Goal: Task Accomplishment & Management: Use online tool/utility

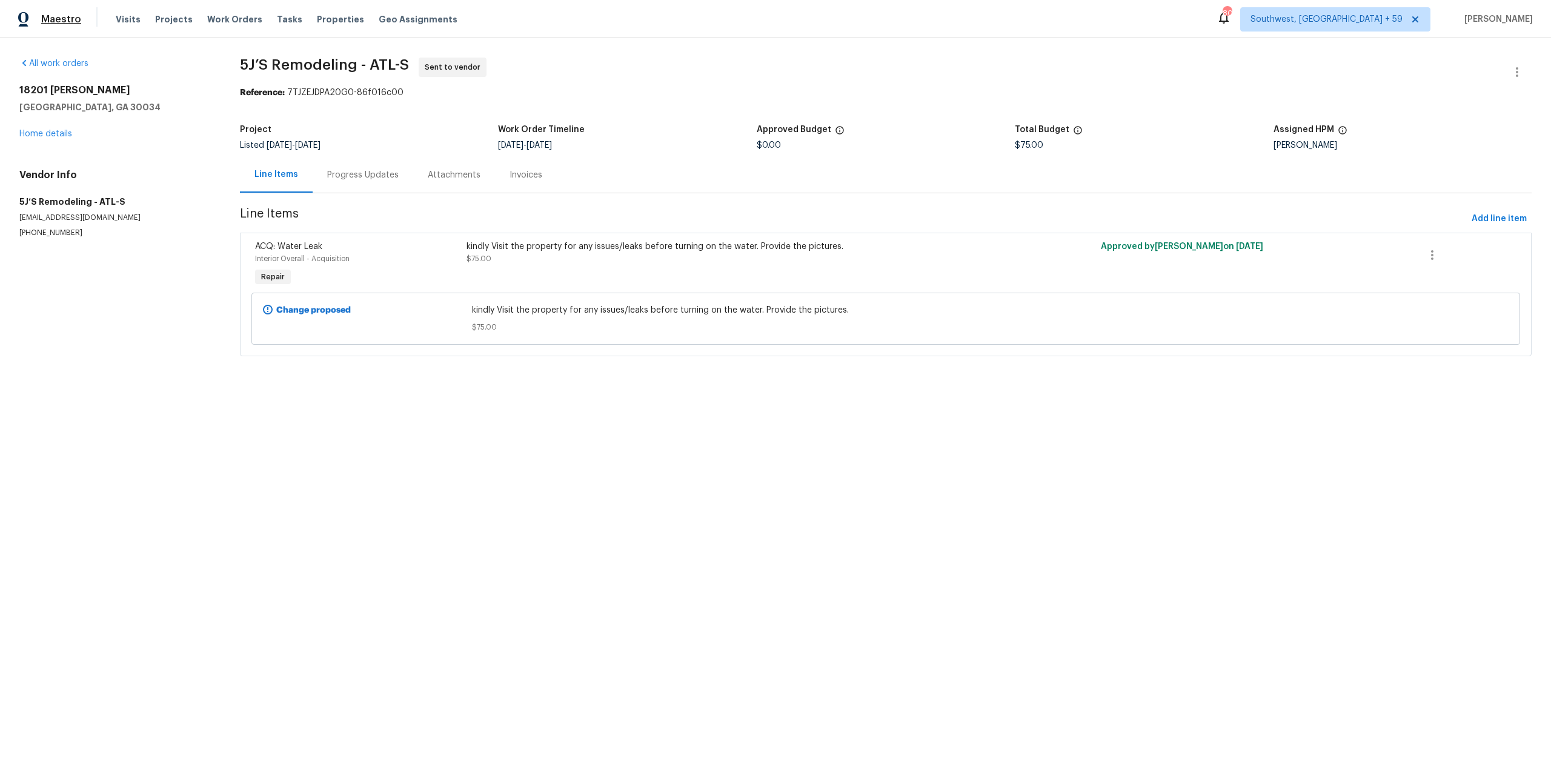
click at [58, 21] on span "Maestro" at bounding box center [61, 19] width 40 height 13
click at [281, 18] on span "Tasks" at bounding box center [289, 19] width 25 height 8
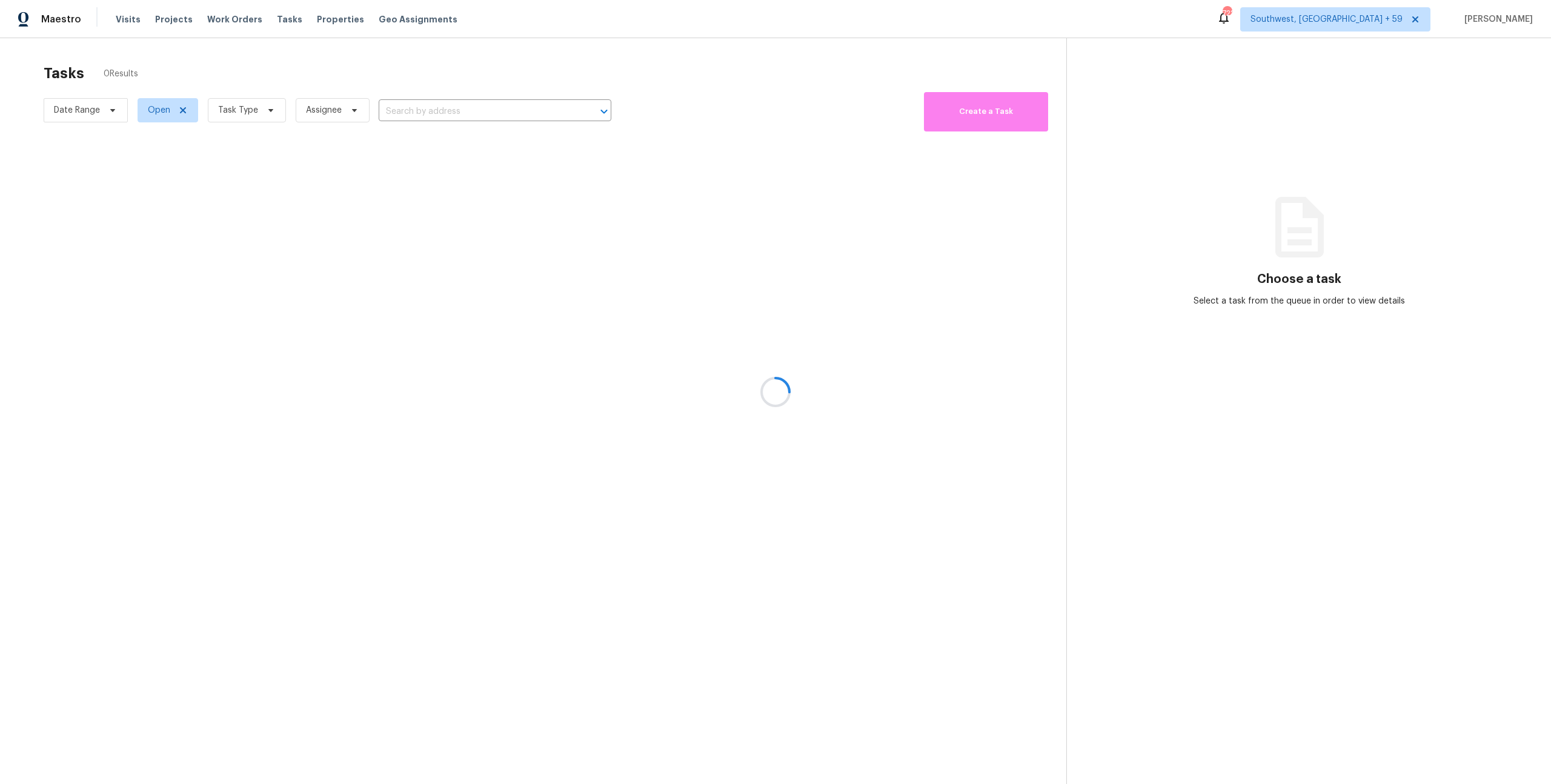
click at [464, 114] on div at bounding box center [775, 392] width 1551 height 784
click at [451, 115] on div at bounding box center [775, 392] width 1551 height 784
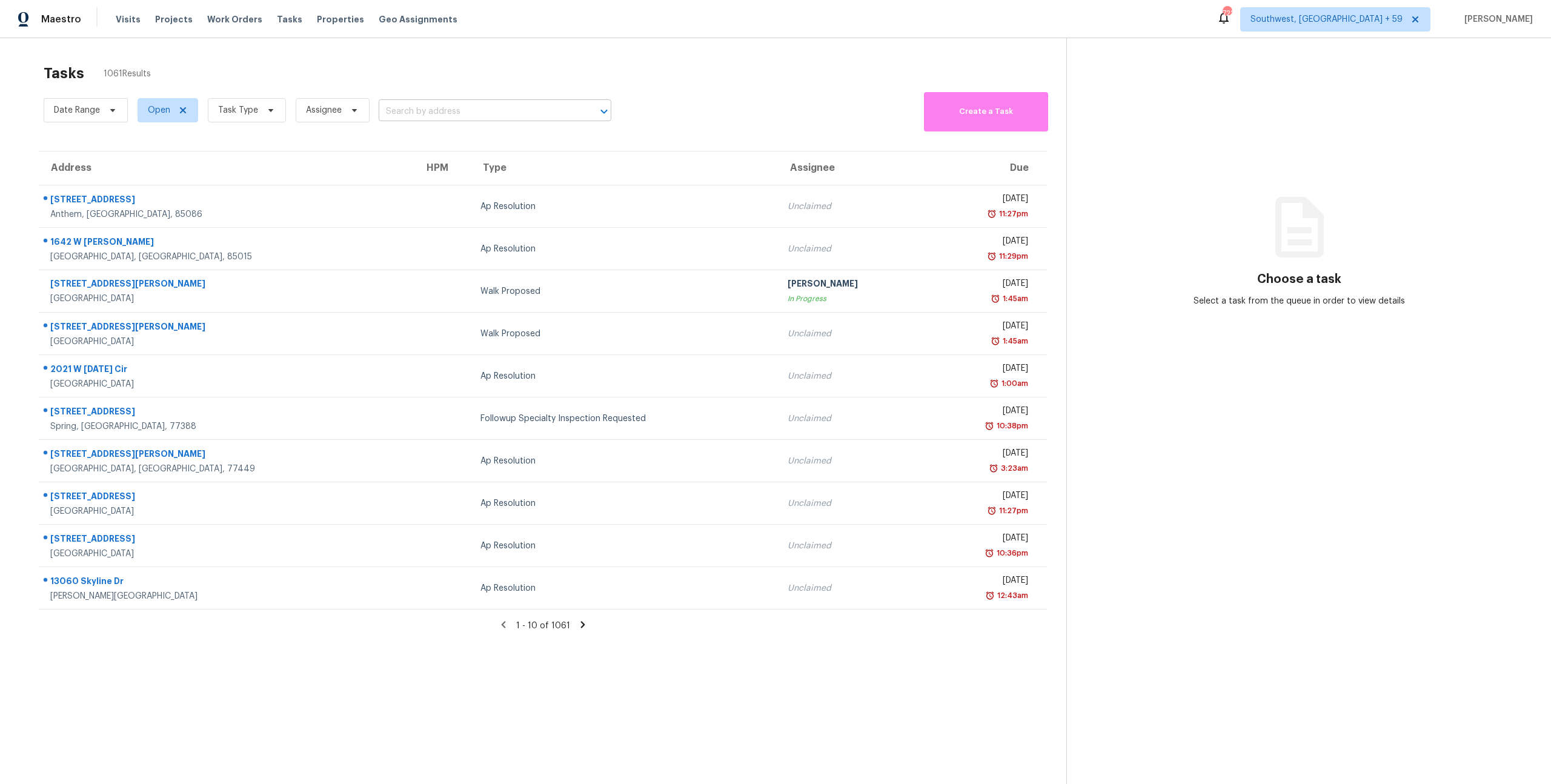
click at [460, 115] on input "text" at bounding box center [478, 112] width 199 height 18
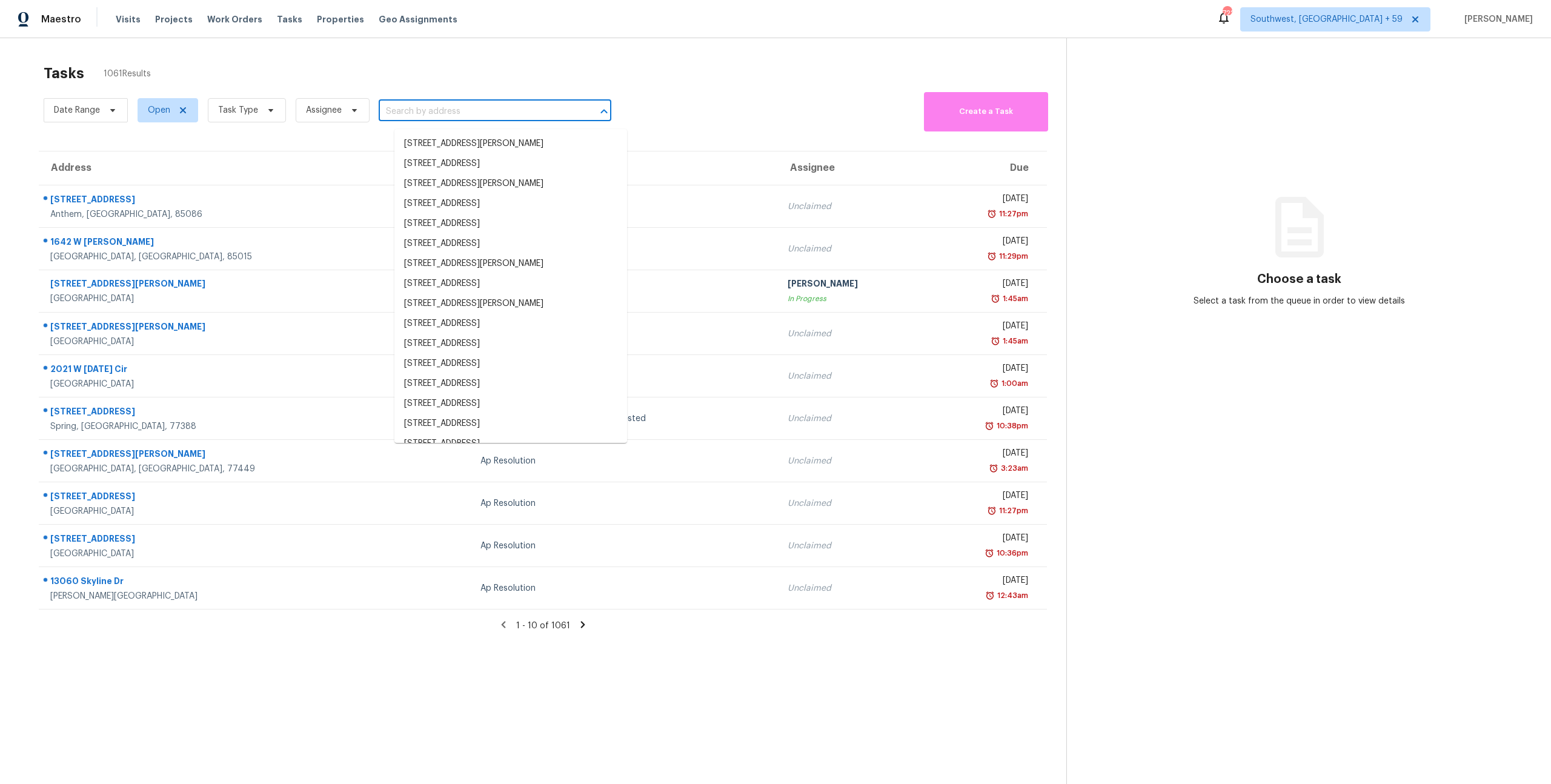
paste input "[STREET_ADDRESS]"
type input "[STREET_ADDRESS]"
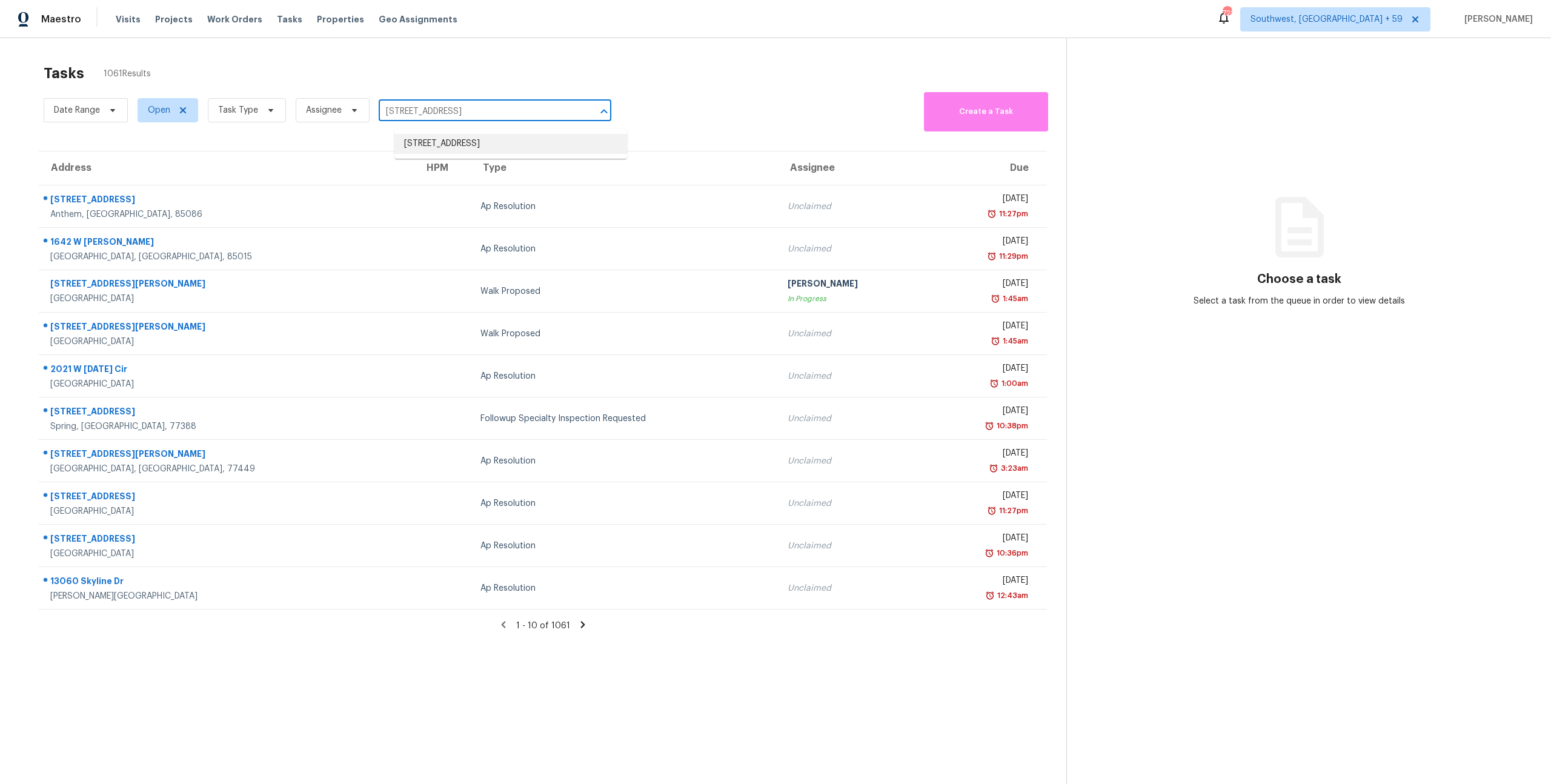
click at [442, 147] on li "[STREET_ADDRESS]" at bounding box center [510, 144] width 233 height 20
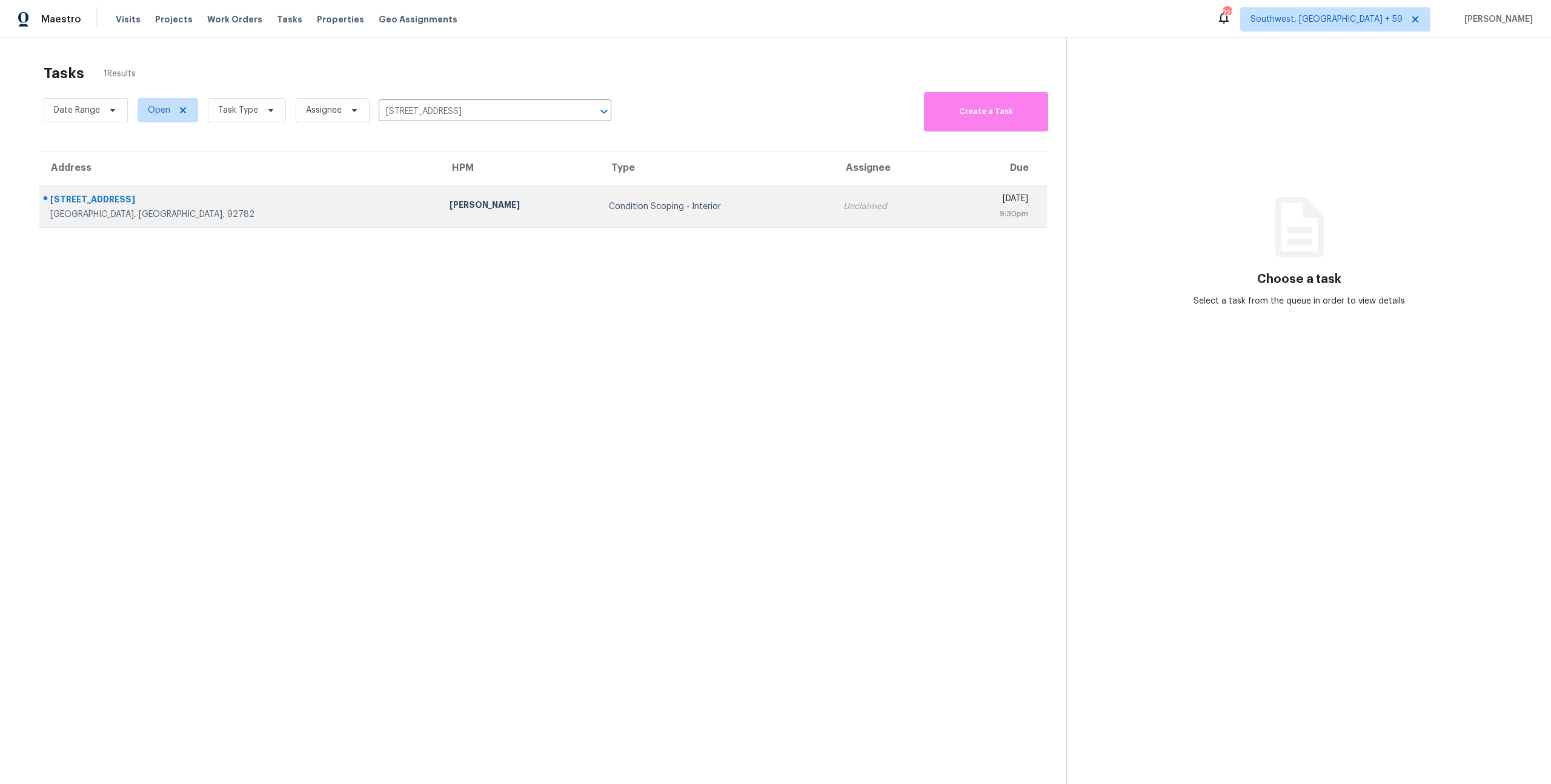
click at [609, 211] on div "Condition Scoping - Interior" at bounding box center [716, 206] width 215 height 13
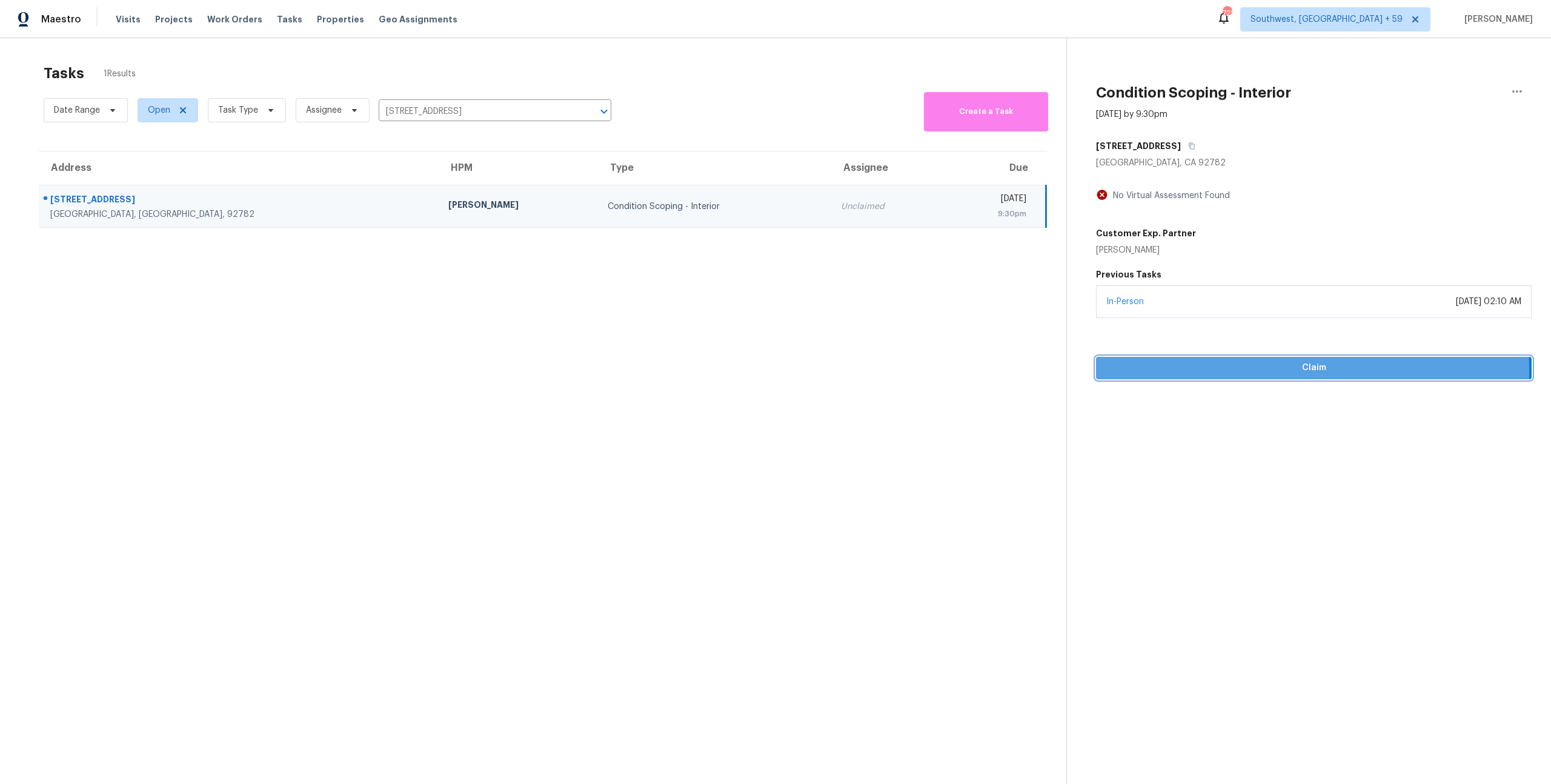
click at [1306, 376] on span "Claim" at bounding box center [1314, 368] width 416 height 15
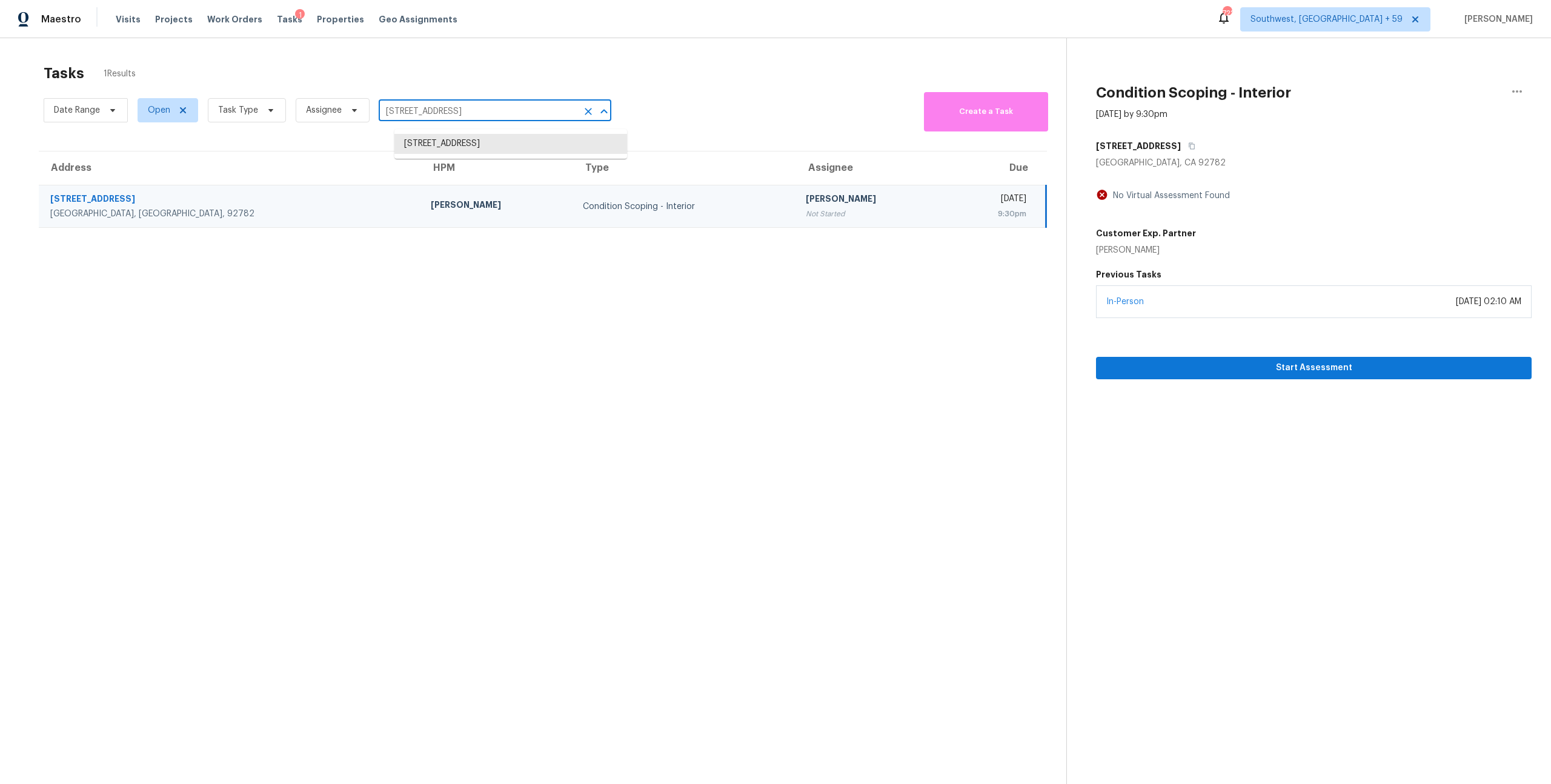
click at [564, 114] on input "[STREET_ADDRESS]" at bounding box center [478, 112] width 199 height 18
paste input "591 S Zuni St # 1591 Denver, CO, 80223"
type input "1591 S Zuni St"
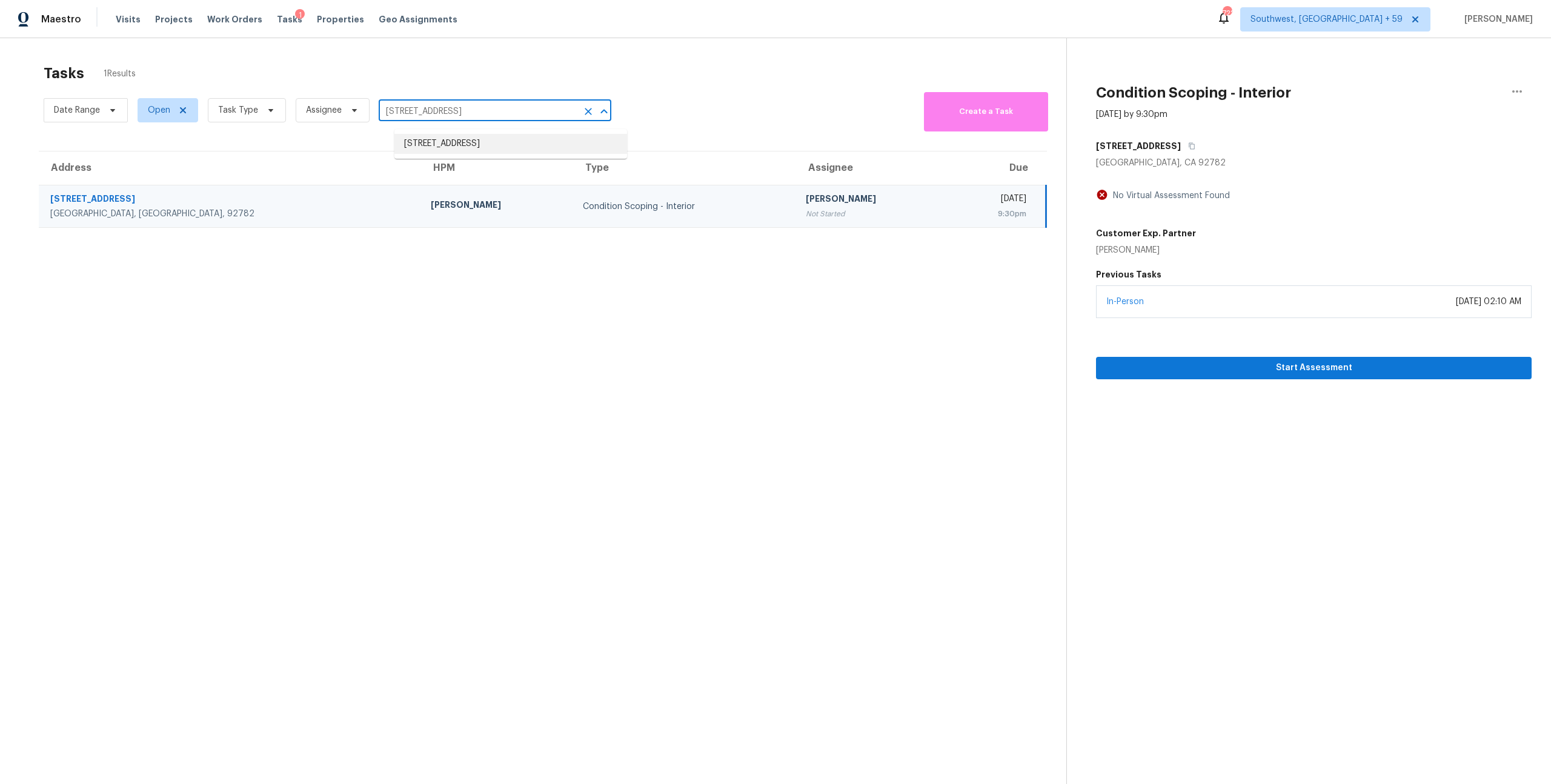
click at [503, 134] on li "1591 S Zuni St # 1591, Denver, CO 80223" at bounding box center [510, 144] width 233 height 20
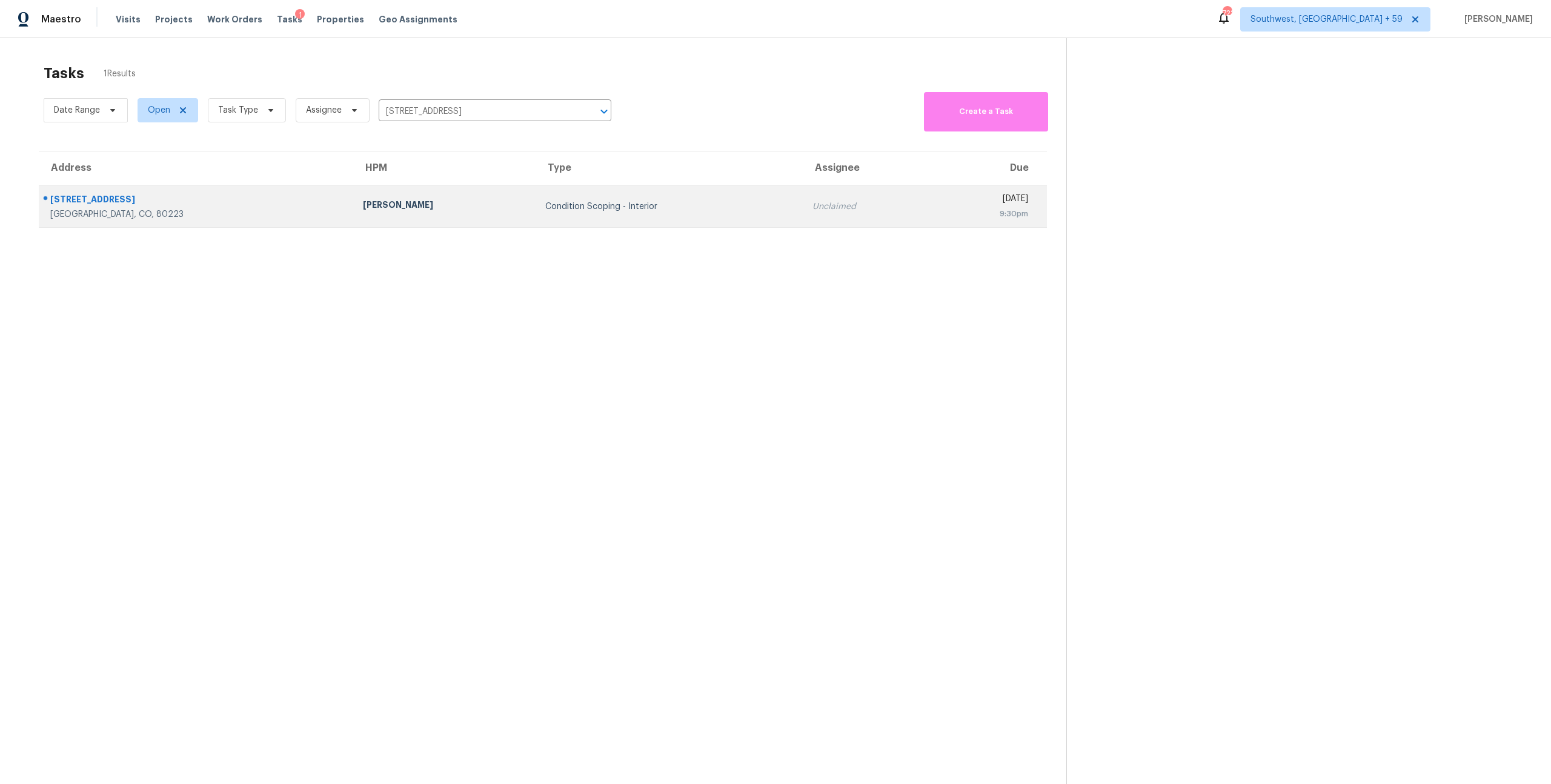
click at [545, 212] on div "Condition Scoping - Interior" at bounding box center [669, 206] width 248 height 13
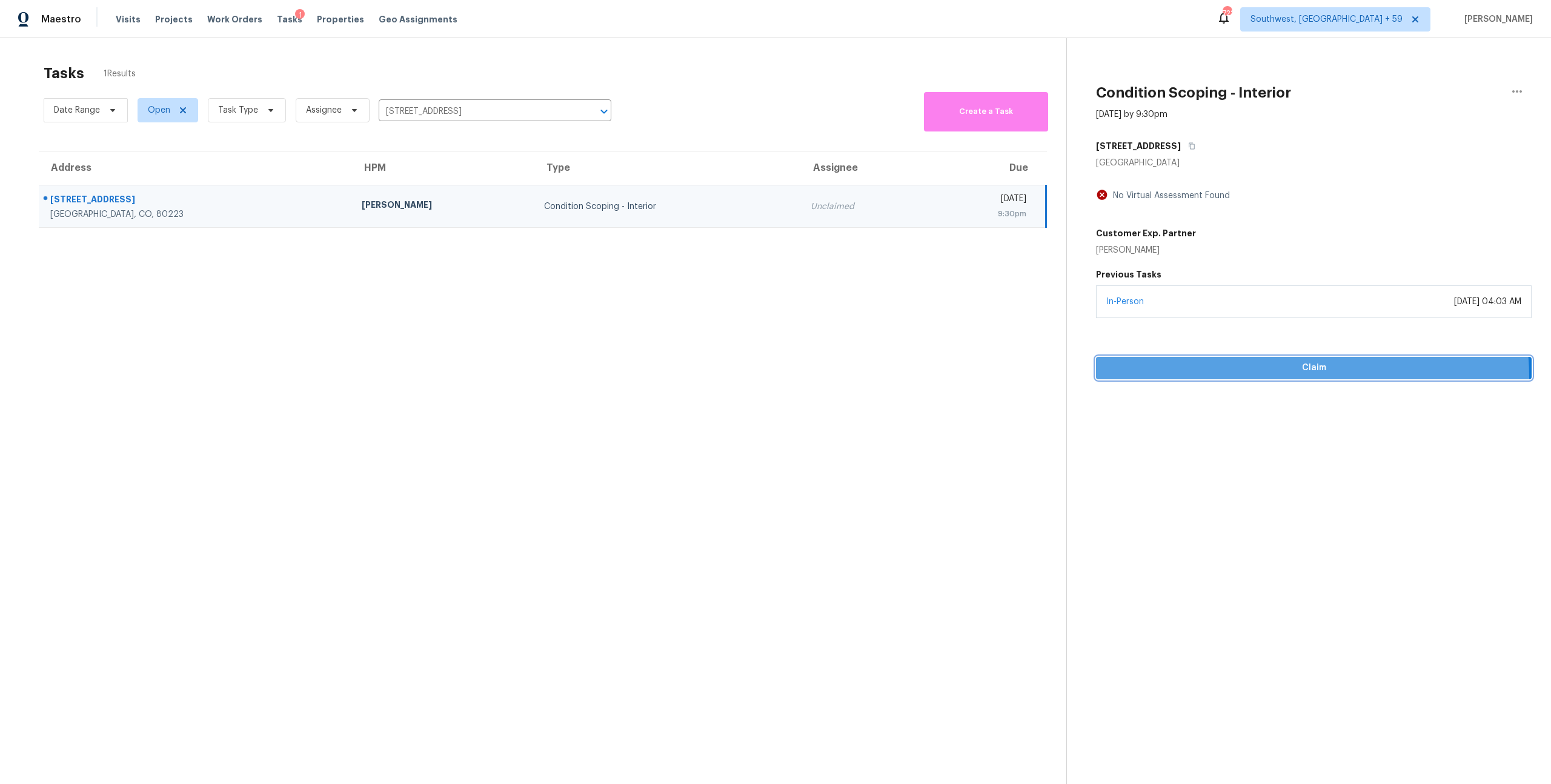
click at [1278, 376] on span "Claim" at bounding box center [1314, 368] width 416 height 15
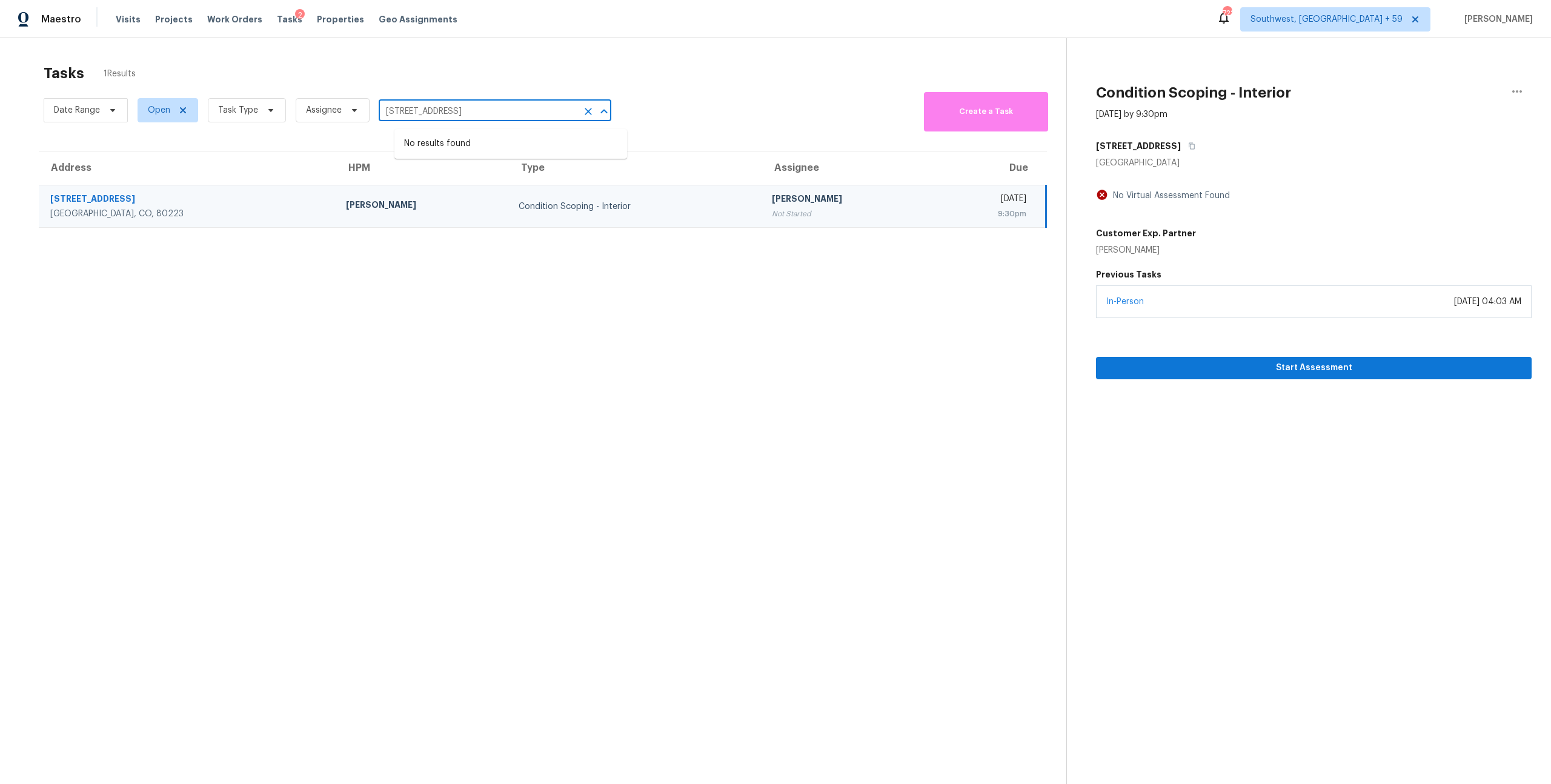
click at [524, 120] on input "1591 S Zuni St # 1591, Denver, CO 80223" at bounding box center [478, 112] width 199 height 18
paste input "7020 Sedgewick Rd Indian Trail, NC, 28079"
type input "7020 Sedgewick Rd Indian Trail, NC, 28079"
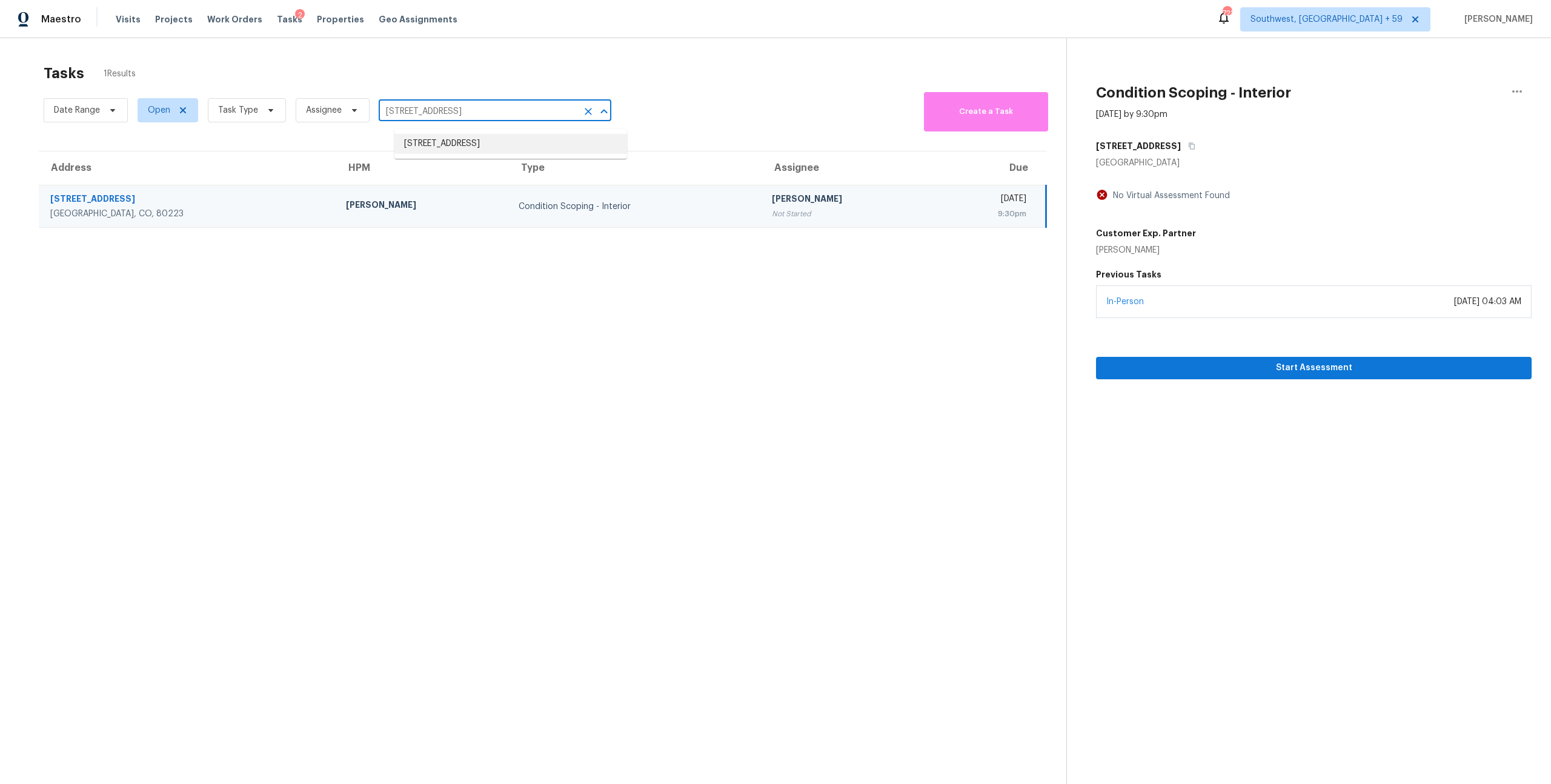
click at [467, 144] on li "7020 Sedgewick Rd, Indian Trail, NC 28079" at bounding box center [510, 144] width 233 height 20
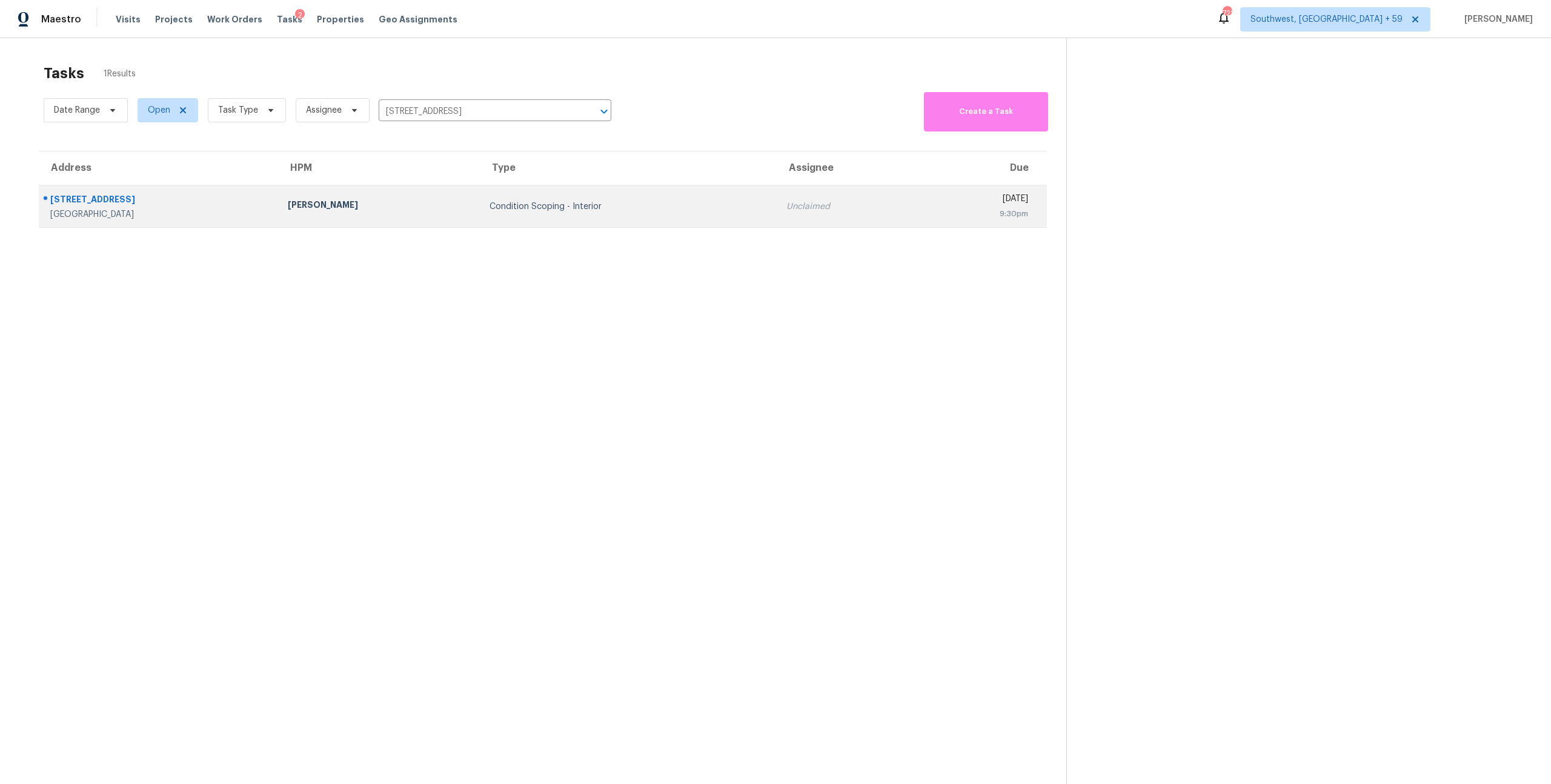
click at [479, 205] on td "Condition Scoping - Interior" at bounding box center [627, 206] width 297 height 43
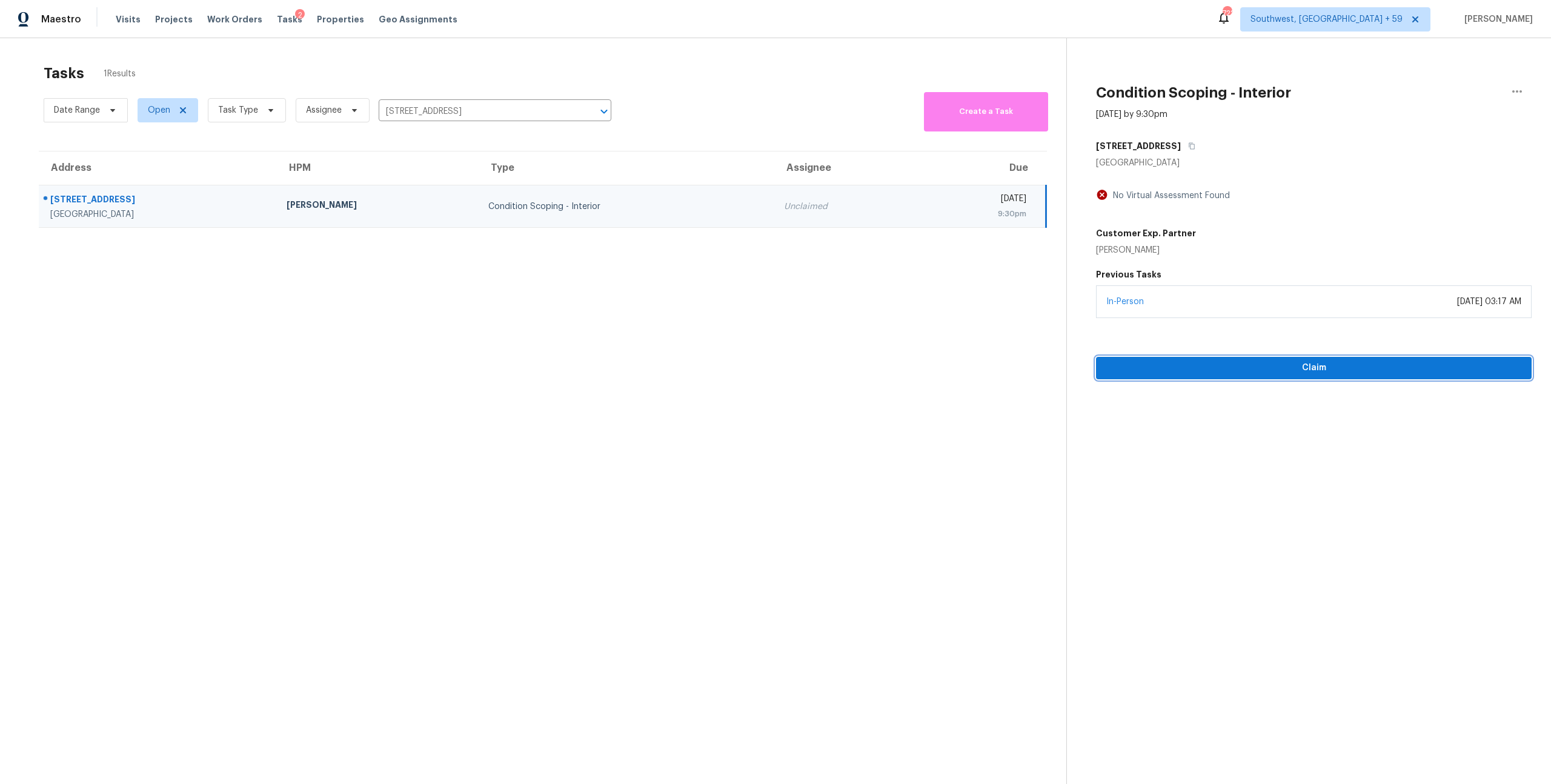
click at [1257, 379] on button "Claim" at bounding box center [1314, 367] width 436 height 23
click at [595, 118] on icon "Clear" at bounding box center [588, 111] width 13 height 13
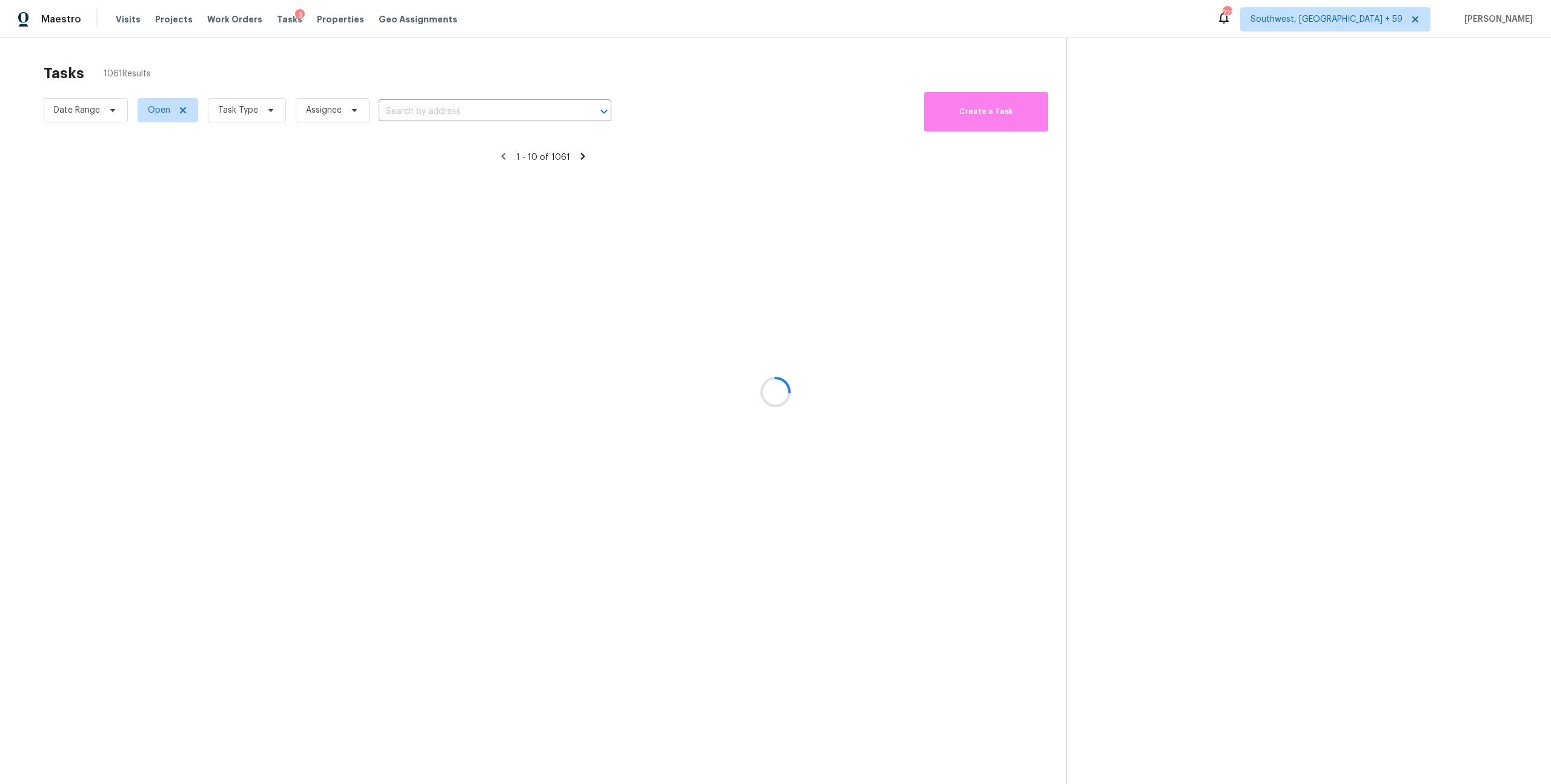
click at [546, 118] on div at bounding box center [775, 392] width 1551 height 784
click at [489, 114] on div at bounding box center [775, 392] width 1551 height 784
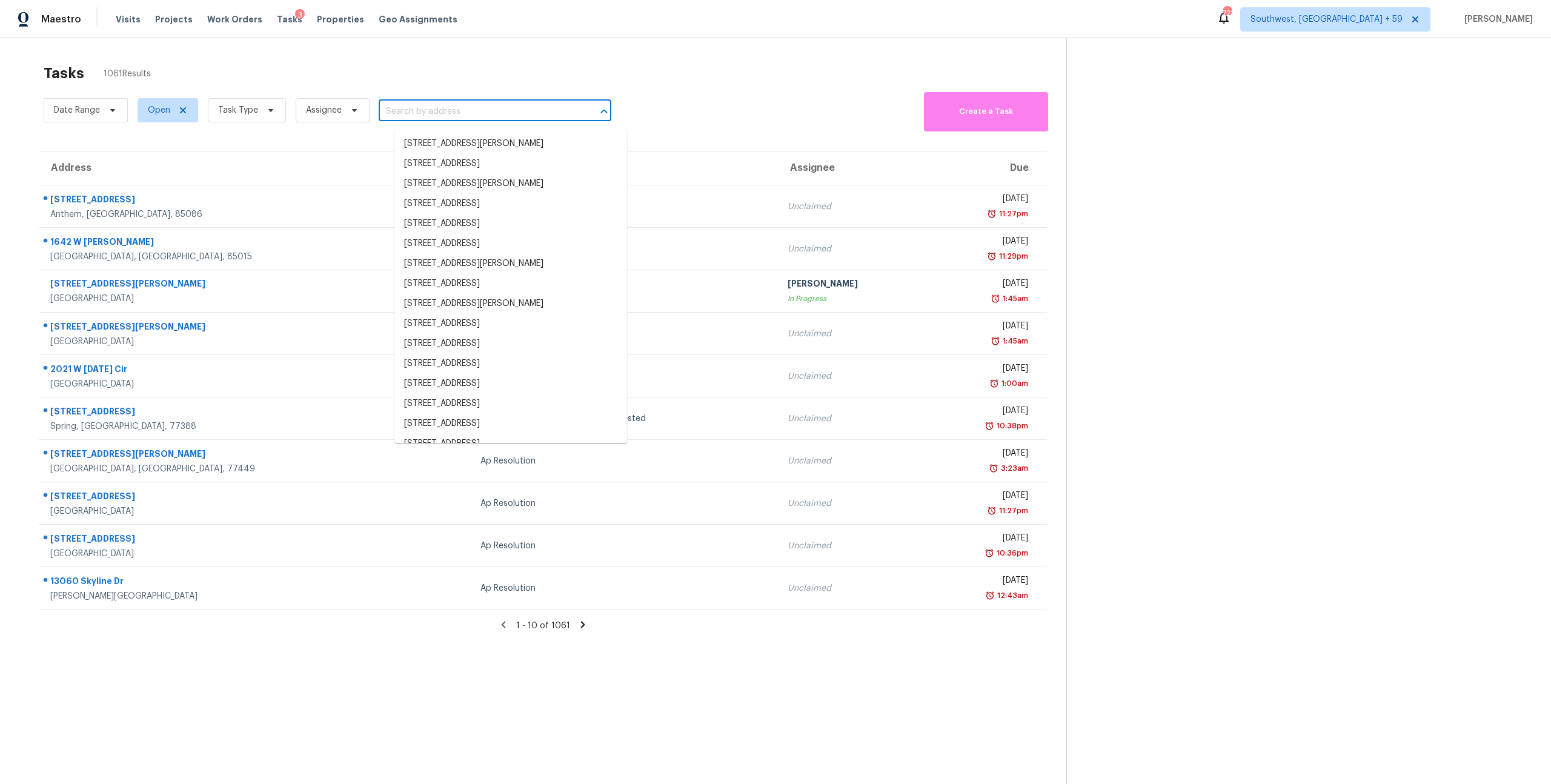
click at [445, 119] on input "text" at bounding box center [478, 112] width 199 height 18
paste input "6197 Syracuse Way San Diego, CA, 92122"
type input "6197 Syracuse Way San Diego, CA, 92122"
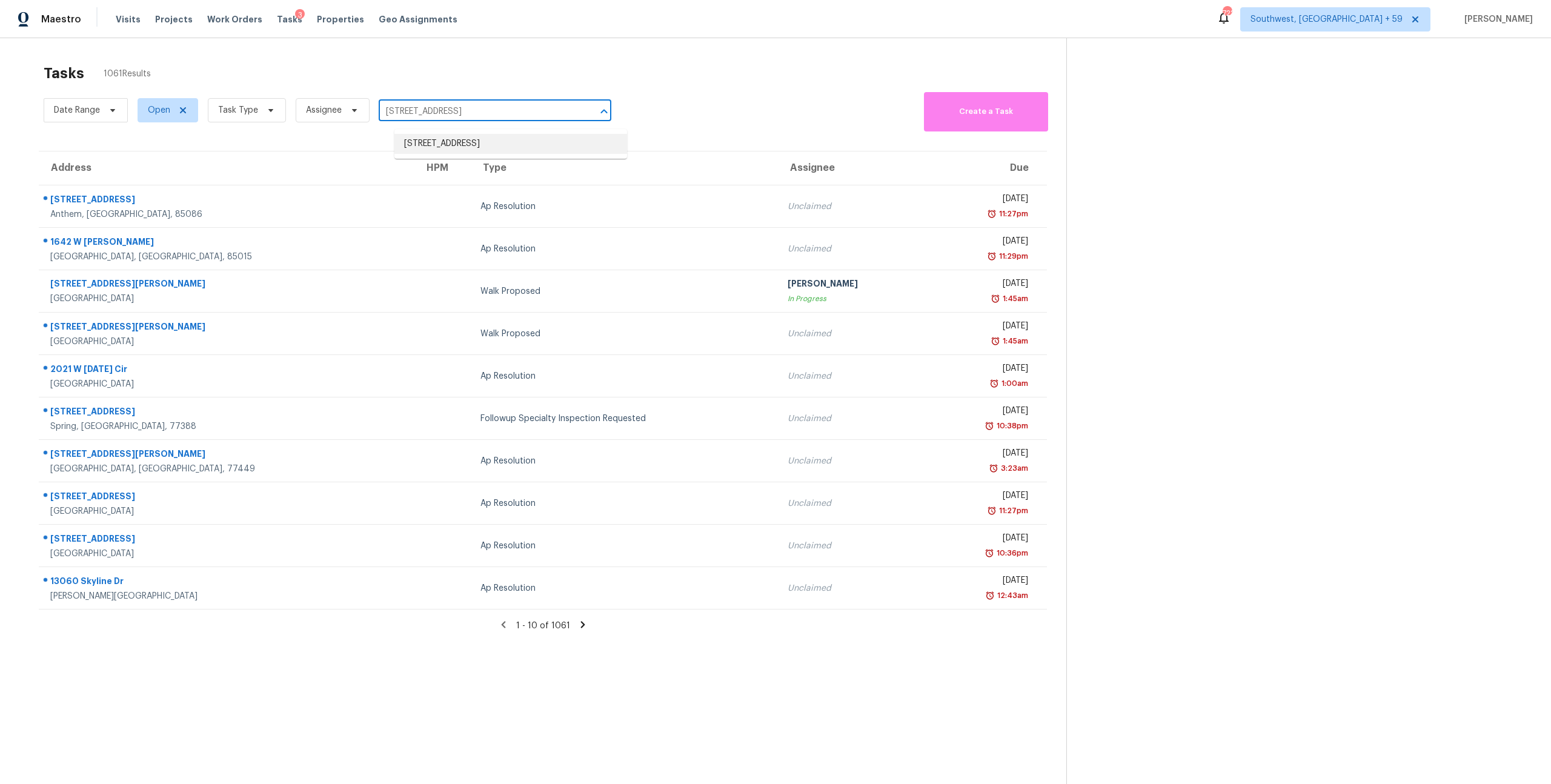
click at [449, 149] on li "6197 Syracuse Way, San Diego, CA 92122" at bounding box center [510, 144] width 233 height 20
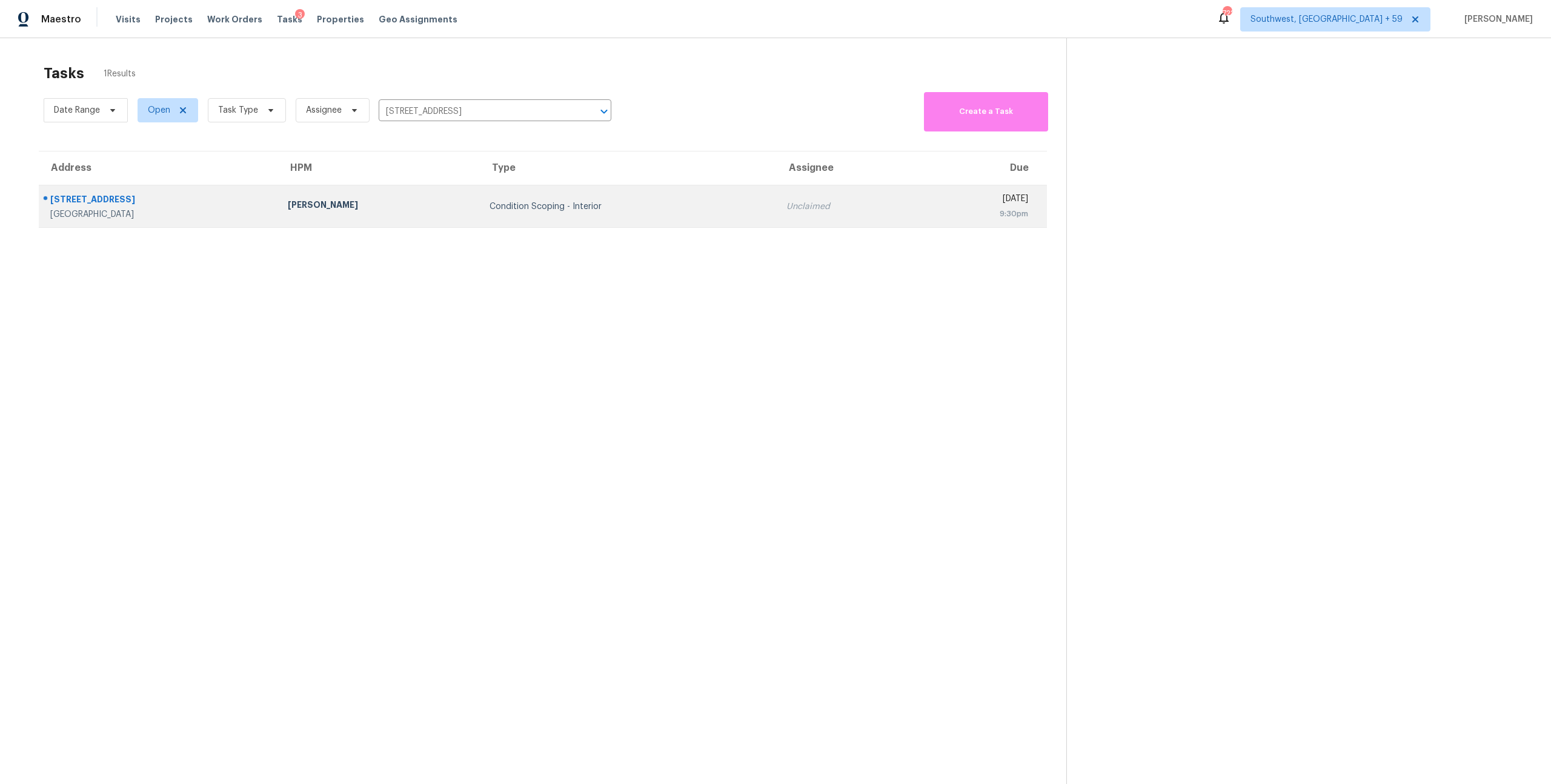
click at [489, 213] on div "Condition Scoping - Interior" at bounding box center [627, 206] width 276 height 13
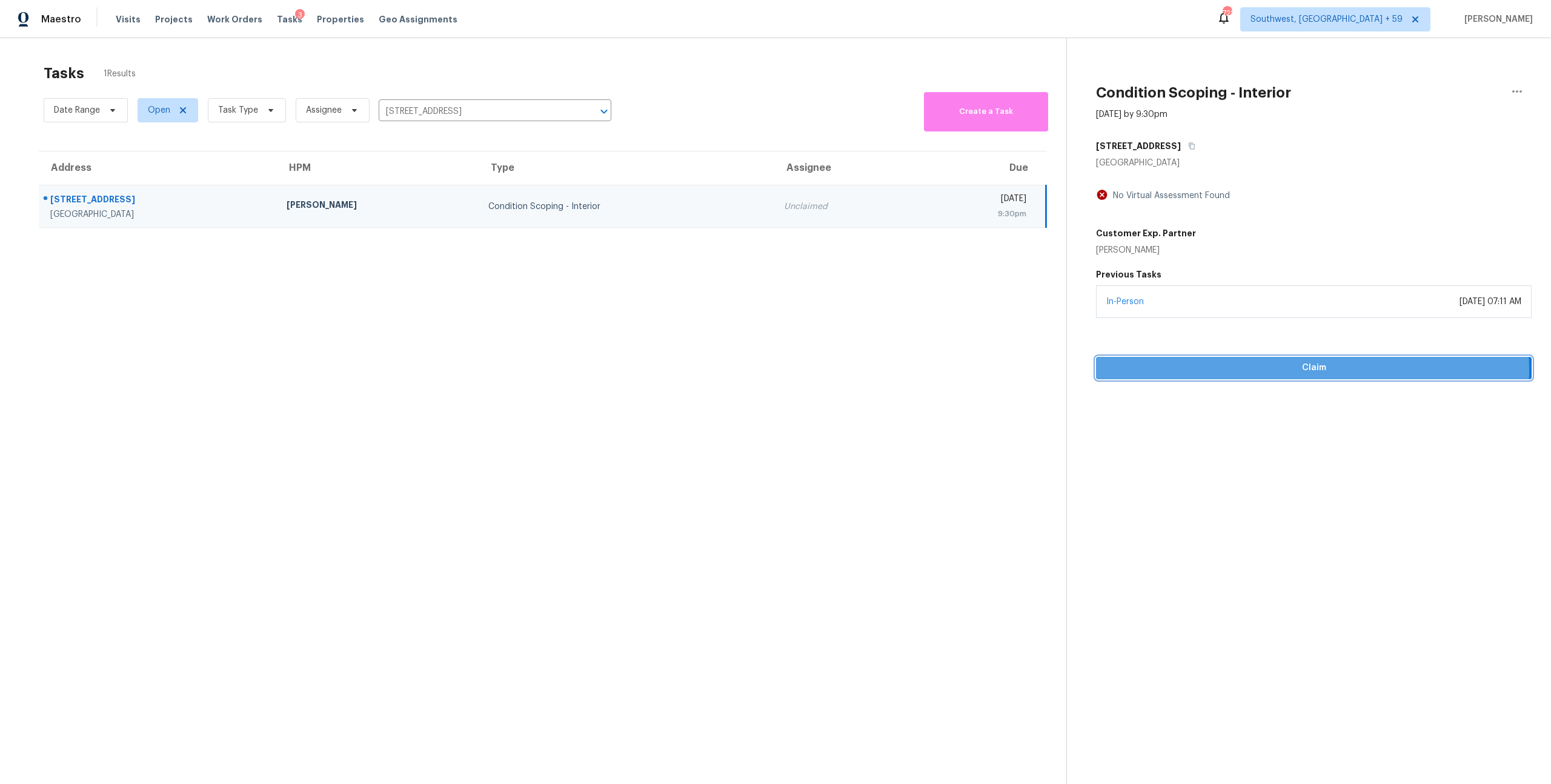
click at [1271, 376] on span "Claim" at bounding box center [1314, 368] width 416 height 15
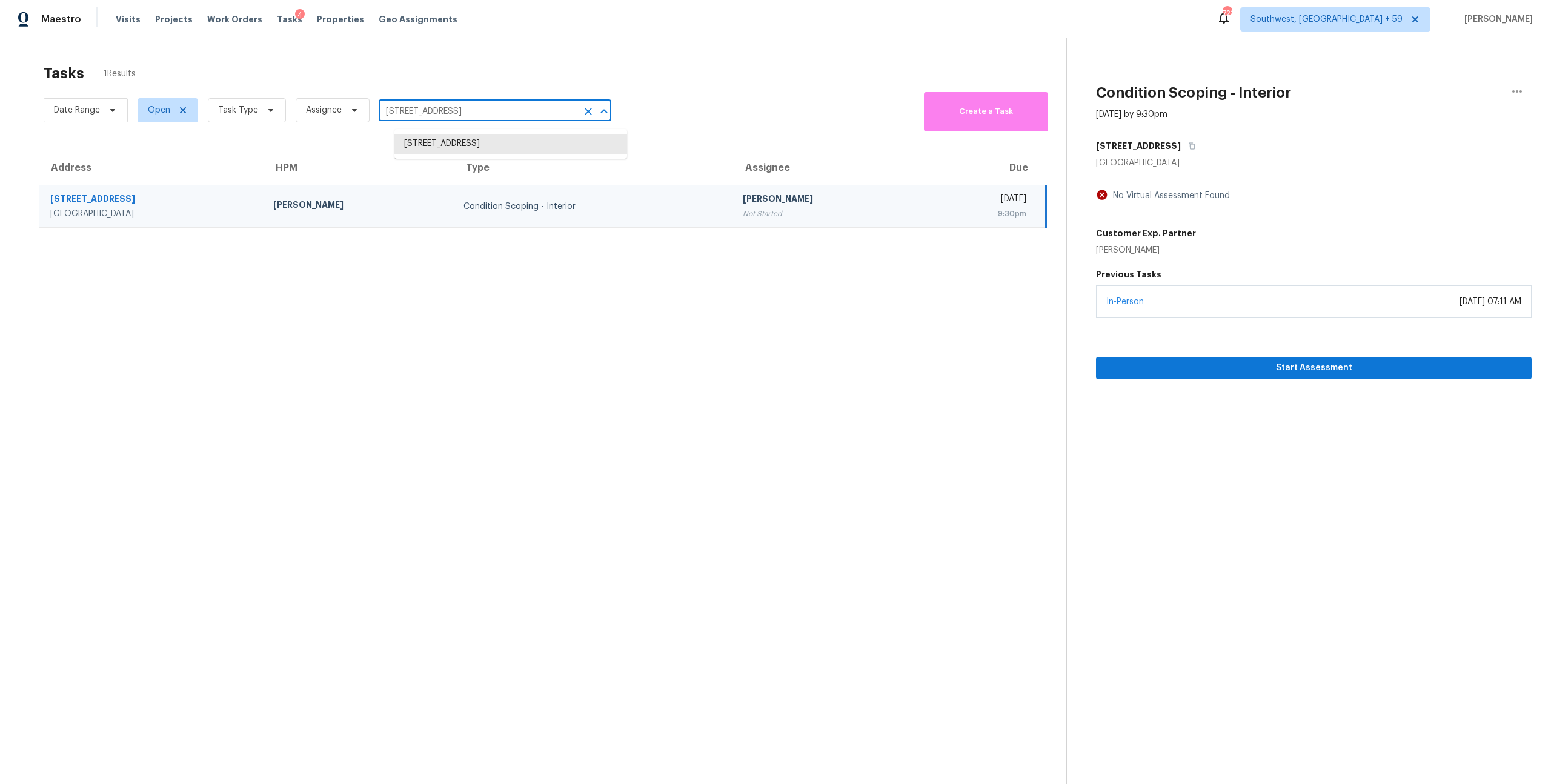
click at [502, 113] on input "6197 Syracuse Way, San Diego, CA 92122" at bounding box center [478, 112] width 199 height 18
paste input "9651 Stoney Creek Dr Las Vegas, NV, 89117"
type input "9651 Stoney Creek Dr Las Vegas, NV, 89117"
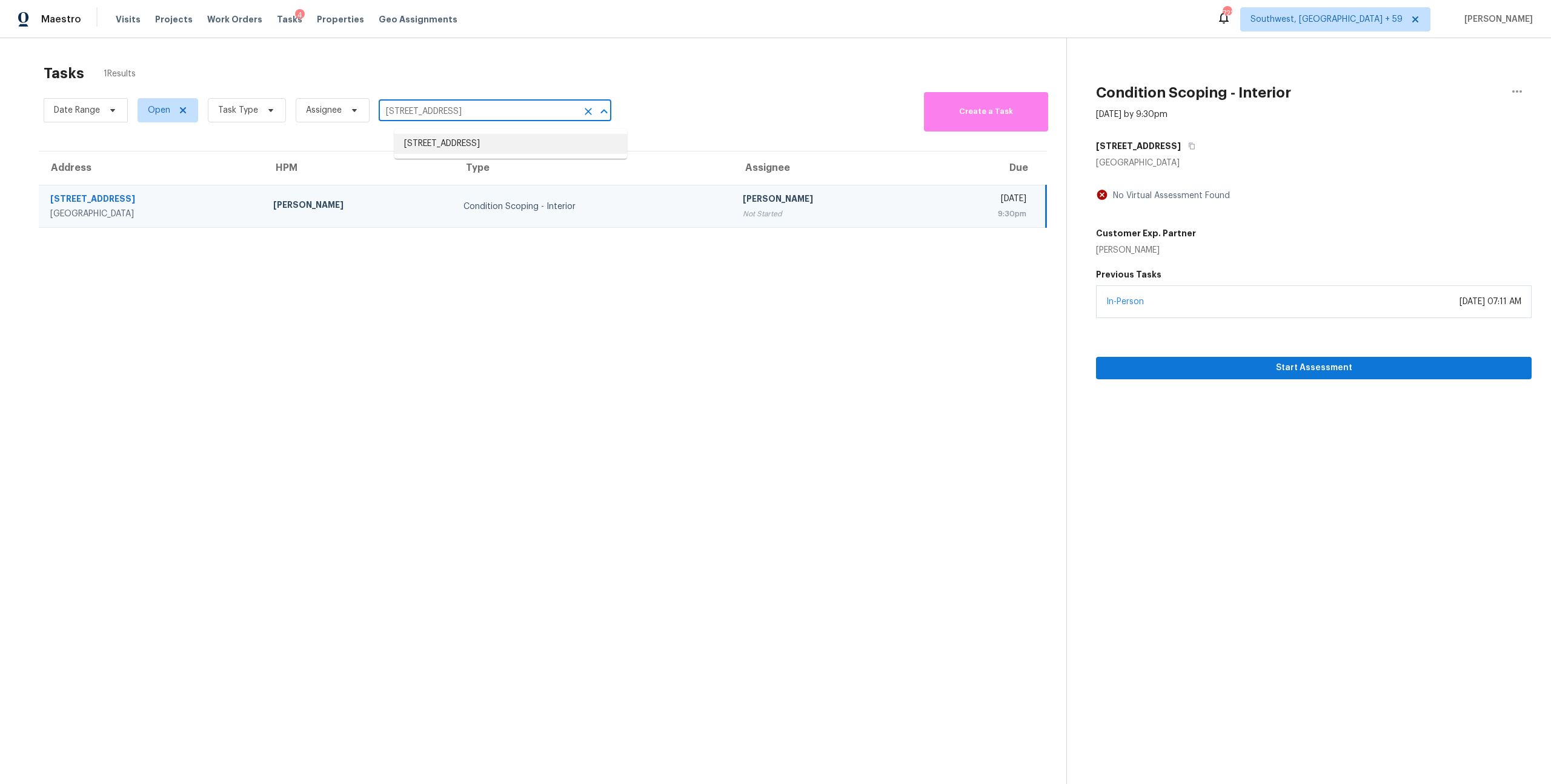
click at [474, 149] on li "9651 Stoney Creek Dr, Las Vegas, NV 89117" at bounding box center [510, 144] width 233 height 20
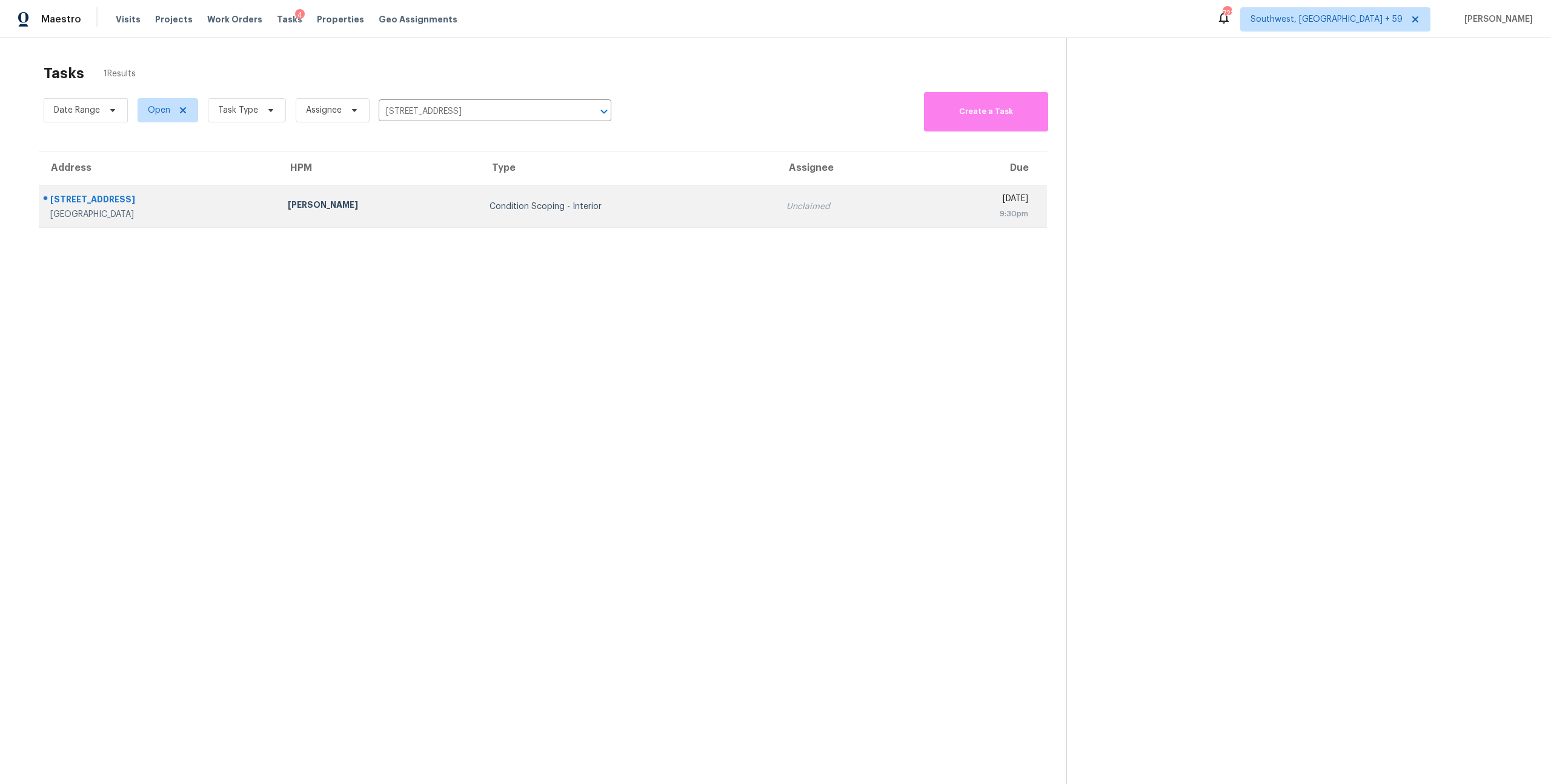
click at [493, 220] on td "Condition Scoping - Interior" at bounding box center [627, 206] width 297 height 43
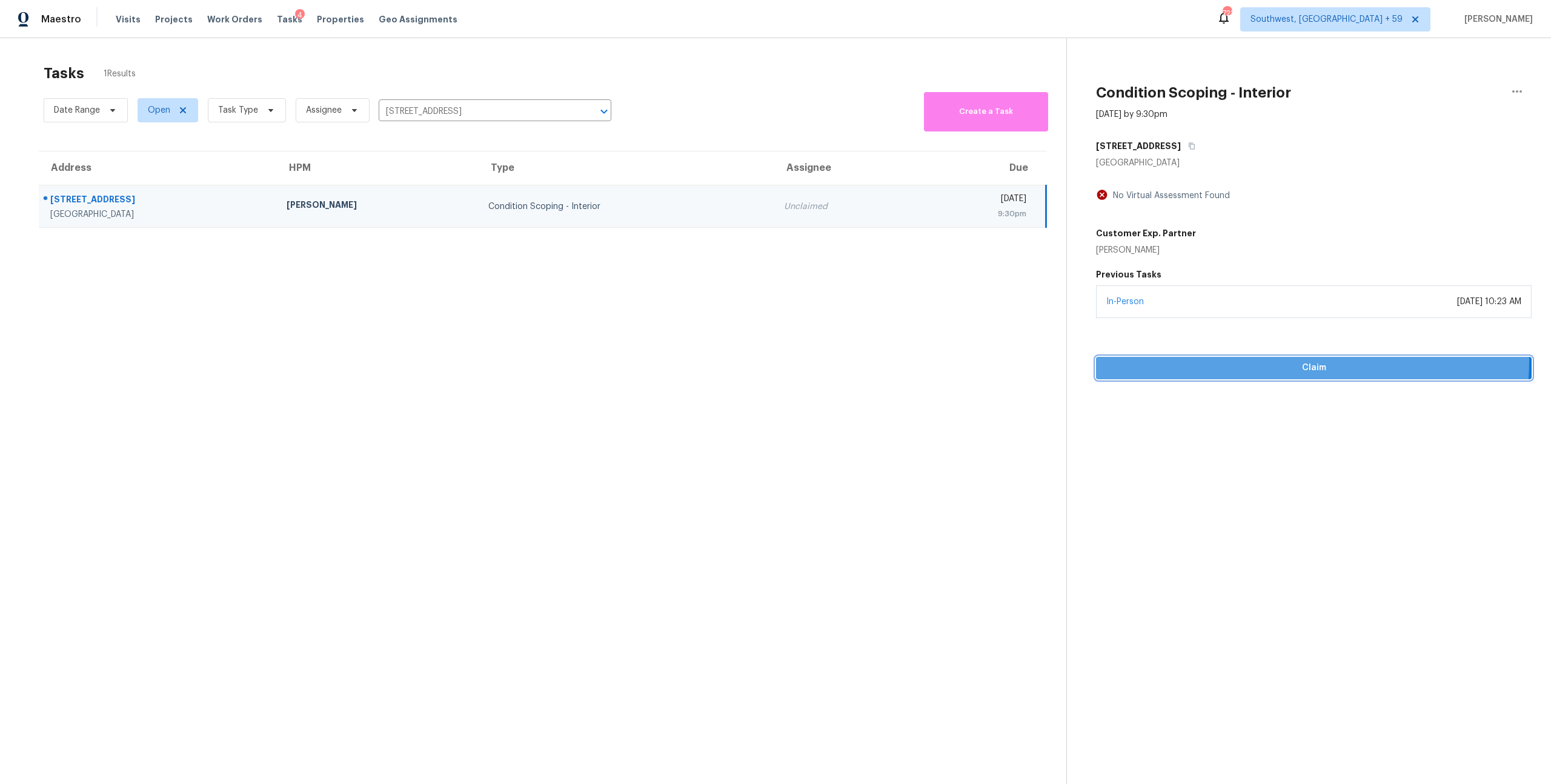
click at [1267, 376] on span "Claim" at bounding box center [1314, 368] width 416 height 15
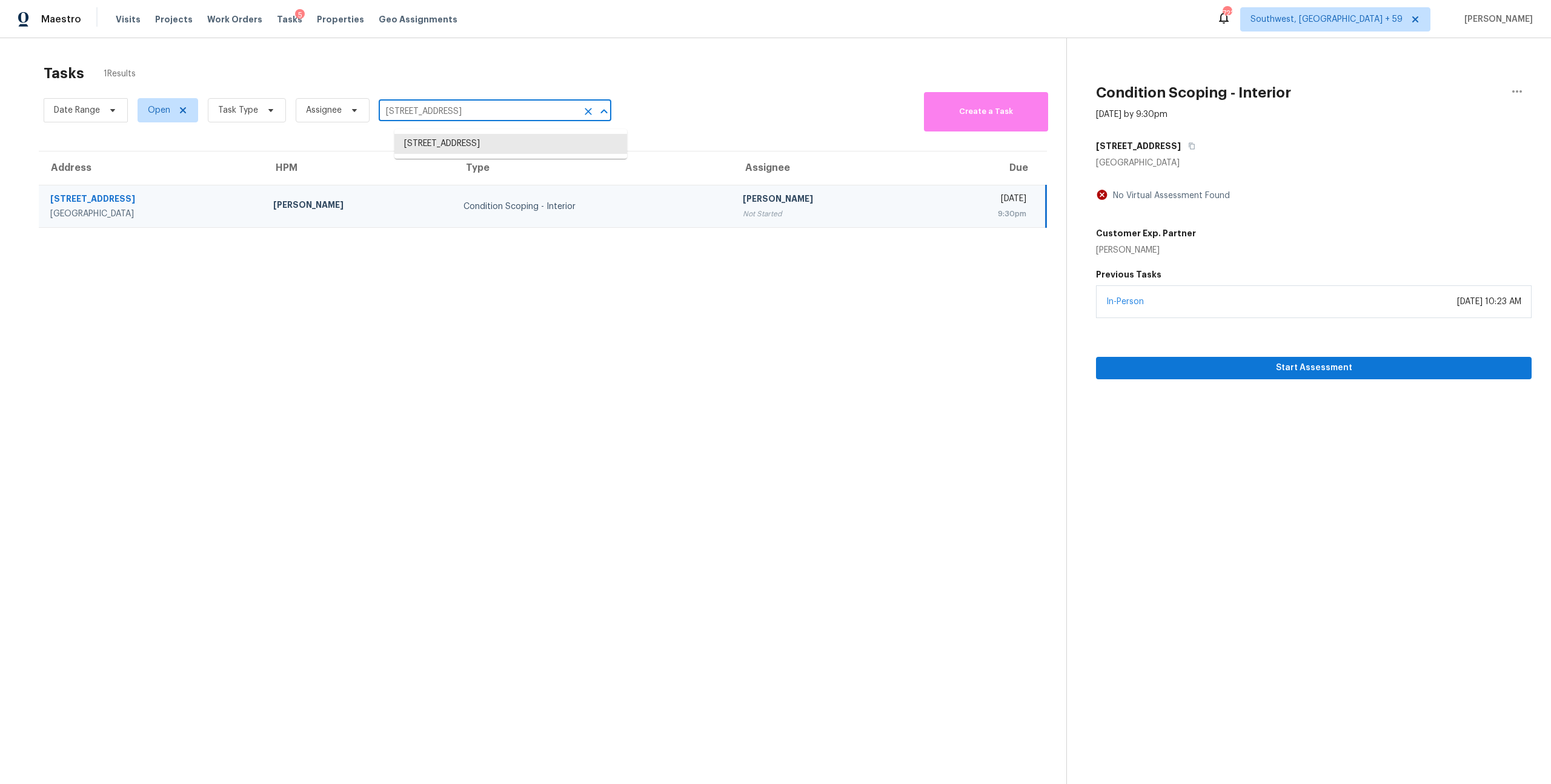
click at [477, 115] on input "9651 Stoney Creek Dr, Las Vegas, NV 89117" at bounding box center [478, 112] width 199 height 18
paste input "2 Applewood Cir Shrewsbury, MA, 01545"
type input "2 Applewood Cir Shrewsbury, MA, 01545"
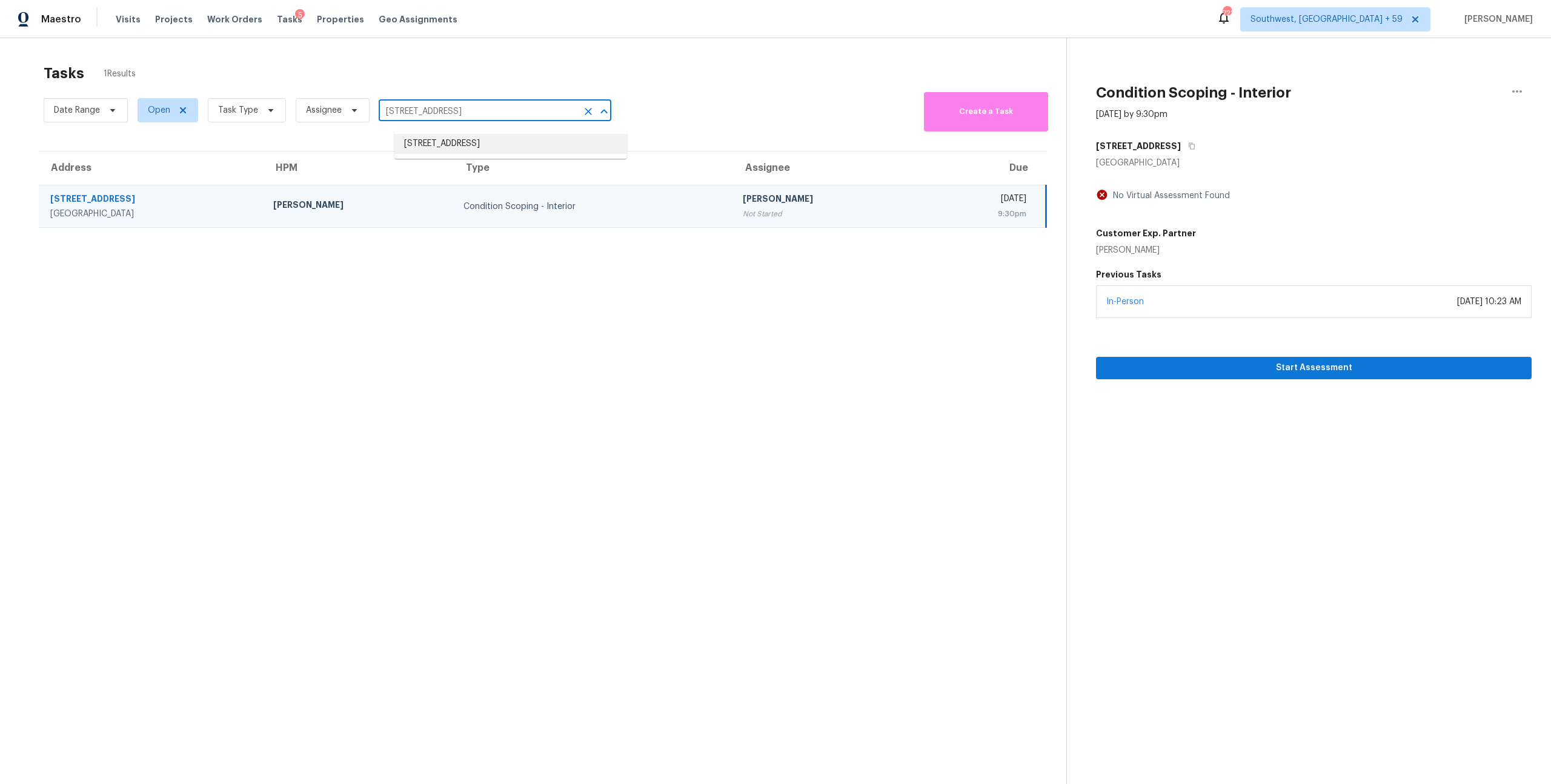
click at [457, 150] on li "2 Applewood Cir, Shrewsbury, MA 01545" at bounding box center [510, 144] width 233 height 20
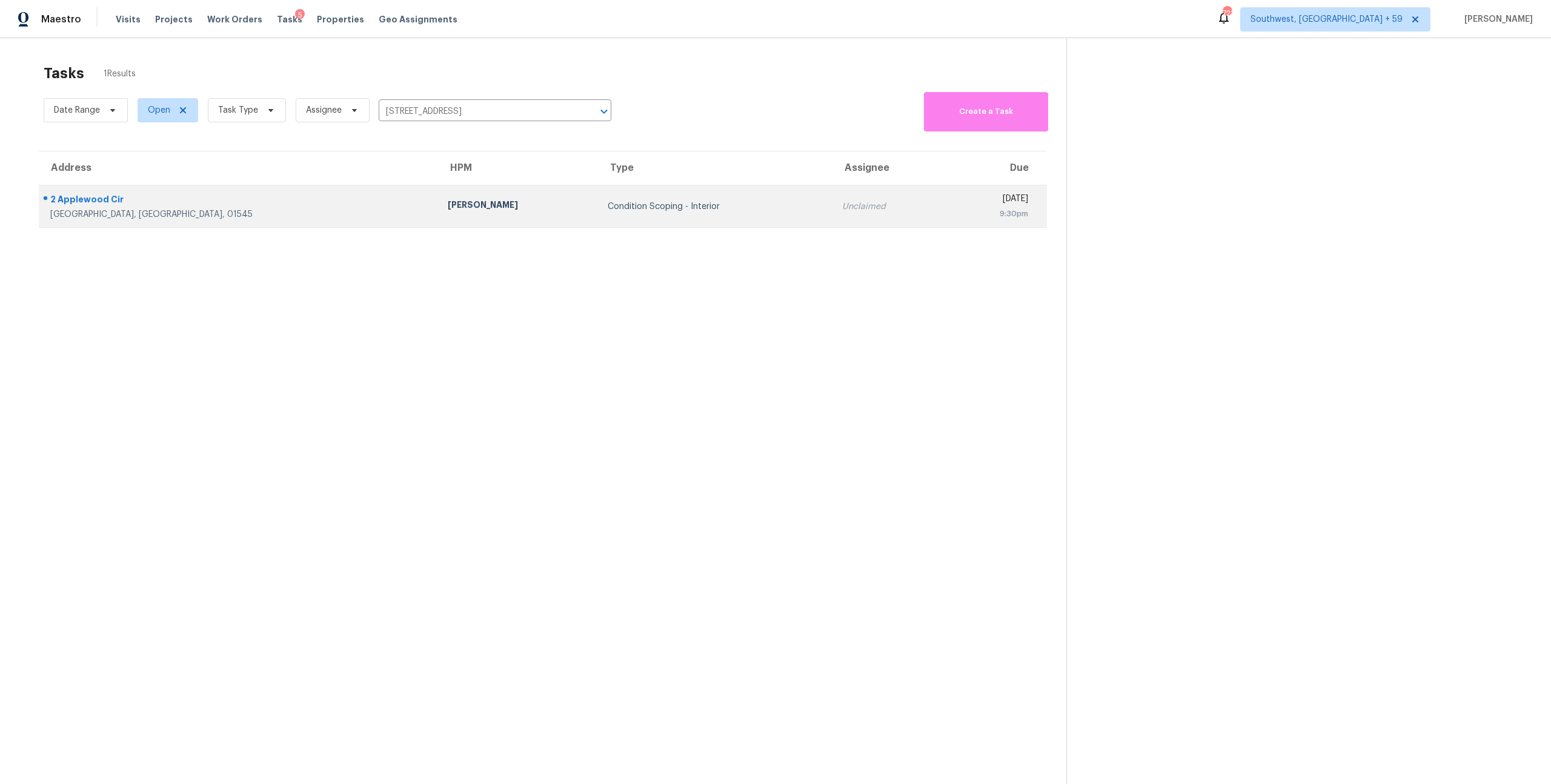
click at [438, 220] on td "[PERSON_NAME]" at bounding box center [517, 206] width 160 height 43
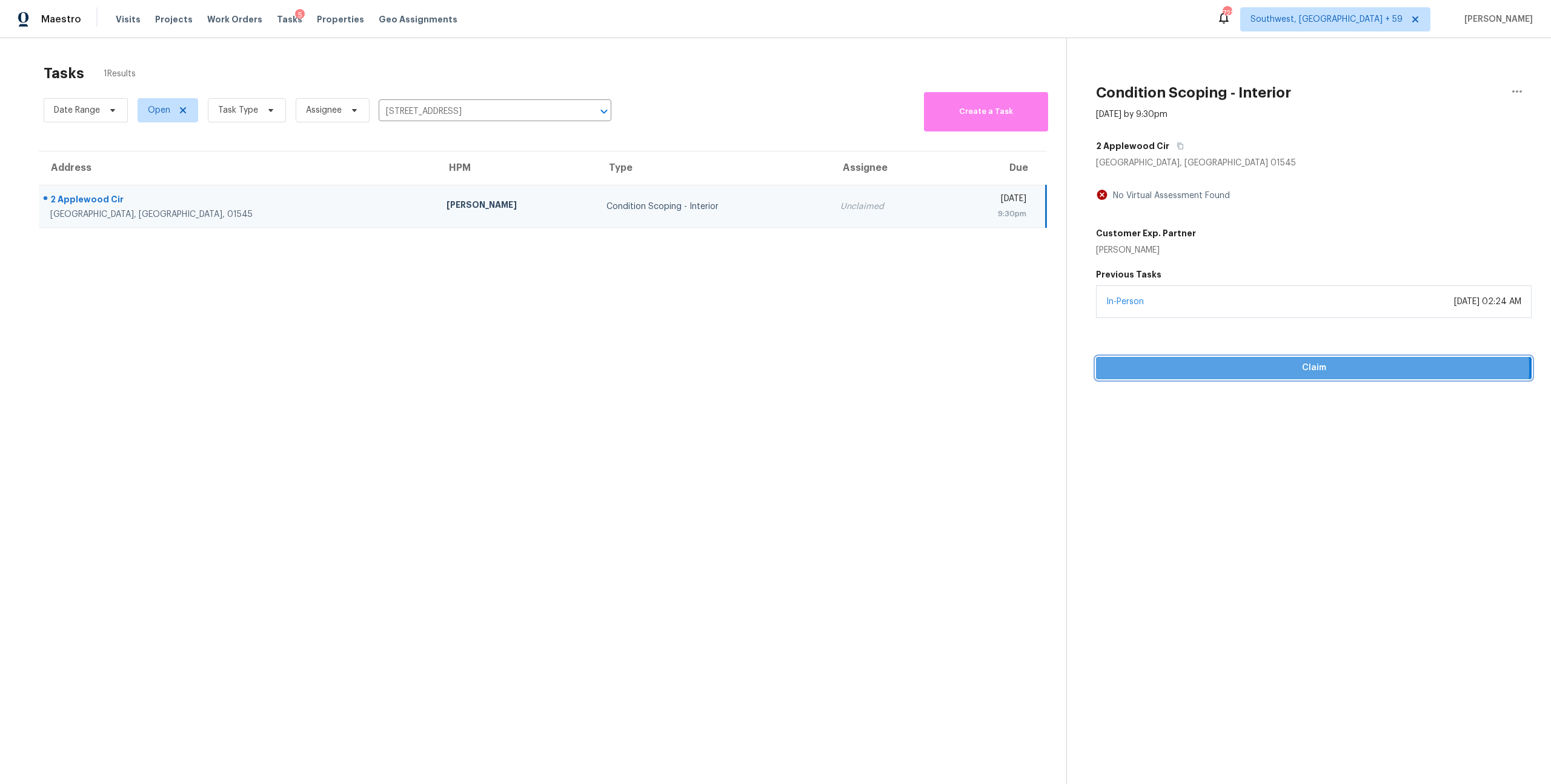
click at [1303, 376] on span "Claim" at bounding box center [1314, 368] width 416 height 15
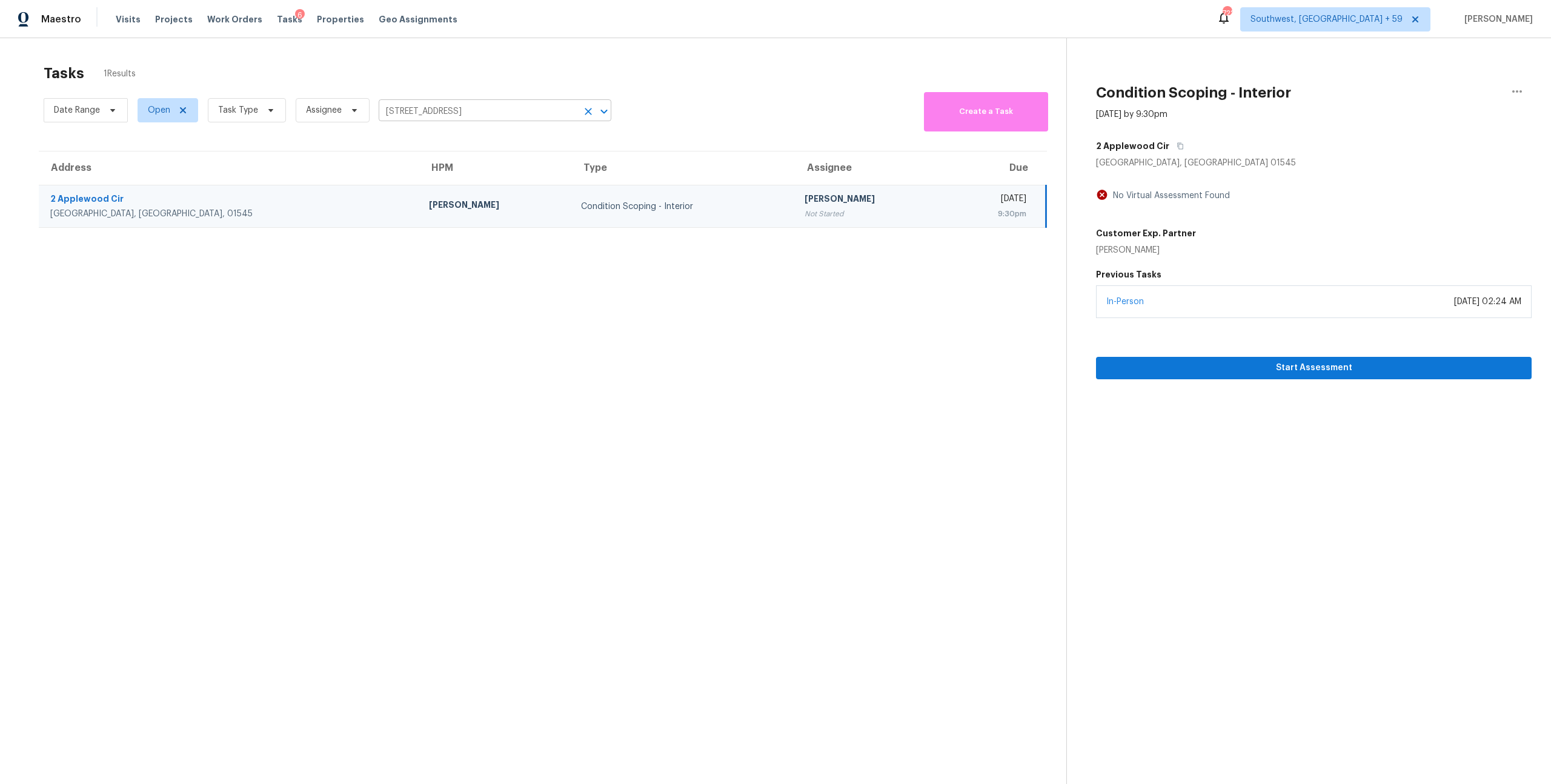
click at [462, 121] on input "2 Applewood Cir, Shrewsbury, MA 01545" at bounding box center [478, 112] width 199 height 18
paste input "1652 E Juanita Ave Mesa, AZ, 85204"
type input "1652 E Juanita Ave Mesa, AZ, 85204"
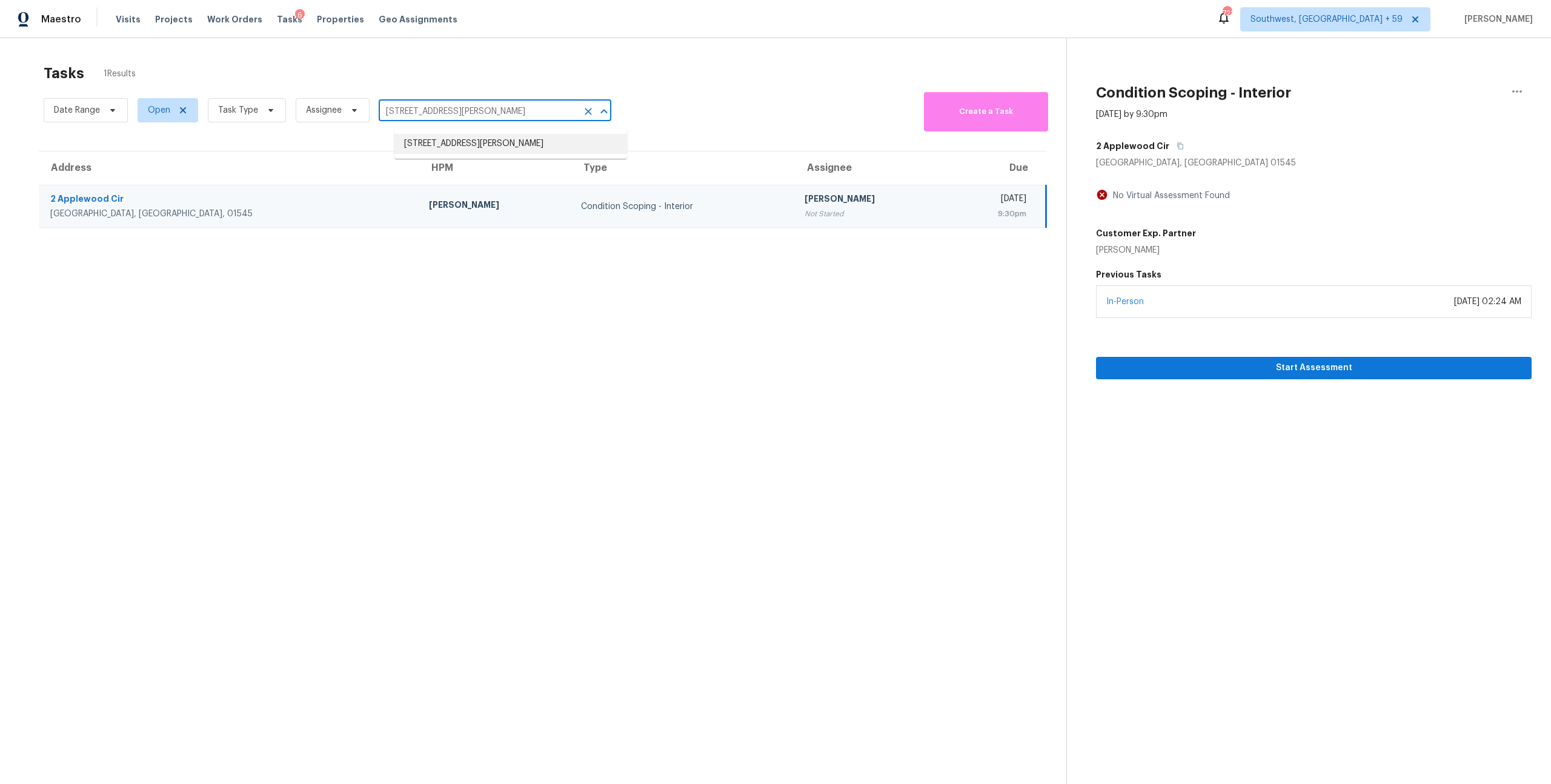
click at [451, 144] on li "1652 E Juanita Ave, Mesa, AZ 85204" at bounding box center [510, 144] width 233 height 20
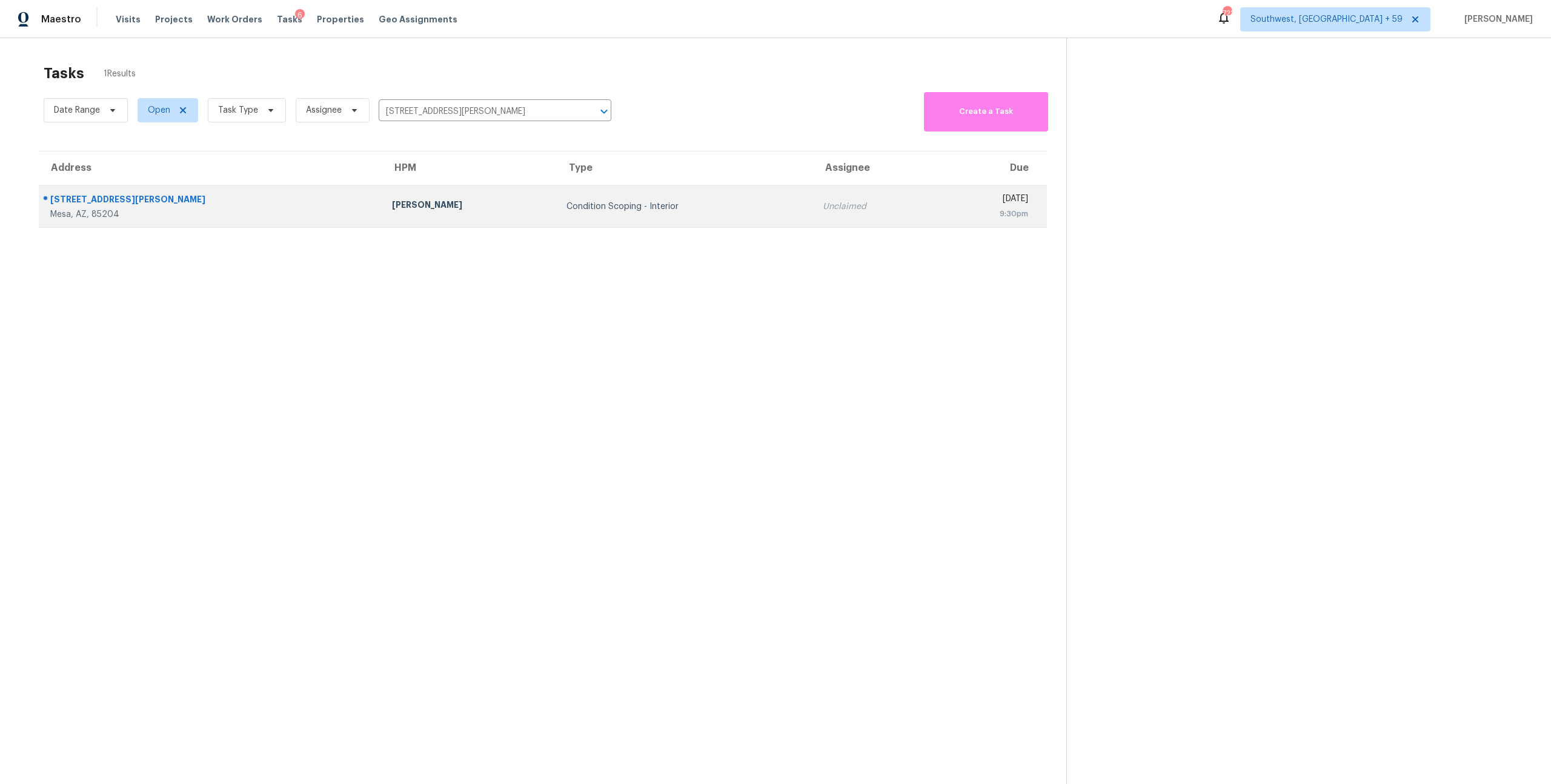
click at [566, 213] on div "Condition Scoping - Interior" at bounding box center [685, 206] width 237 height 13
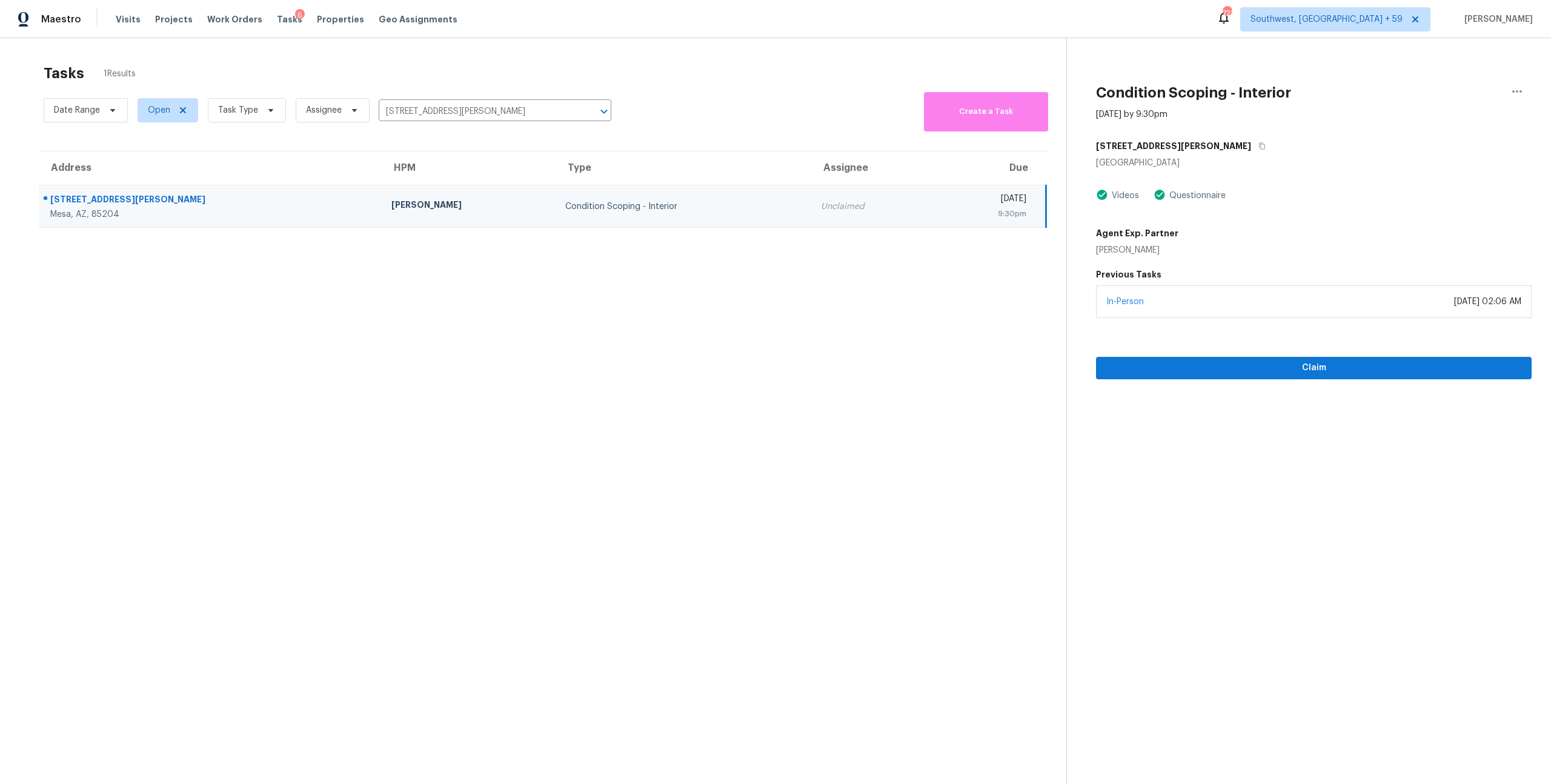
click at [1299, 318] on div "In-Person September 06, 2025 at 02:06 AM" at bounding box center [1314, 301] width 436 height 33
click at [1267, 376] on span "Claim" at bounding box center [1314, 368] width 416 height 15
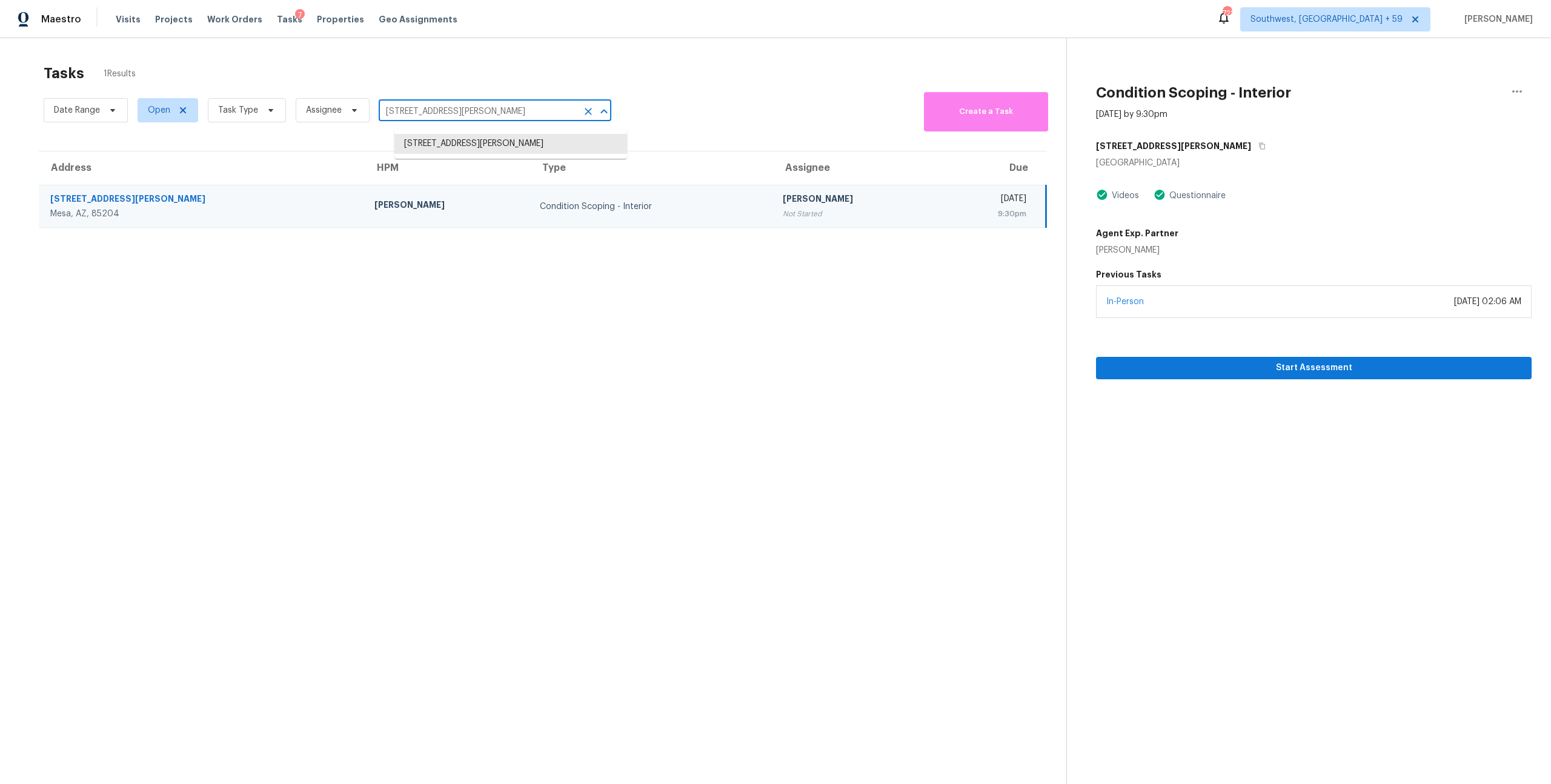
click at [436, 114] on input "1652 E Juanita Ave, Mesa, AZ 85204" at bounding box center [478, 112] width 199 height 18
paste input "22729 N 103rd Ln Peoria, AZ, 85383"
type input "22729 N 103rd Ln Peoria, AZ, 85383"
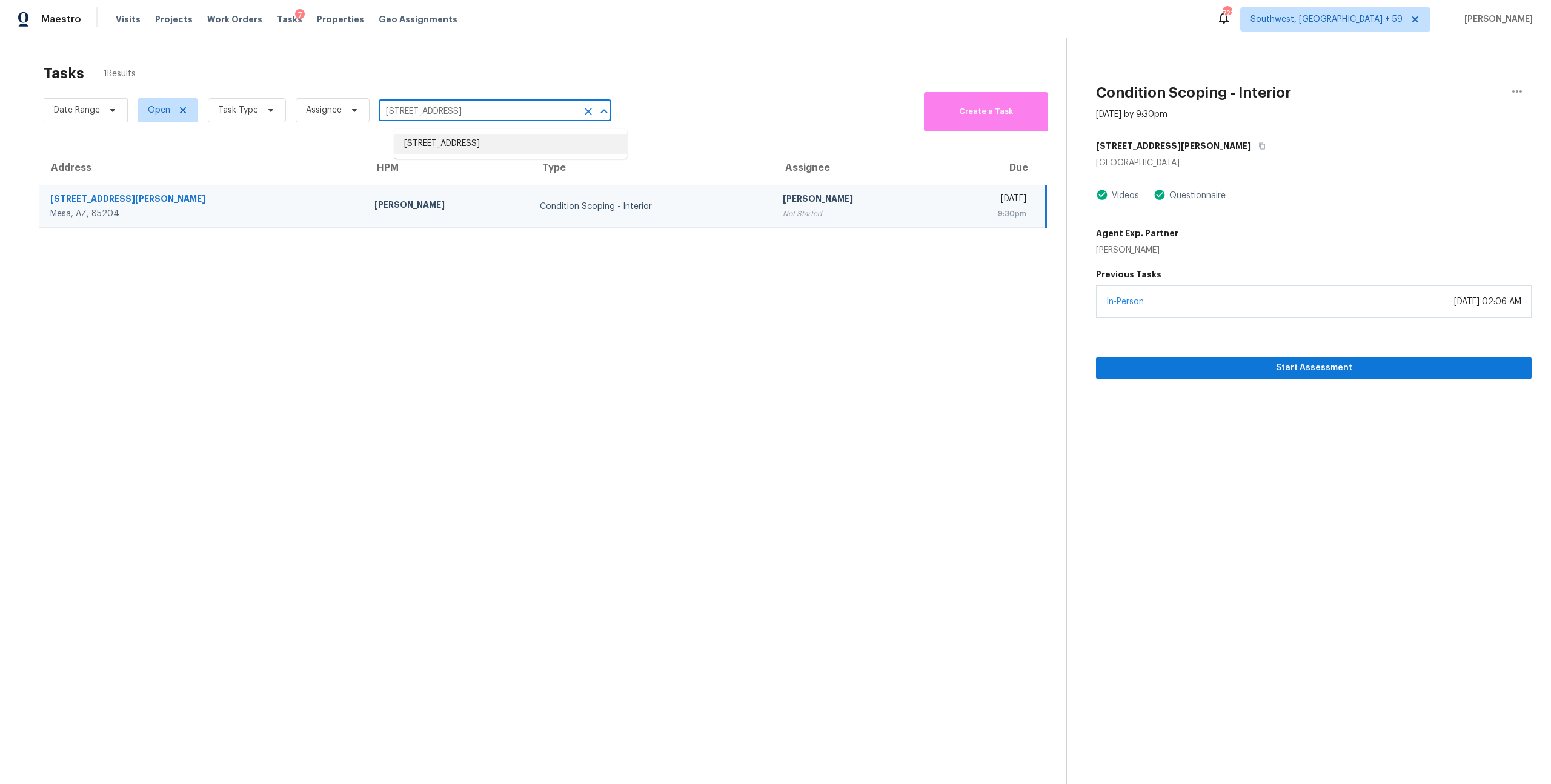
click at [433, 147] on li "22729 N 103rd Ln, Peoria, AZ 85383" at bounding box center [510, 144] width 233 height 20
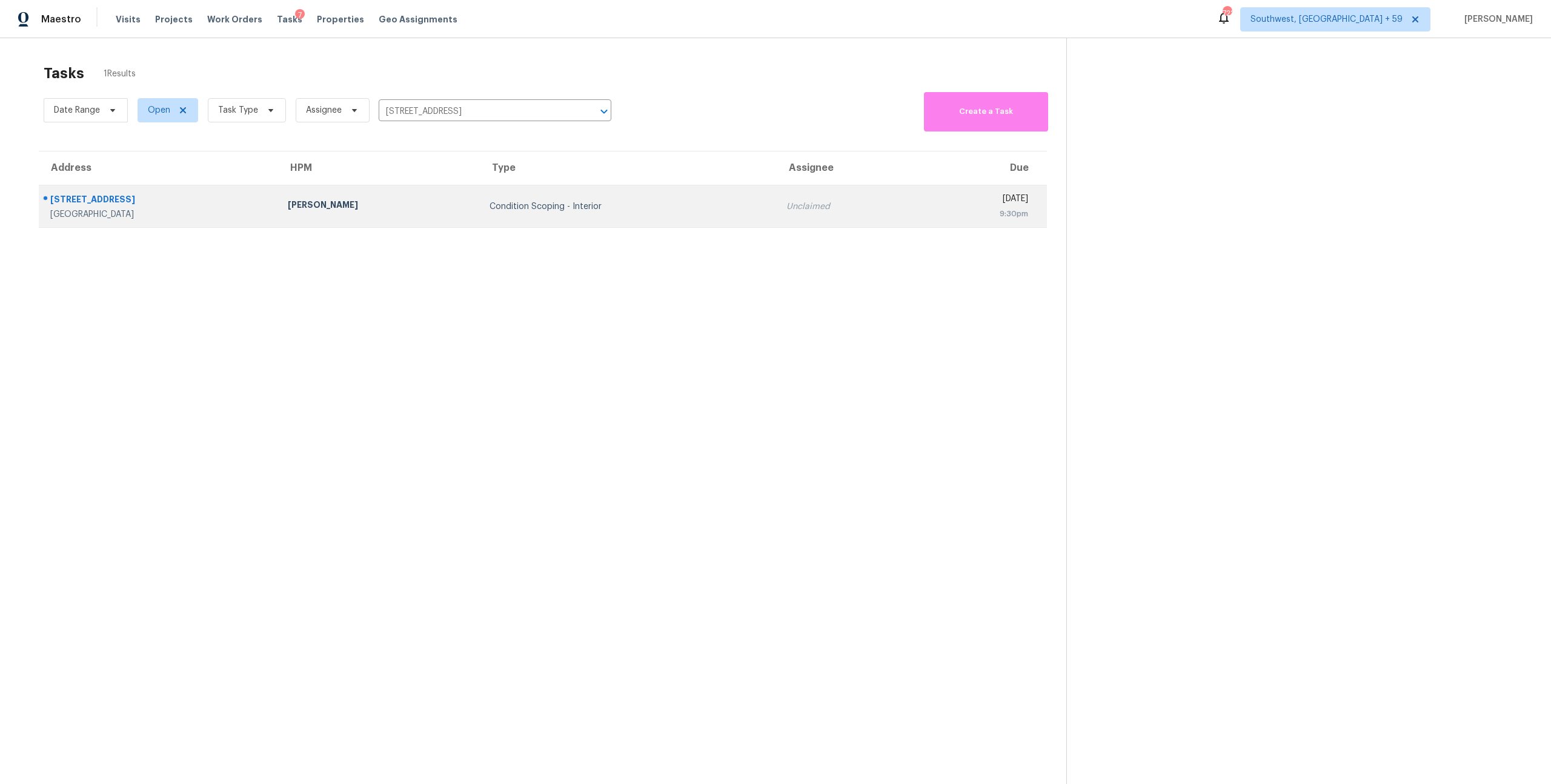
click at [489, 213] on div "Condition Scoping - Interior" at bounding box center [627, 206] width 276 height 13
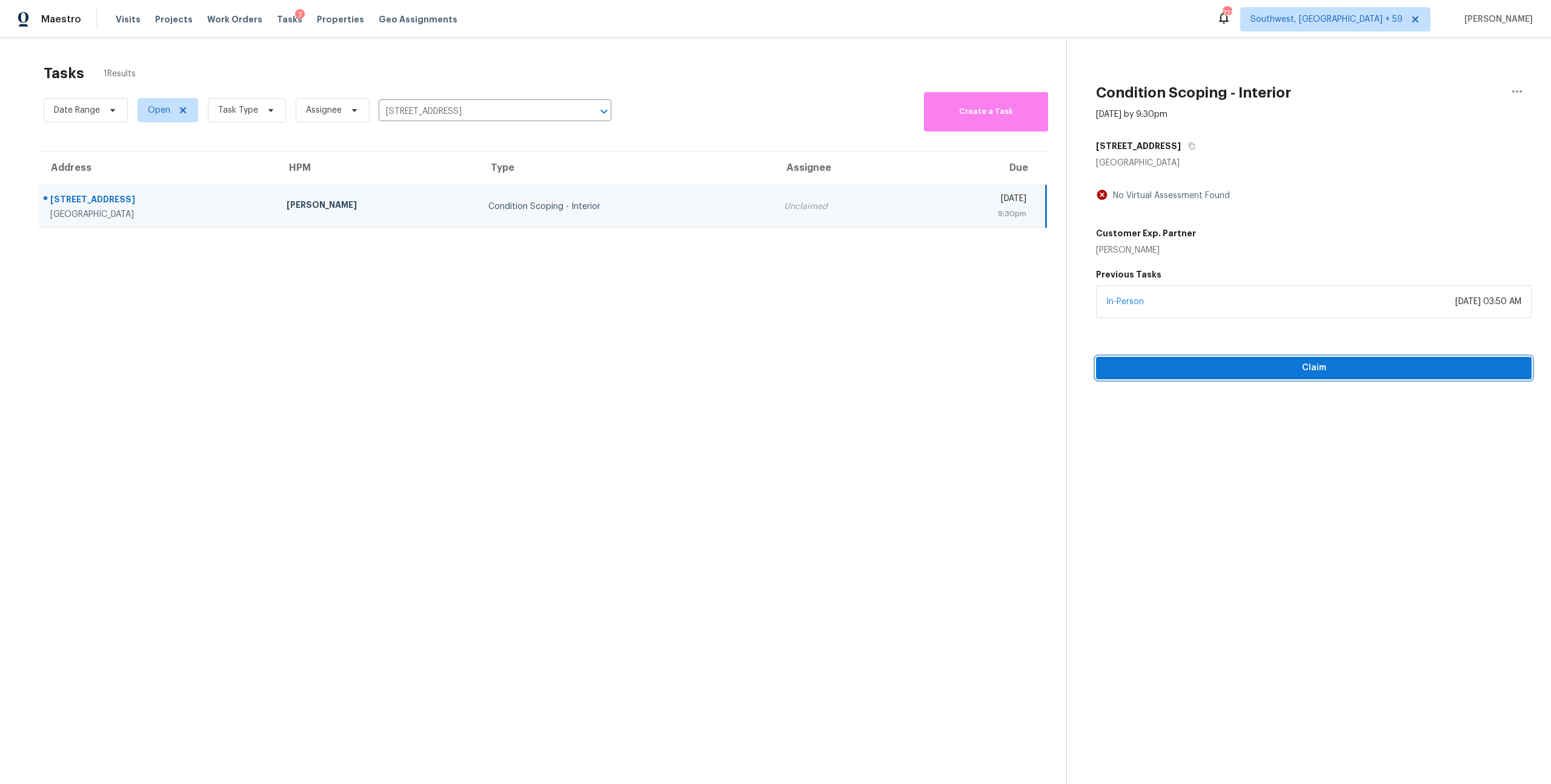
click at [1300, 376] on span "Claim" at bounding box center [1314, 368] width 416 height 15
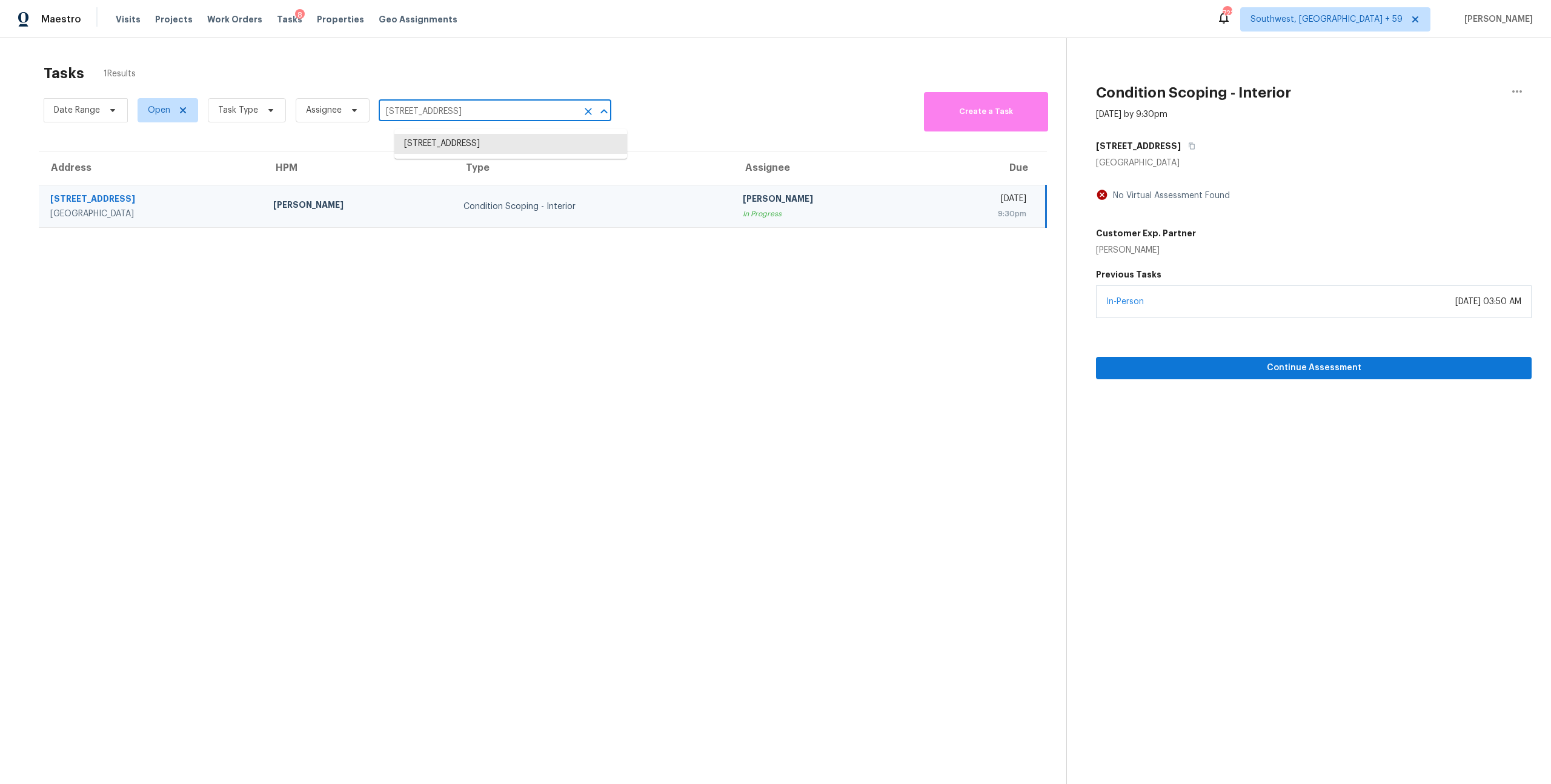
click at [459, 121] on input "22729 N 103rd Ln, Peoria, AZ 85383" at bounding box center [478, 112] width 199 height 18
paste input "192 Currlin Cir Milpitas, CA, 95035"
type input "192 Currlin Cir Milpitas, CA, 95035"
click at [459, 149] on li "192 Currlin Cir, Milpitas, CA 95035" at bounding box center [510, 144] width 233 height 20
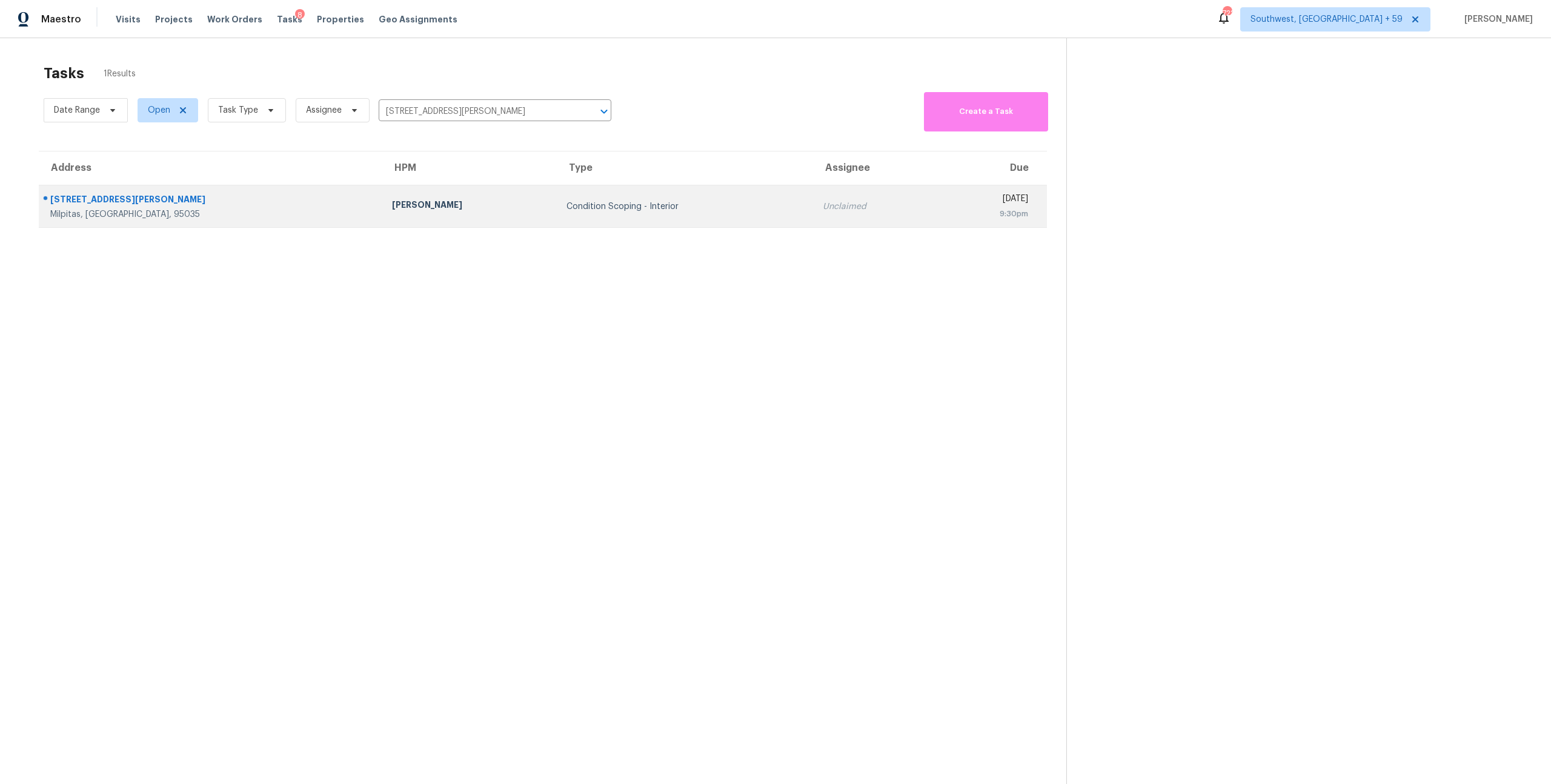
click at [392, 214] on div "Adam Clark" at bounding box center [469, 206] width 155 height 15
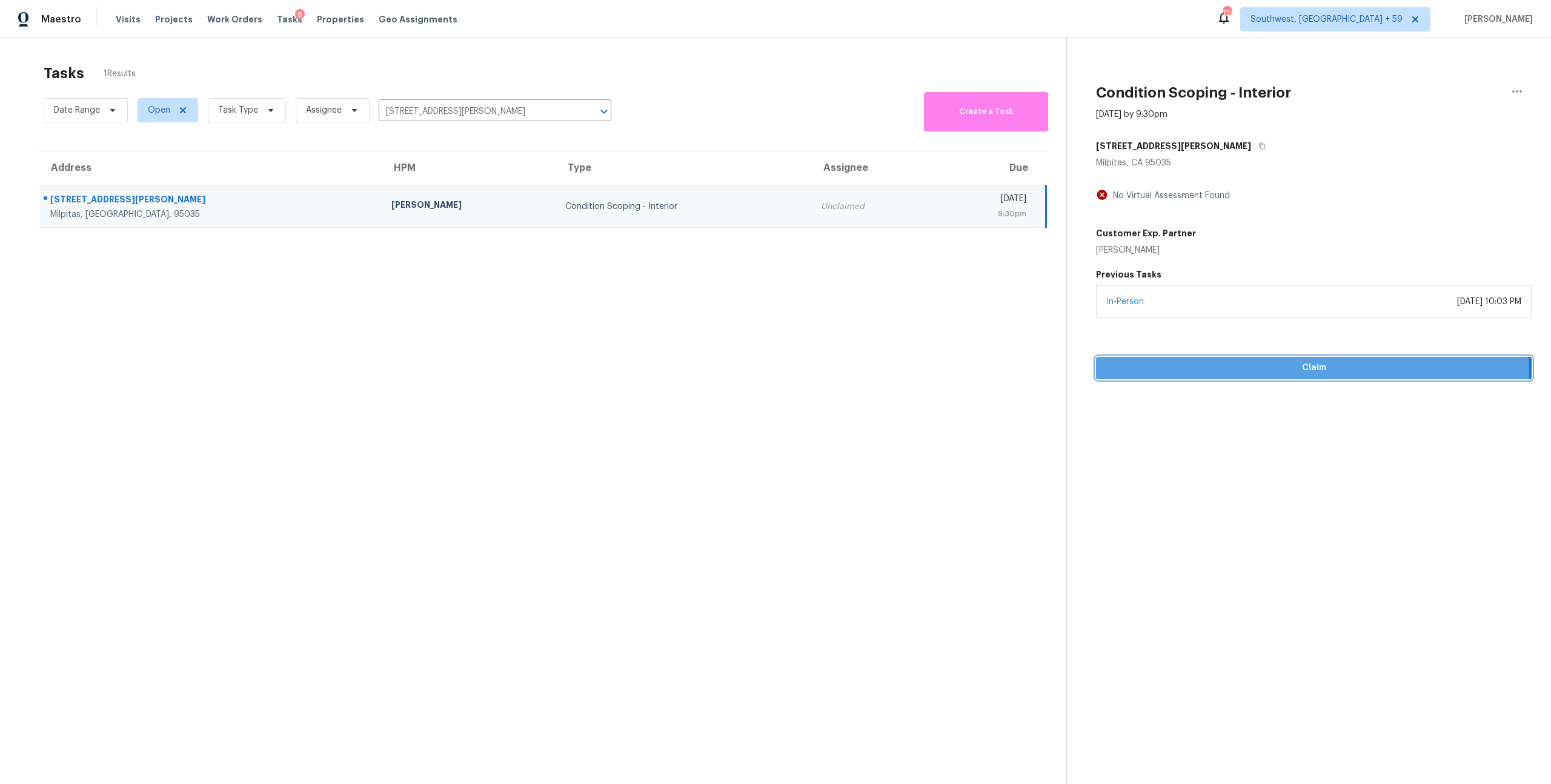
click at [1285, 376] on span "Claim" at bounding box center [1314, 368] width 416 height 15
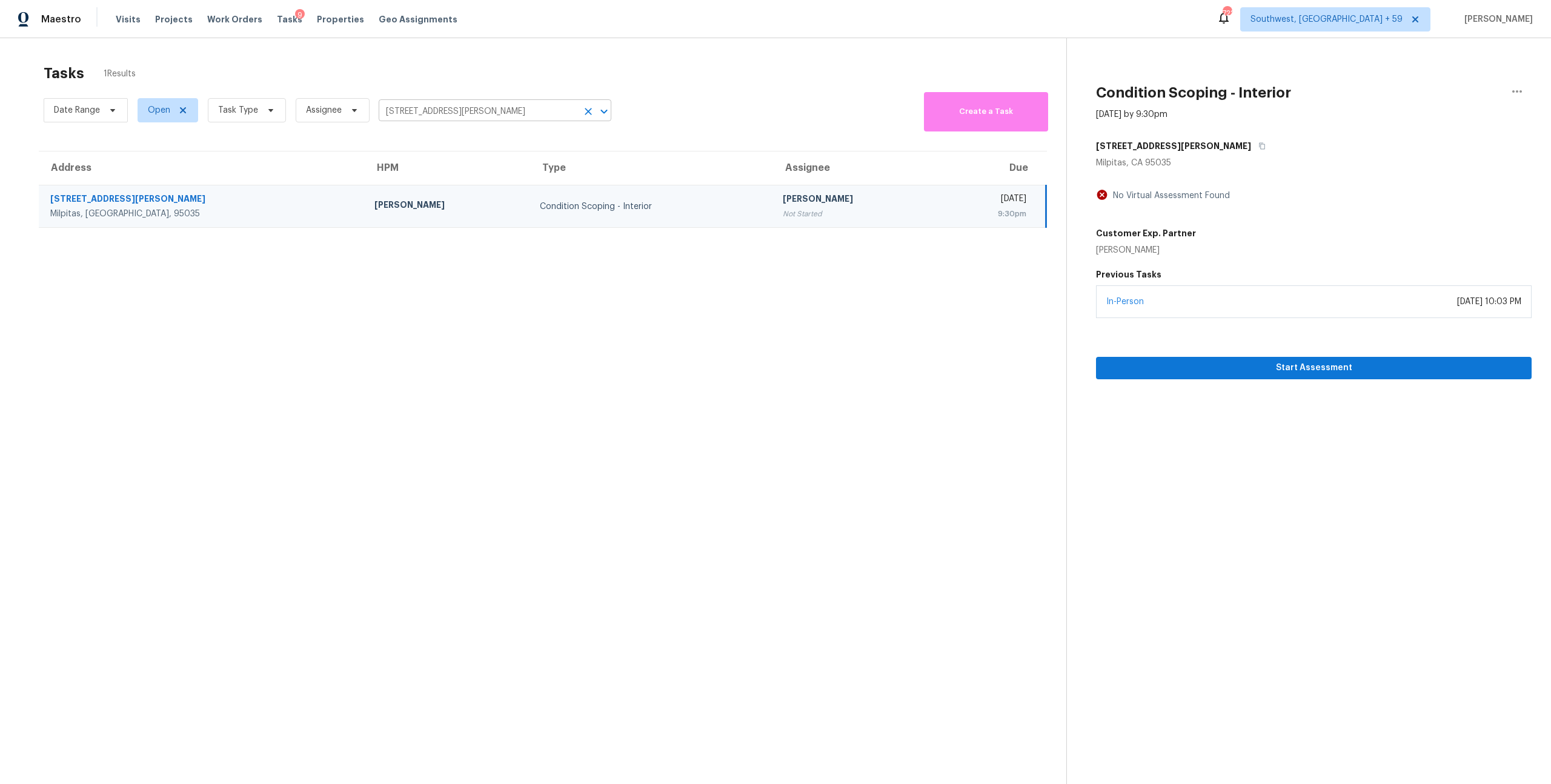
click at [451, 116] on input "192 Currlin Cir, Milpitas, CA 95035" at bounding box center [478, 112] width 199 height 18
paste input "413 Doyle Ave Redlands, CA, 92374"
type input "413 Doyle Ave Redlands, CA, 92374"
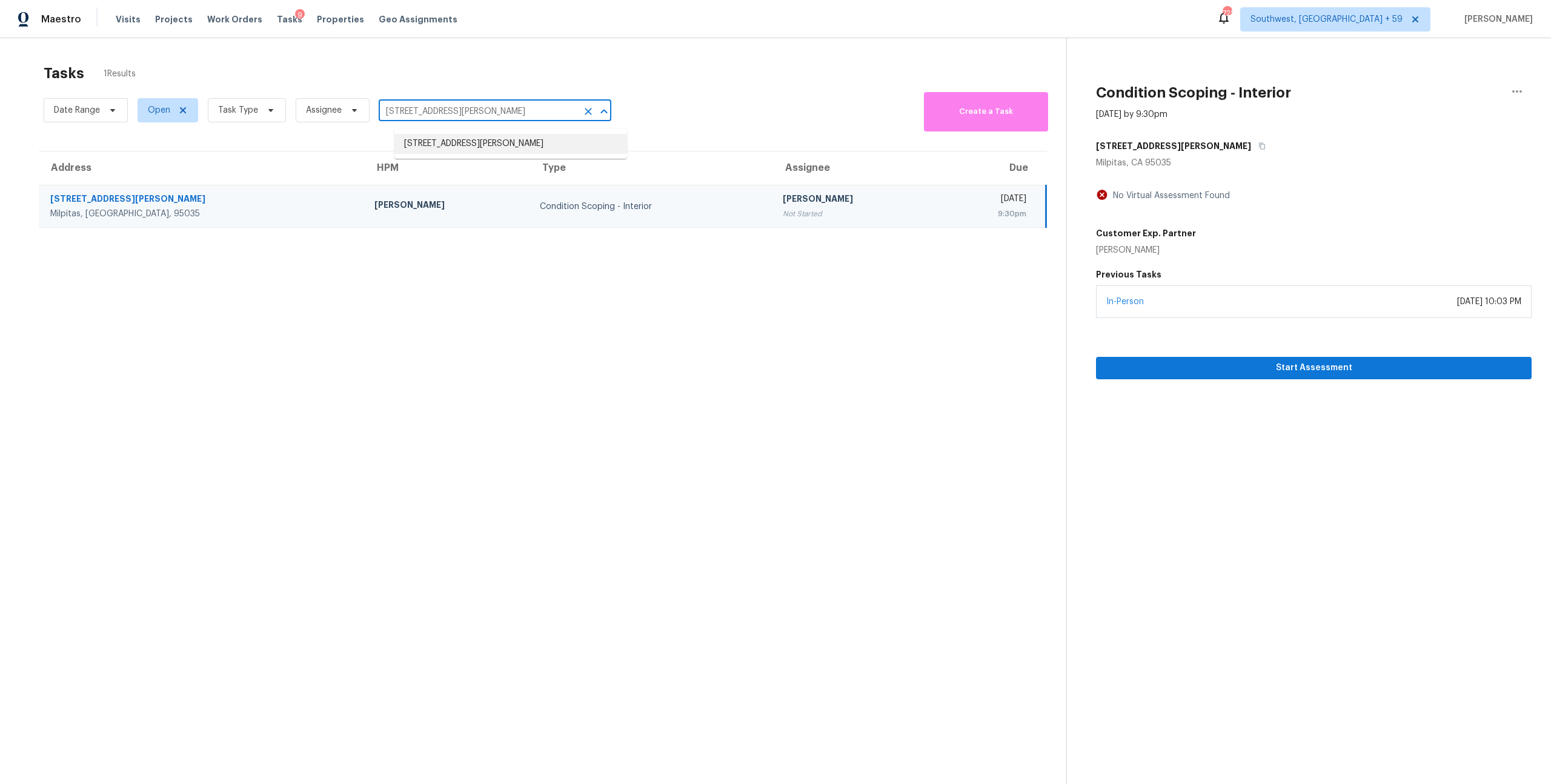
click at [453, 147] on li "413 Doyle Ave, Redlands, CA 92374" at bounding box center [510, 144] width 233 height 20
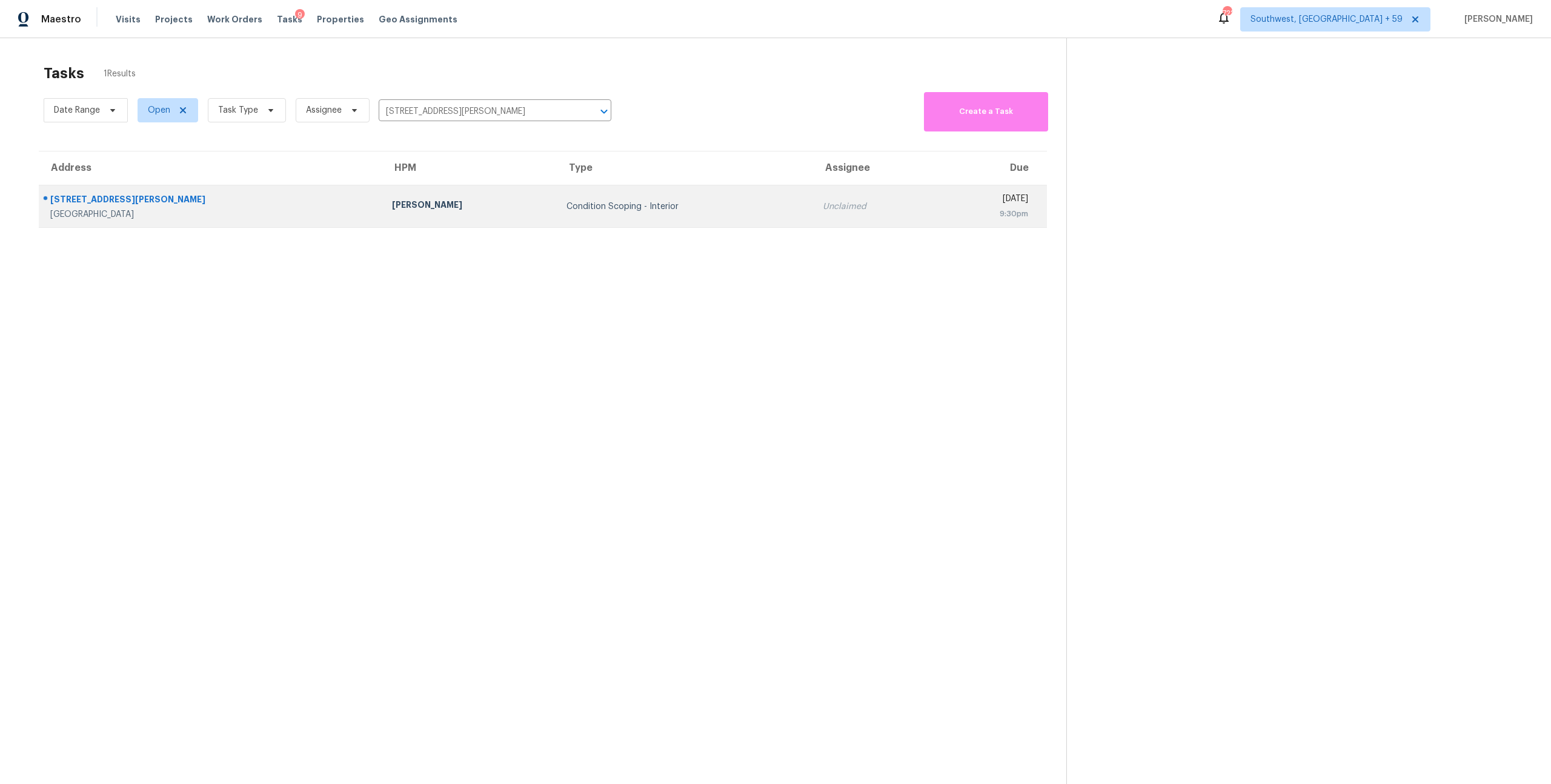
click at [392, 212] on div "Mike Chavez" at bounding box center [469, 206] width 155 height 15
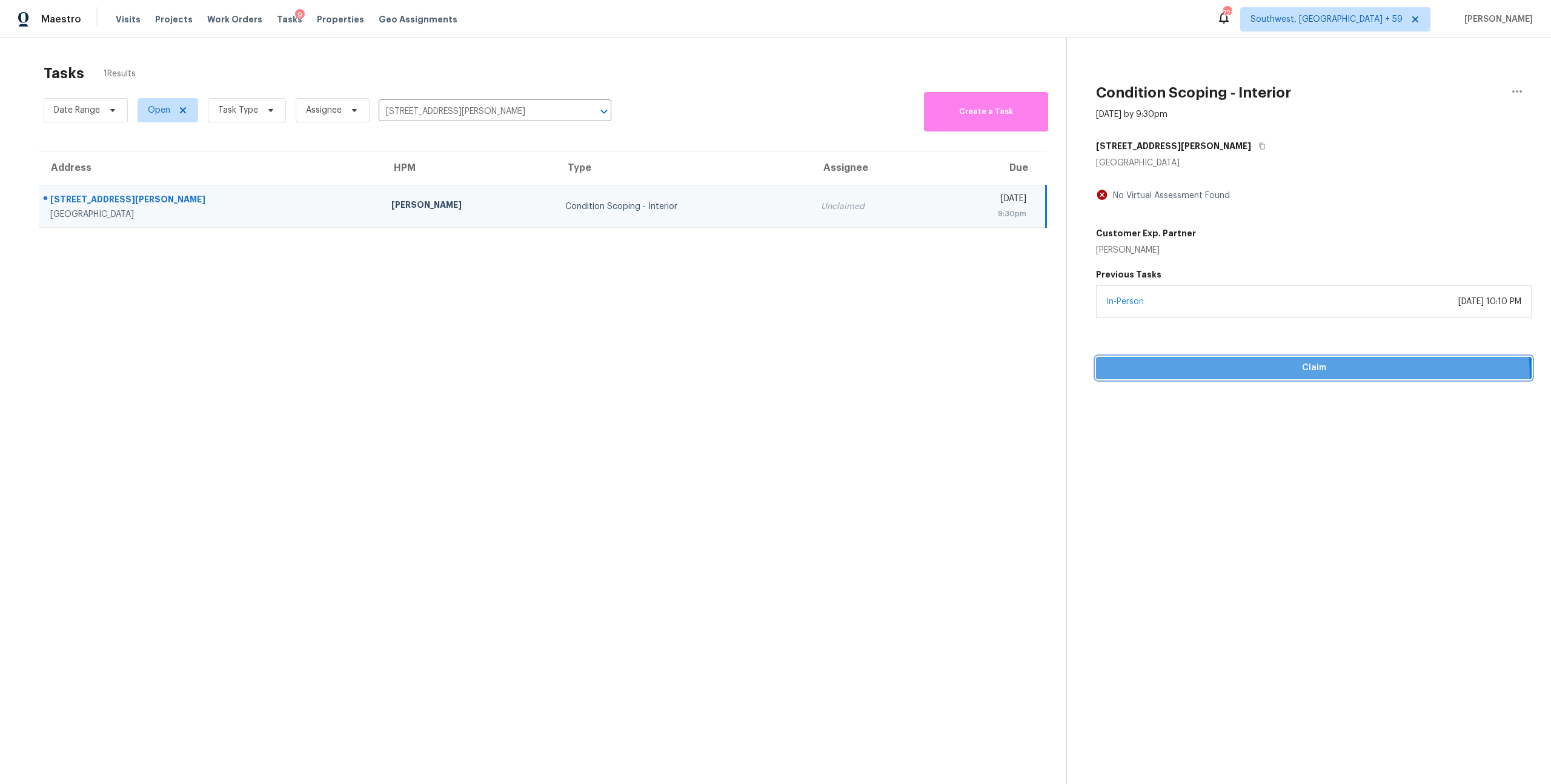
click at [1311, 376] on span "Claim" at bounding box center [1314, 368] width 416 height 15
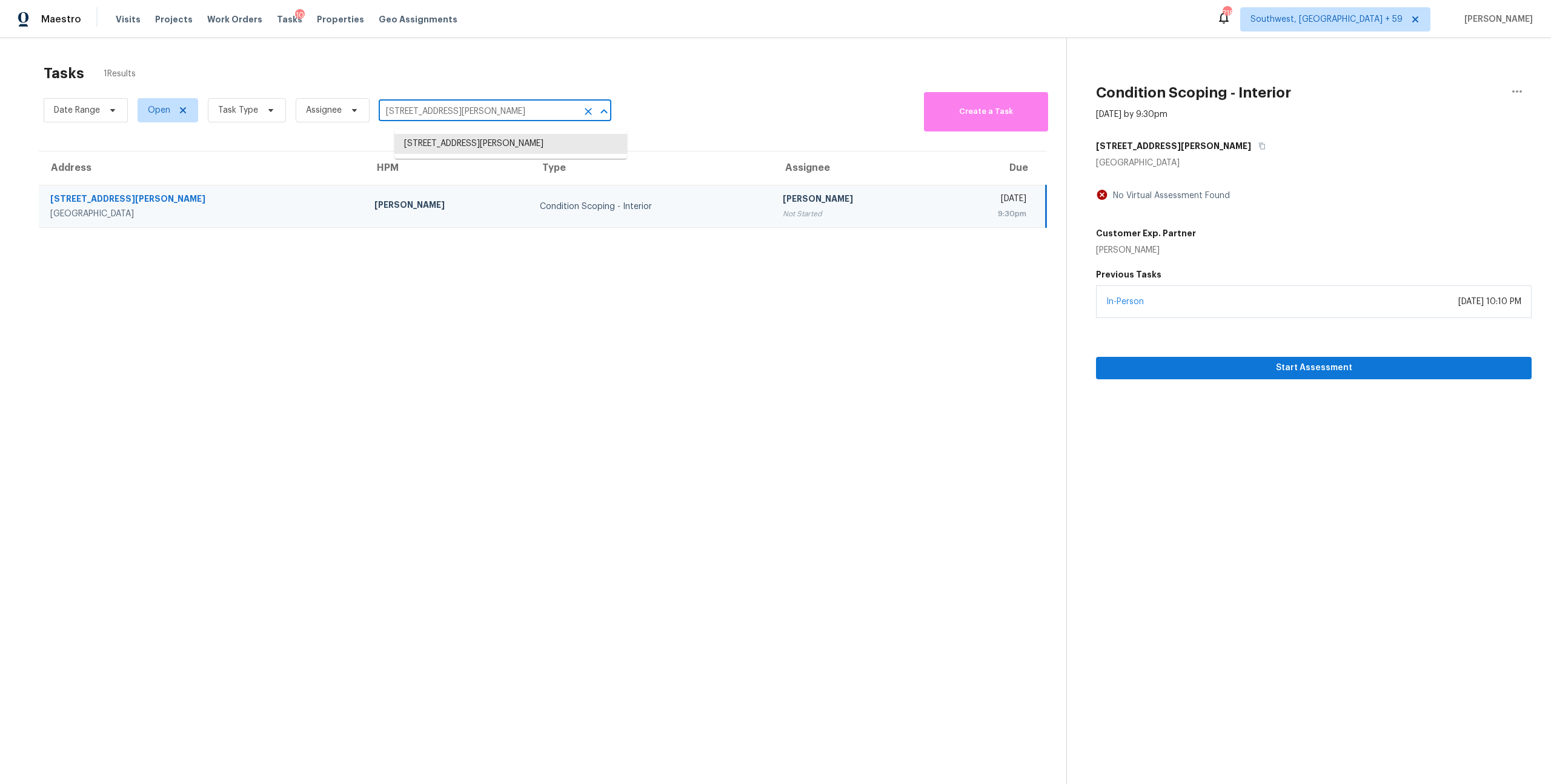
click at [469, 120] on input "413 Doyle Ave, Redlands, CA 92374" at bounding box center [478, 112] width 199 height 18
paste input "Redlands, CA,"
click at [454, 144] on li "413 Doyle Ave, Redlands, CA 92374" at bounding box center [510, 144] width 233 height 20
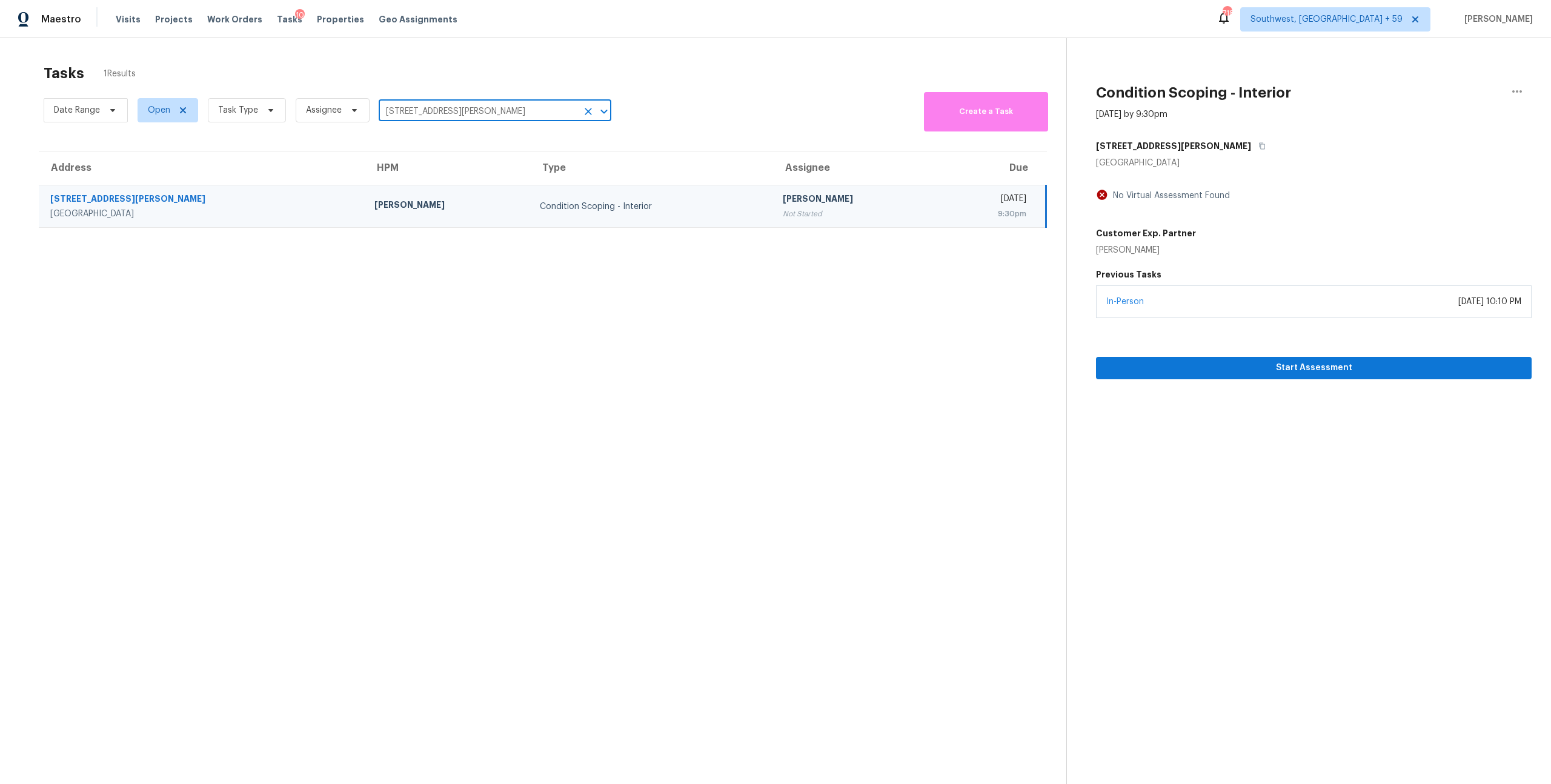
click at [365, 222] on td "Mike Chavez" at bounding box center [448, 206] width 166 height 43
click at [478, 117] on input "413 Doyle Ave, Redlands, CA 92374" at bounding box center [478, 112] width 199 height 18
paste input "[STREET_ADDRESS]"
type input "[STREET_ADDRESS]"
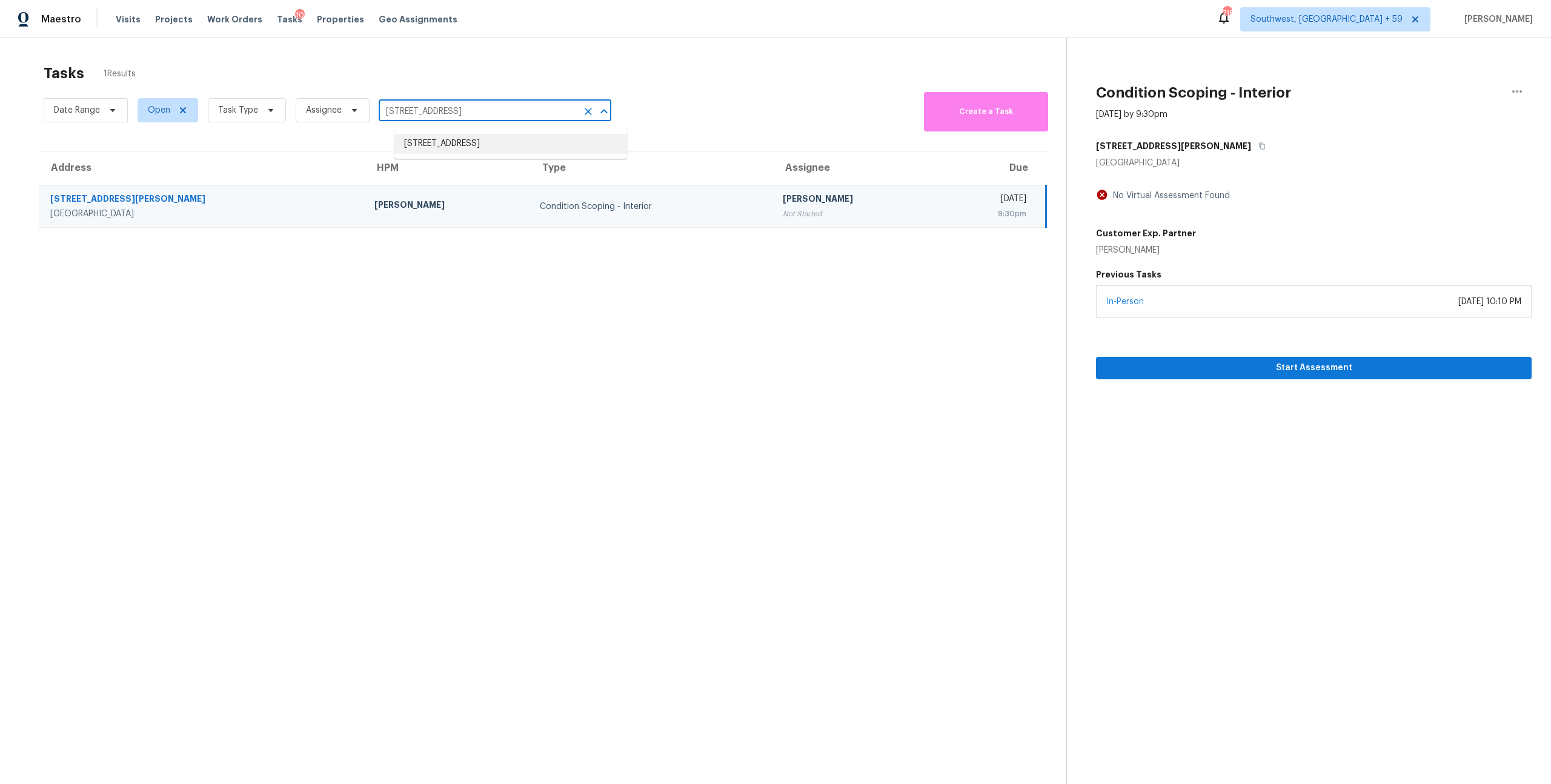
click at [459, 139] on li "[STREET_ADDRESS]" at bounding box center [510, 144] width 233 height 20
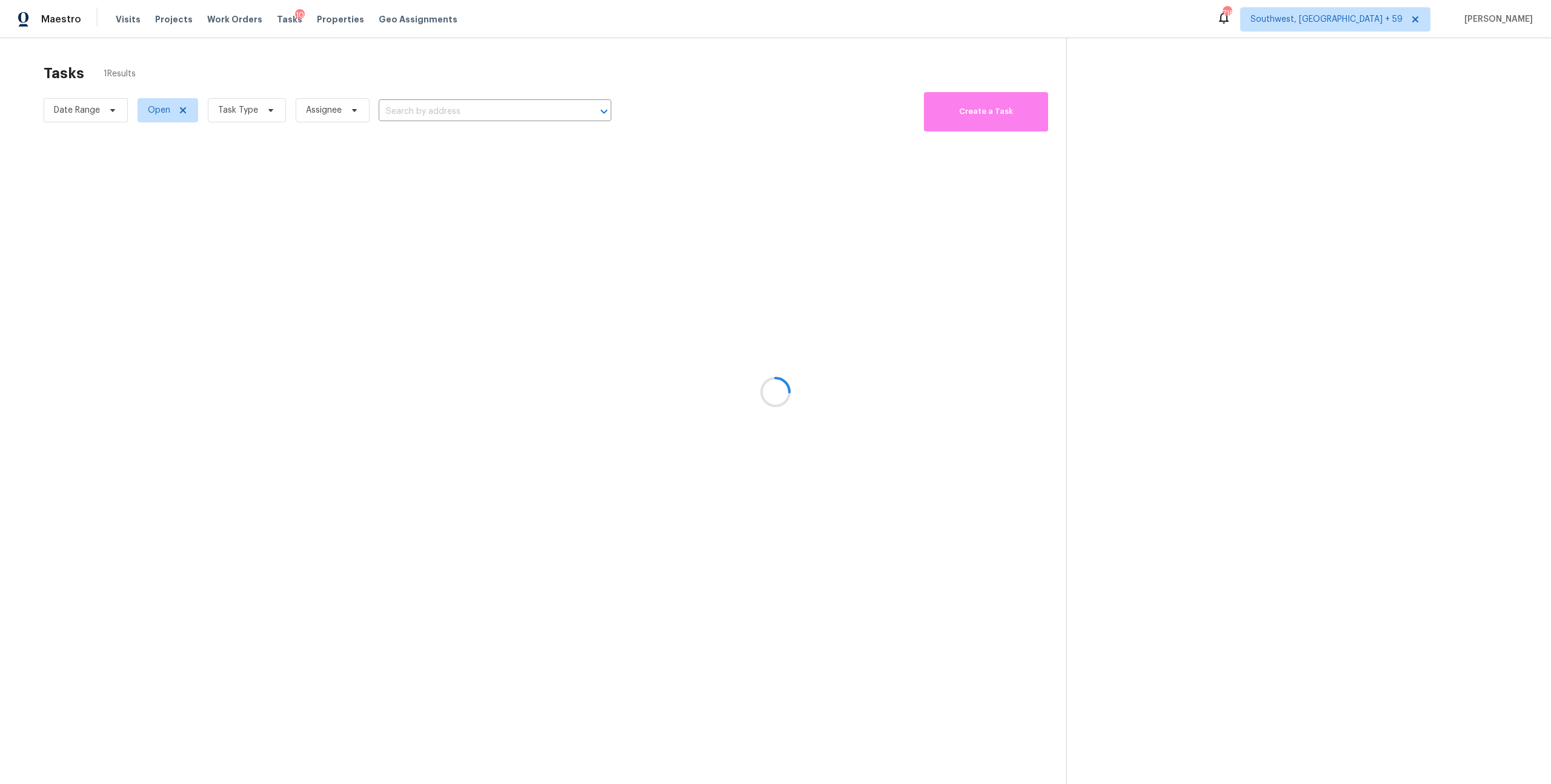
type input "[STREET_ADDRESS]"
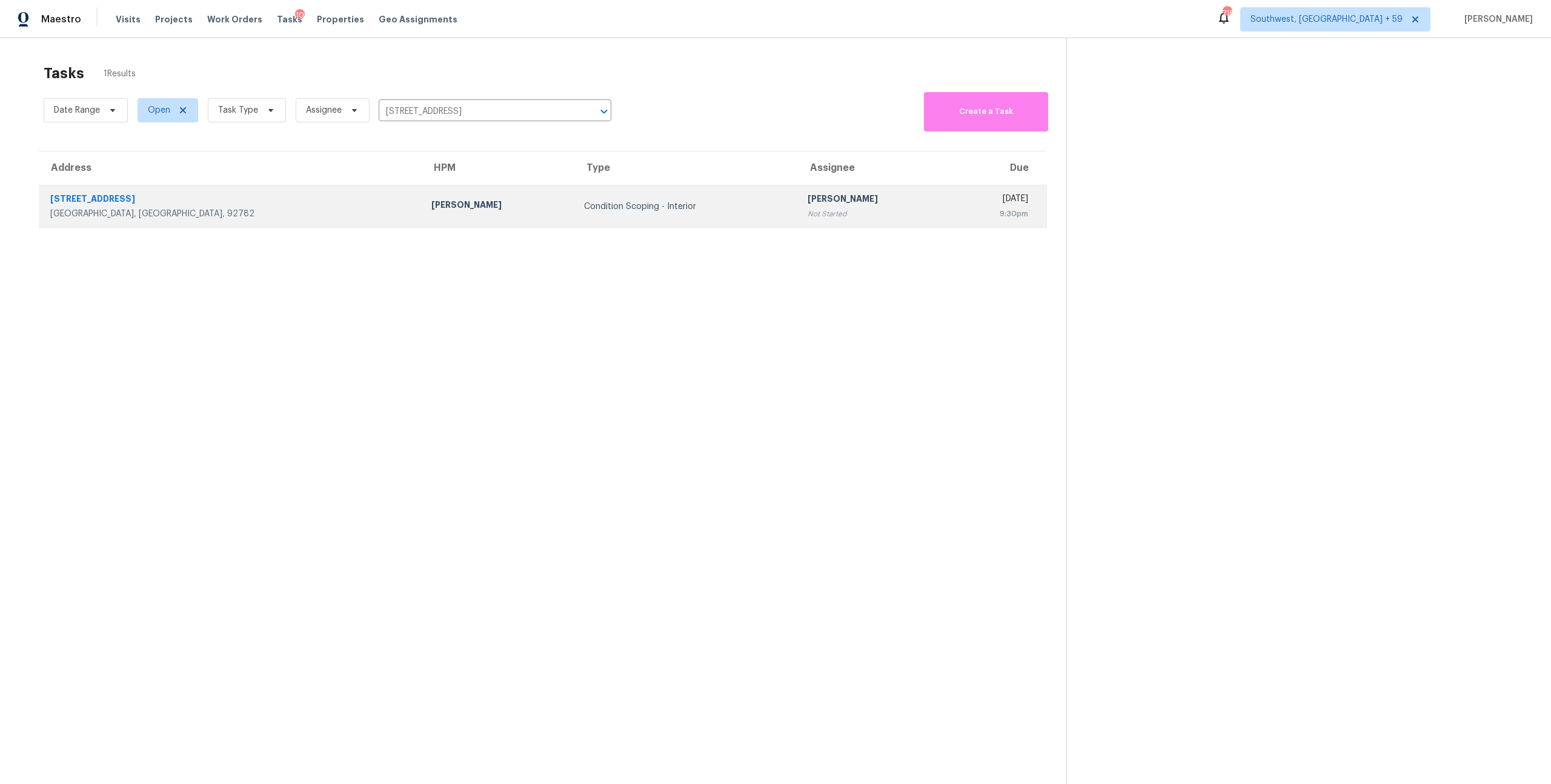
click at [584, 210] on div "Condition Scoping - Interior" at bounding box center [686, 206] width 204 height 13
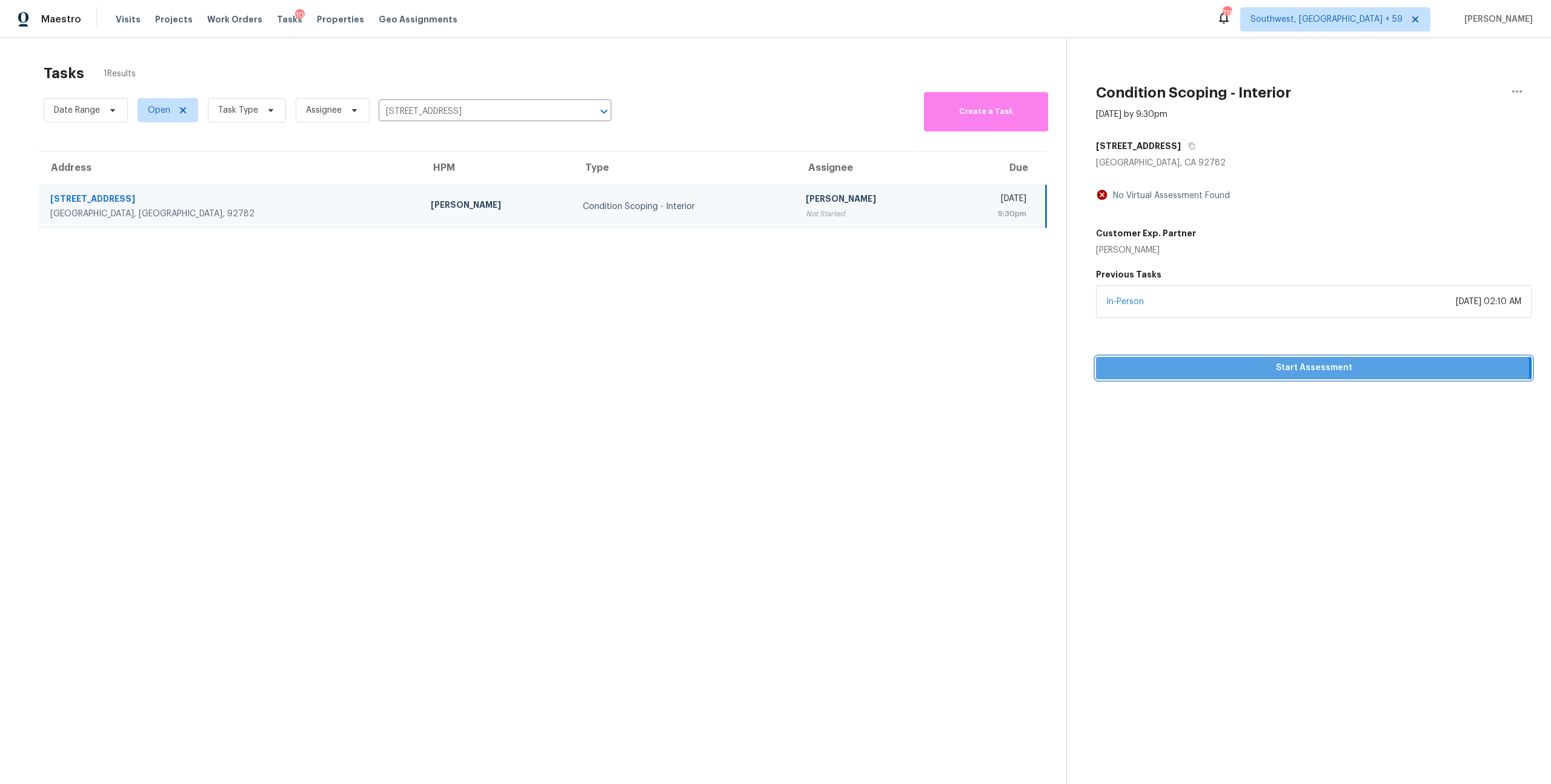
click at [1270, 376] on span "Start Assessment" at bounding box center [1314, 368] width 416 height 15
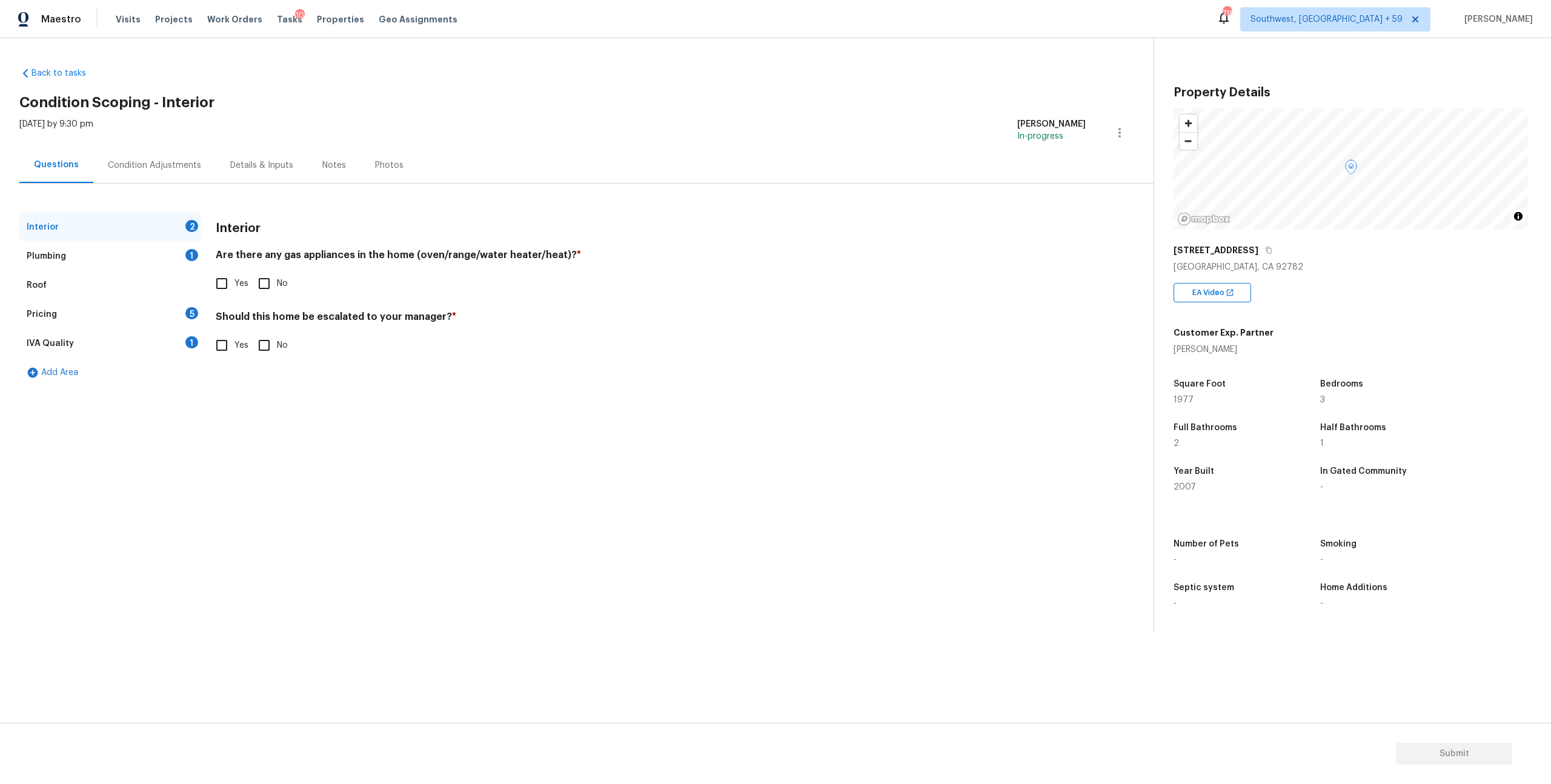
click at [229, 296] on input "Yes" at bounding box center [221, 283] width 25 height 25
checkbox input "true"
click at [276, 358] on input "No" at bounding box center [264, 345] width 25 height 25
checkbox input "true"
click at [56, 262] on div "Plumbing" at bounding box center [46, 256] width 39 height 13
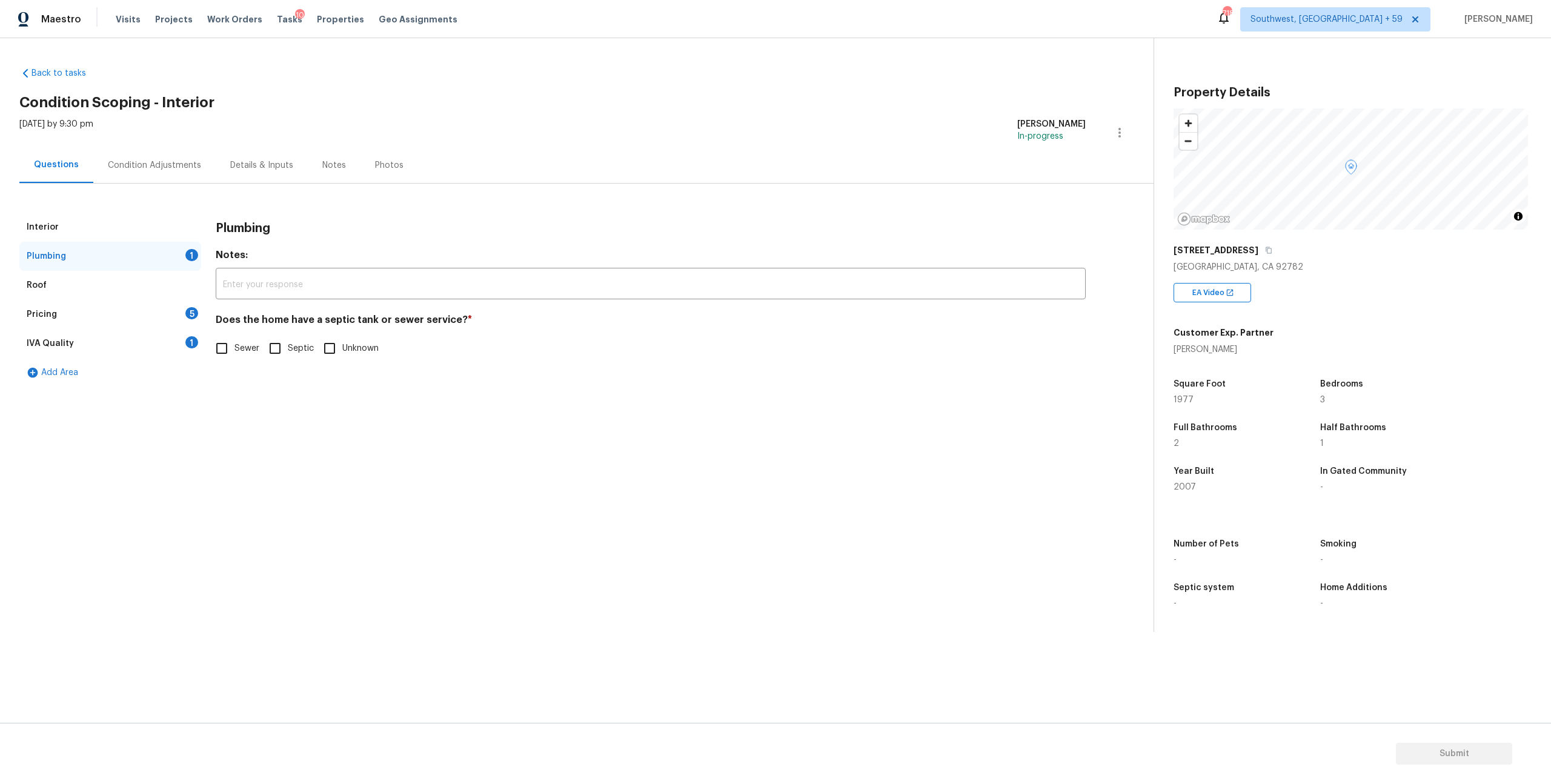
click at [223, 361] on input "Sewer" at bounding box center [221, 348] width 25 height 25
checkbox input "true"
click at [103, 329] on div "Pricing 5" at bounding box center [110, 314] width 182 height 29
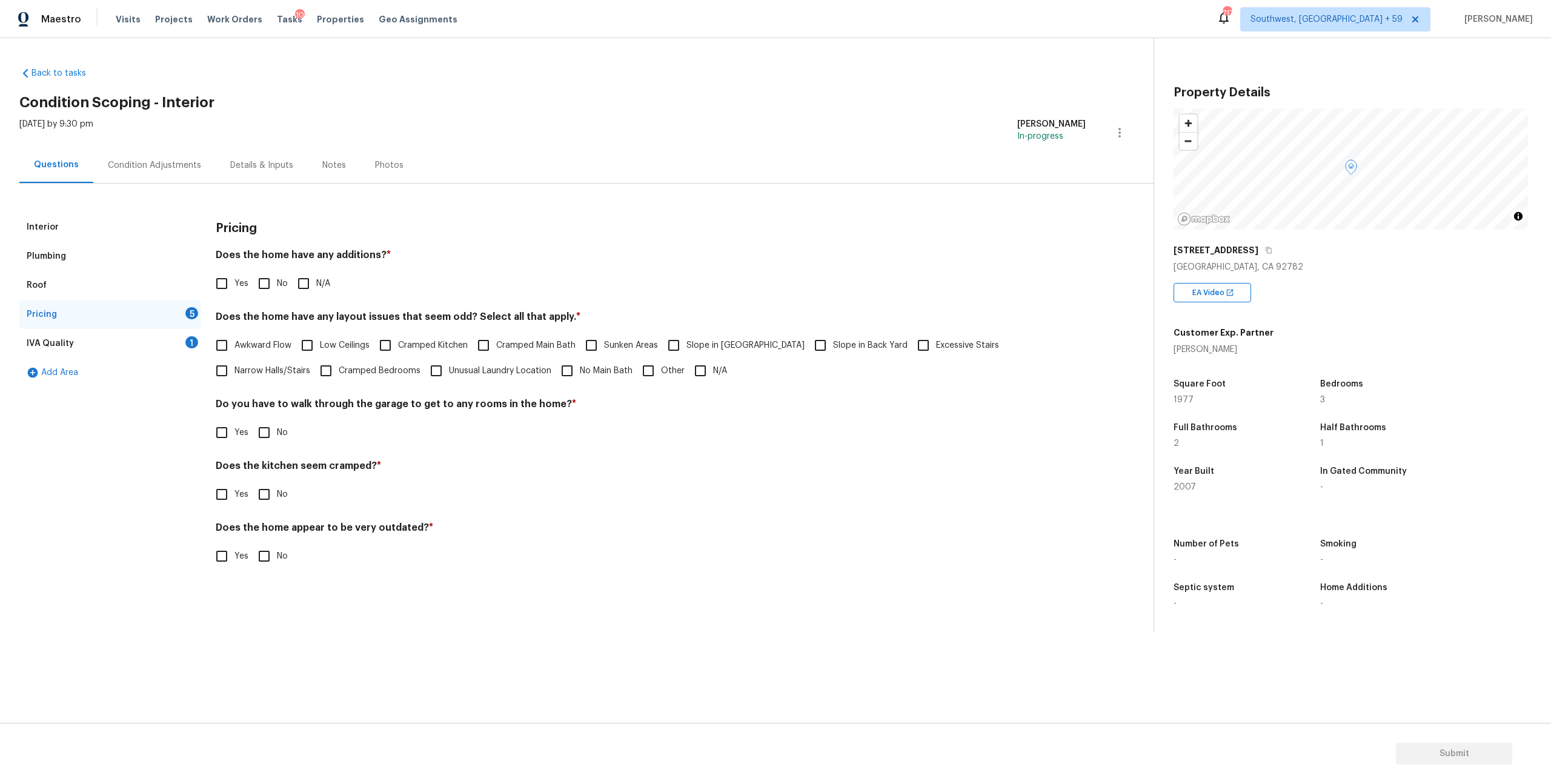
click at [316, 296] on input "N/A" at bounding box center [303, 283] width 25 height 25
checkbox input "true"
click at [713, 383] on input "N/A" at bounding box center [700, 371] width 25 height 25
checkbox input "true"
click at [276, 447] on input "No" at bounding box center [264, 433] width 25 height 25
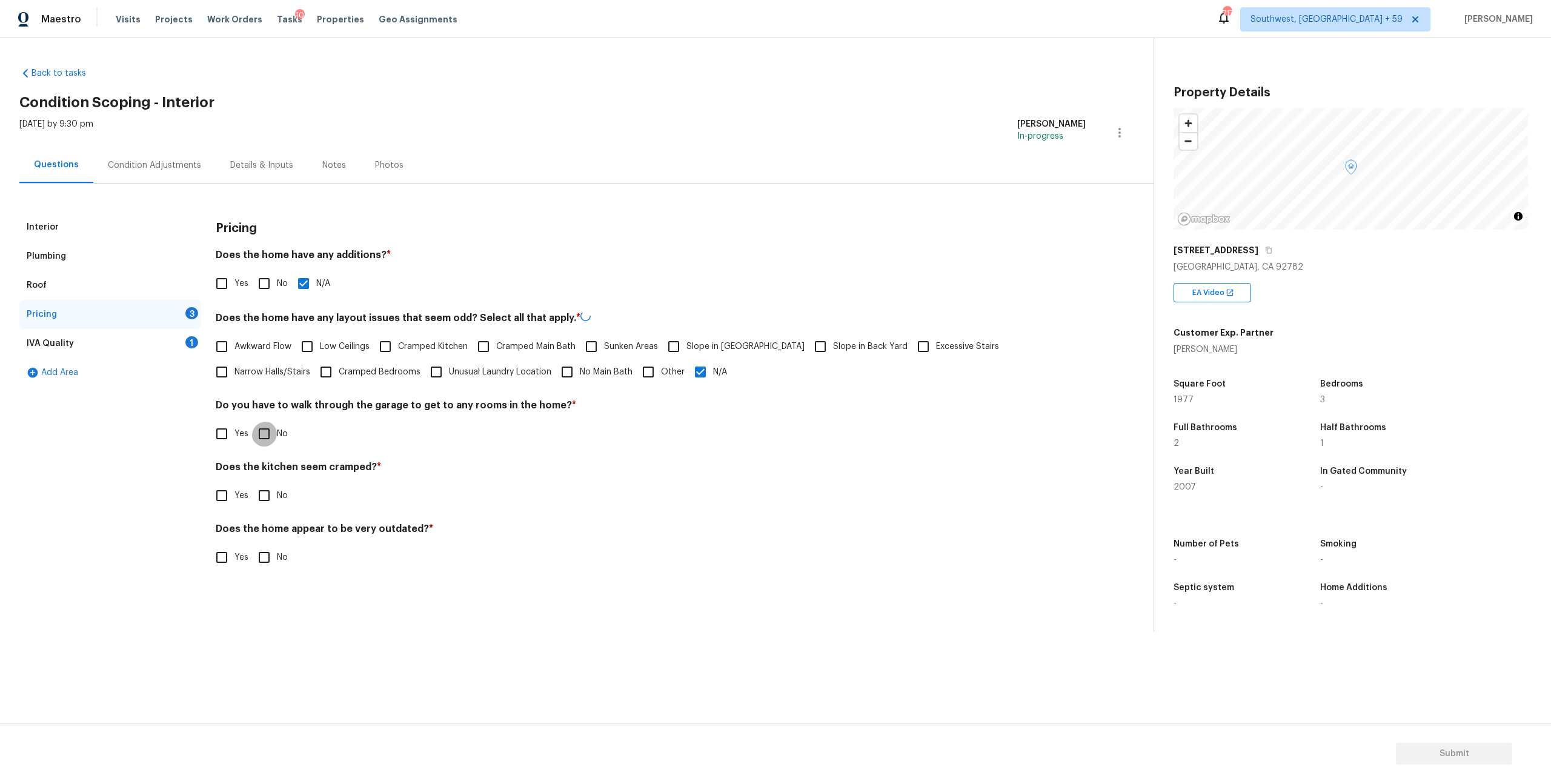
checkbox input "true"
click at [274, 507] on input "No" at bounding box center [264, 494] width 25 height 25
checkbox input "true"
click at [275, 569] on input "No" at bounding box center [264, 556] width 25 height 25
checkbox input "true"
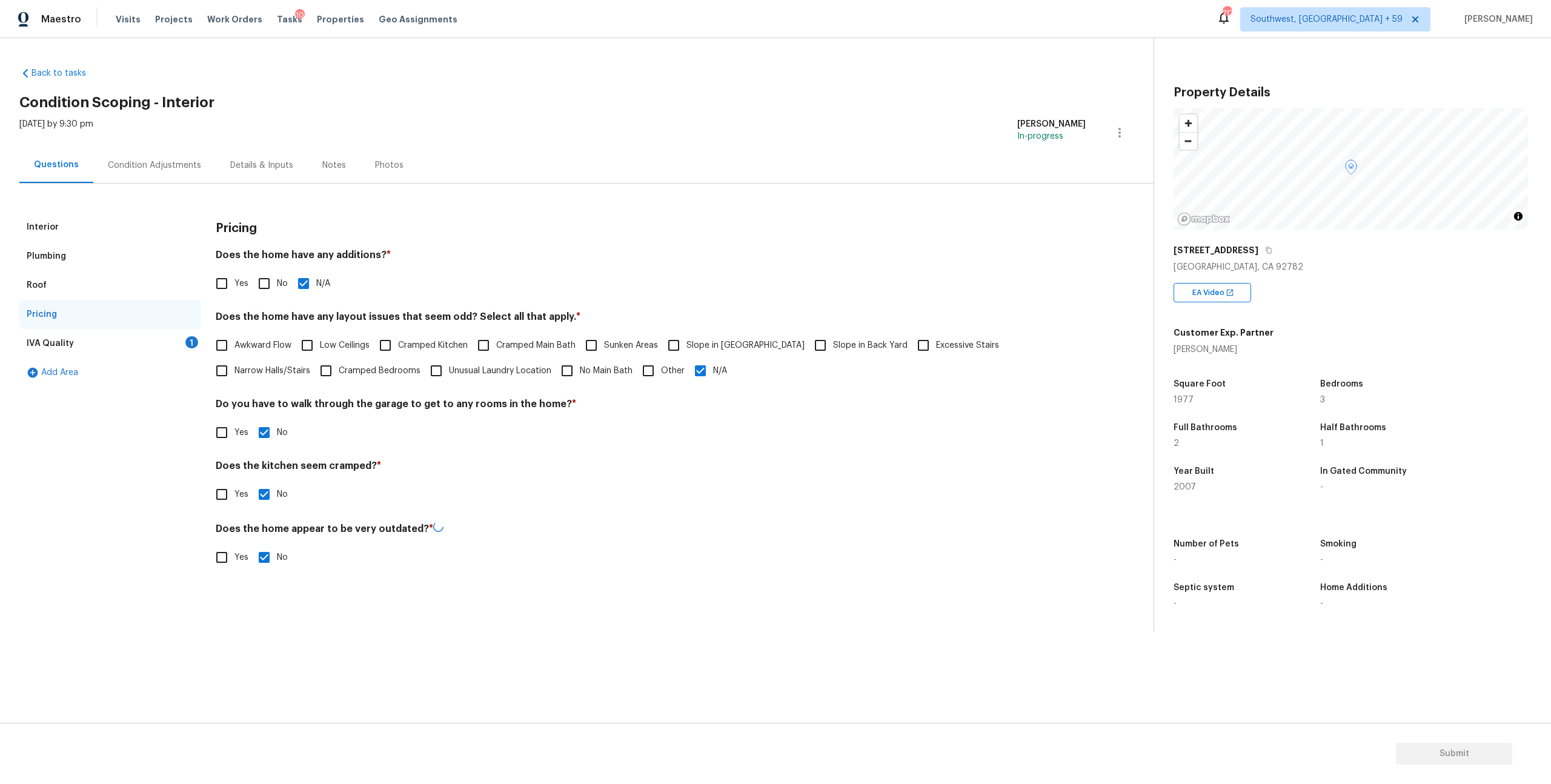
click at [87, 358] on div "IVA Quality 1" at bounding box center [110, 343] width 182 height 29
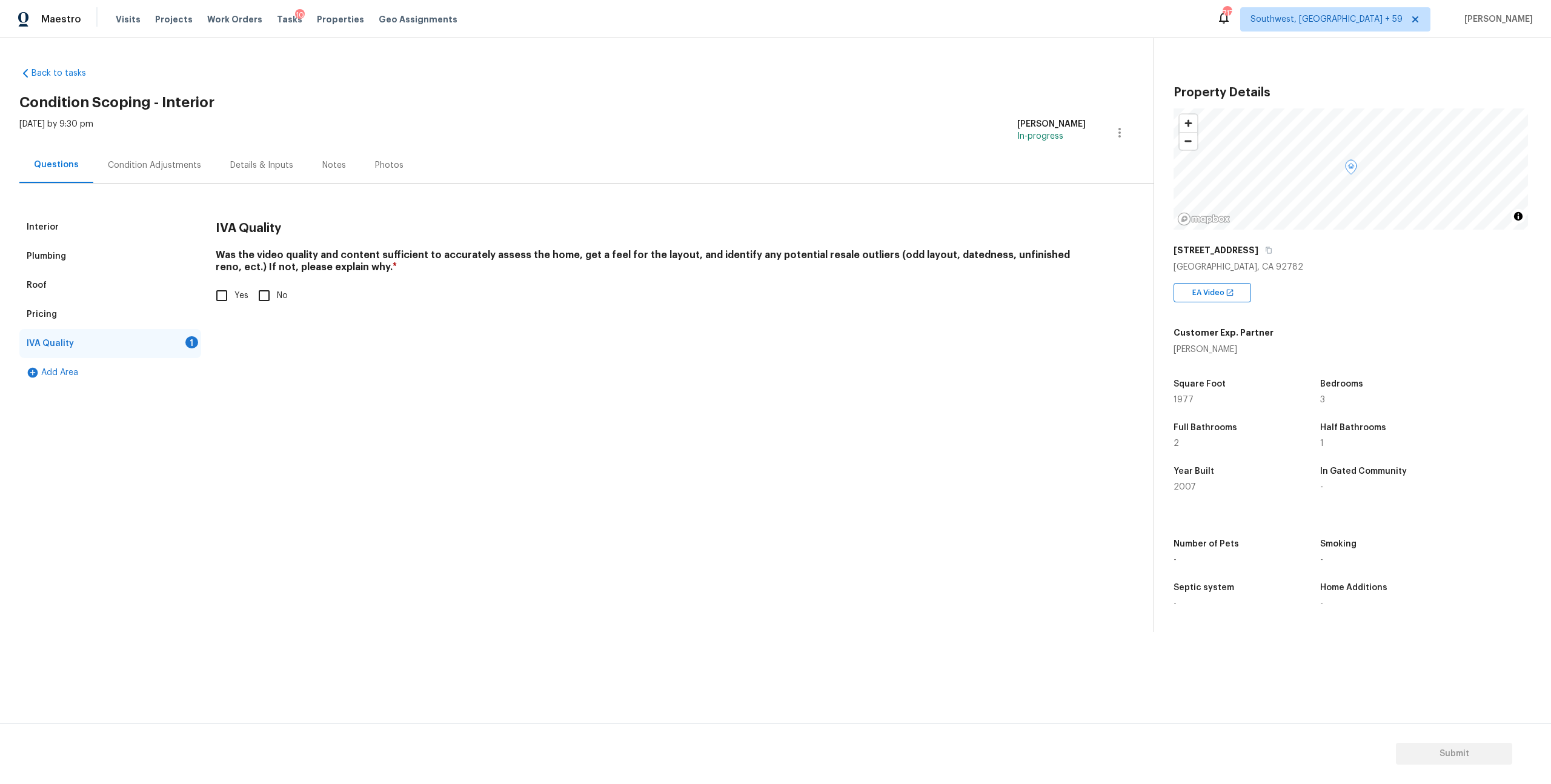
click at [227, 308] on input "Yes" at bounding box center [221, 296] width 25 height 25
checkbox input "true"
click at [160, 160] on div "Condition Adjustments" at bounding box center [155, 164] width 123 height 36
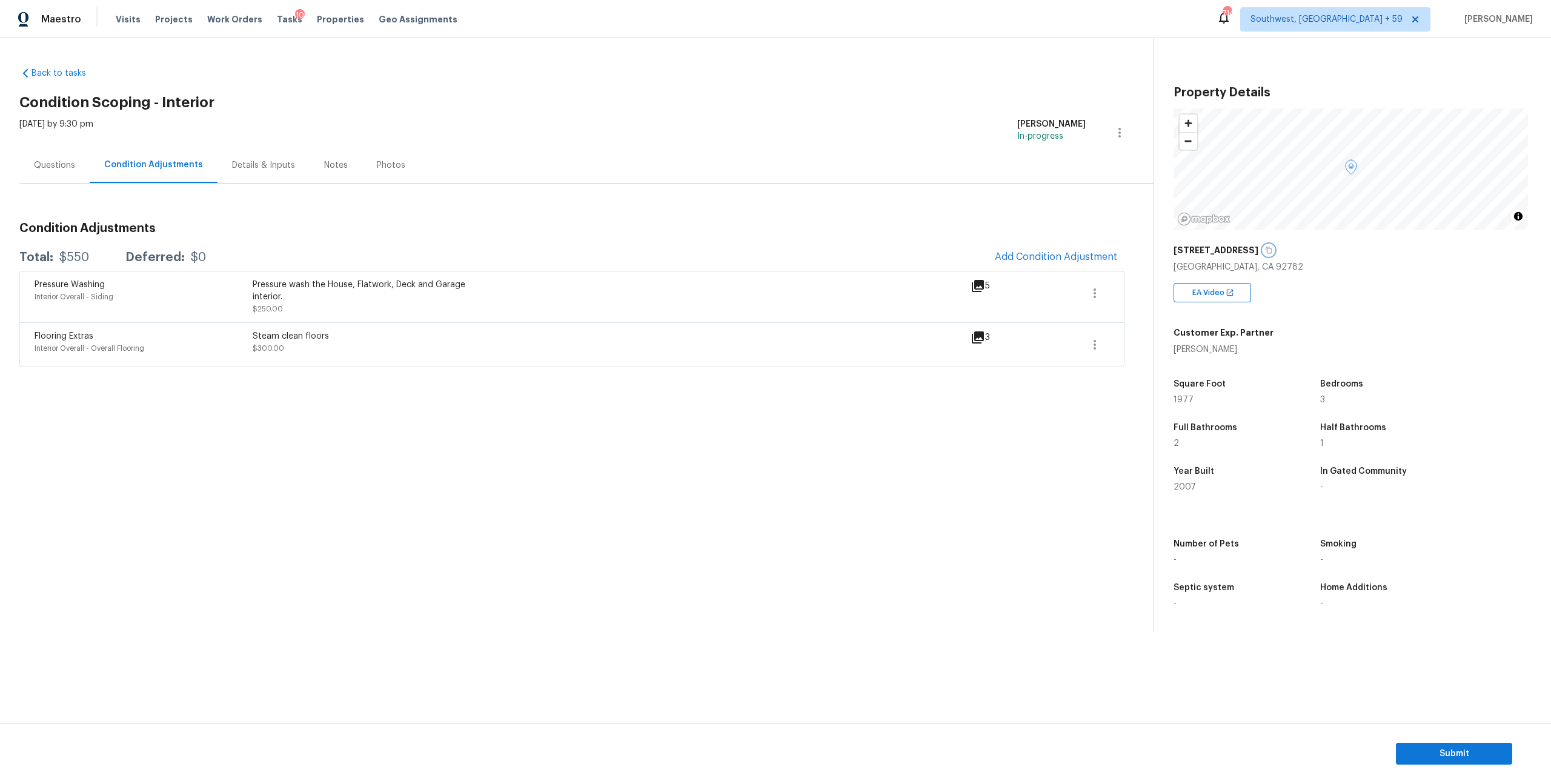
click at [1265, 254] on icon "button" at bounding box center [1268, 250] width 6 height 7
click at [1050, 262] on span "Add Condition Adjustment" at bounding box center [1056, 256] width 123 height 11
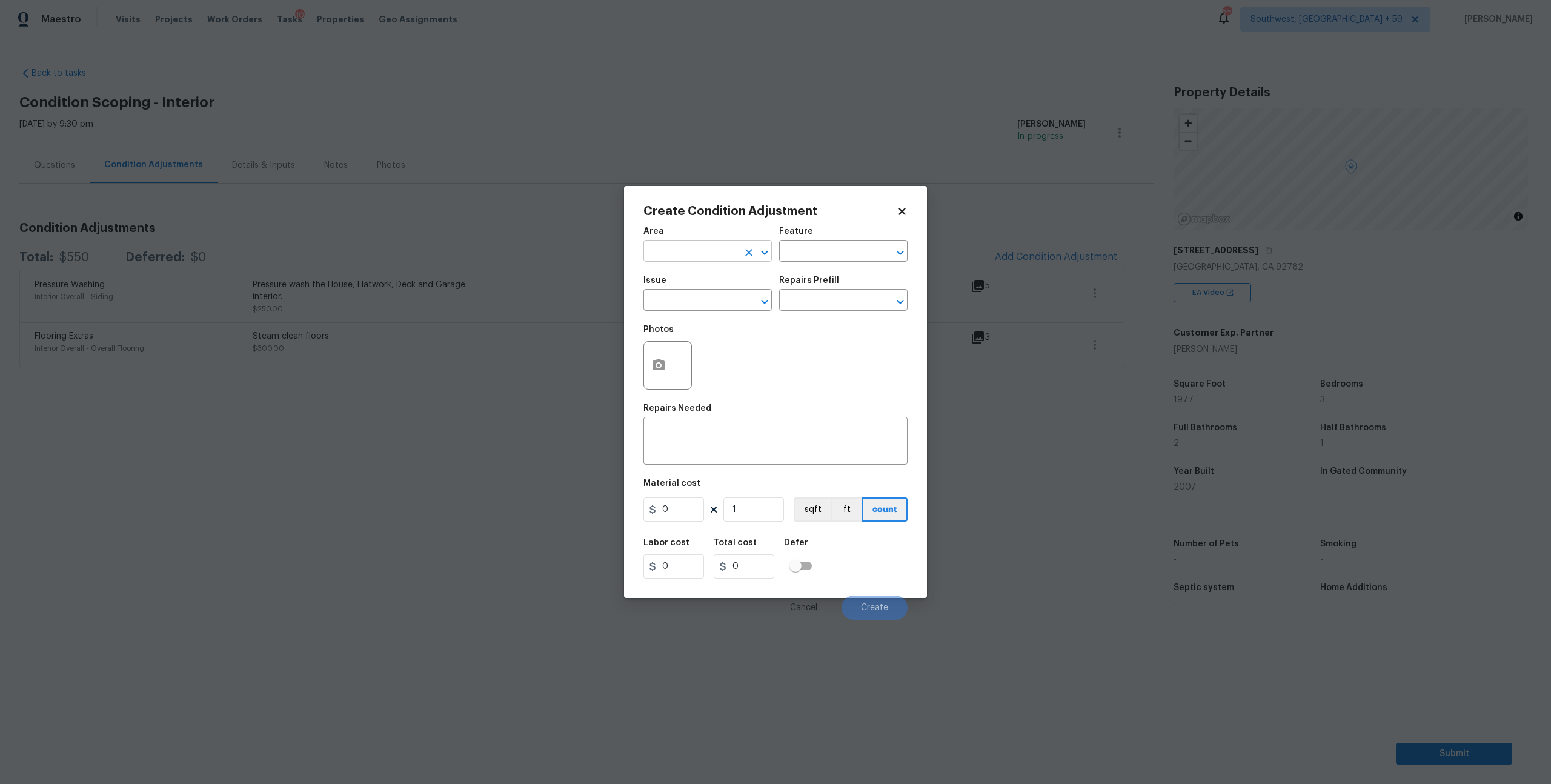
click at [705, 252] on input "text" at bounding box center [690, 252] width 94 height 18
click at [687, 301] on li "Interior Overall" at bounding box center [708, 306] width 125 height 20
type input "Interior Overall"
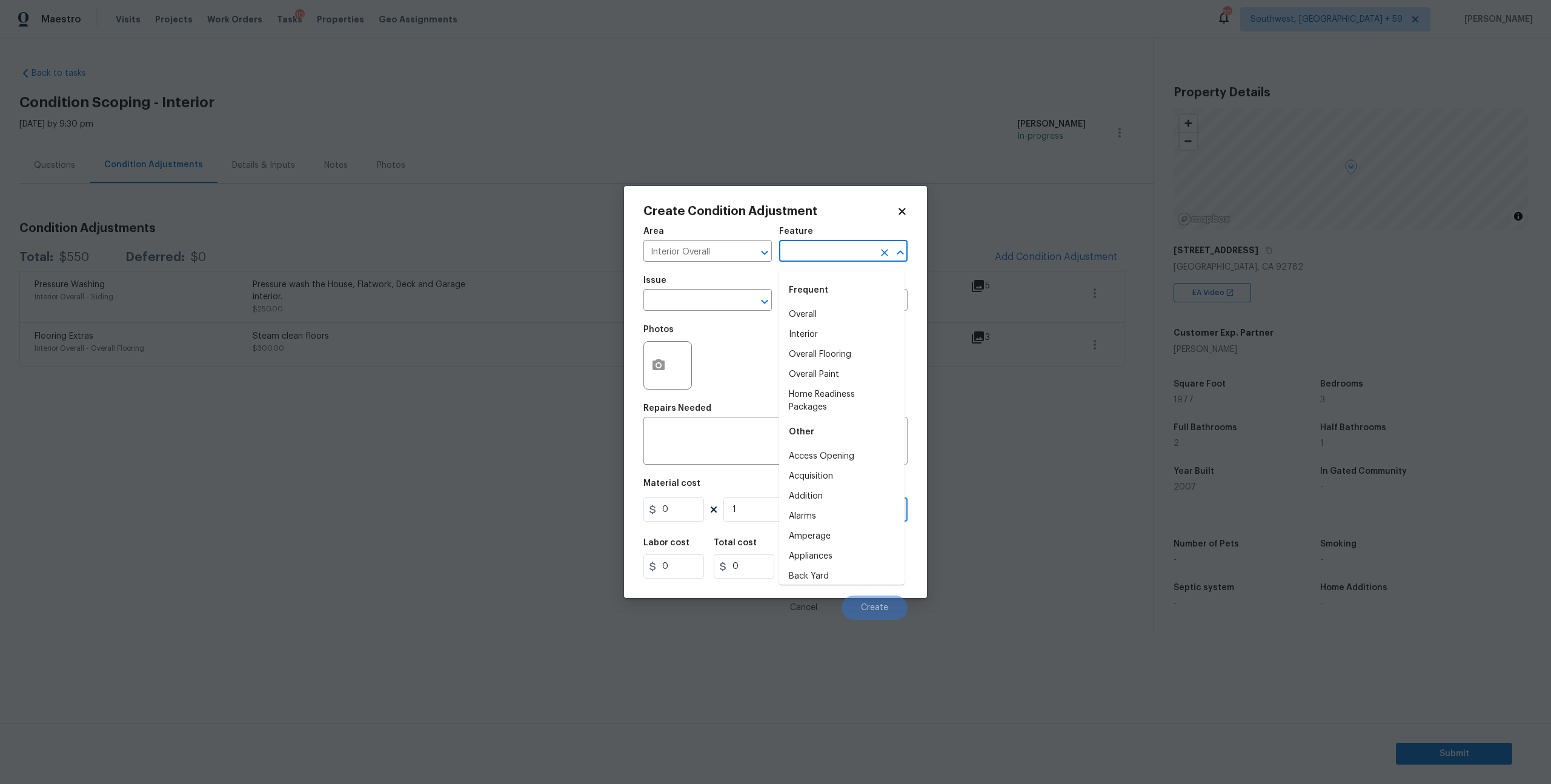
click at [813, 261] on input "text" at bounding box center [826, 252] width 94 height 18
click at [813, 316] on li "Interior" at bounding box center [842, 315] width 125 height 20
type input "Interior"
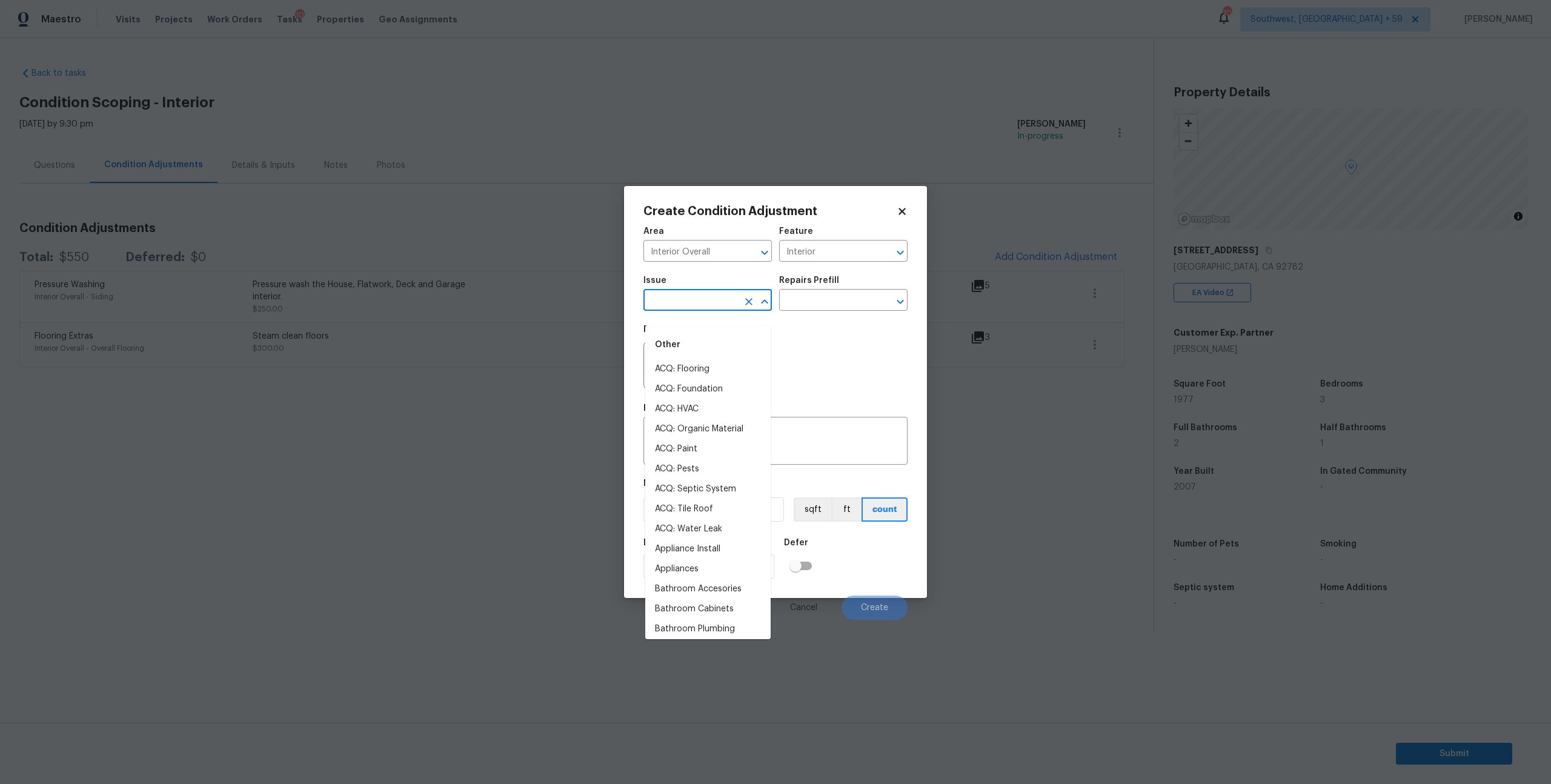
click at [667, 311] on input "text" at bounding box center [690, 301] width 94 height 18
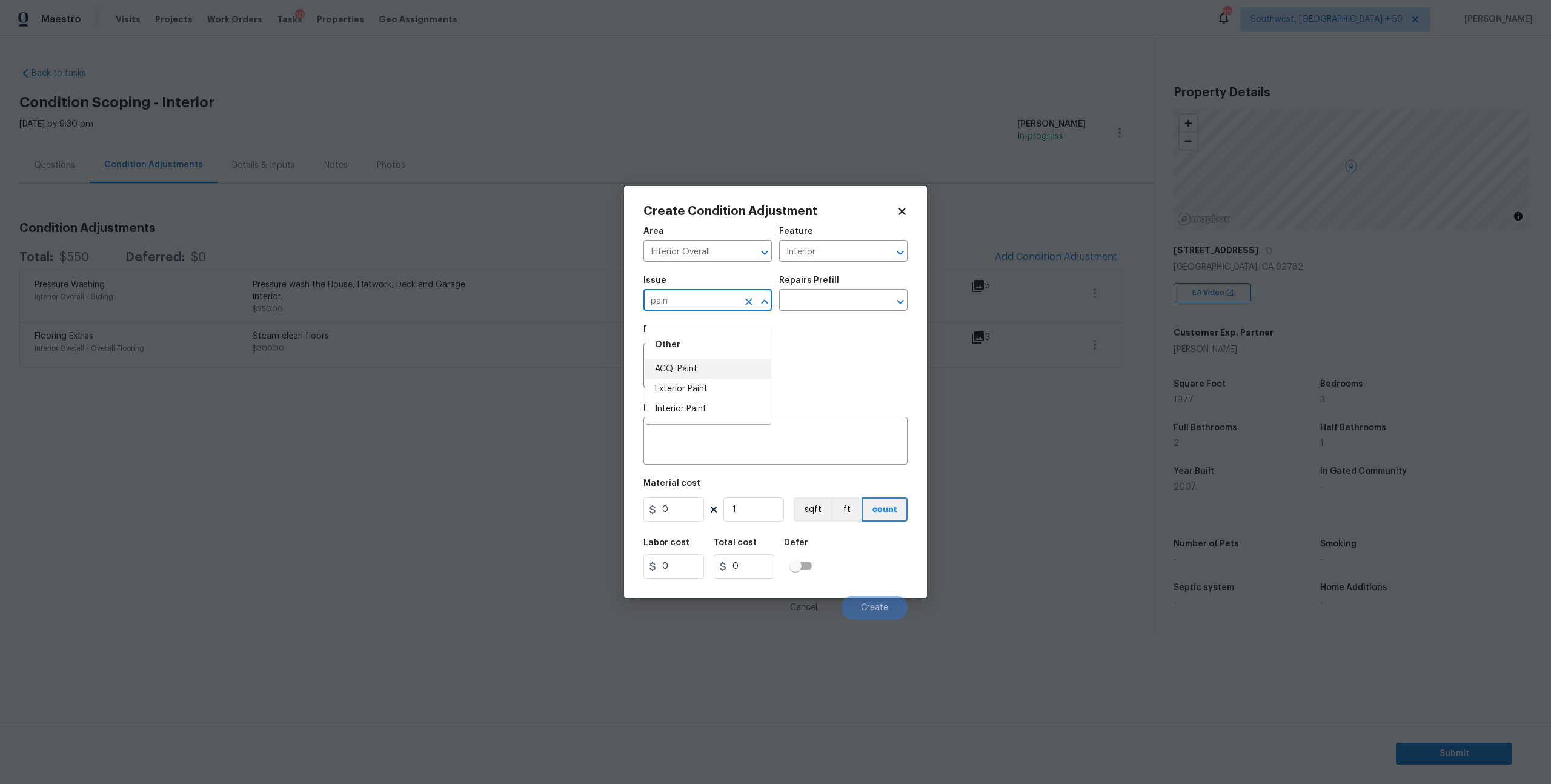
click at [685, 369] on li "ACQ: Paint" at bounding box center [708, 369] width 125 height 20
type input "ACQ: Paint"
click at [815, 311] on input "text" at bounding box center [826, 301] width 94 height 18
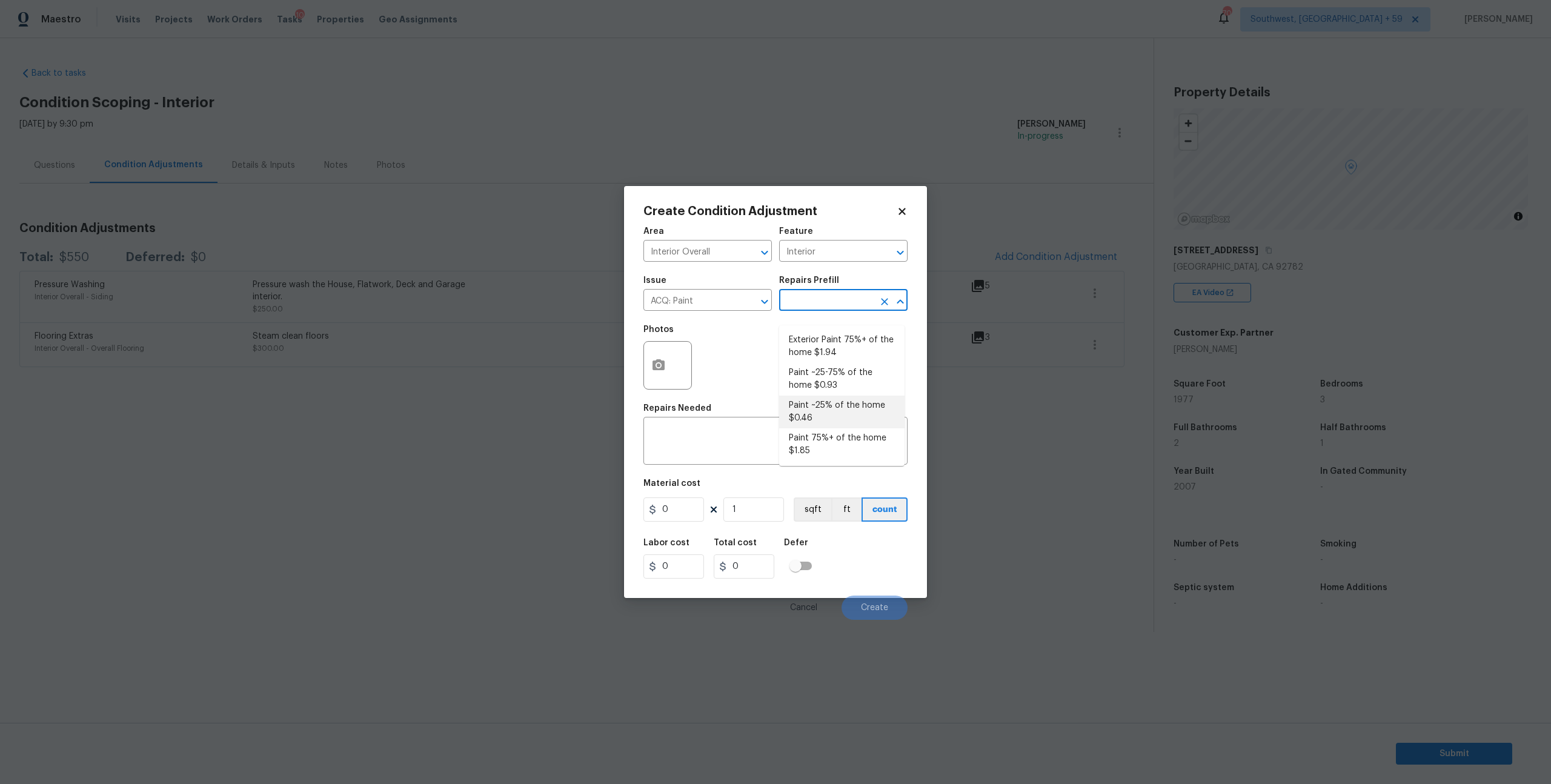
click at [830, 404] on li "Paint ~25% of the home $0.46" at bounding box center [842, 412] width 125 height 33
type input "Acquisition"
type textarea "Acquisition Scope: ~25% of the home needs interior paint"
type input "0.46"
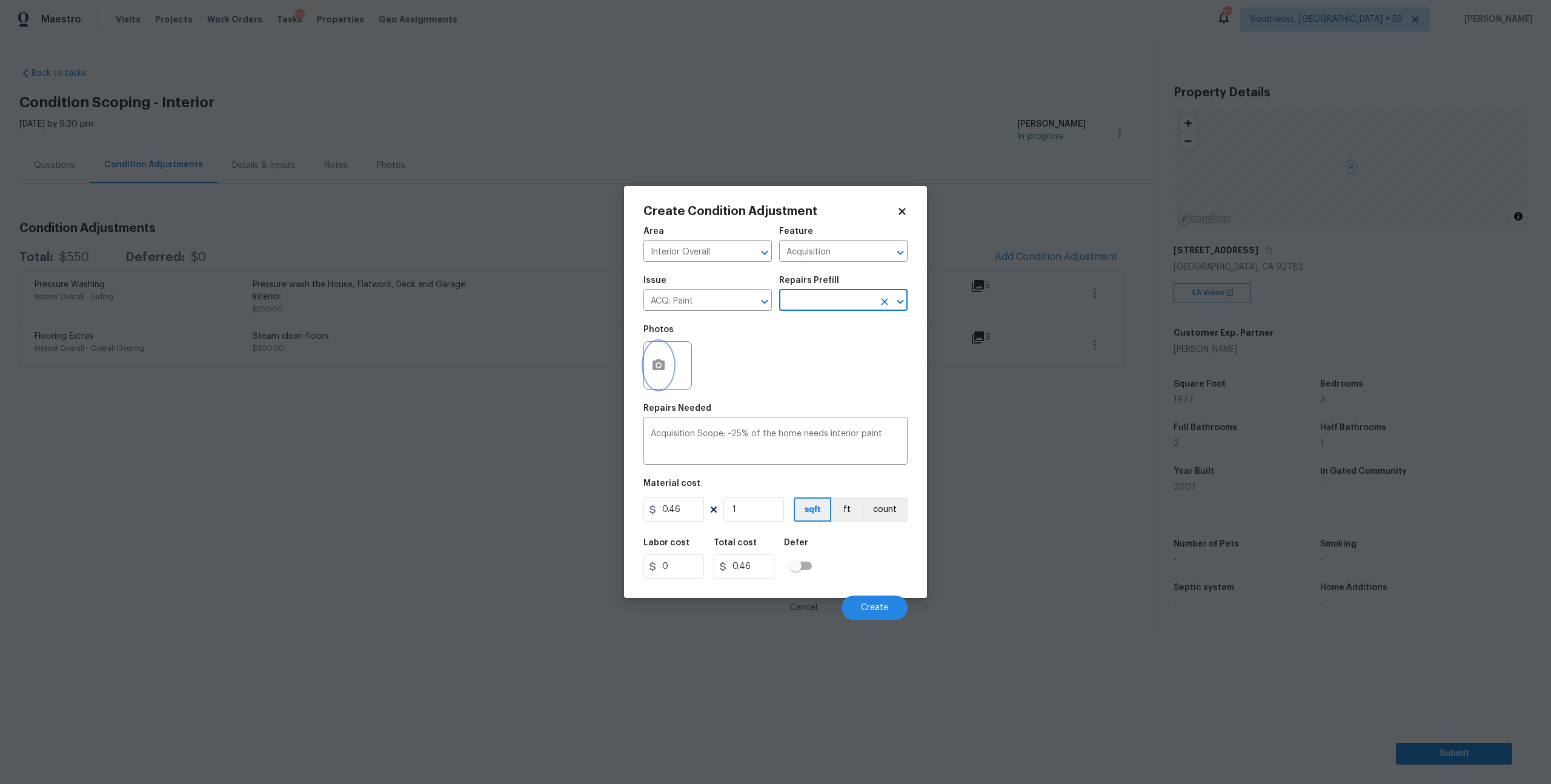
click at [665, 370] on icon "button" at bounding box center [658, 364] width 13 height 11
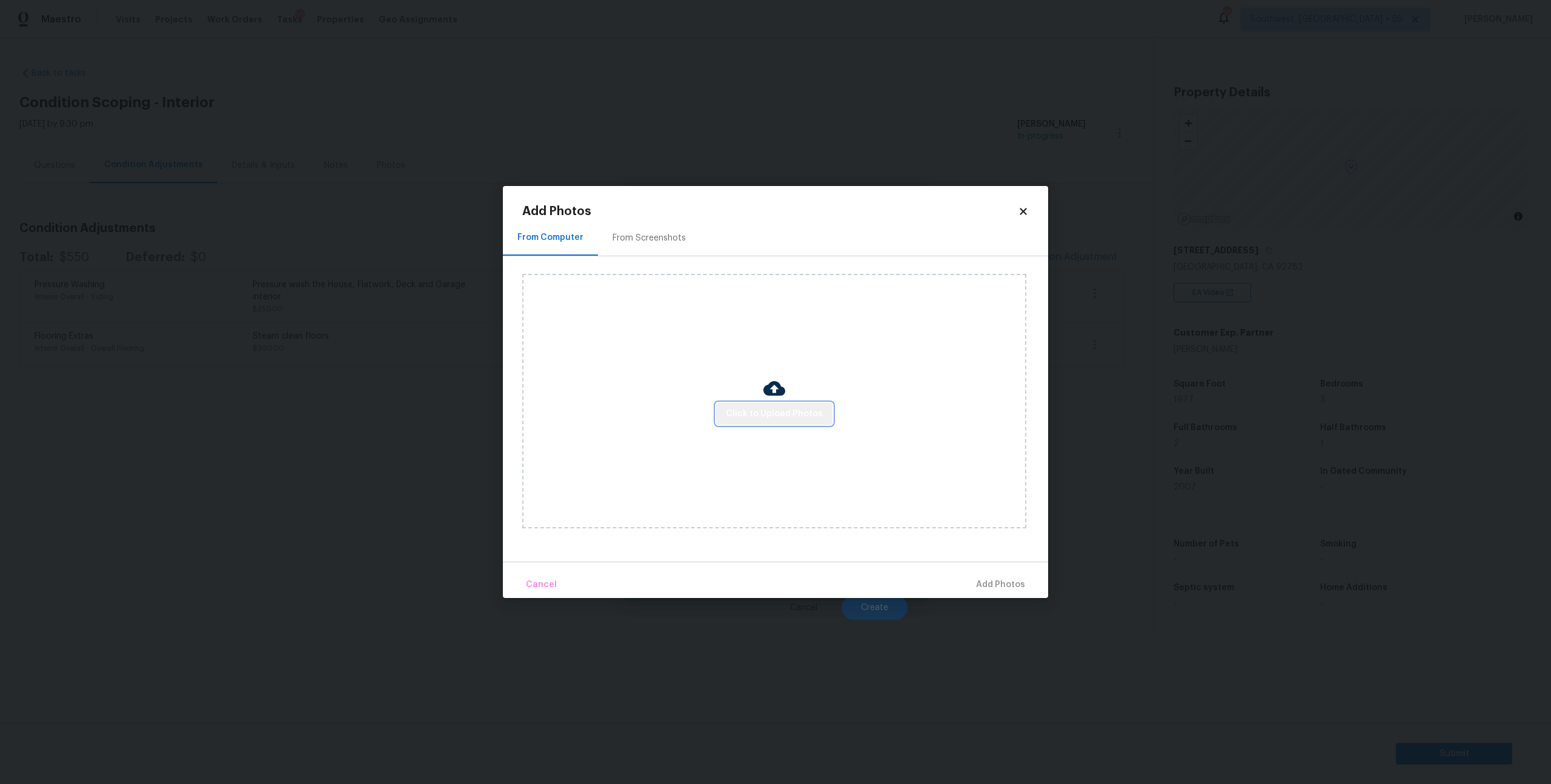
click at [773, 407] on span "Click to Upload Photos" at bounding box center [774, 414] width 97 height 15
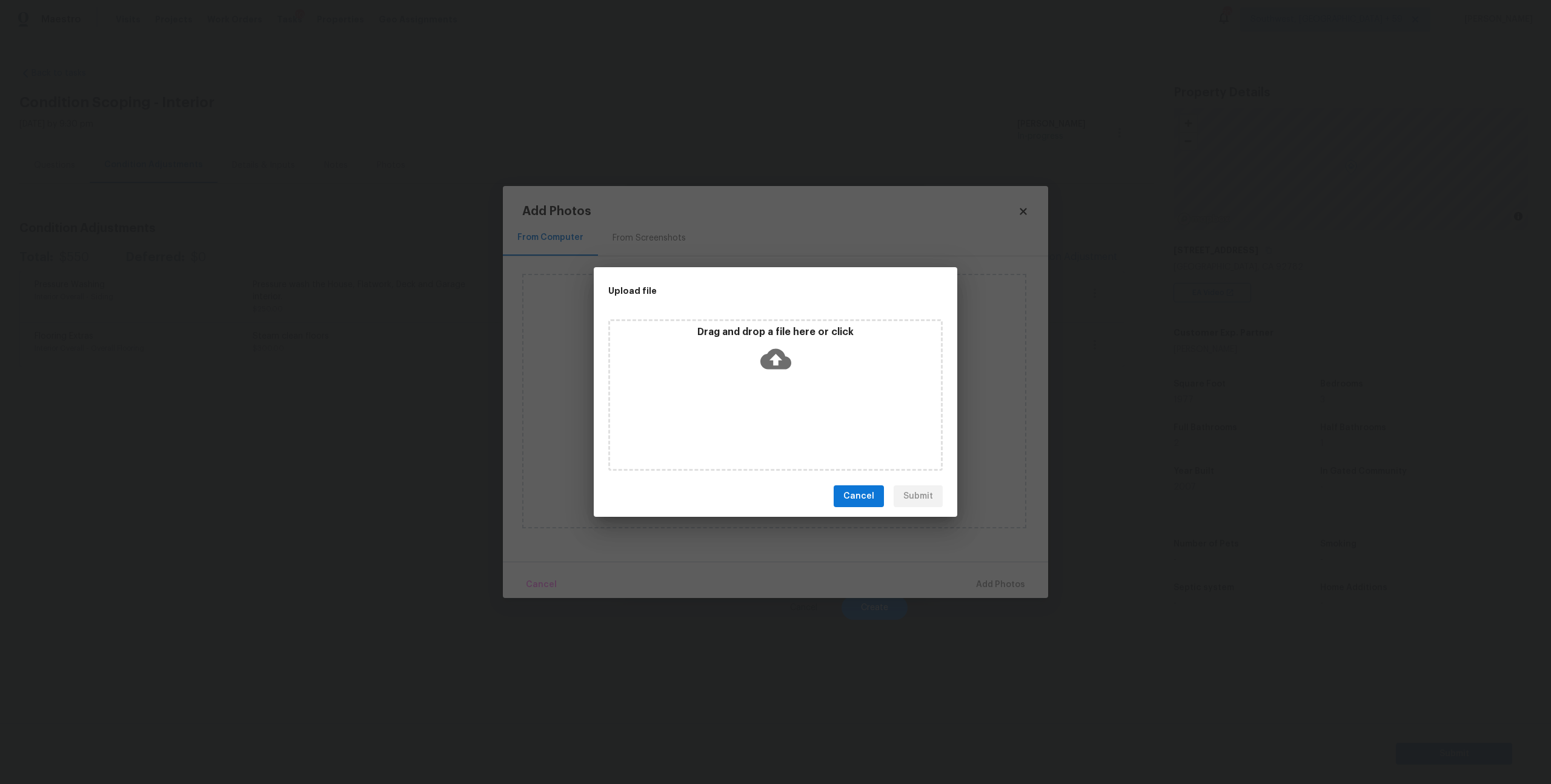
click at [772, 352] on icon at bounding box center [775, 359] width 31 height 21
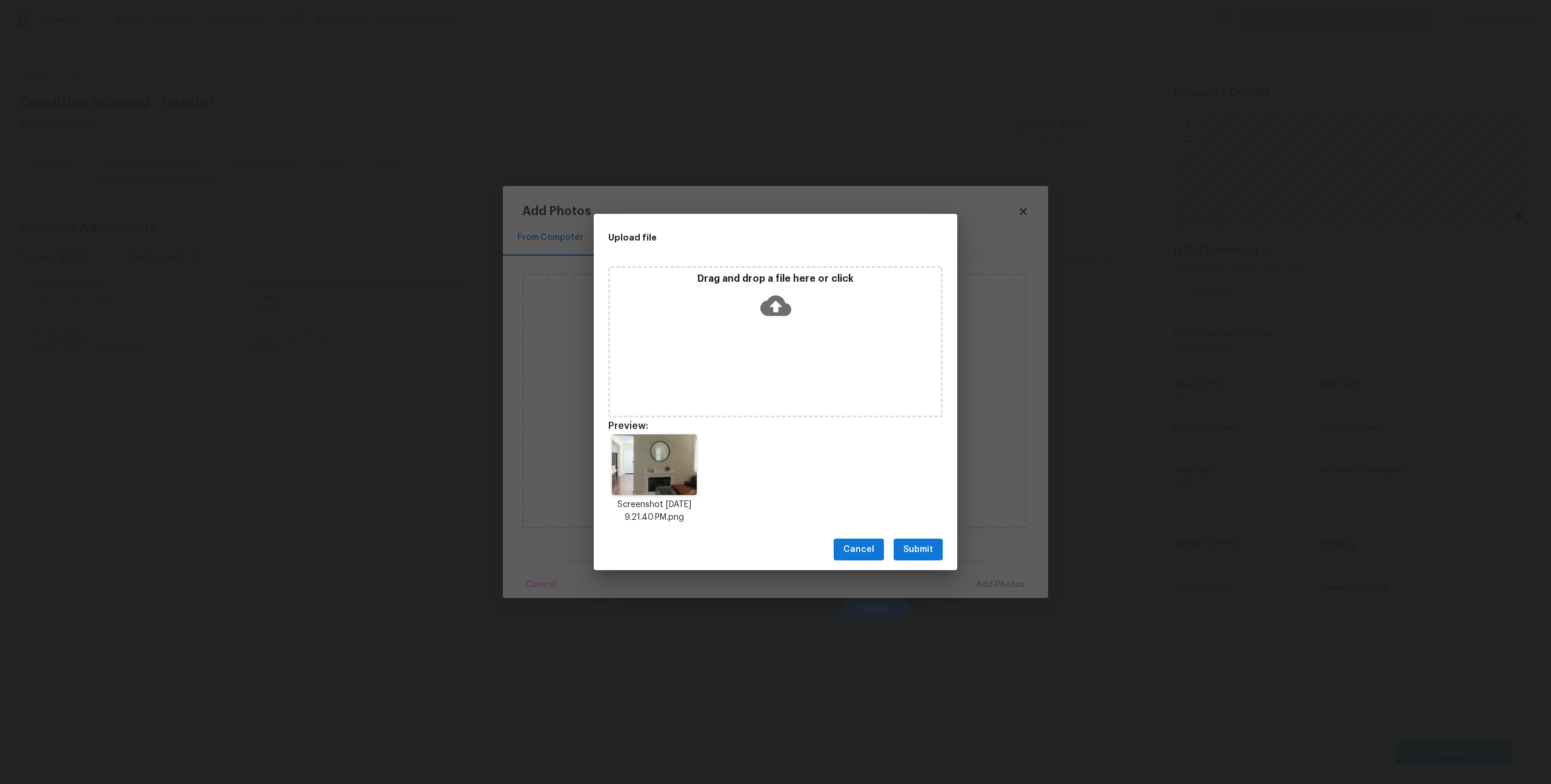
click at [773, 296] on icon at bounding box center [775, 306] width 31 height 21
click at [782, 305] on icon at bounding box center [775, 306] width 31 height 21
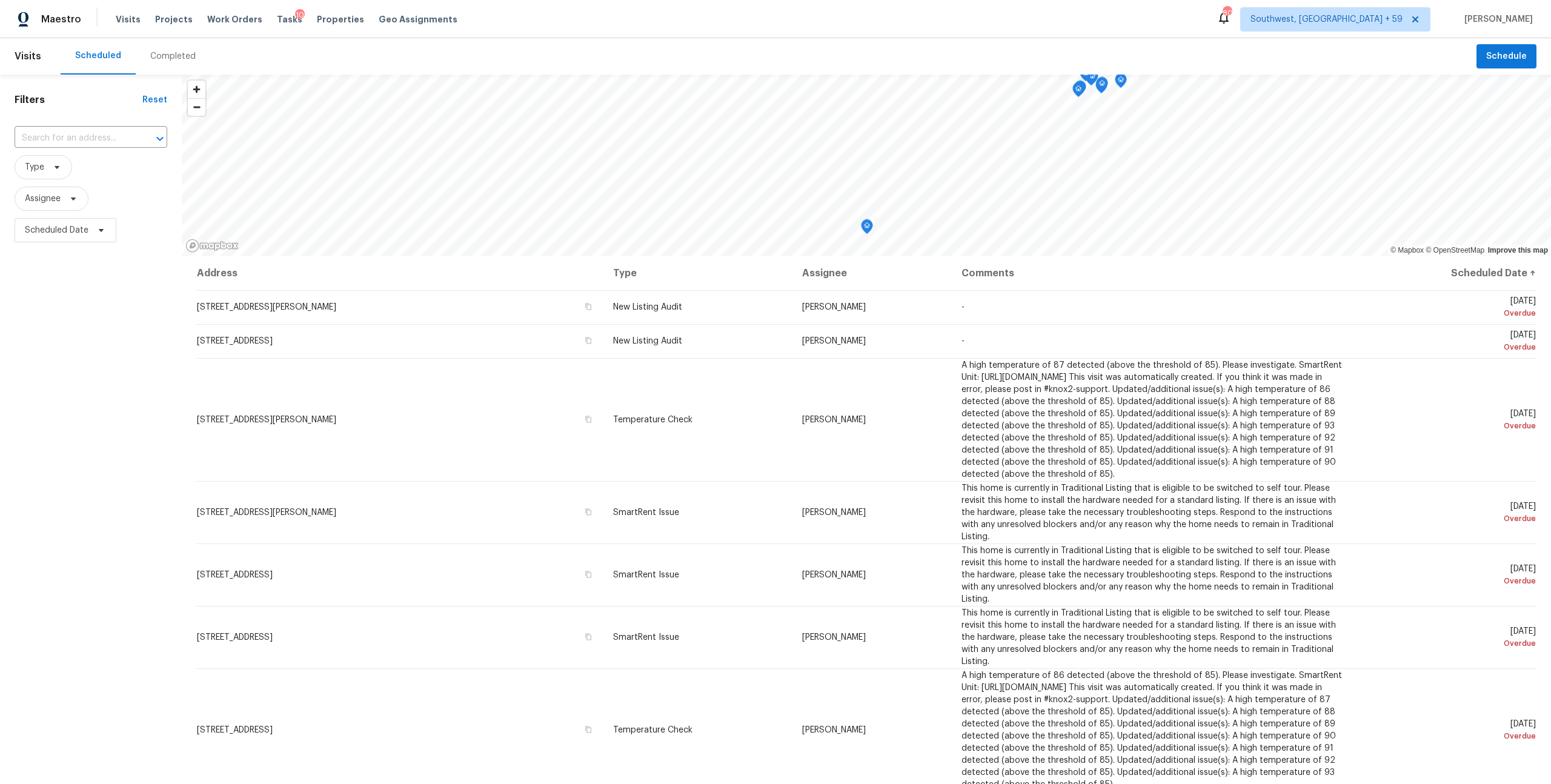
click at [182, 53] on div "Completed" at bounding box center [173, 56] width 45 height 13
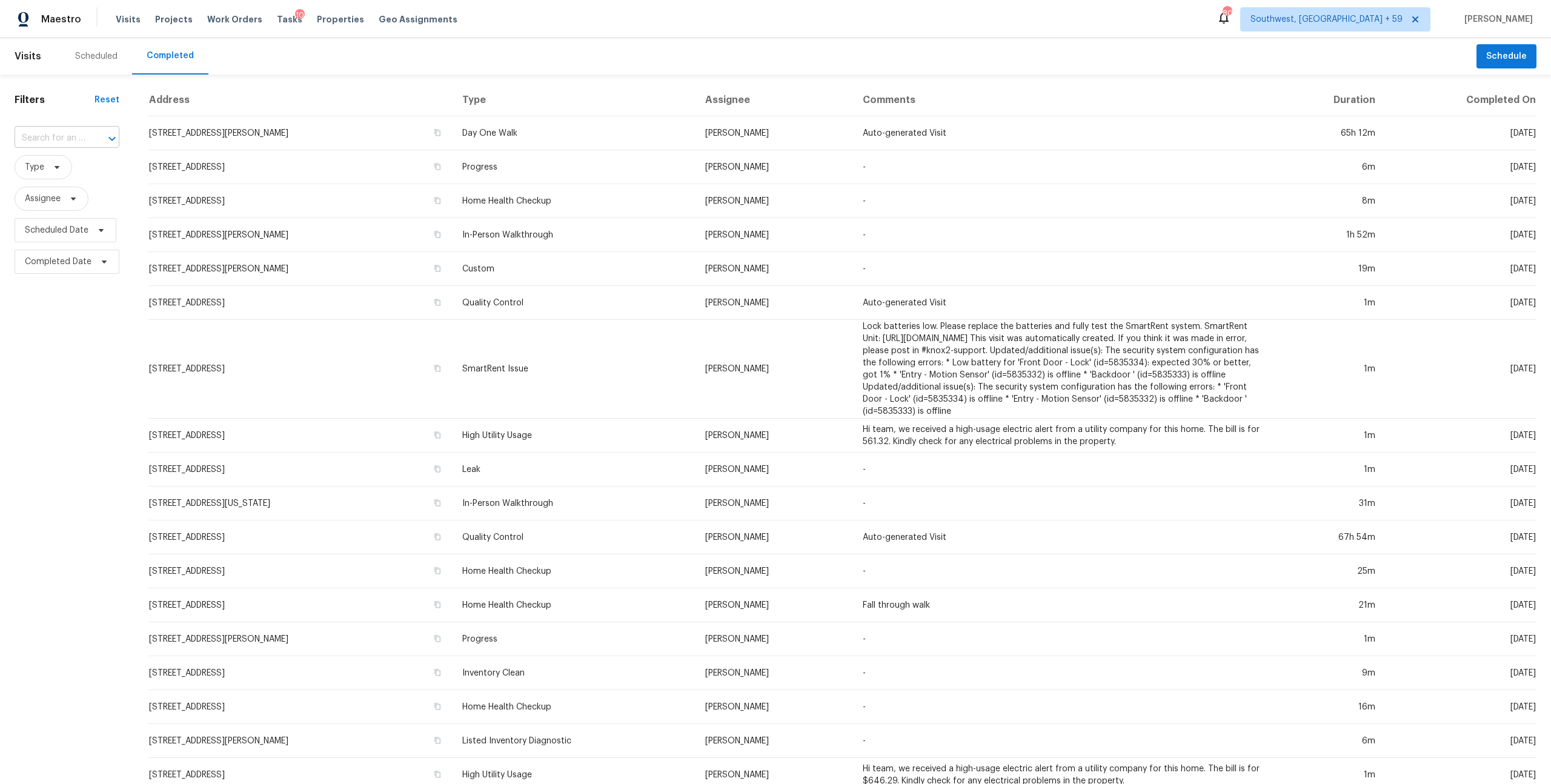
click at [56, 144] on input "text" at bounding box center [49, 139] width 71 height 18
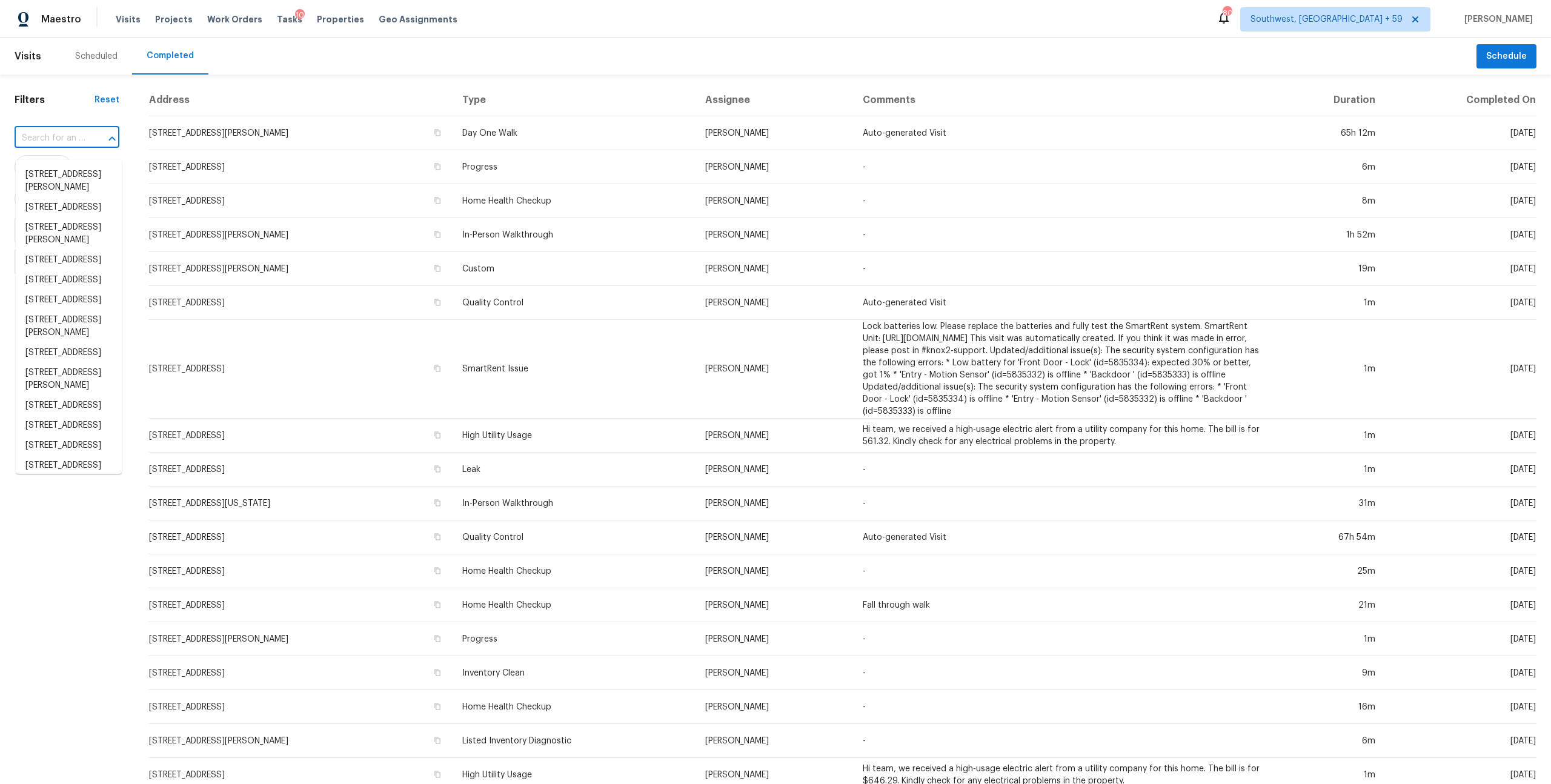
paste input "[STREET_ADDRESS]"
type input "[STREET_ADDRESS]"
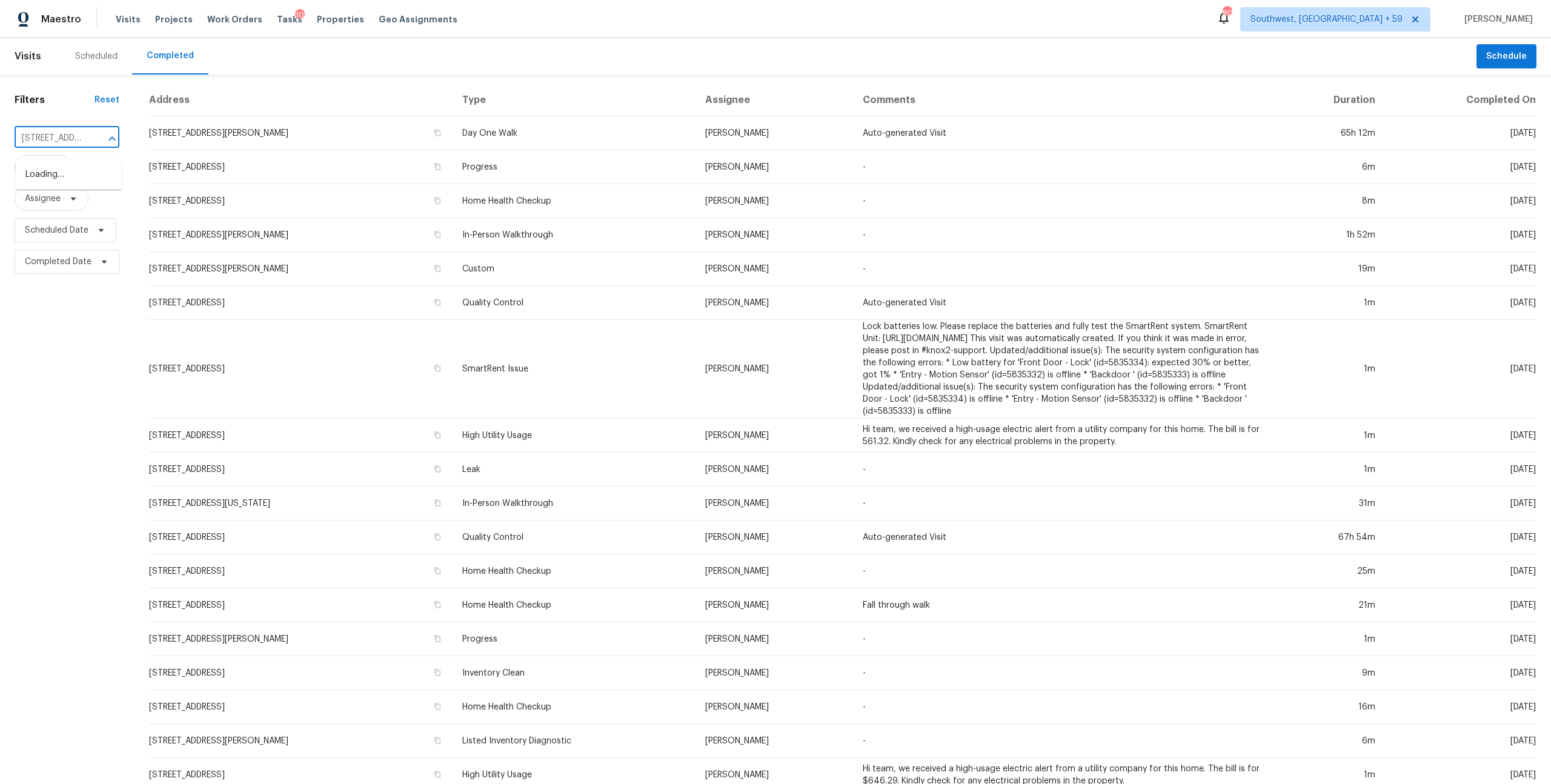
scroll to position [0, 72]
click at [48, 181] on li "[STREET_ADDRESS]" at bounding box center [68, 175] width 106 height 20
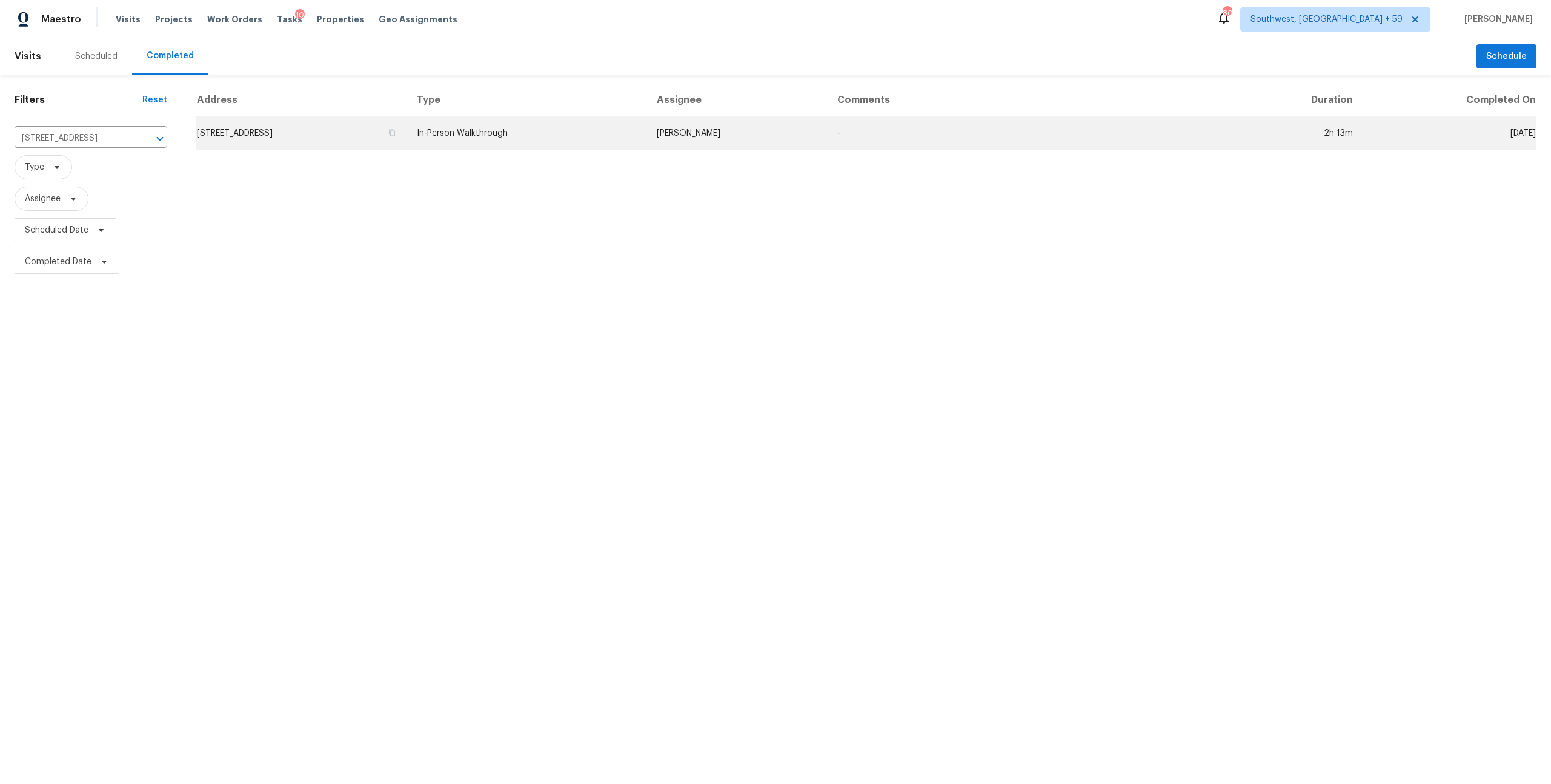
click at [323, 143] on td "[STREET_ADDRESS]" at bounding box center [302, 133] width 210 height 34
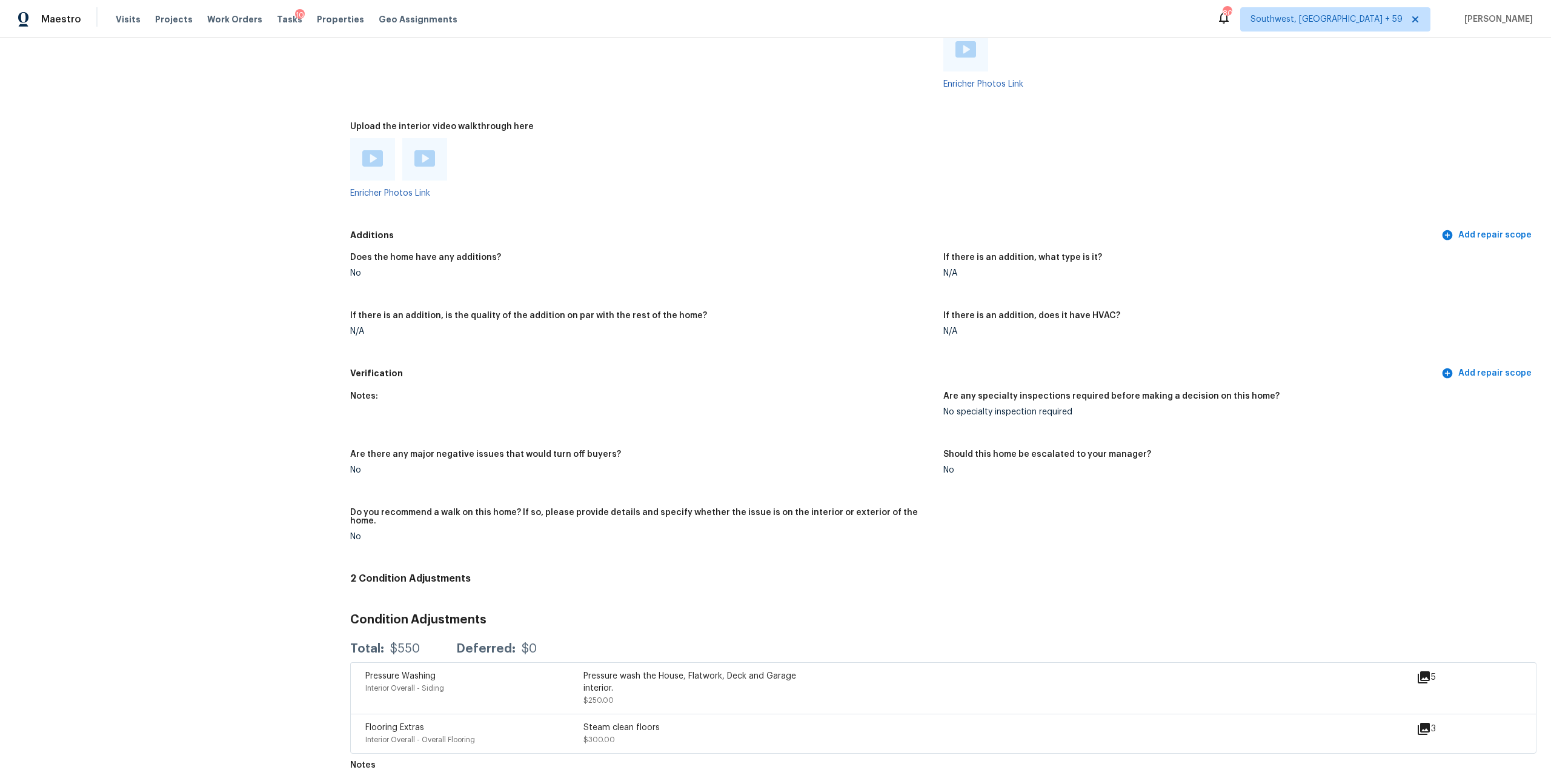
scroll to position [2178, 0]
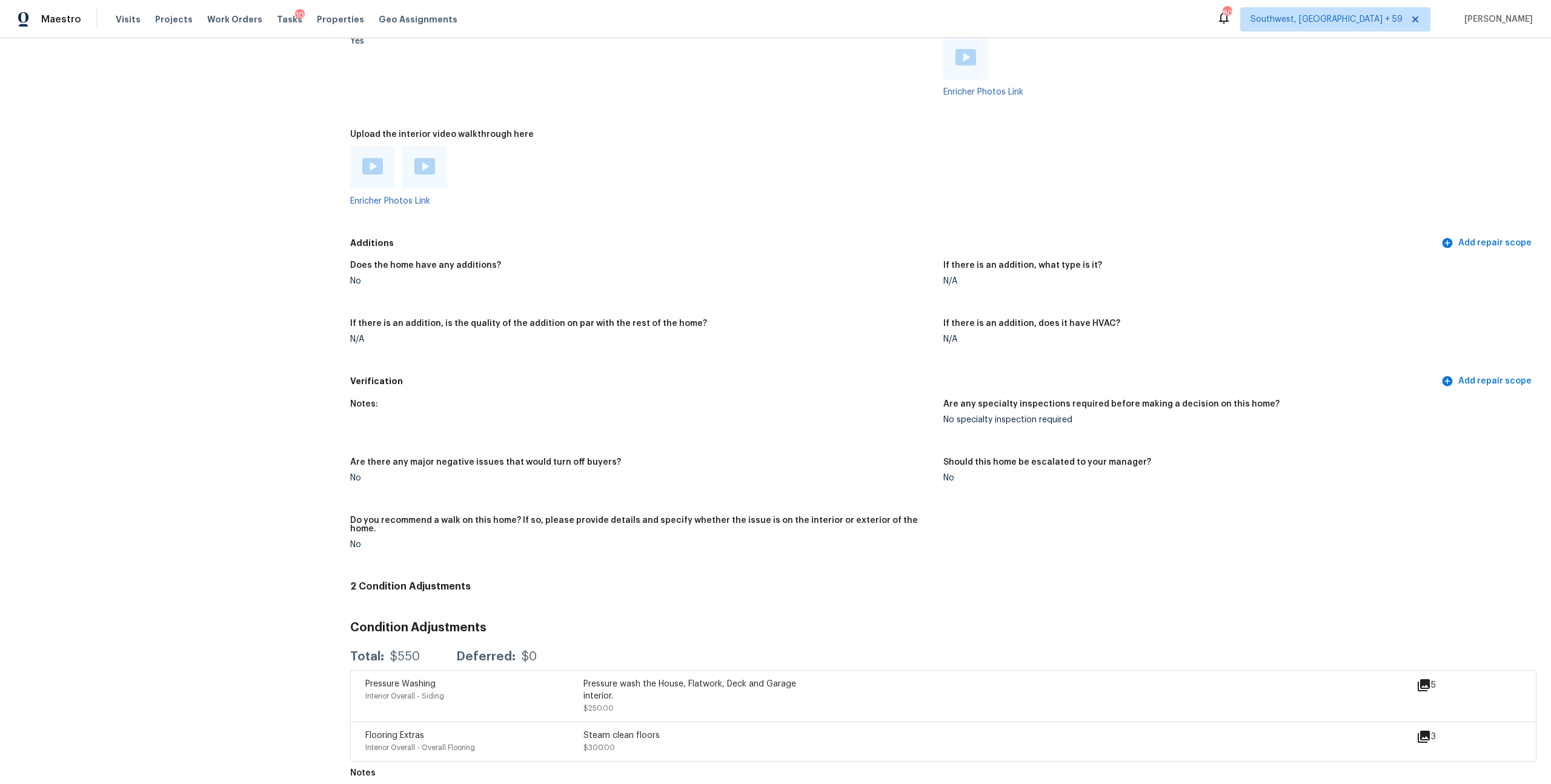
click at [374, 175] on img at bounding box center [373, 166] width 21 height 17
click at [429, 175] on img at bounding box center [424, 166] width 21 height 17
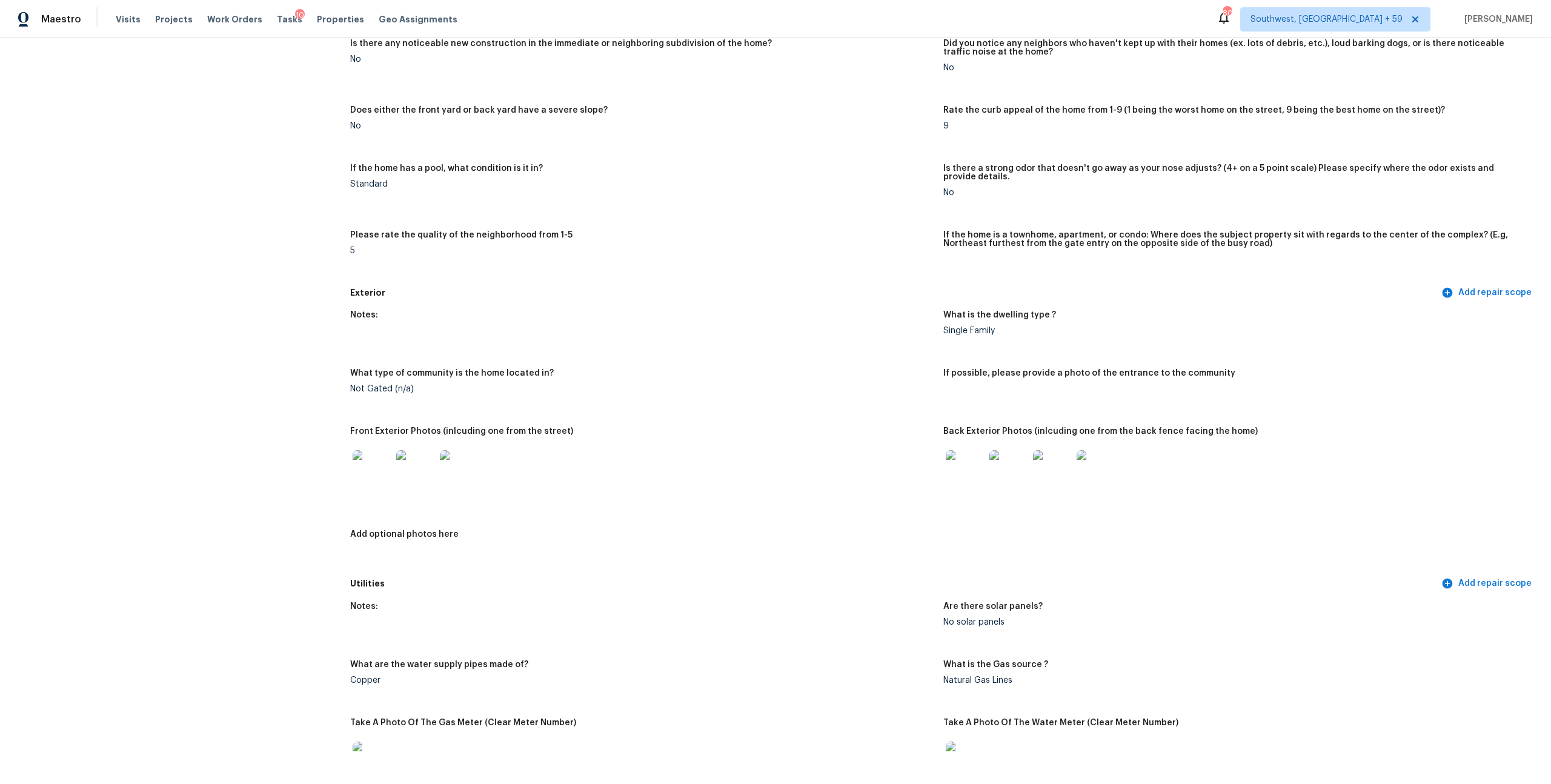
scroll to position [0, 0]
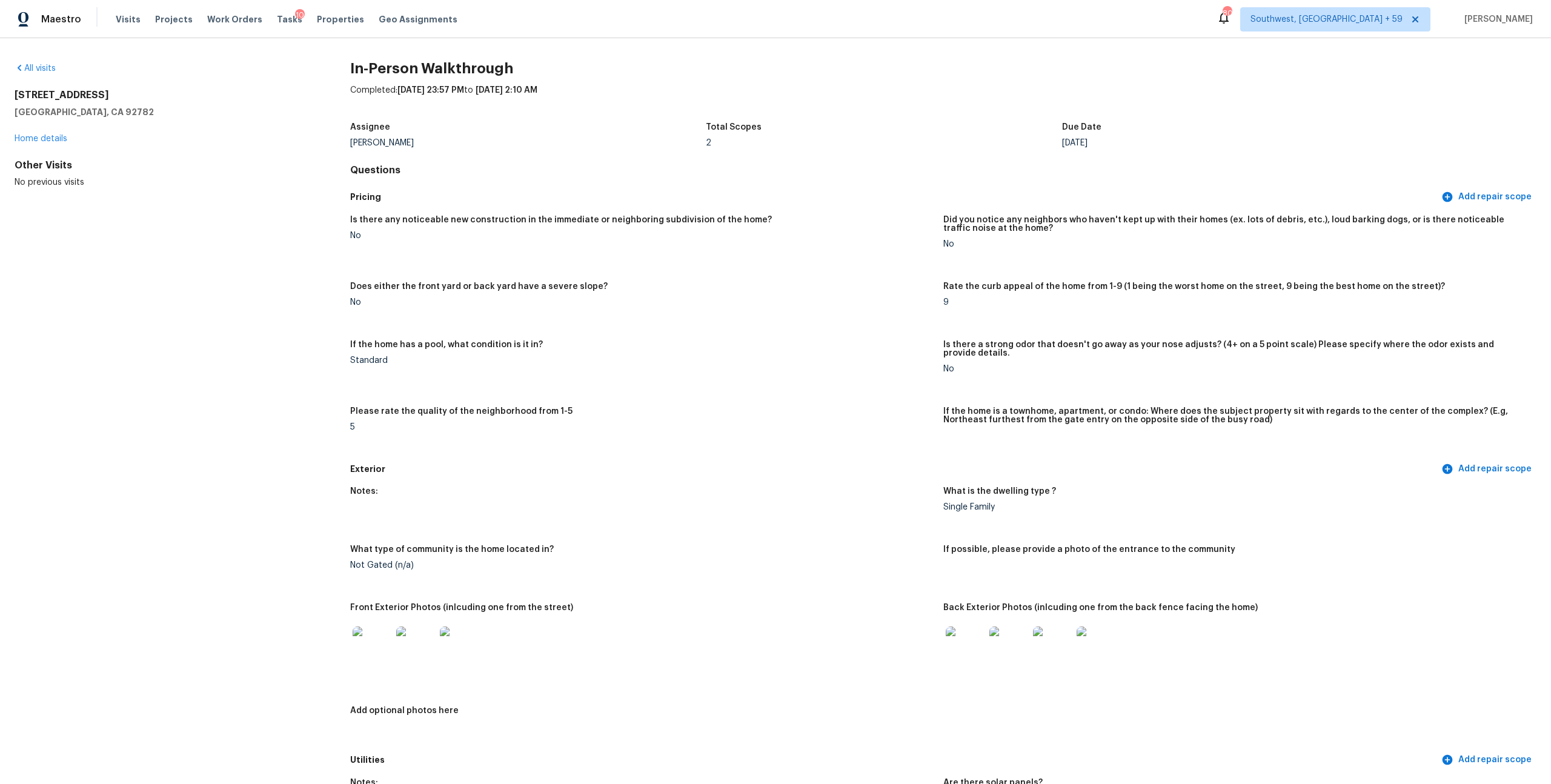
click at [709, 392] on figure "If the home has a pool, what condition is it in? Standard" at bounding box center [646, 367] width 593 height 52
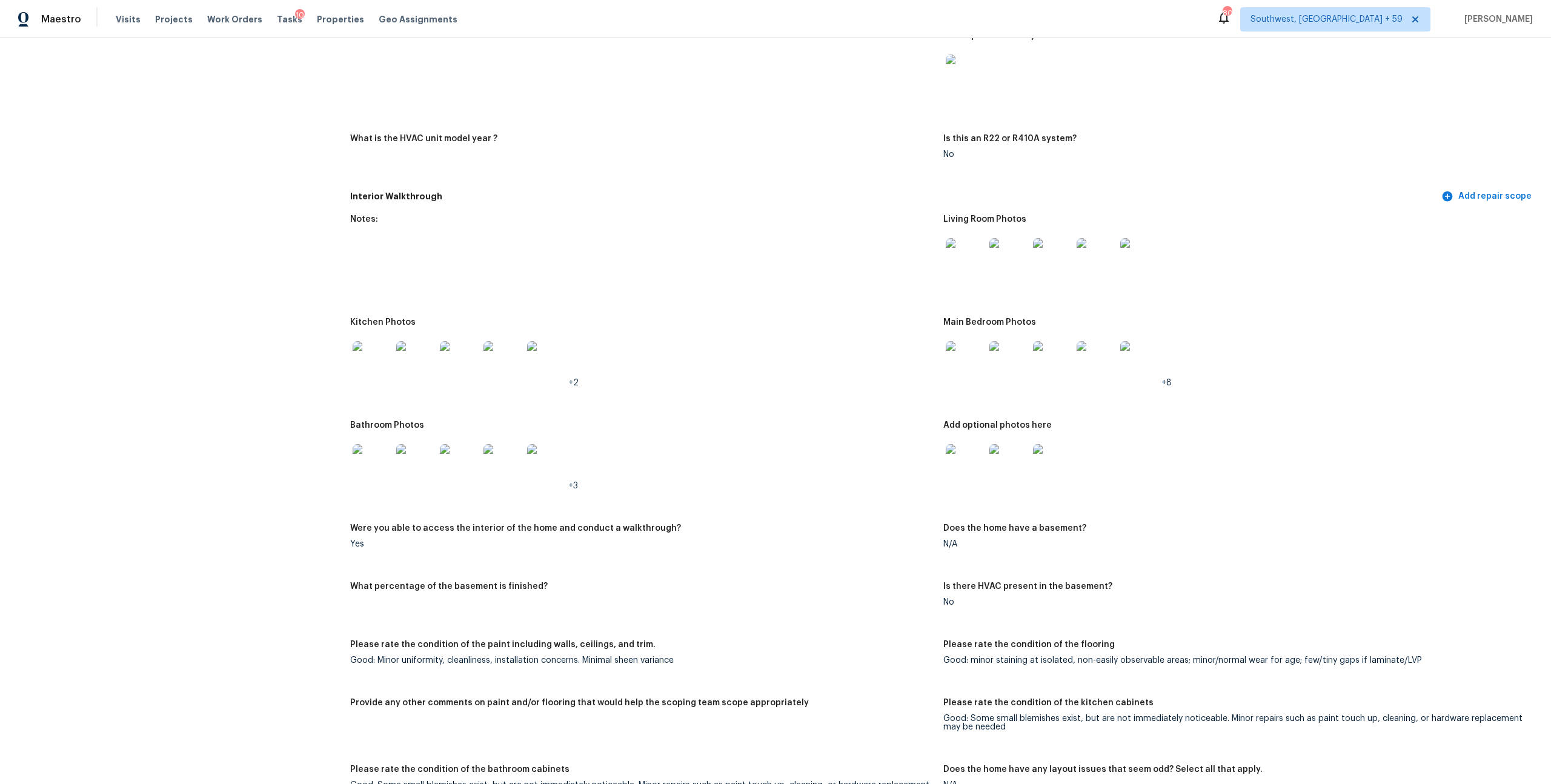
scroll to position [1051, 0]
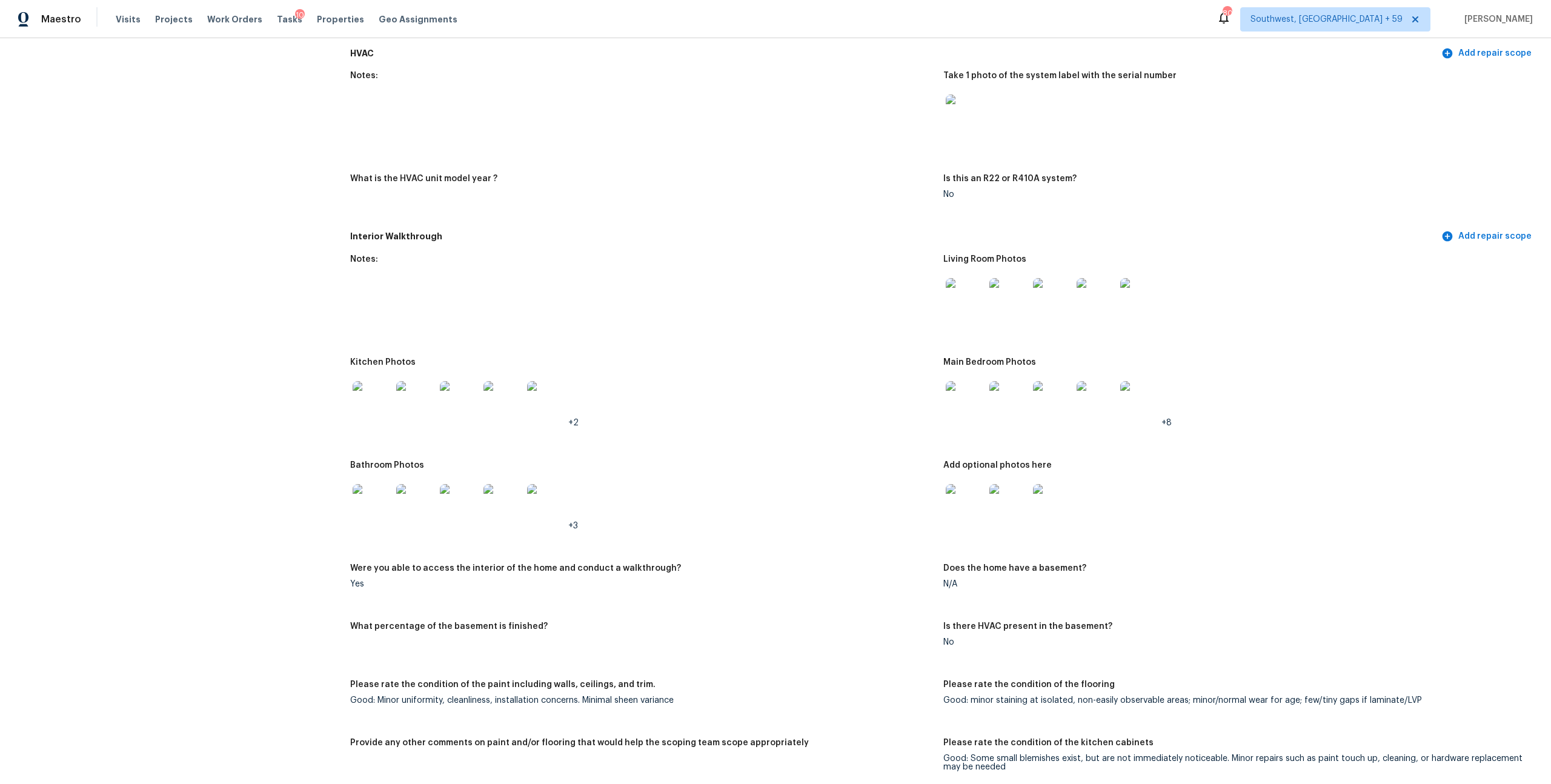
click at [970, 420] on img at bounding box center [965, 400] width 38 height 38
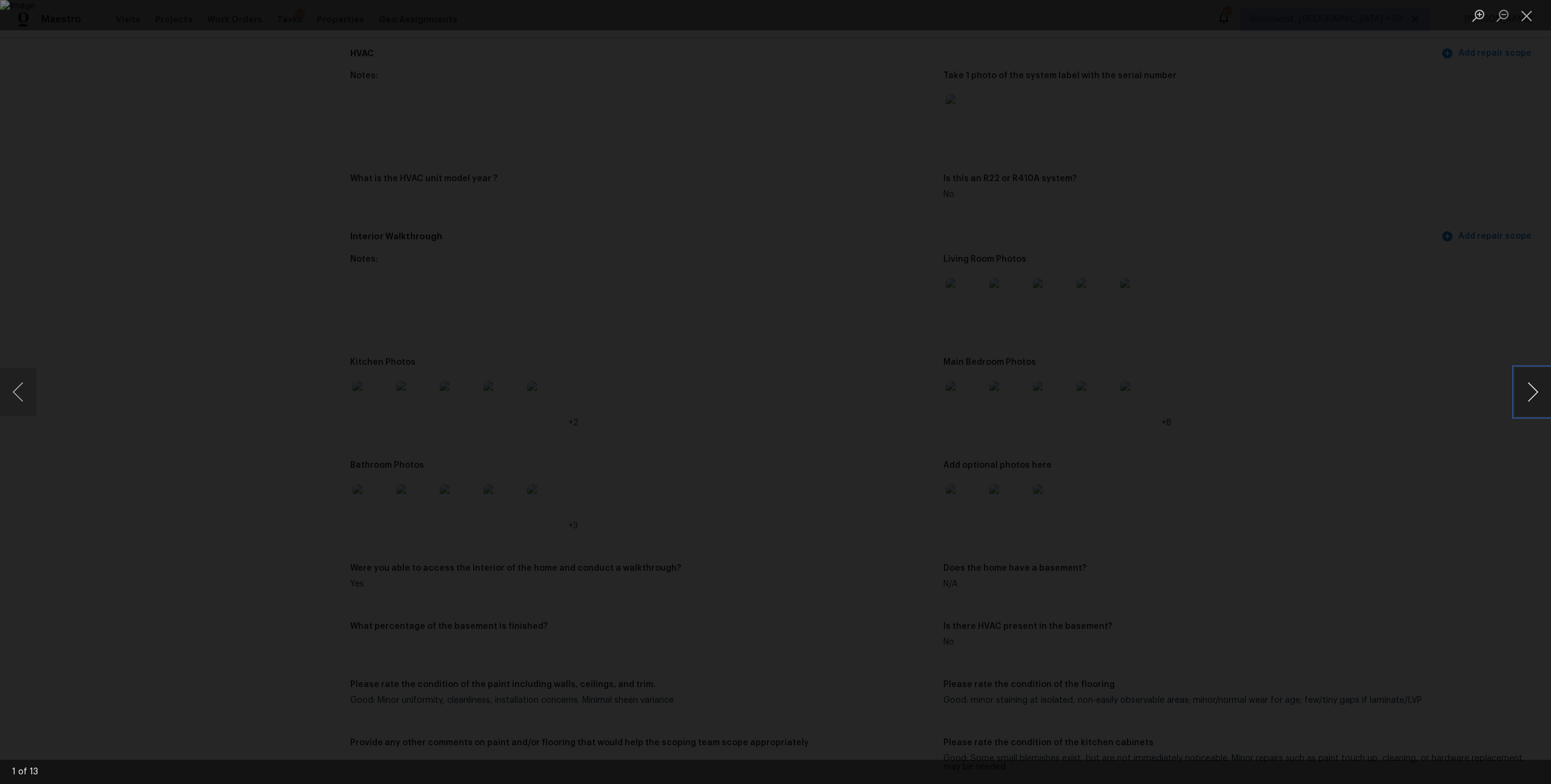
click at [1524, 391] on button "Next image" at bounding box center [1533, 392] width 37 height 48
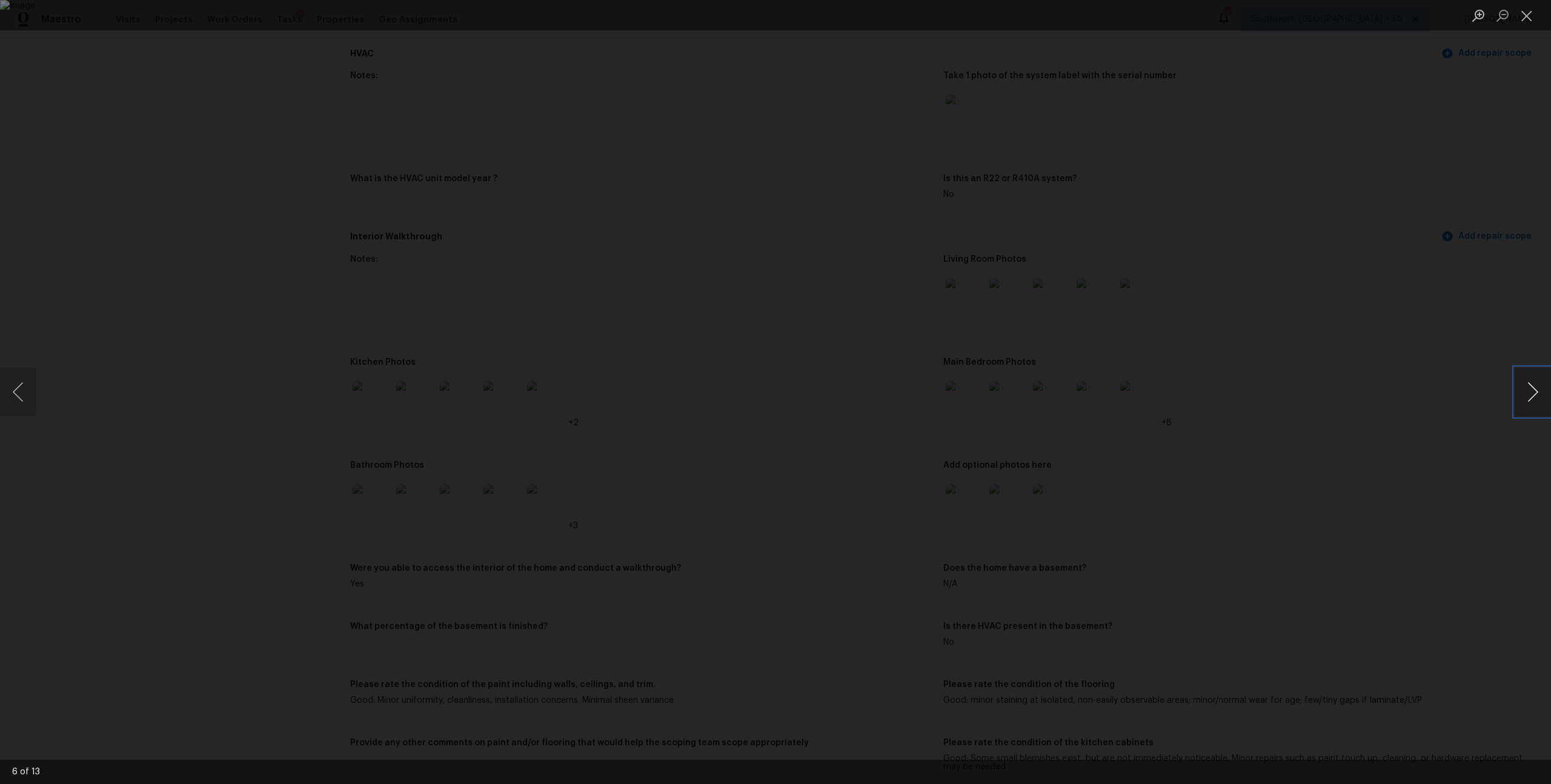
click at [1524, 391] on button "Next image" at bounding box center [1533, 392] width 37 height 48
click at [1313, 447] on div "Lightbox" at bounding box center [775, 392] width 1551 height 784
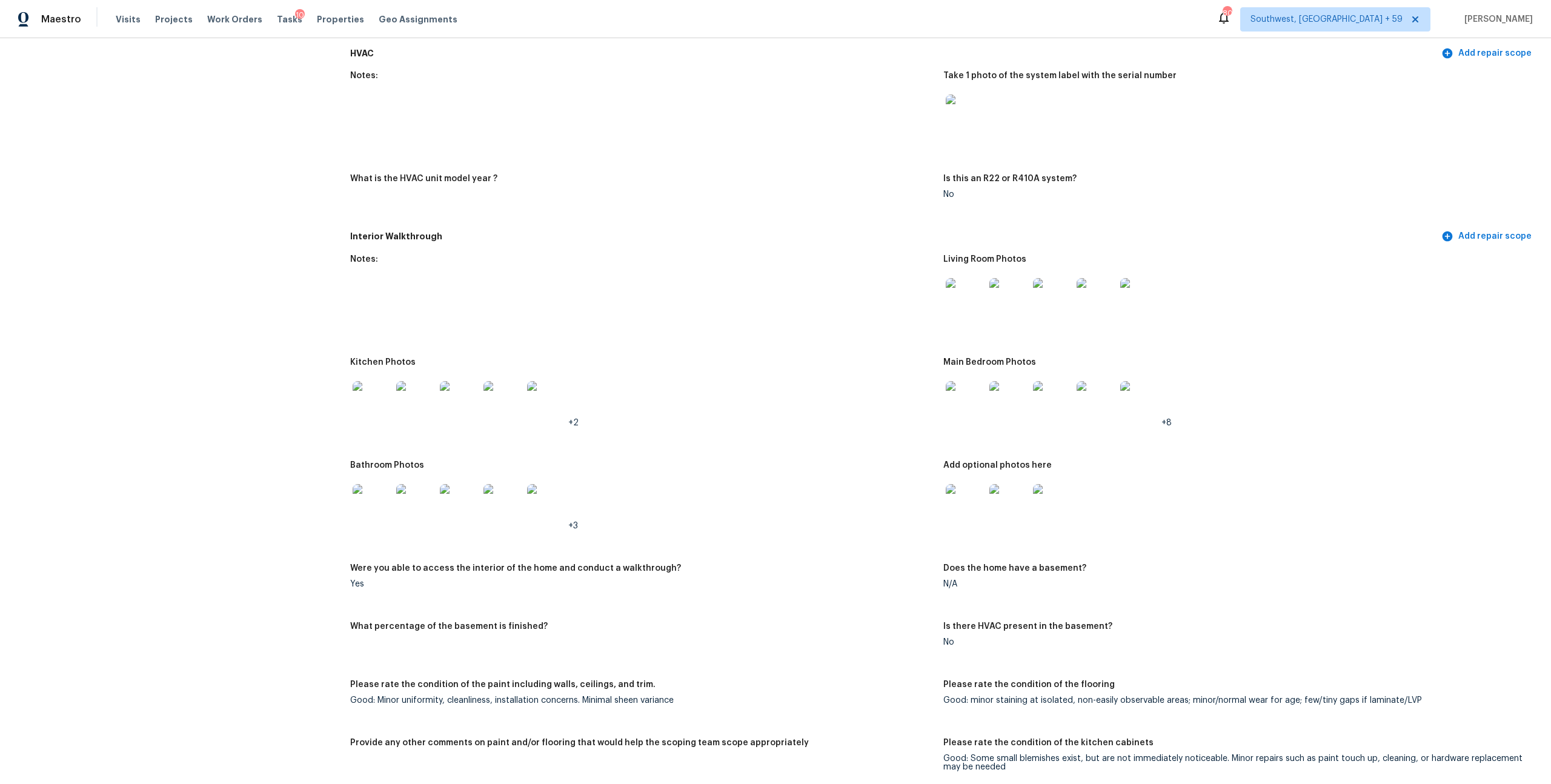
click at [971, 316] on img at bounding box center [965, 297] width 38 height 38
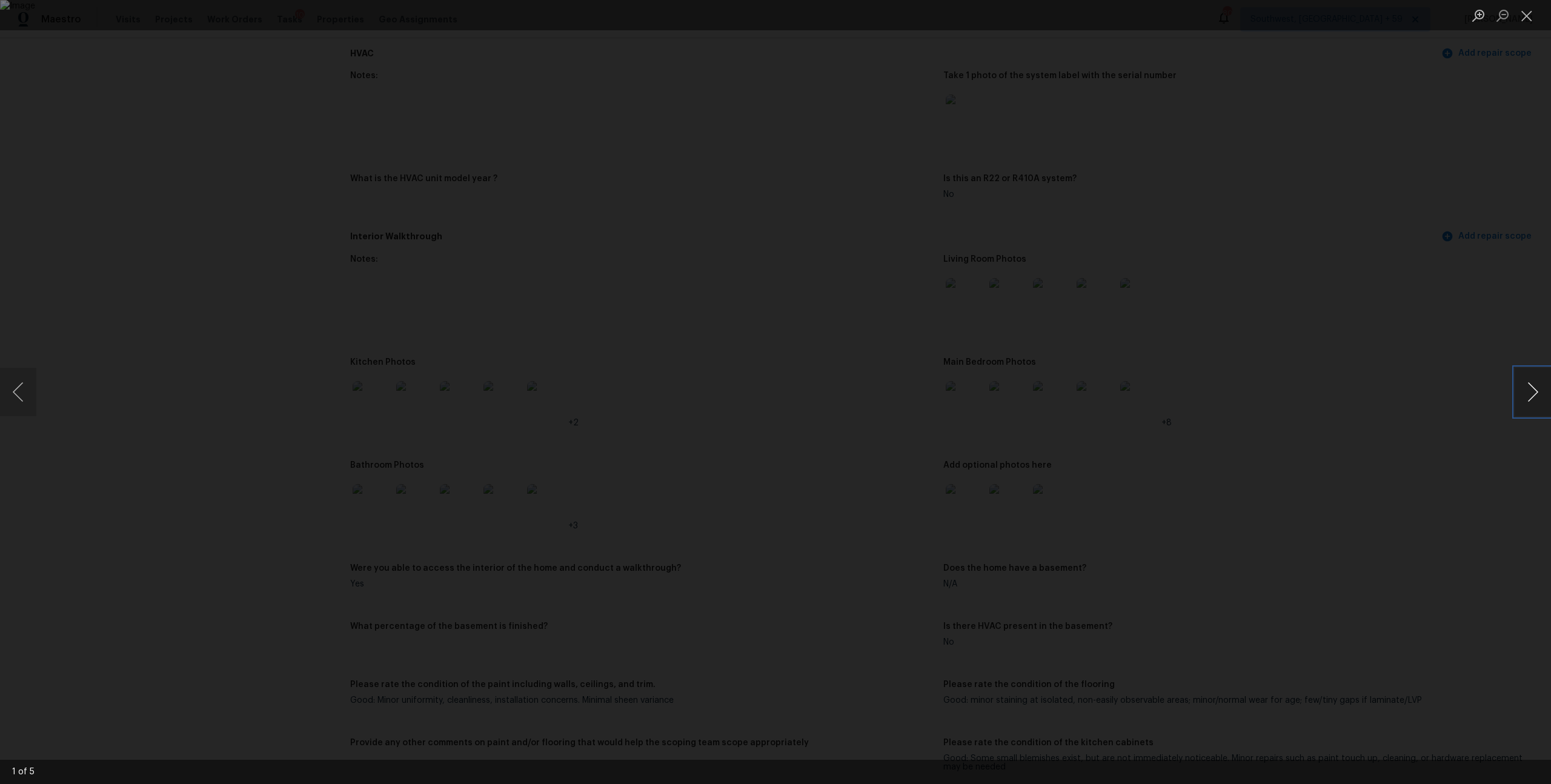
click at [1530, 405] on button "Next image" at bounding box center [1533, 392] width 37 height 48
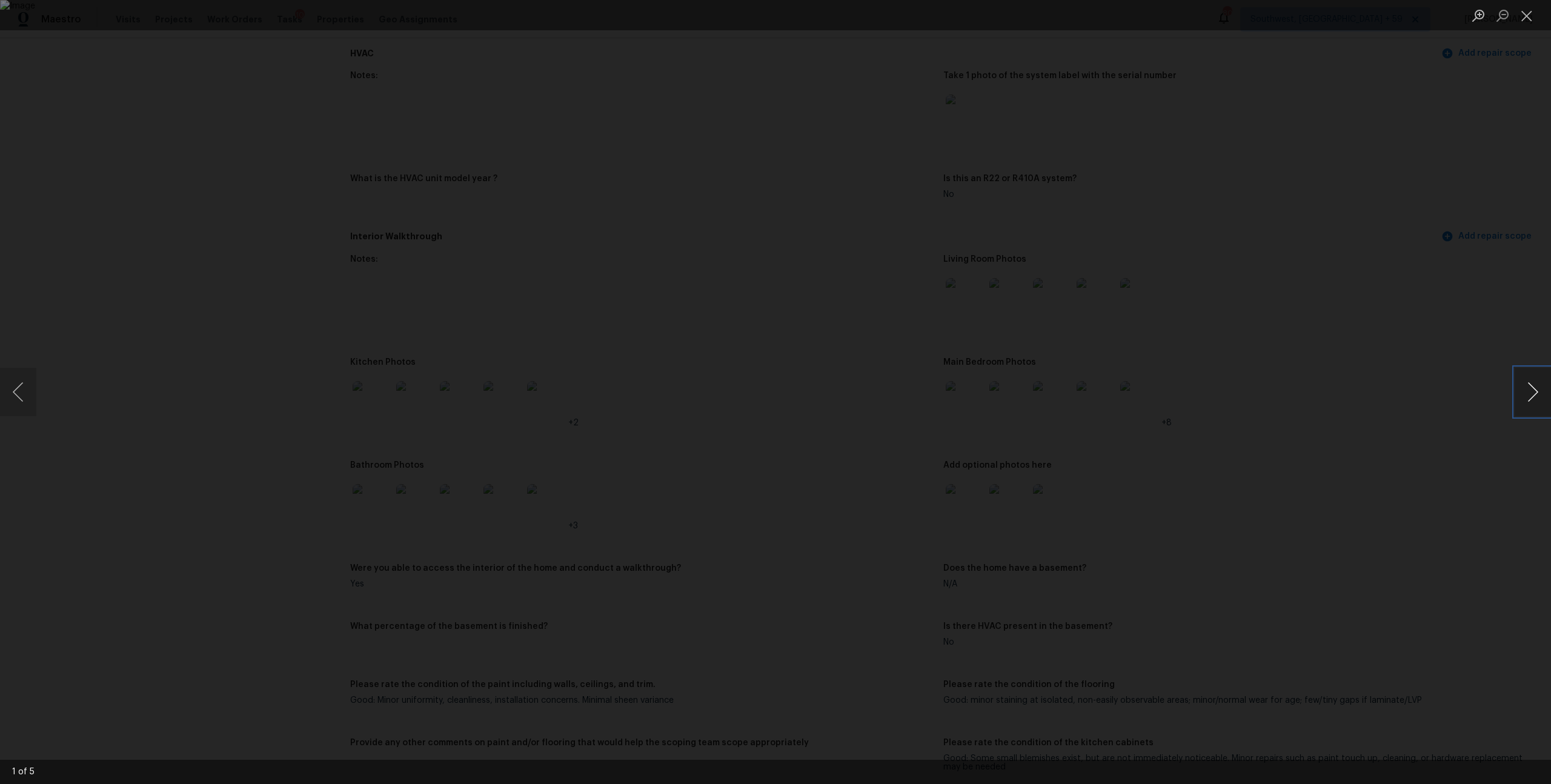
click at [1530, 405] on button "Next image" at bounding box center [1533, 392] width 37 height 48
click at [1528, 16] on button "Close lightbox" at bounding box center [1526, 15] width 24 height 21
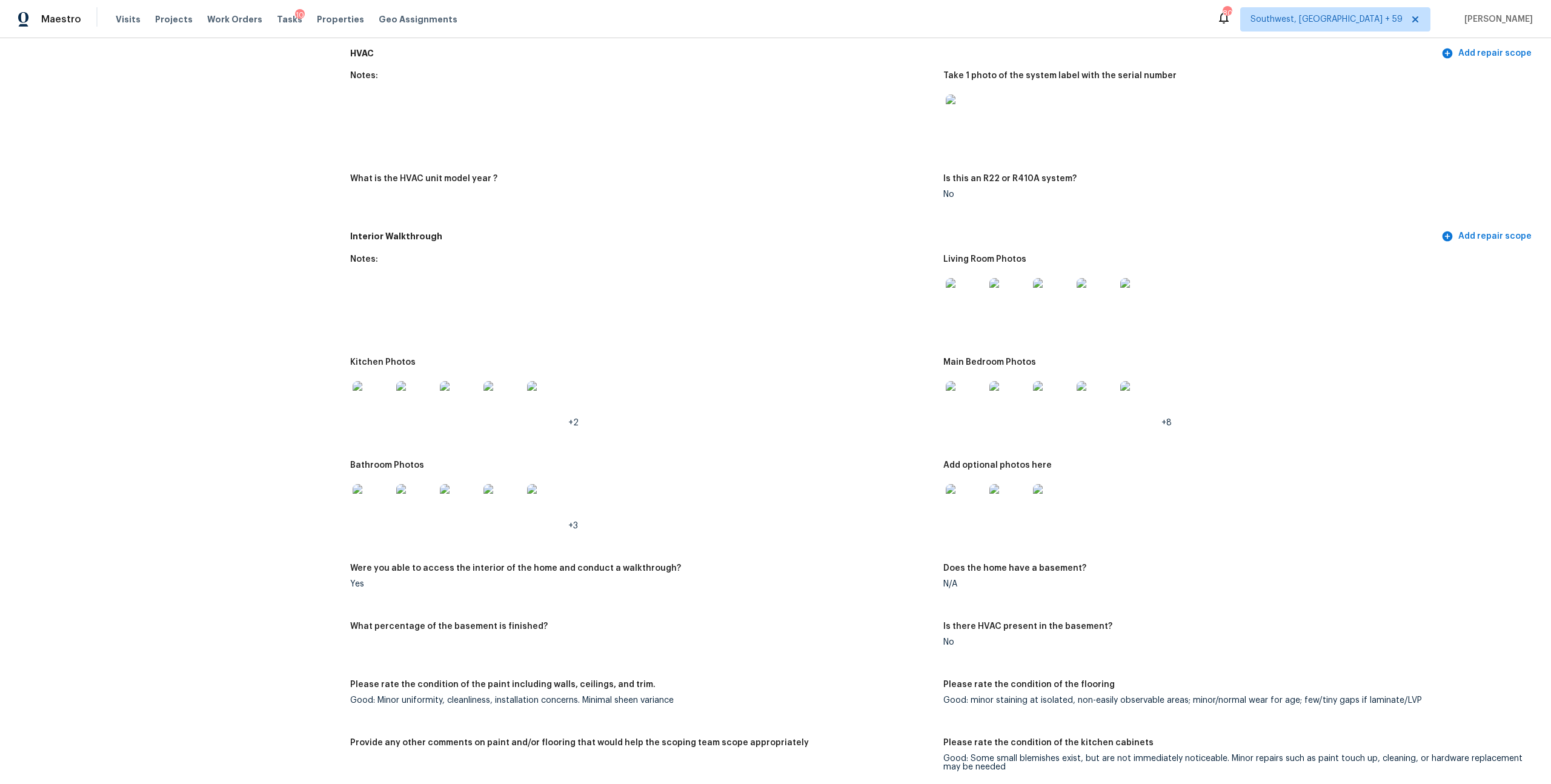
click at [967, 420] on img at bounding box center [965, 400] width 38 height 38
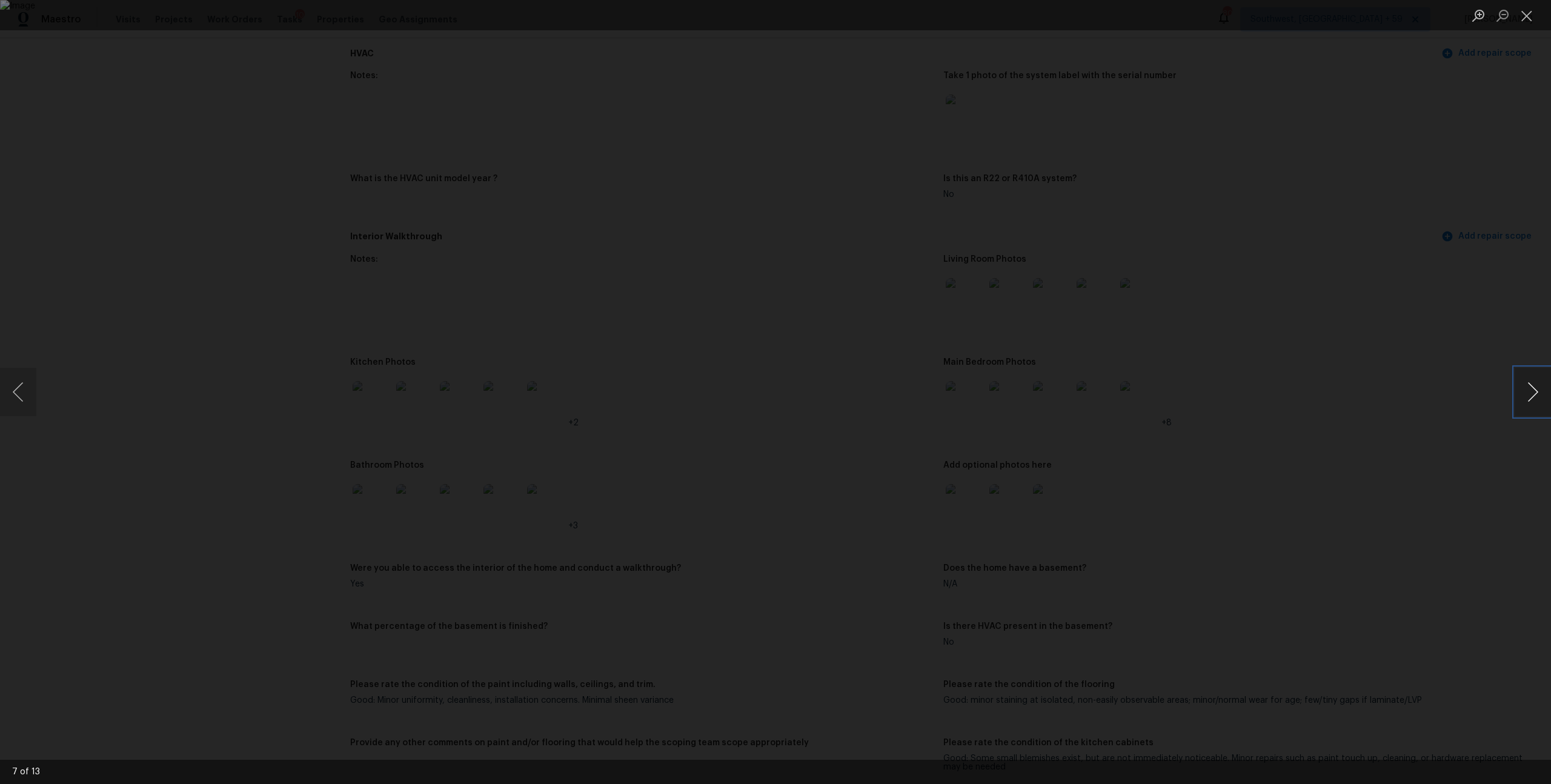
click at [1522, 391] on button "Next image" at bounding box center [1533, 392] width 37 height 48
click at [1530, 388] on button "Next image" at bounding box center [1533, 392] width 37 height 48
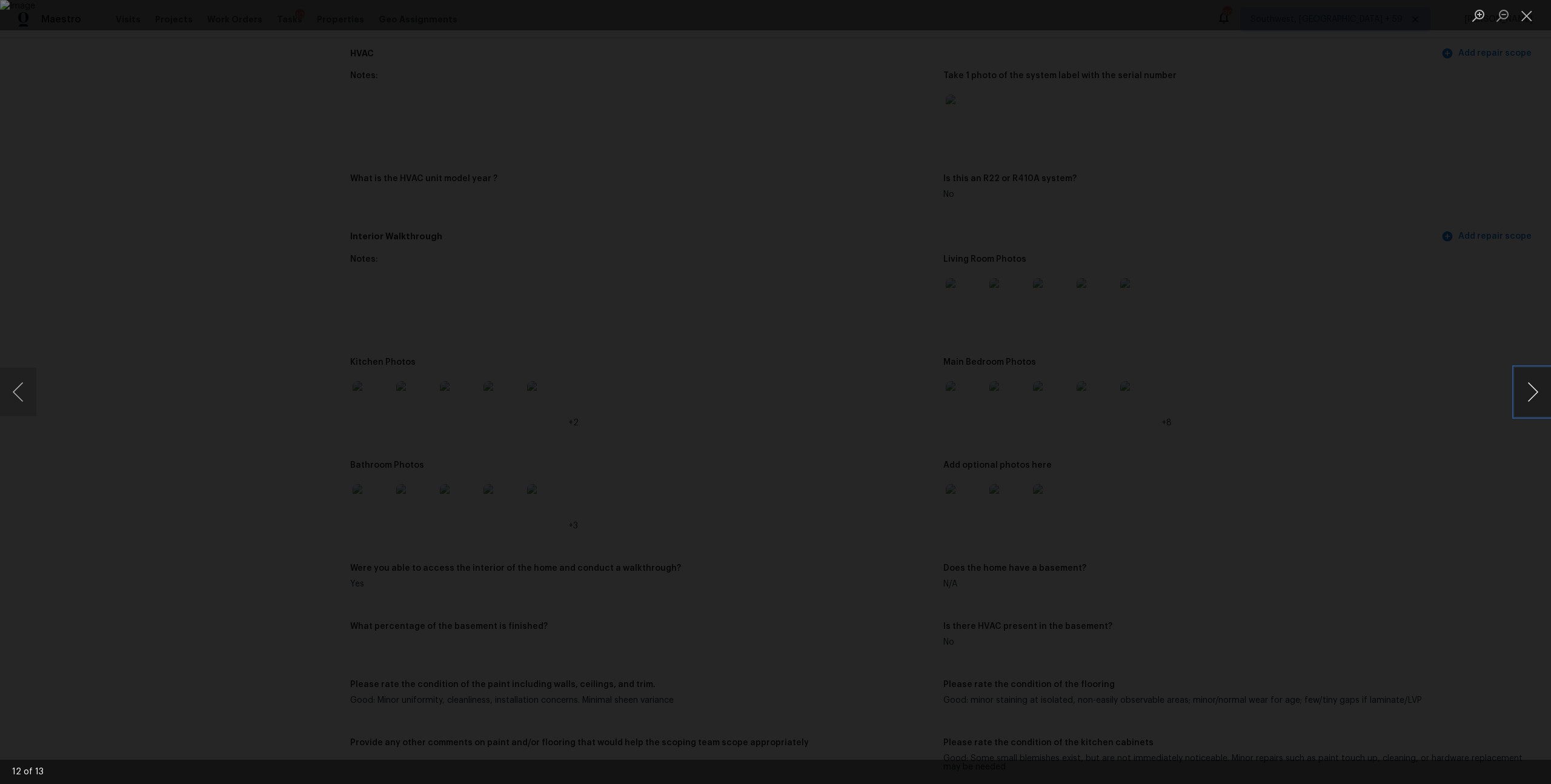
click at [1530, 388] on button "Next image" at bounding box center [1533, 392] width 37 height 48
click at [1530, 20] on button "Close lightbox" at bounding box center [1526, 15] width 24 height 21
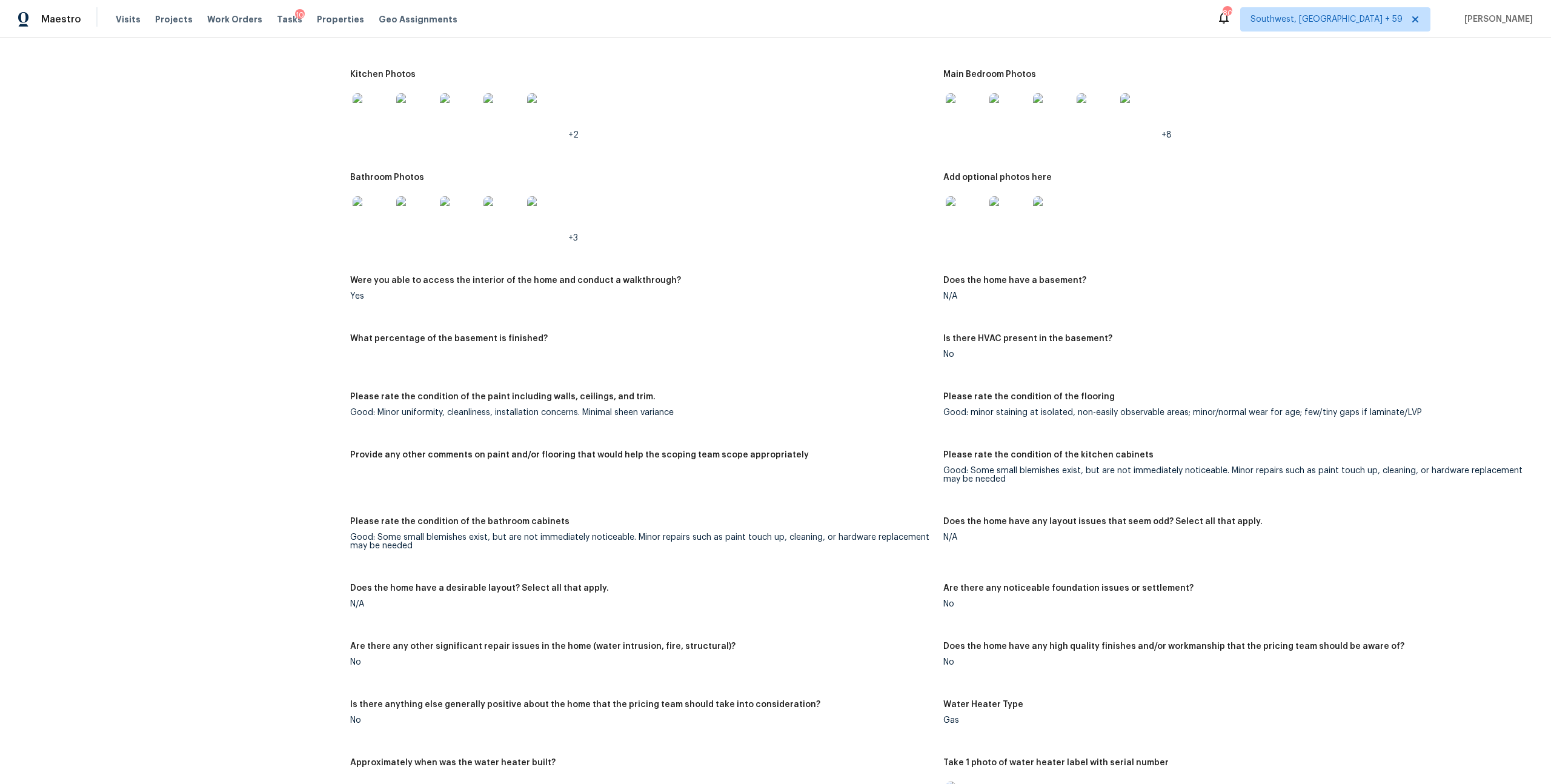
scroll to position [1373, 0]
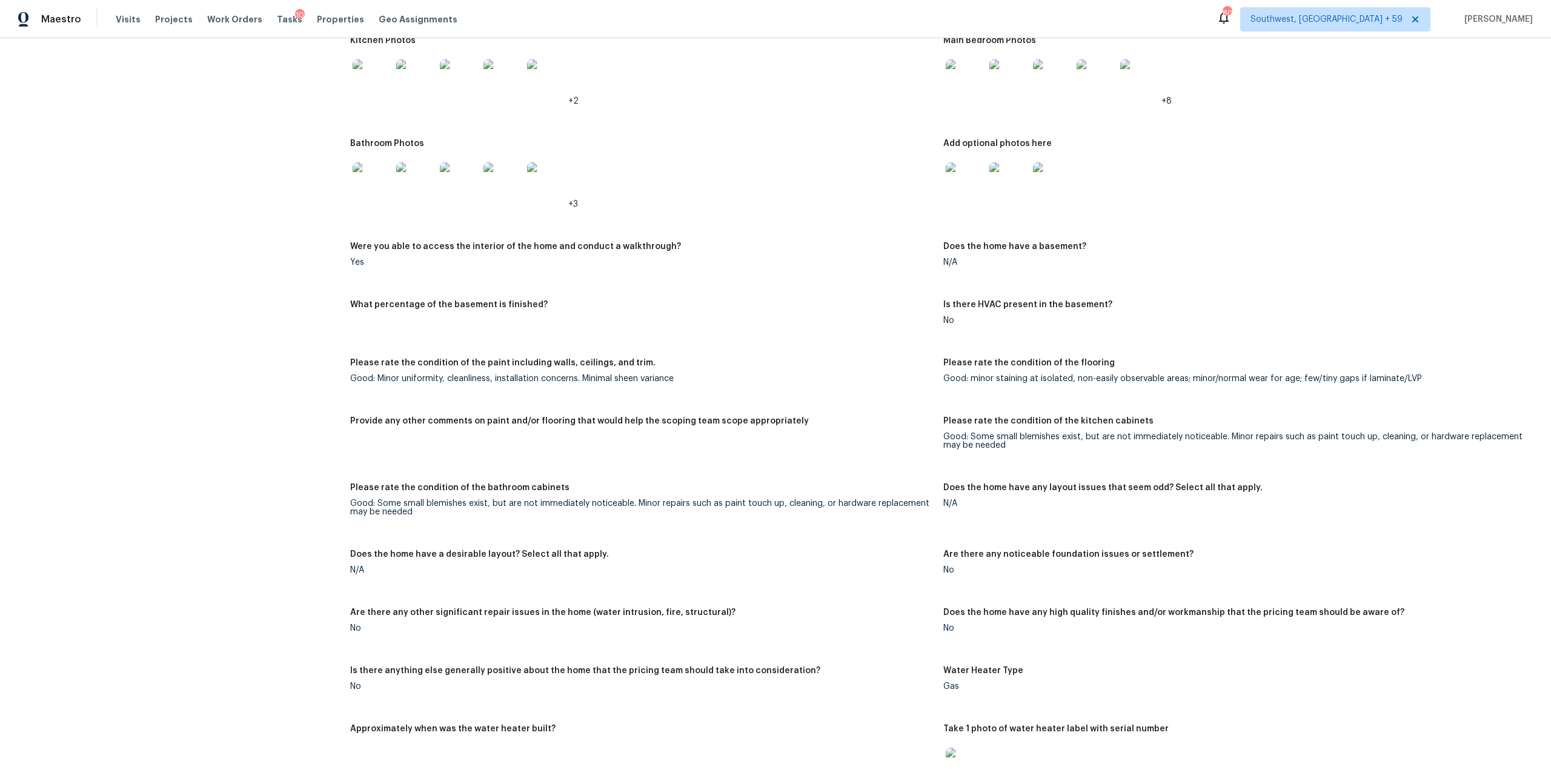
click at [976, 201] on img at bounding box center [965, 181] width 38 height 38
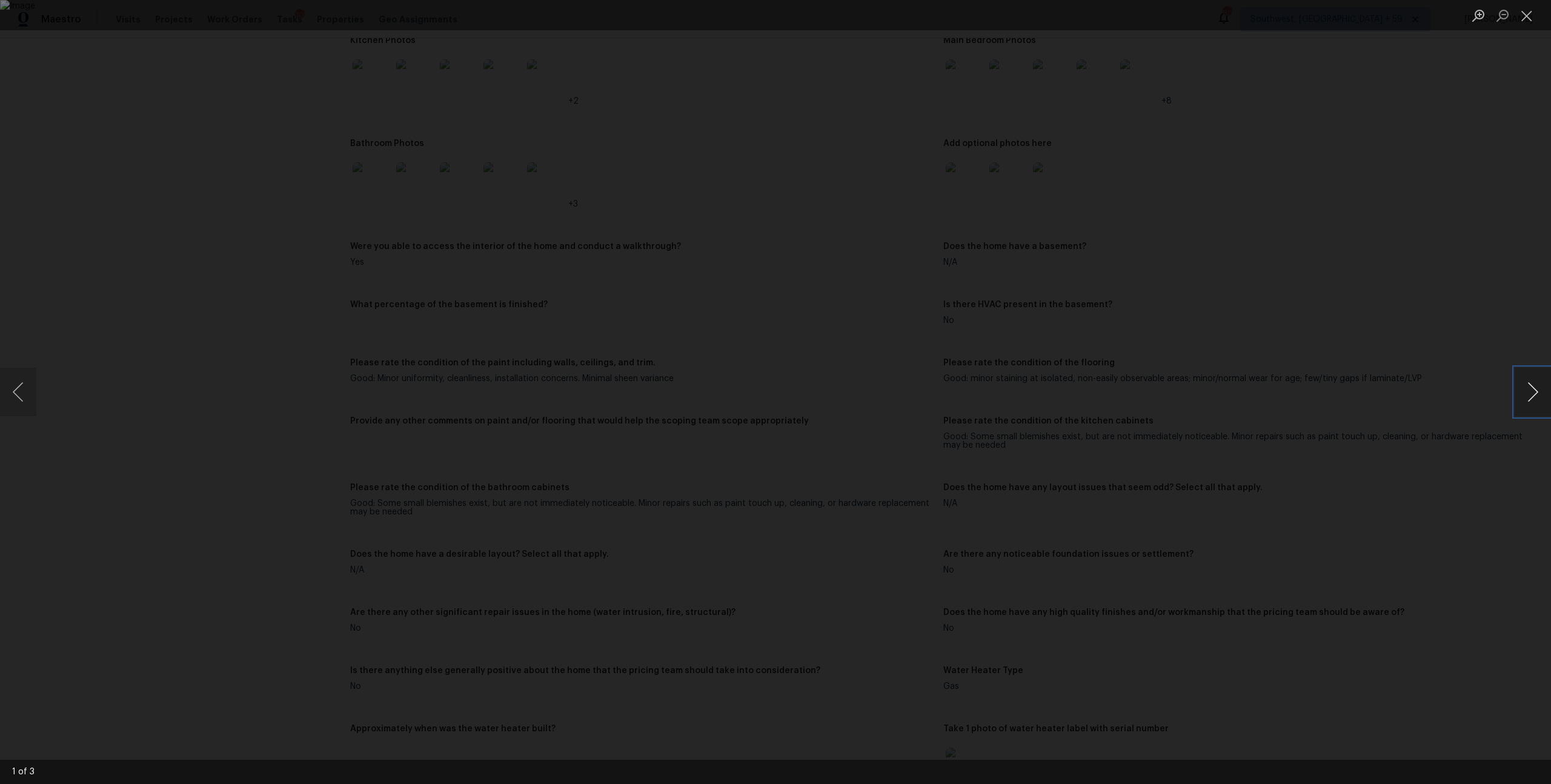
click at [1520, 389] on button "Next image" at bounding box center [1533, 392] width 37 height 48
click at [34, 396] on button "Previous image" at bounding box center [18, 392] width 37 height 48
click at [1528, 374] on button "Next image" at bounding box center [1533, 392] width 37 height 48
click at [1525, 15] on button "Close lightbox" at bounding box center [1526, 15] width 24 height 21
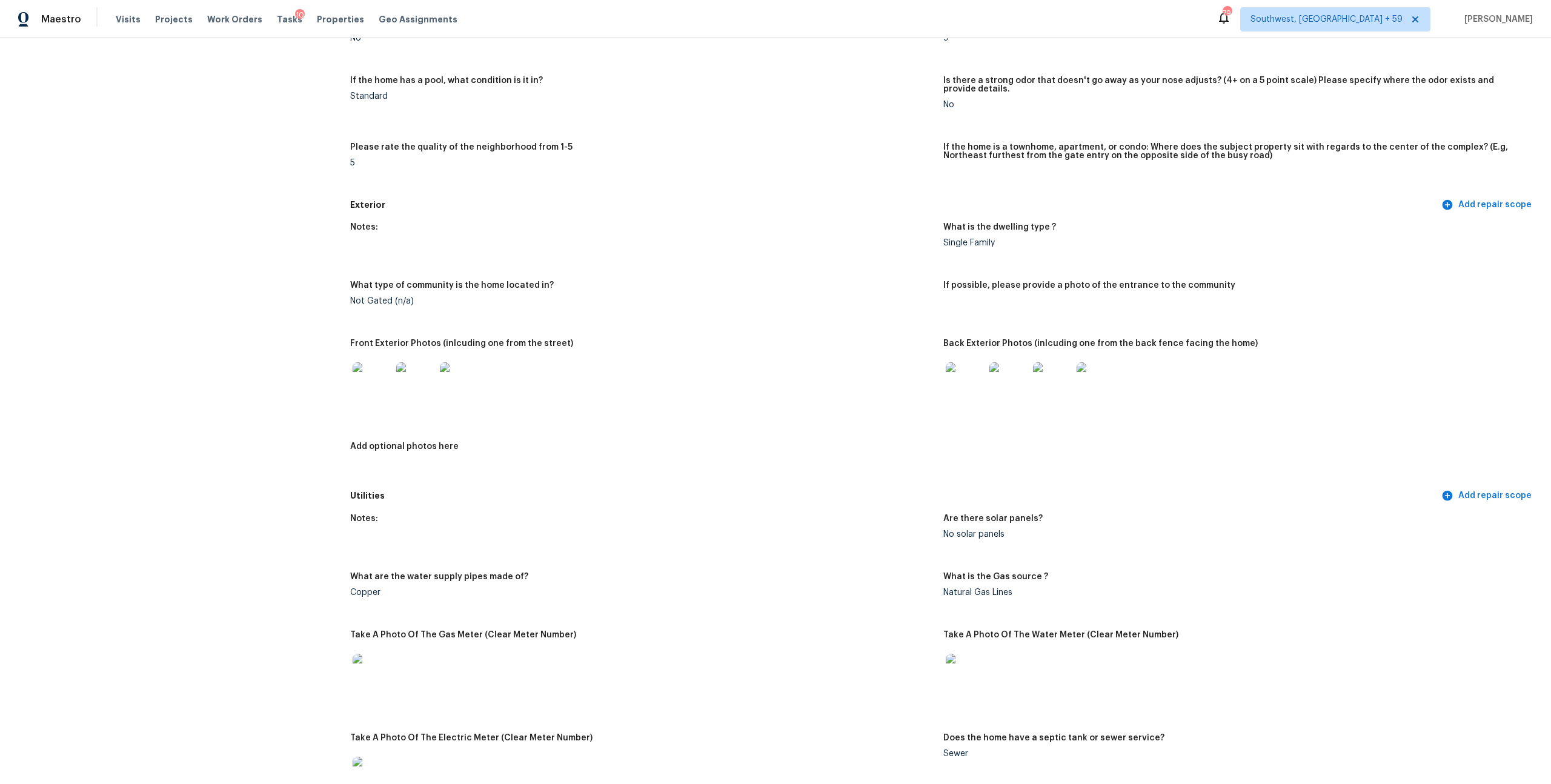
scroll to position [412, 0]
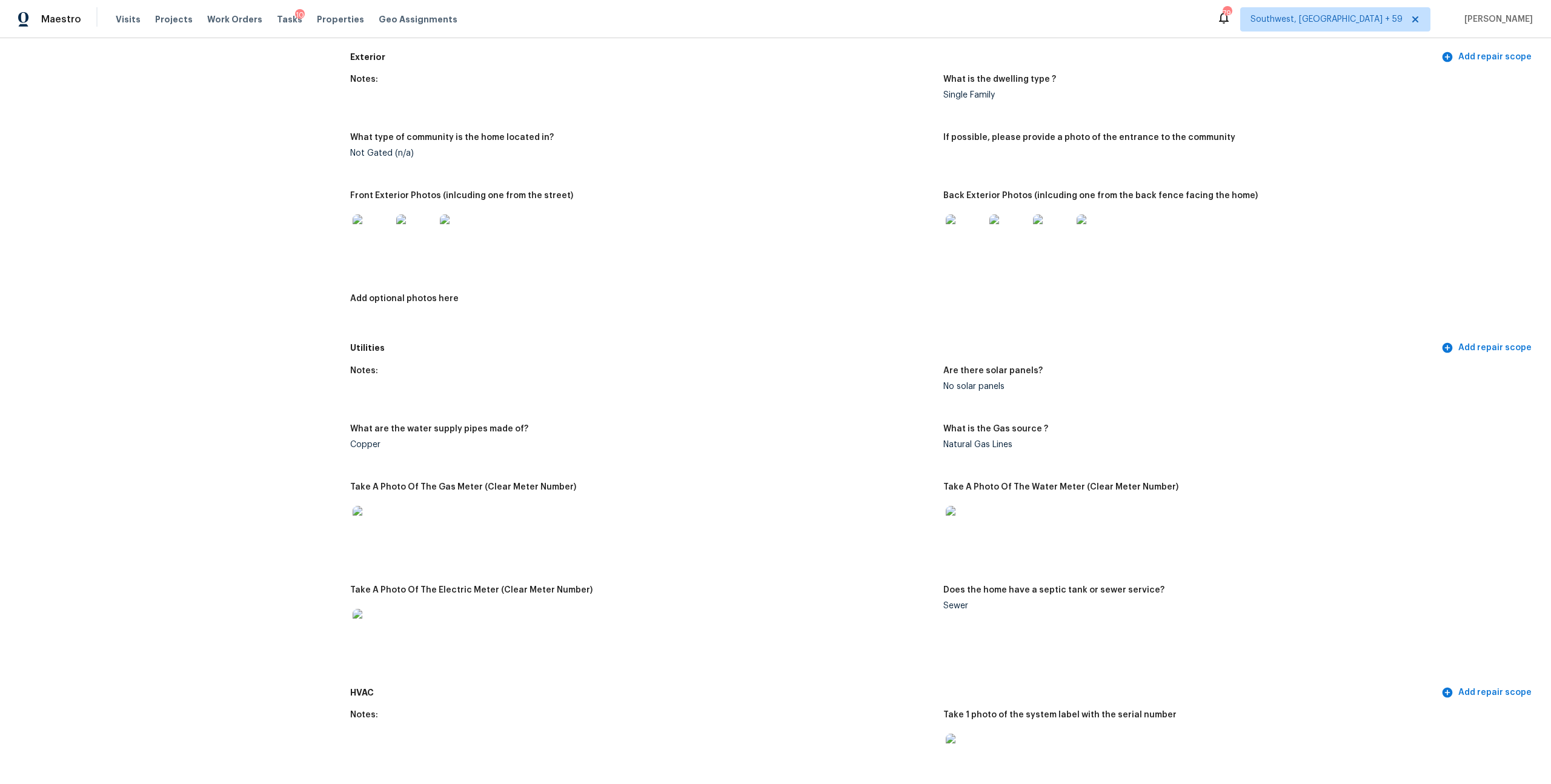
click at [378, 253] on img at bounding box center [372, 234] width 38 height 38
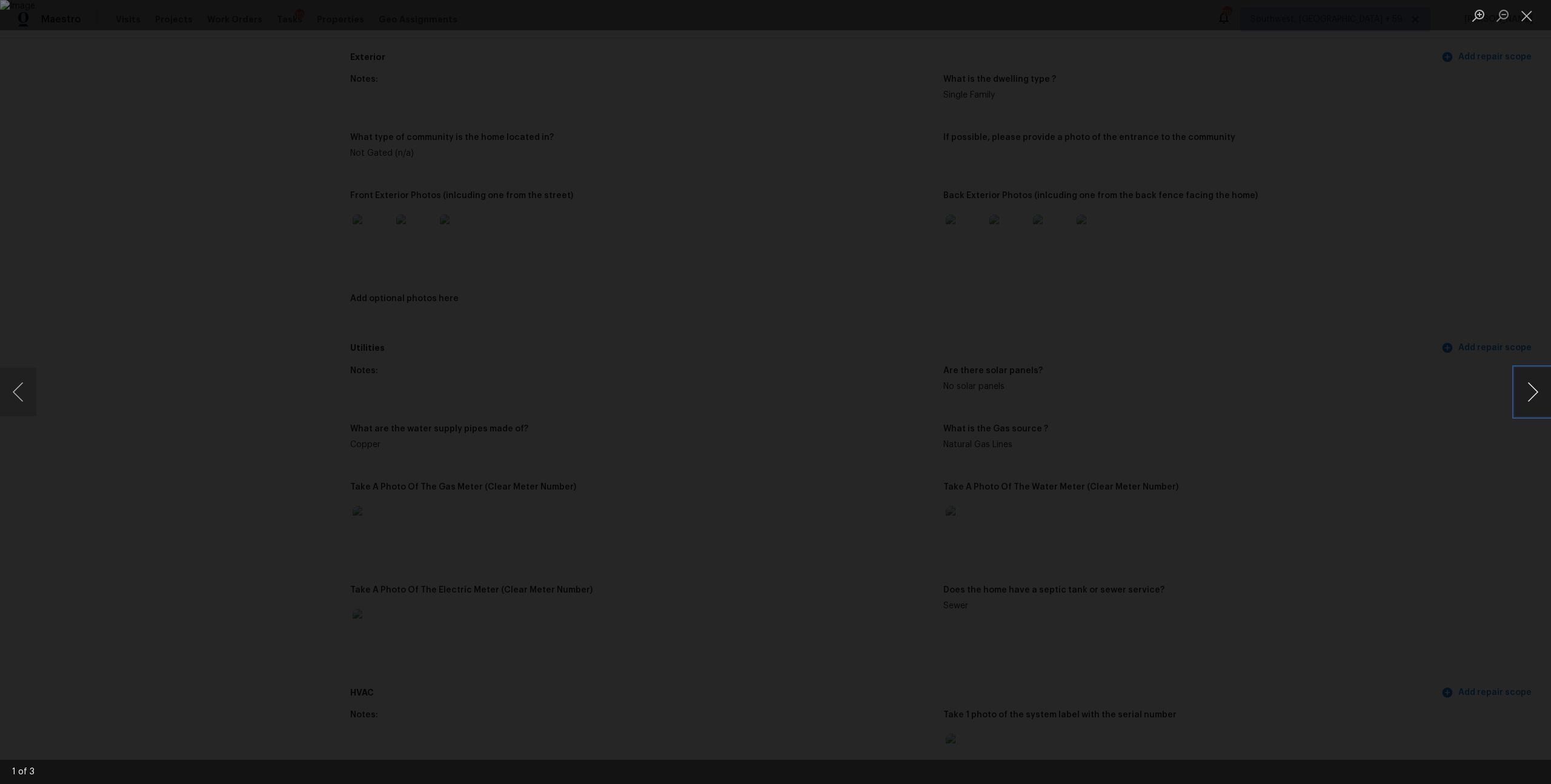
click at [1519, 386] on button "Next image" at bounding box center [1533, 392] width 37 height 48
click at [1518, 13] on button "Close lightbox" at bounding box center [1526, 15] width 24 height 21
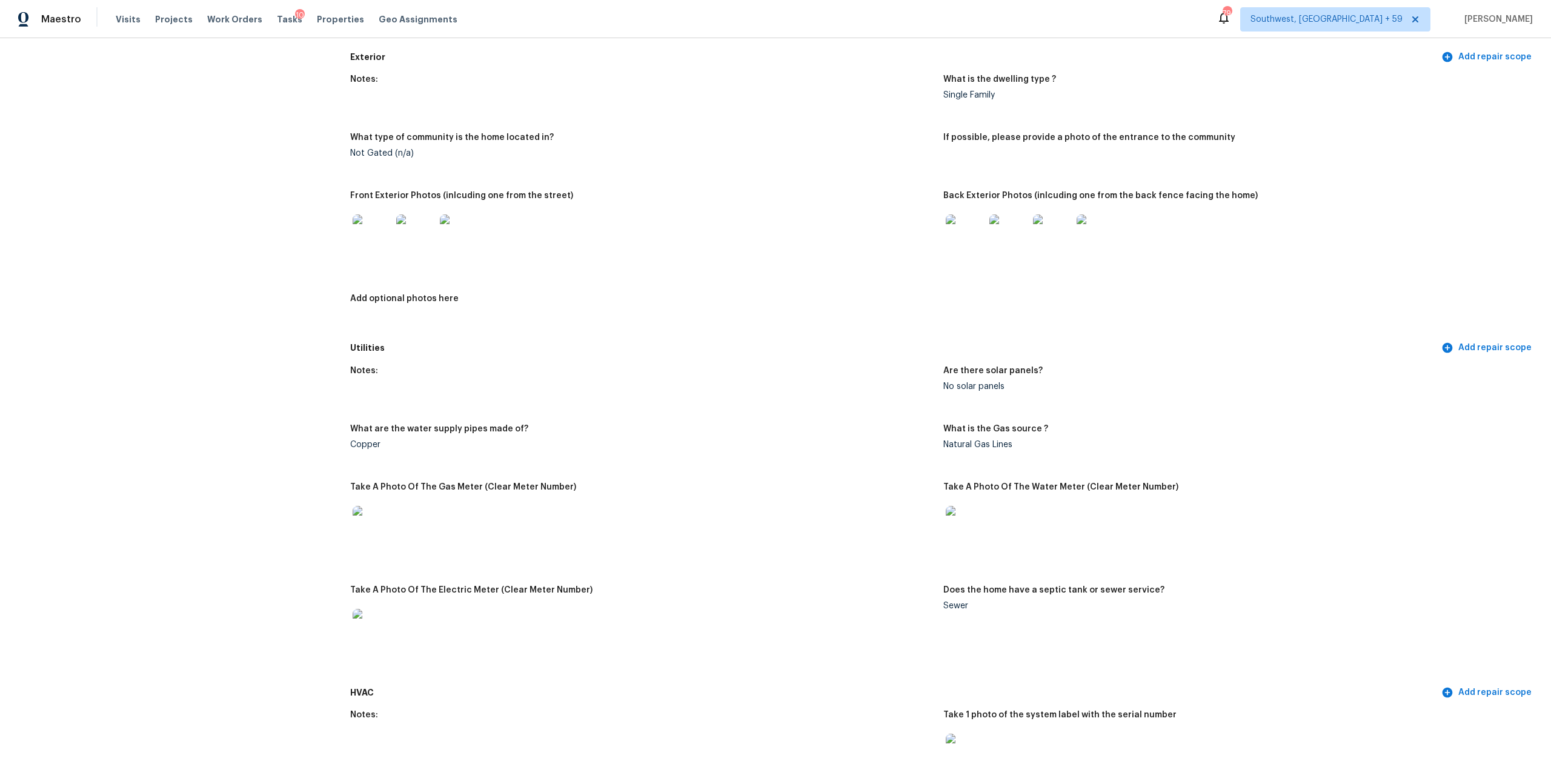
click at [952, 253] on img at bounding box center [965, 234] width 38 height 38
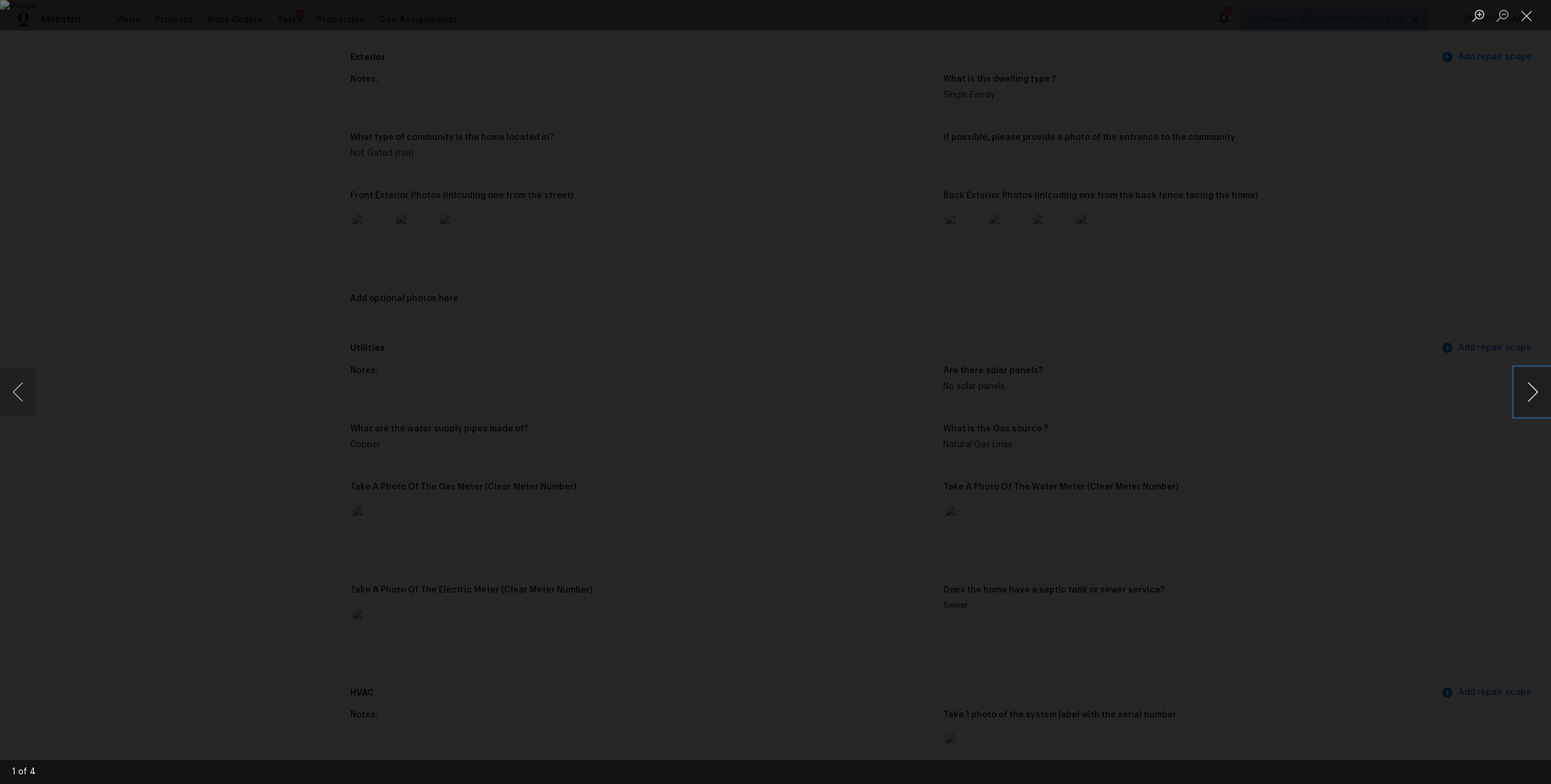
click at [1527, 388] on button "Next image" at bounding box center [1533, 392] width 37 height 48
click at [1528, 15] on button "Close lightbox" at bounding box center [1526, 15] width 24 height 21
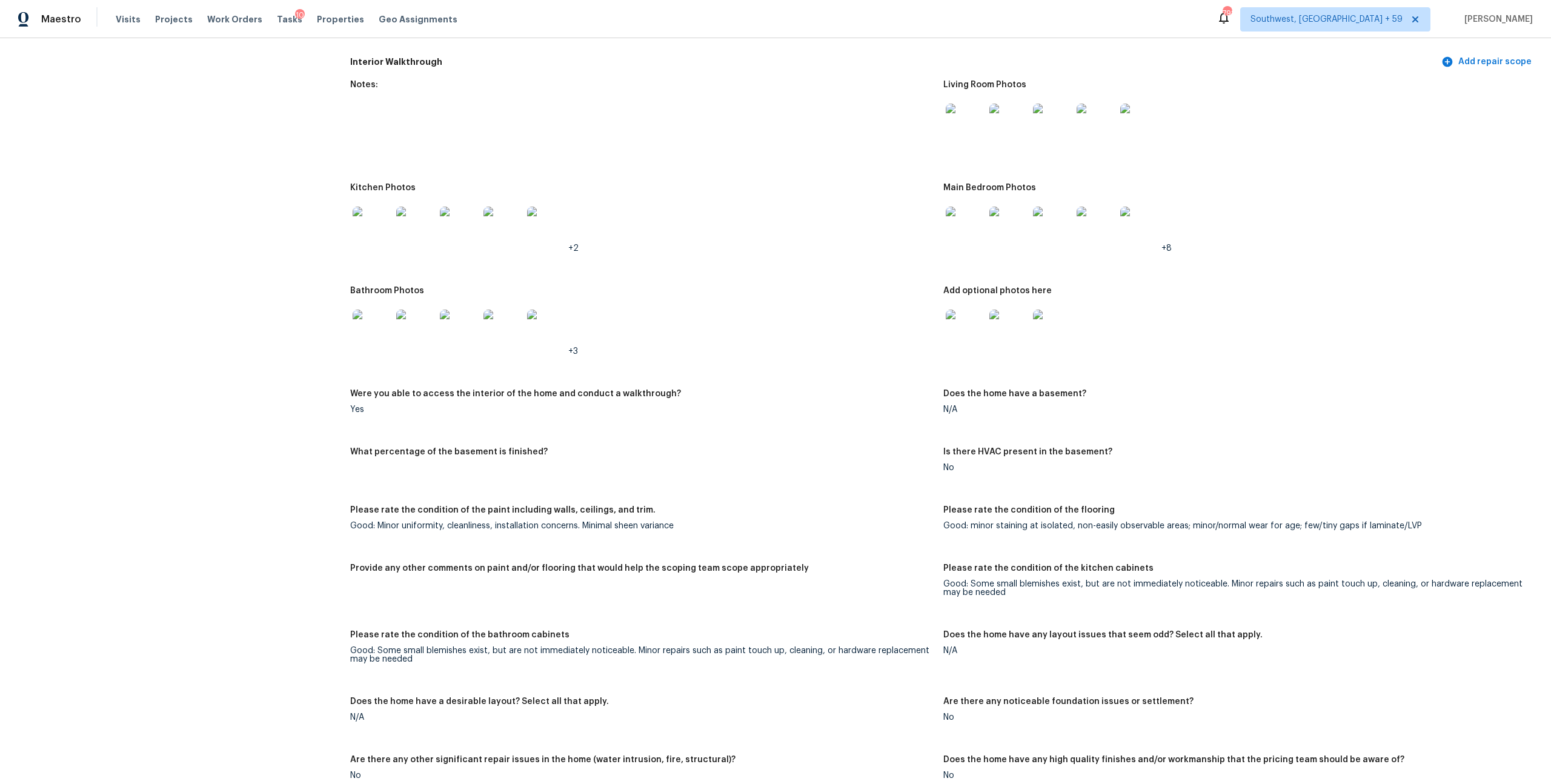
scroll to position [1335, 0]
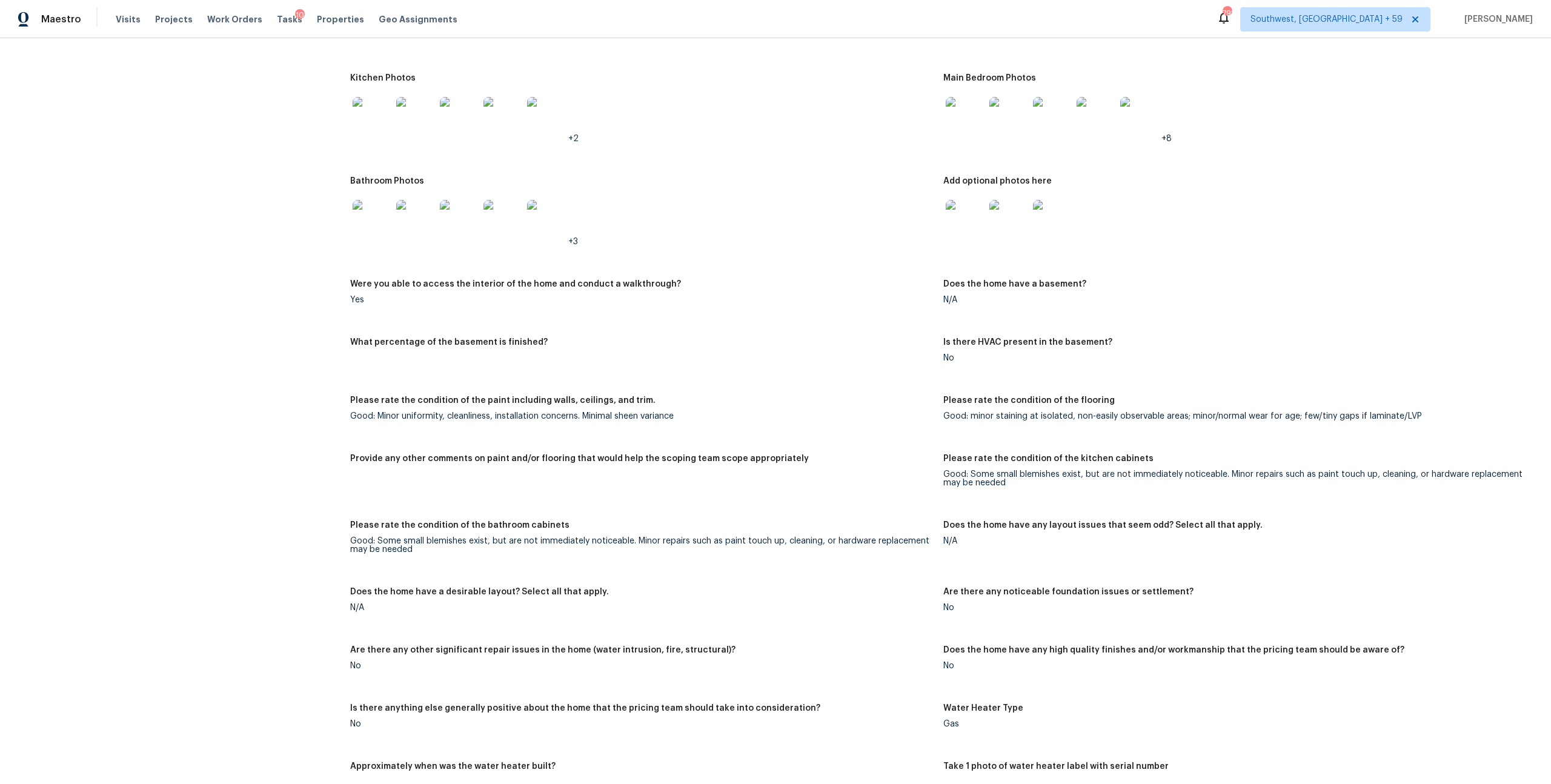
click at [392, 239] on img at bounding box center [372, 219] width 38 height 38
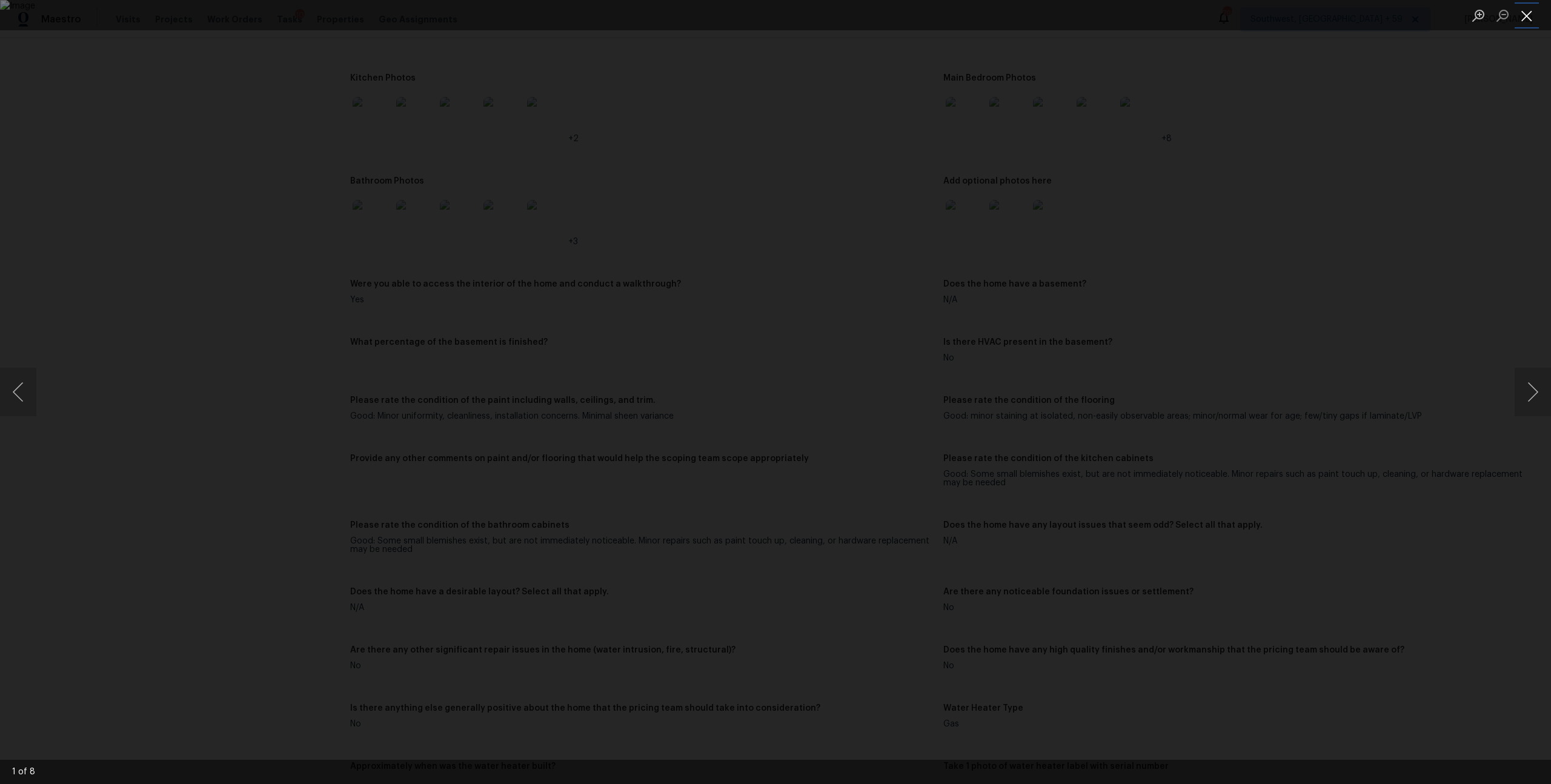
click at [1538, 8] on button "Close lightbox" at bounding box center [1526, 15] width 24 height 21
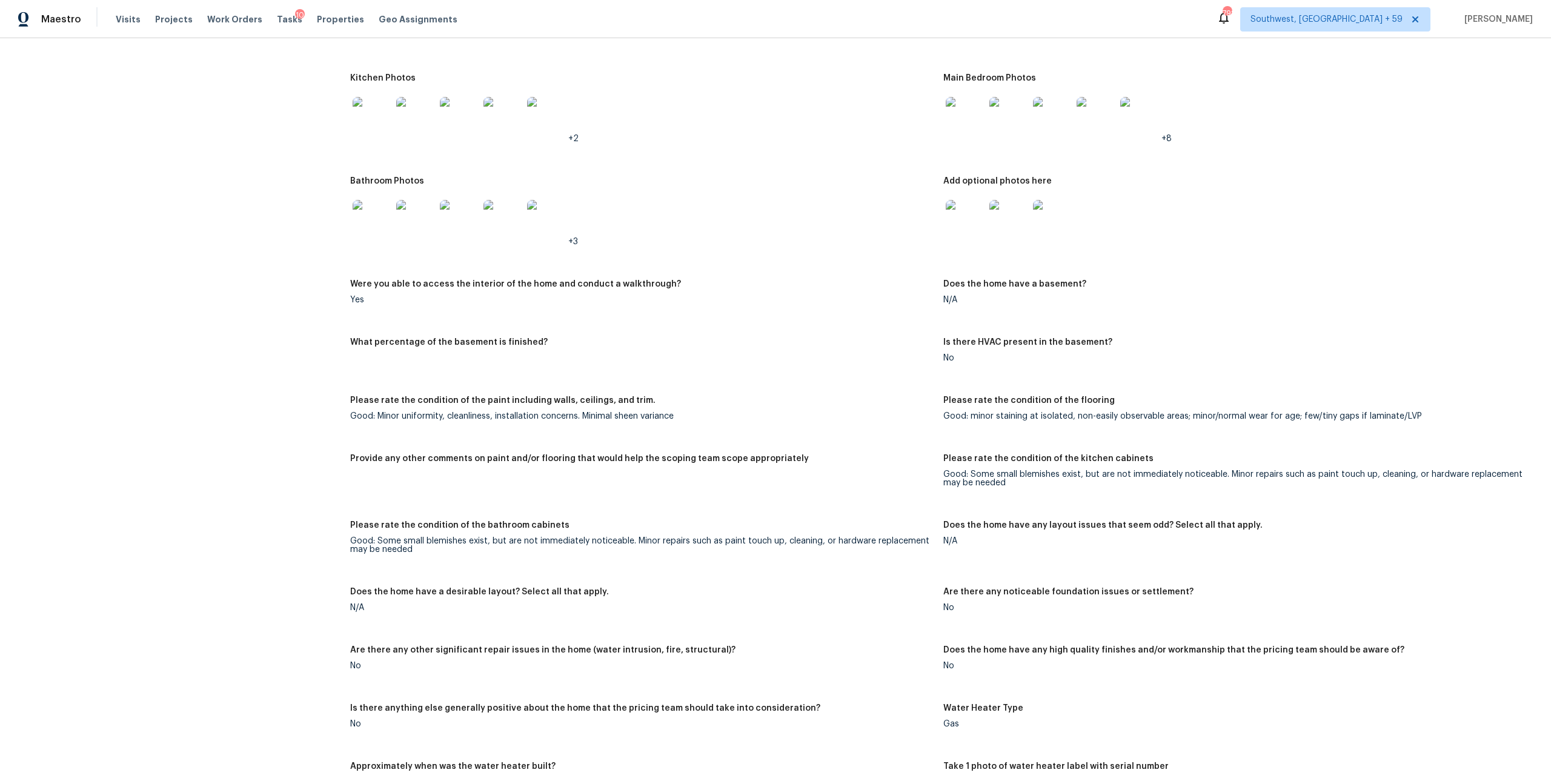
click at [974, 135] on img at bounding box center [965, 116] width 38 height 38
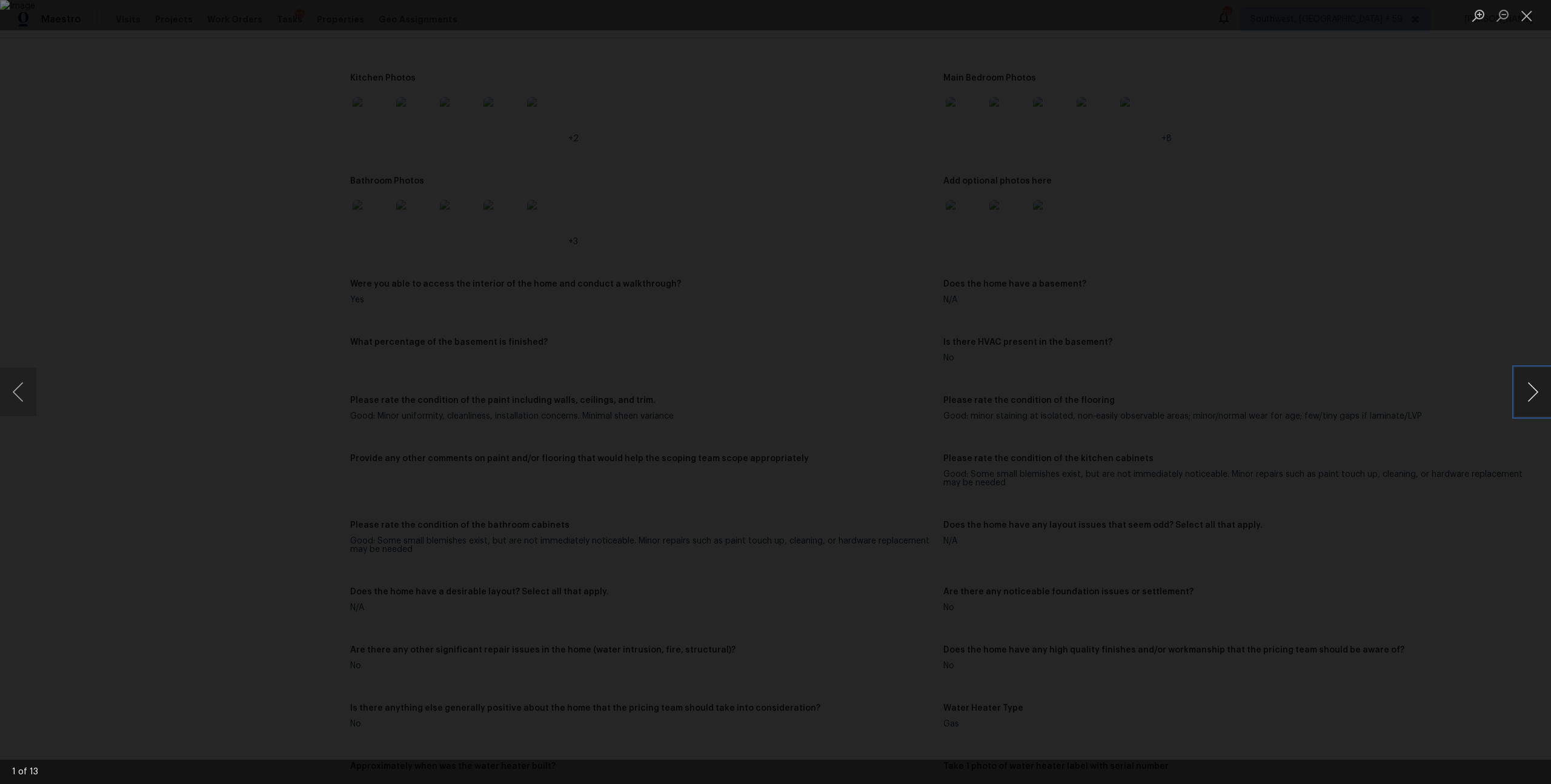
click at [1526, 393] on button "Next image" at bounding box center [1533, 392] width 37 height 48
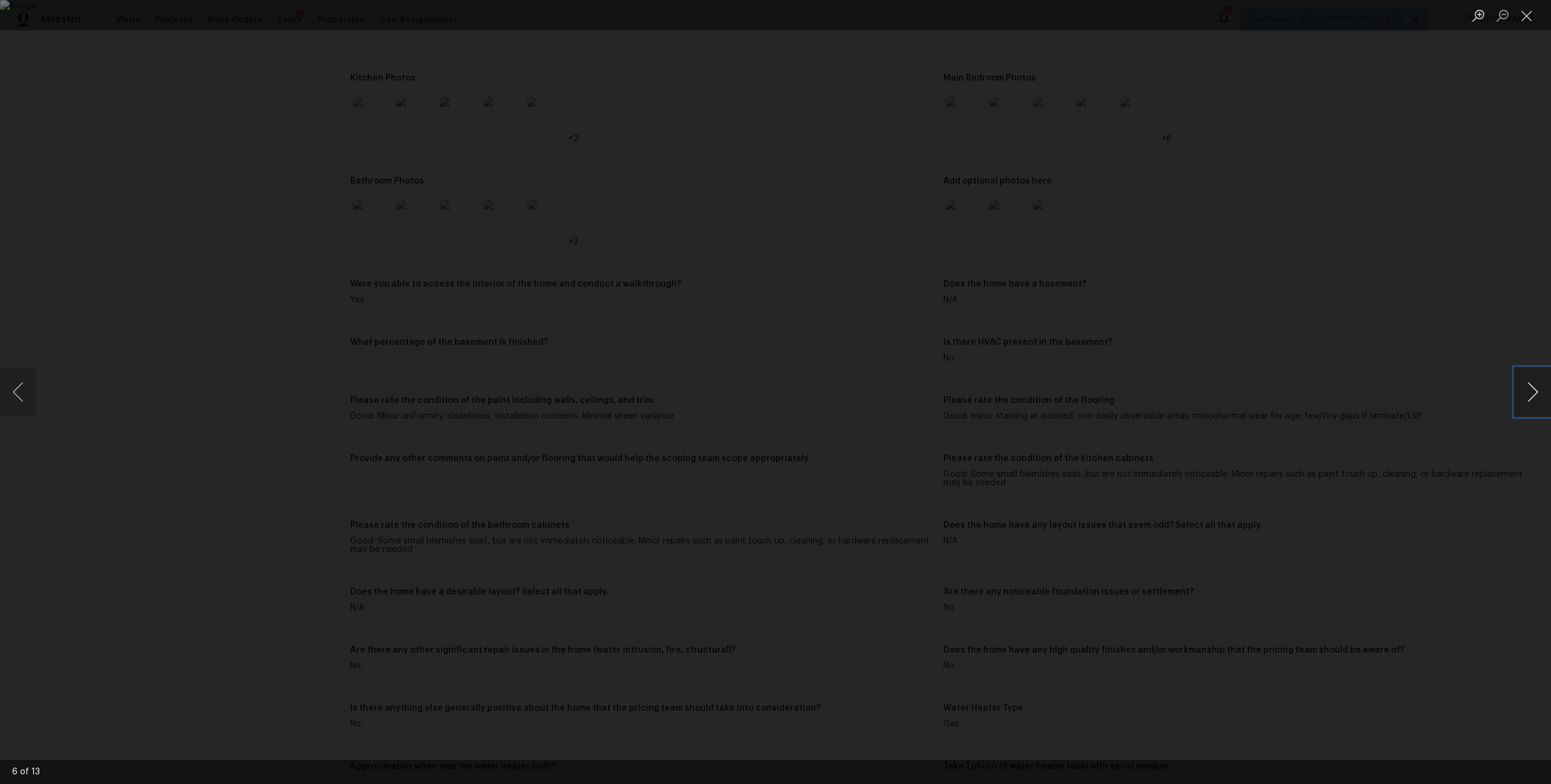
click at [1526, 393] on button "Next image" at bounding box center [1533, 392] width 37 height 48
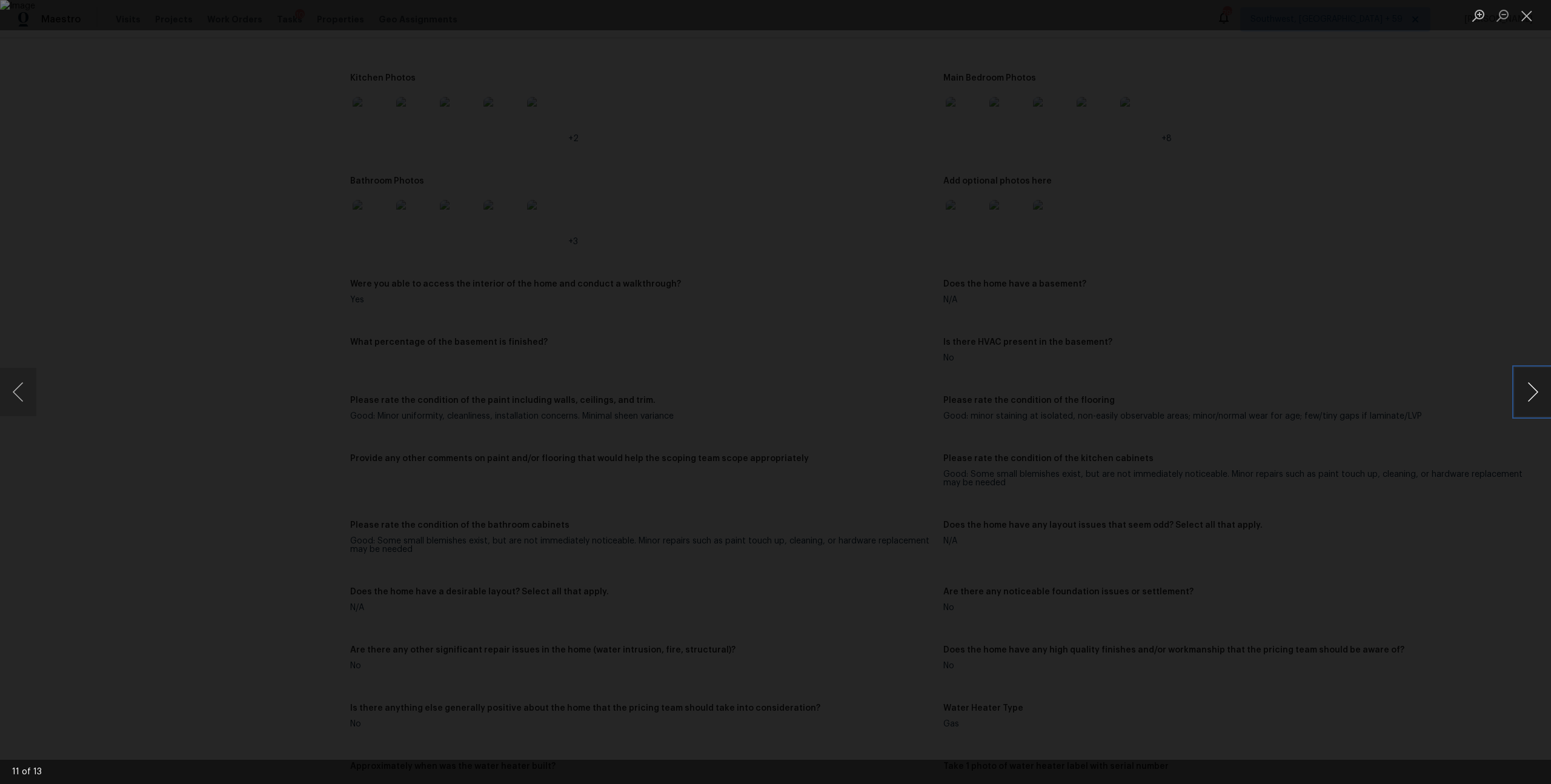
click at [1526, 393] on button "Next image" at bounding box center [1533, 392] width 37 height 48
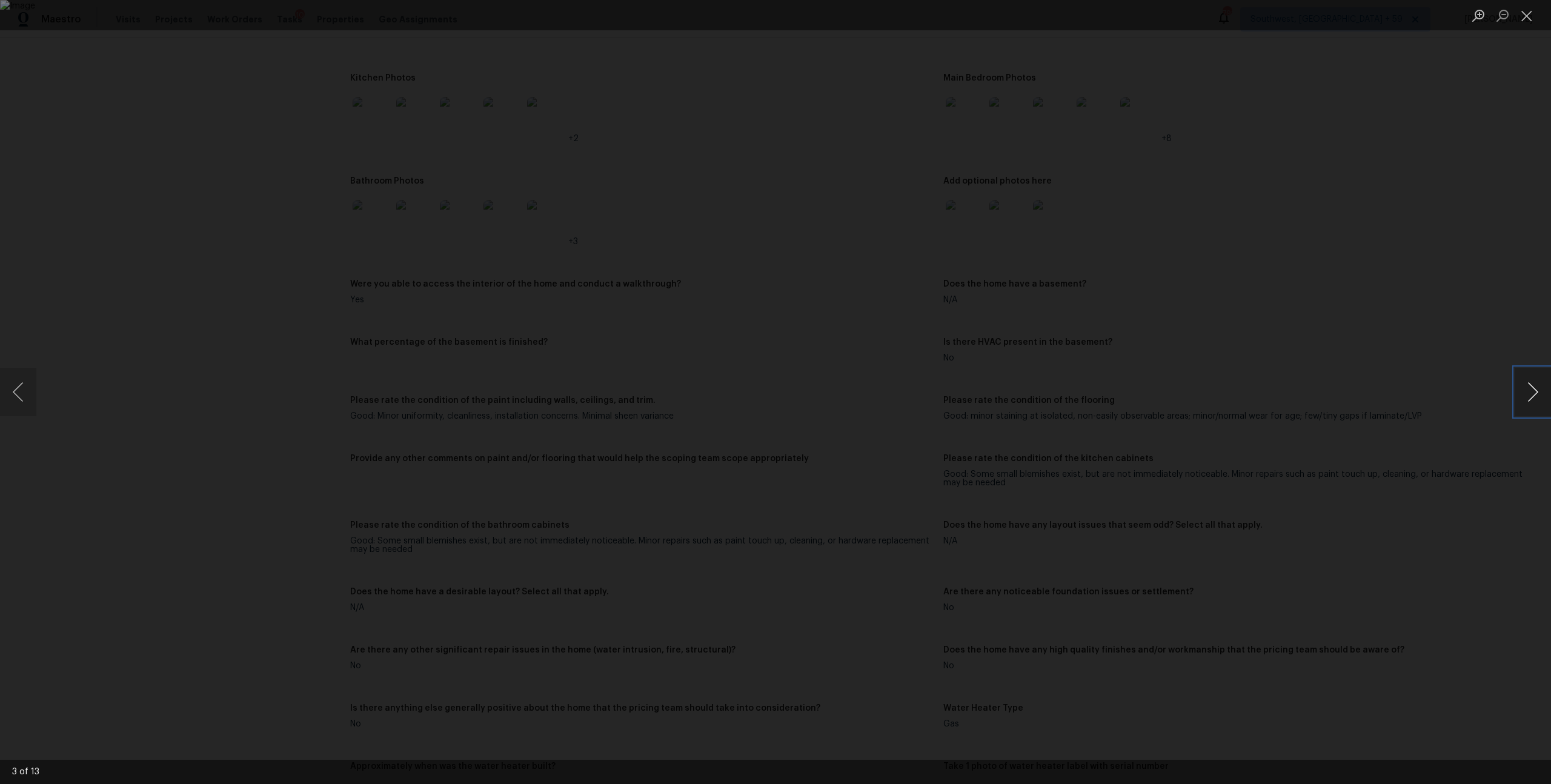
click at [1526, 393] on button "Next image" at bounding box center [1533, 392] width 37 height 48
click at [1525, 23] on button "Close lightbox" at bounding box center [1526, 15] width 24 height 21
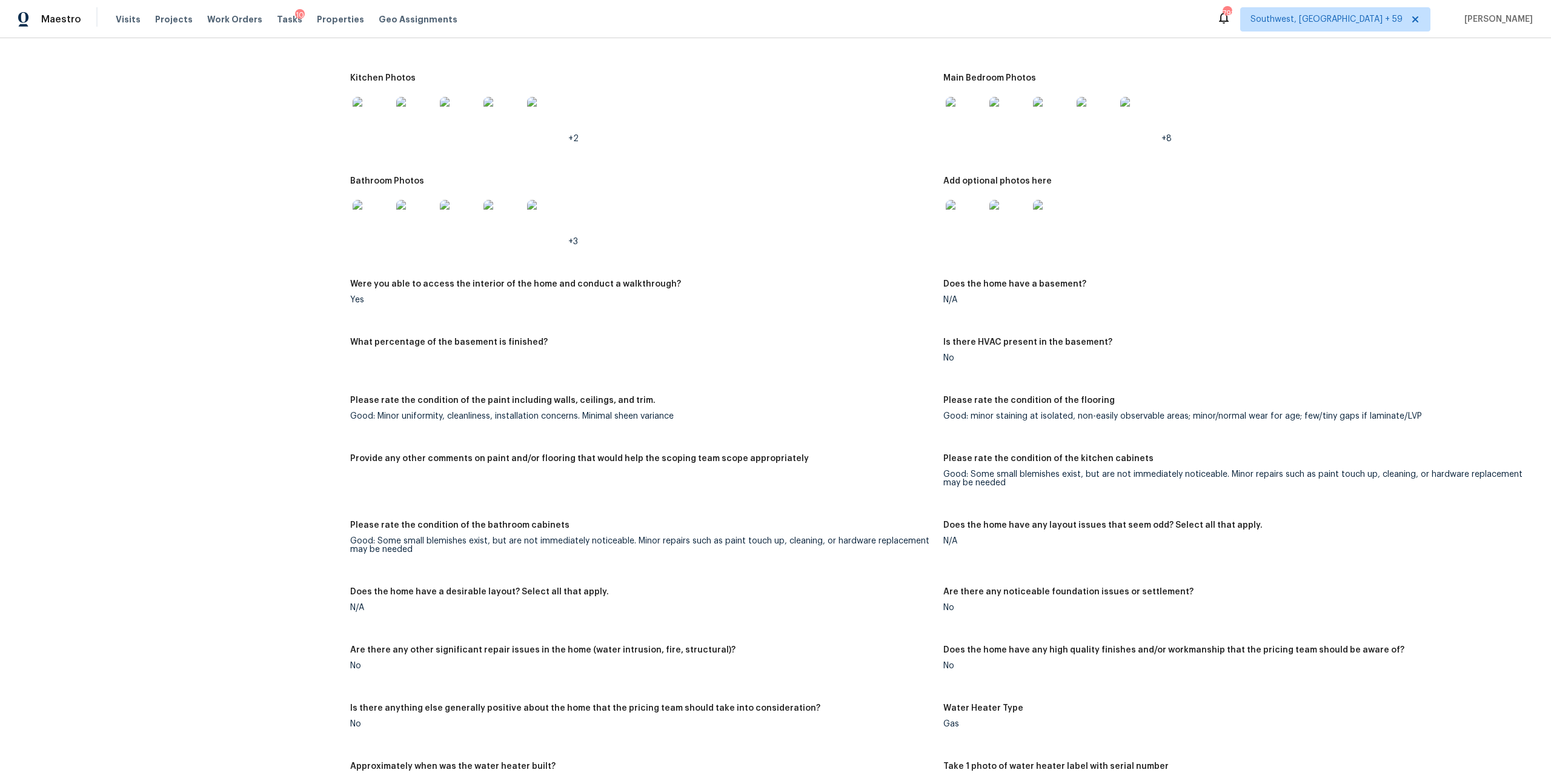
click at [971, 33] on img at bounding box center [965, 13] width 38 height 38
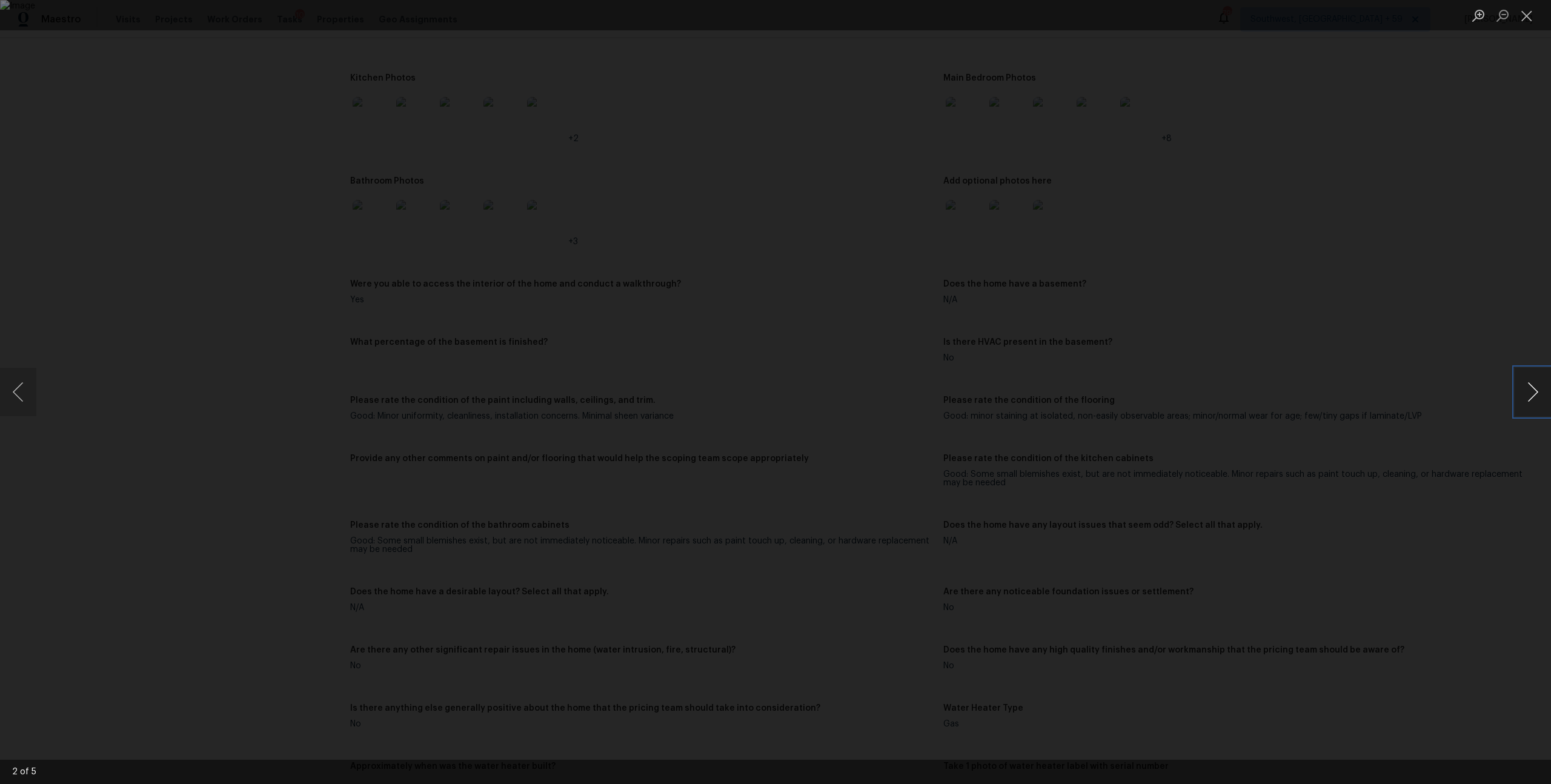
click at [1525, 397] on button "Next image" at bounding box center [1533, 392] width 37 height 48
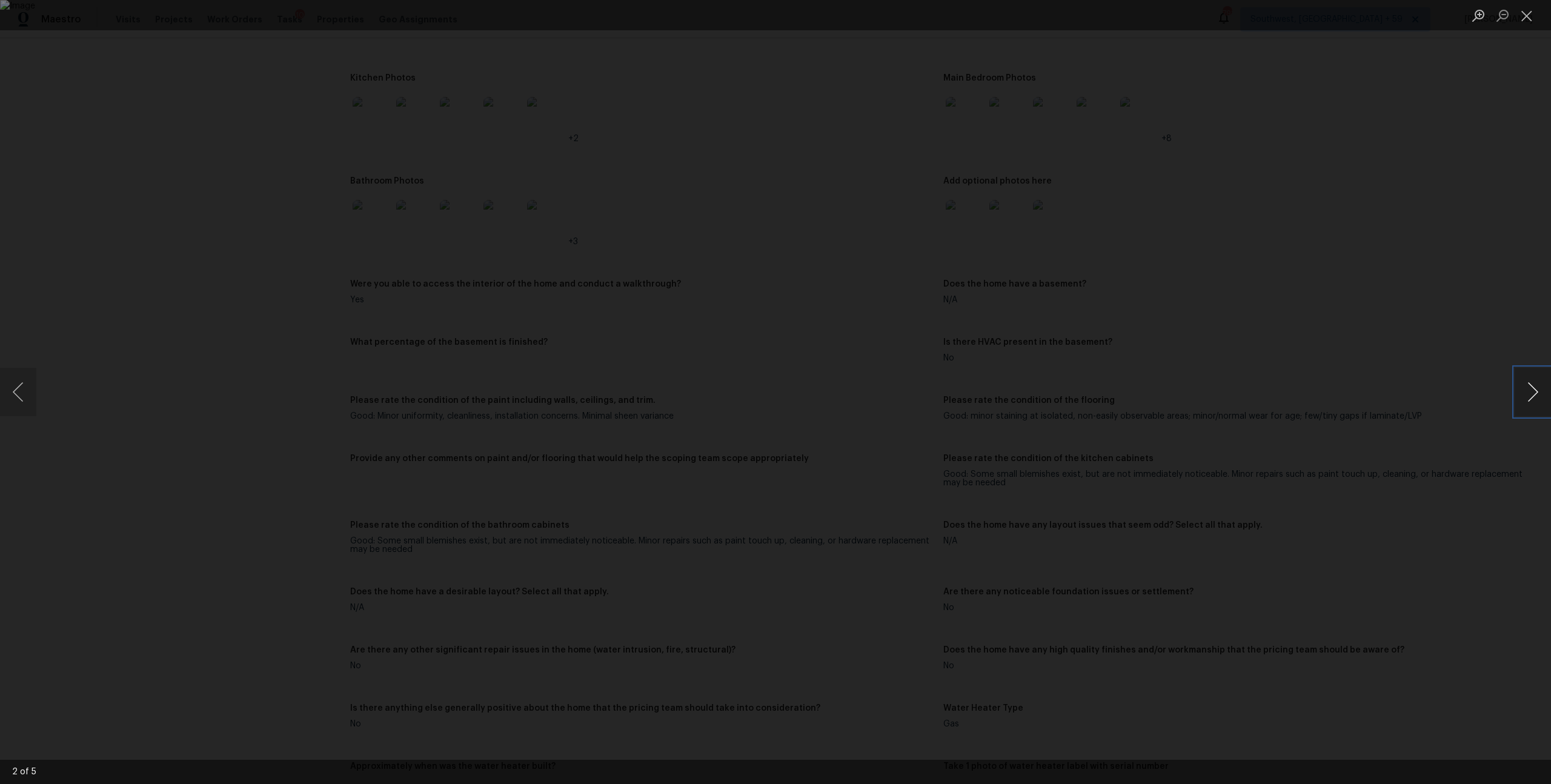
click at [1525, 397] on button "Next image" at bounding box center [1533, 392] width 37 height 48
click at [1524, 14] on button "Close lightbox" at bounding box center [1526, 15] width 24 height 21
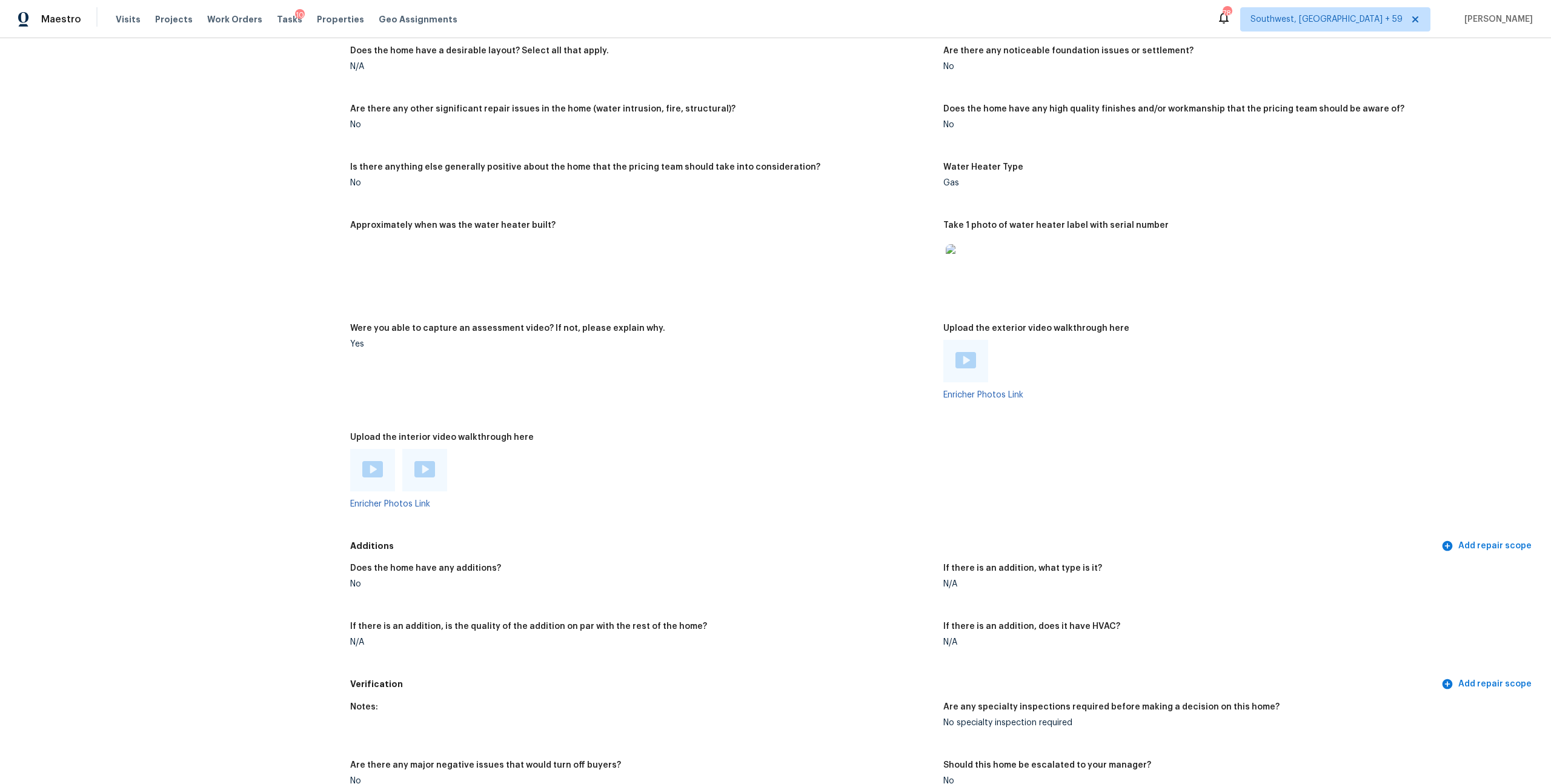
scroll to position [1899, 0]
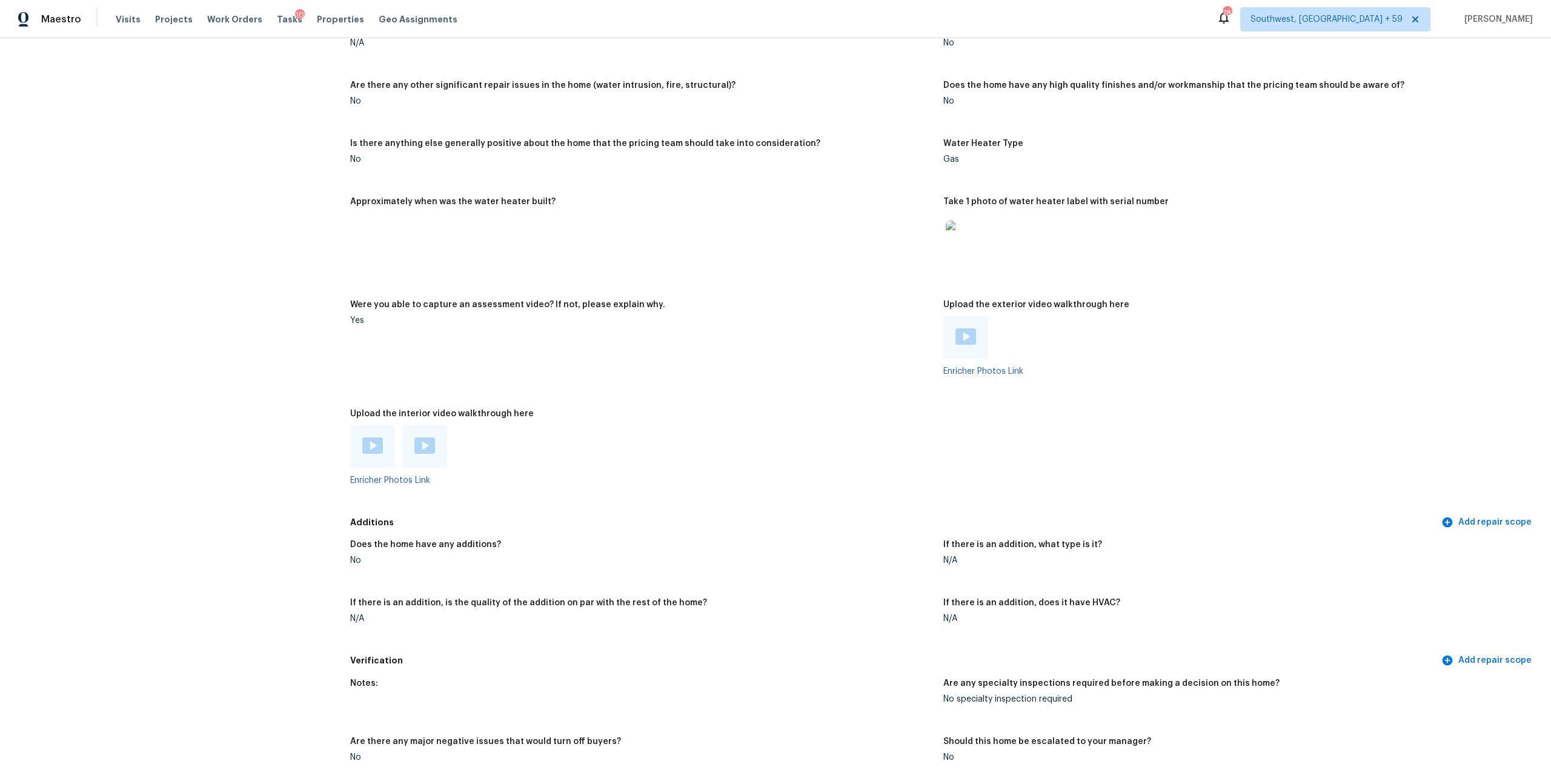
click at [969, 346] on div at bounding box center [966, 337] width 21 height 18
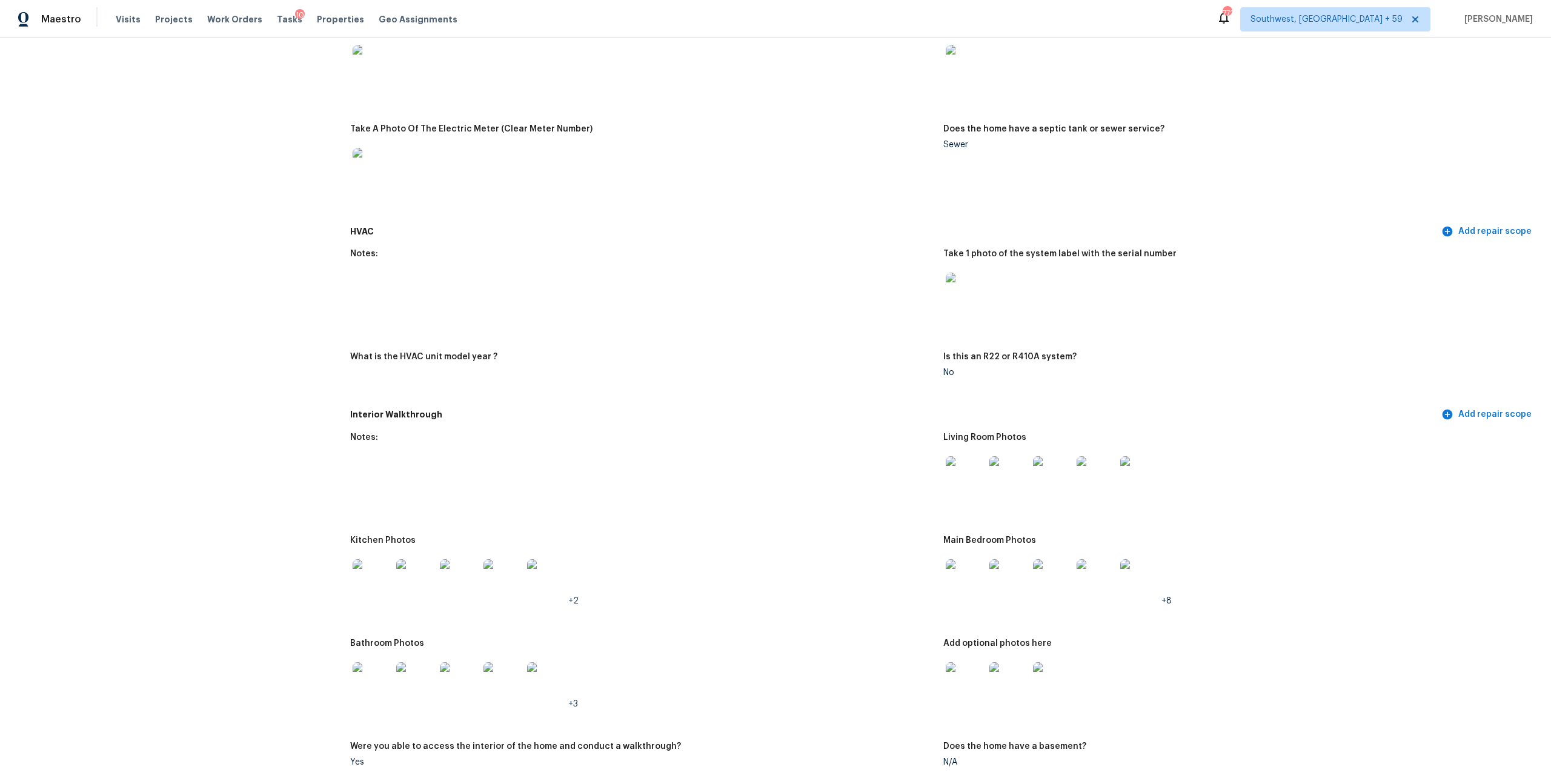
scroll to position [0, 0]
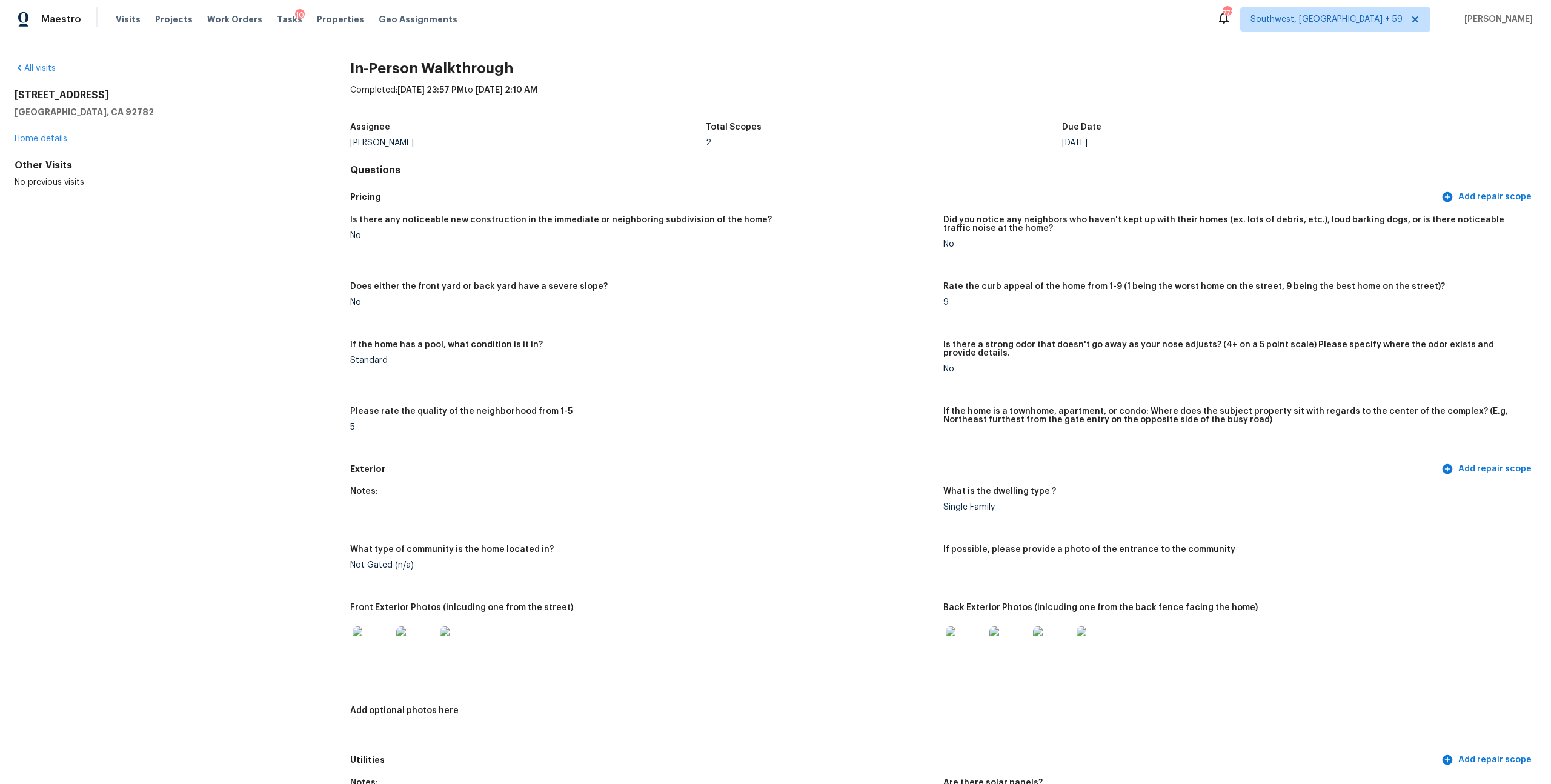
click at [49, 26] on div "Maestro" at bounding box center [40, 19] width 81 height 24
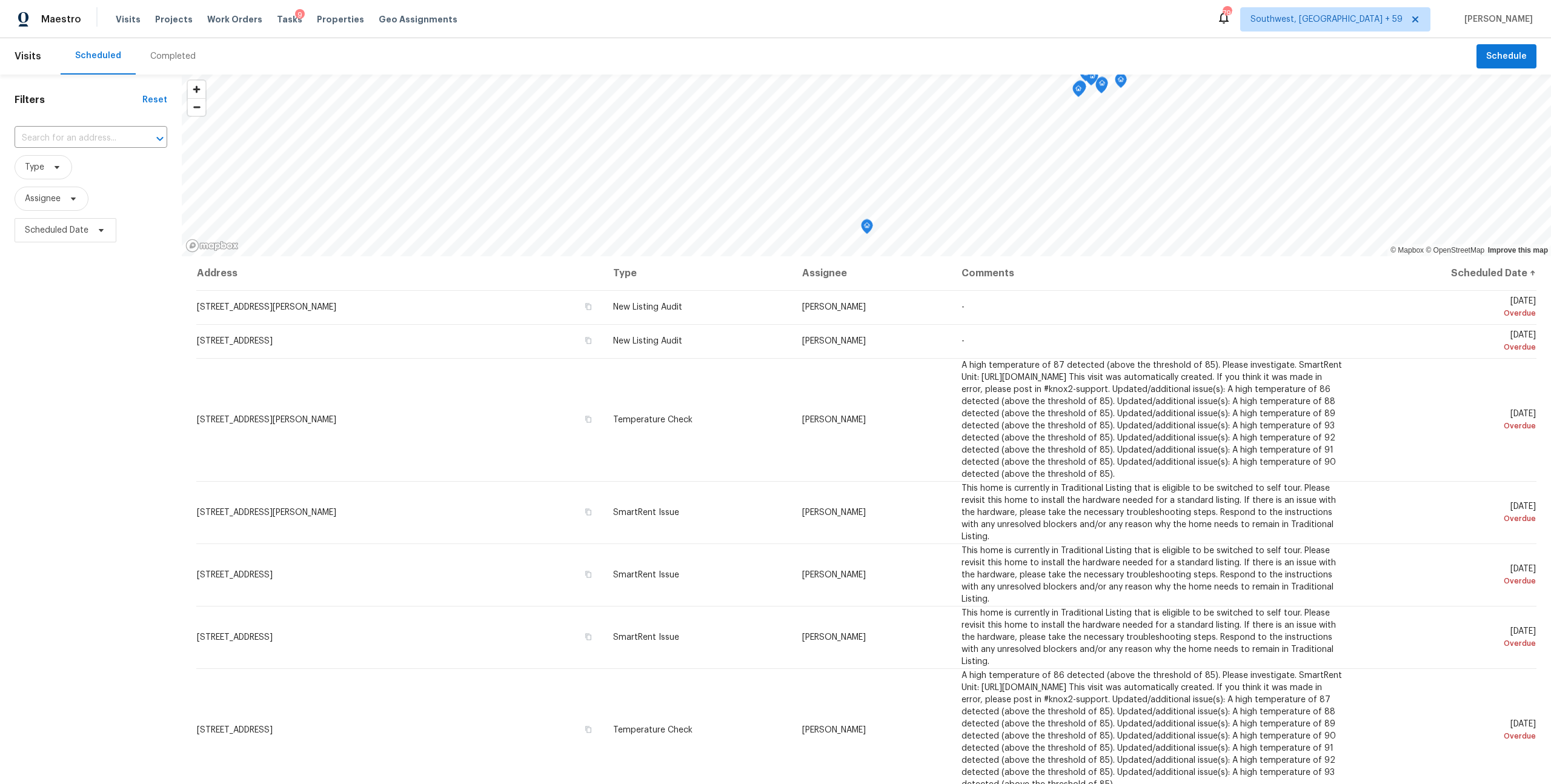
click at [186, 59] on div "Completed" at bounding box center [173, 56] width 45 height 13
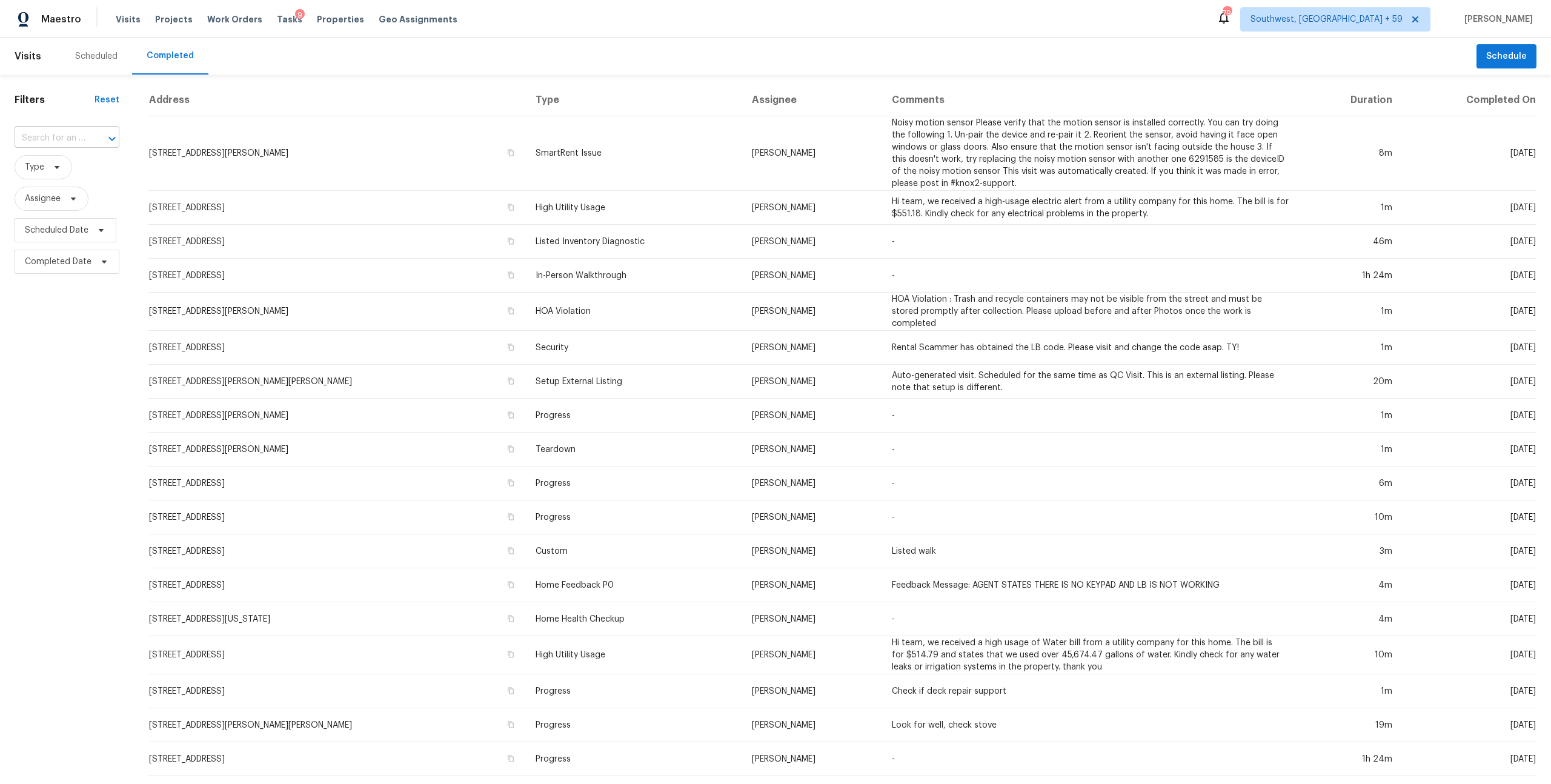
click at [73, 148] on input "text" at bounding box center [49, 139] width 71 height 18
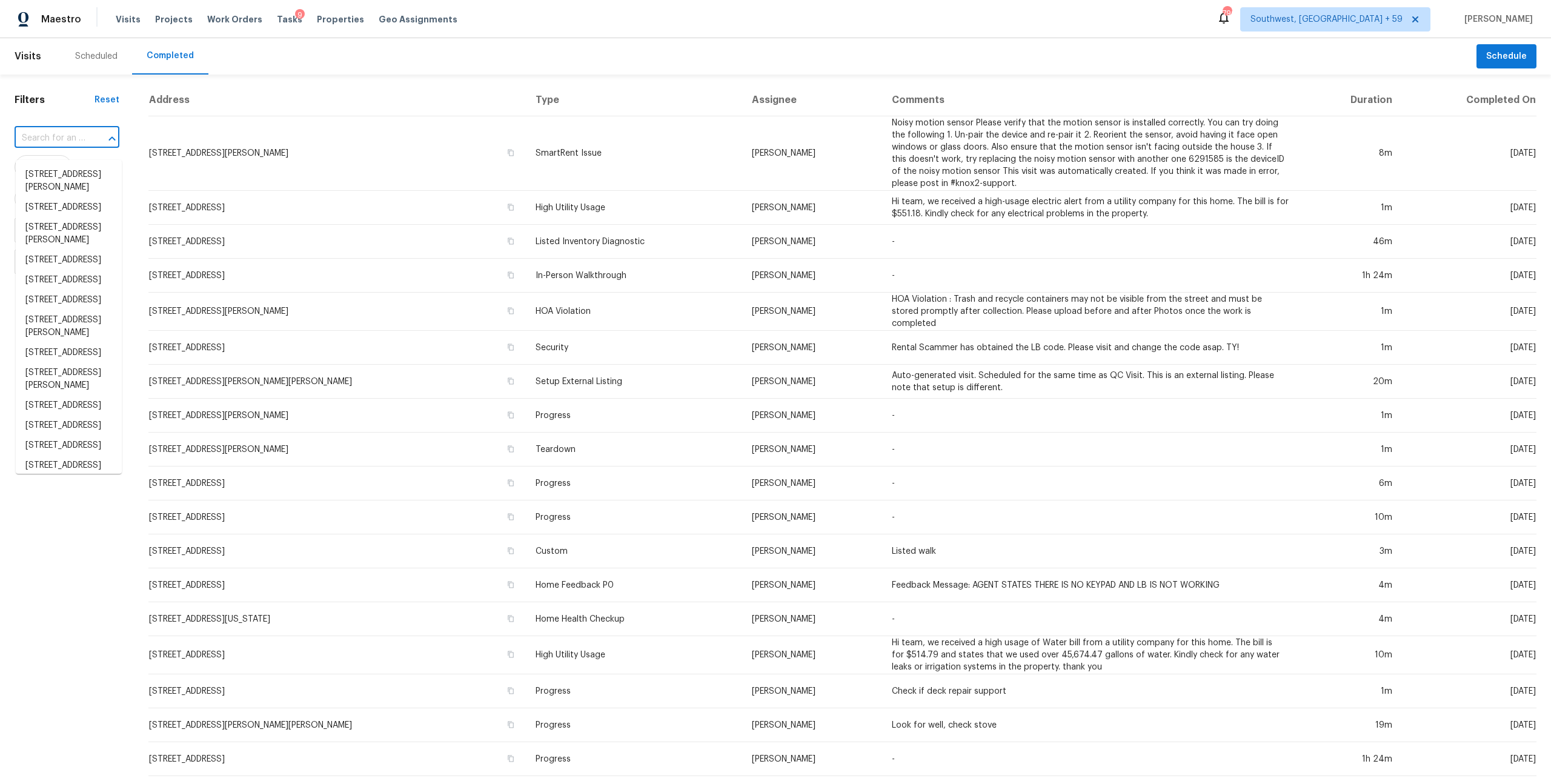
paste input "1591 S Zuni St"
type input "1591 S Zuni St"
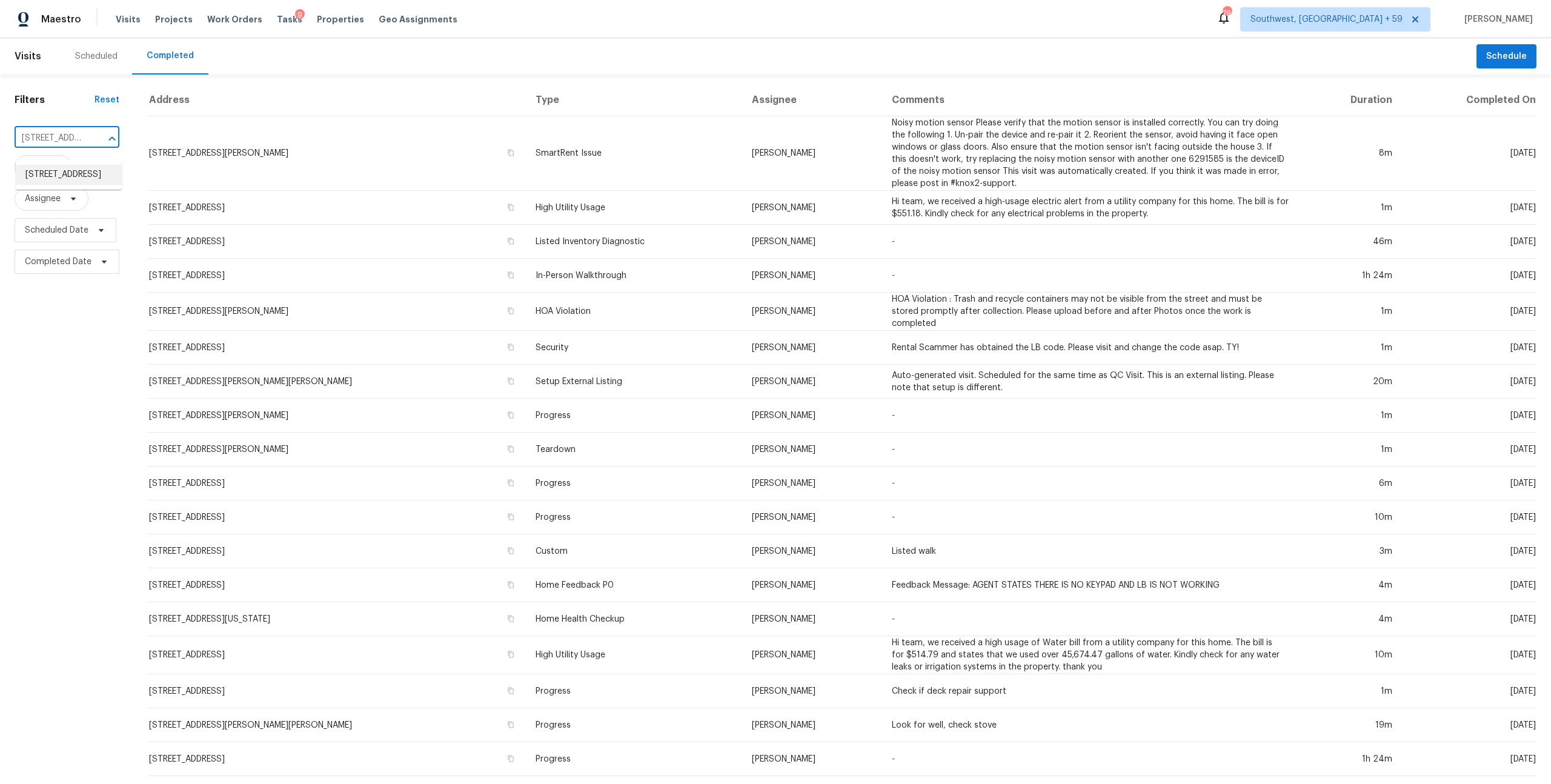
click at [49, 185] on li "1591 S Zuni St # 1591, Denver, CO 80223" at bounding box center [68, 175] width 106 height 20
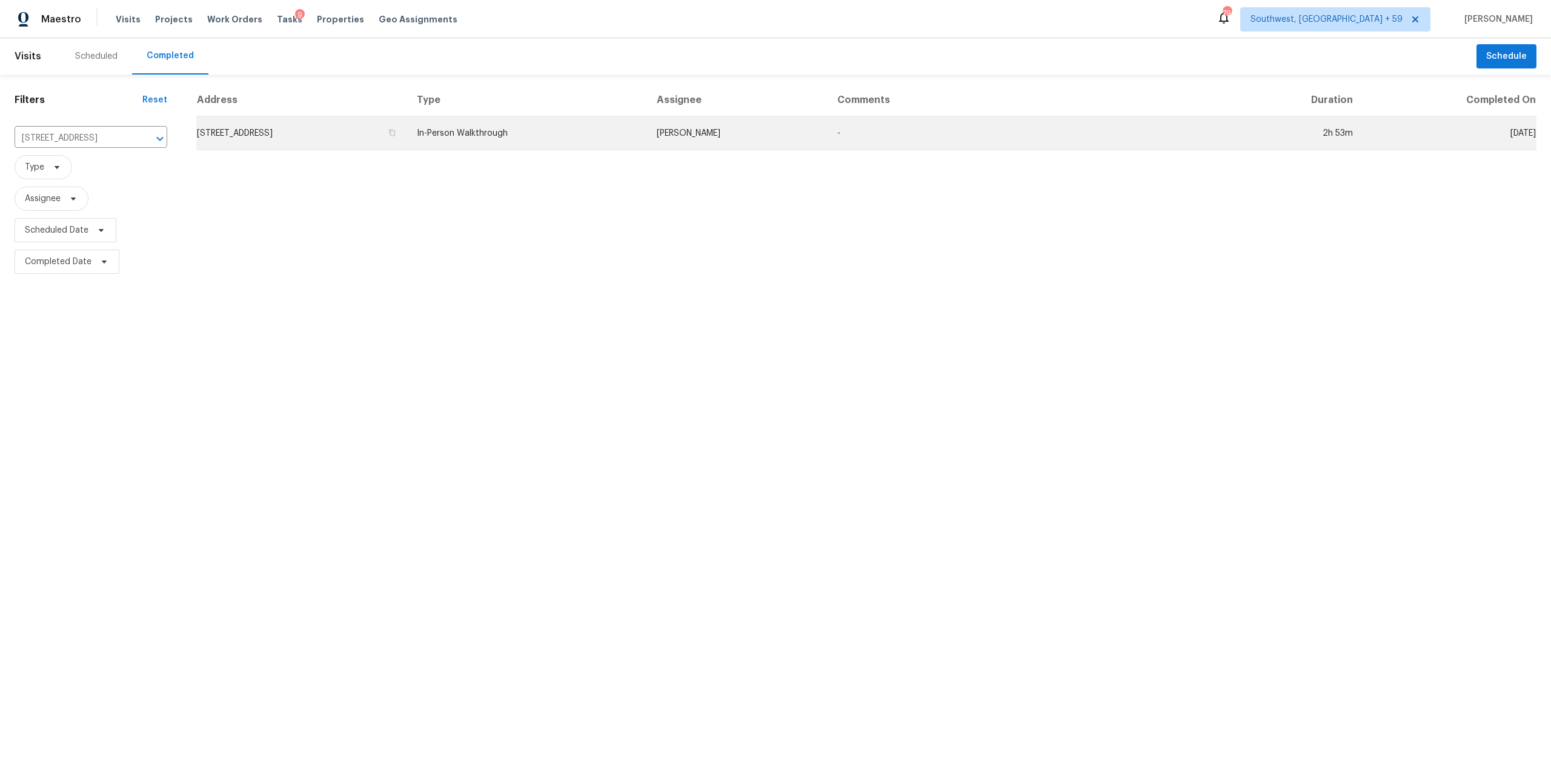
click at [383, 134] on td "1591 S Zuni St # 1591, Denver, CO 80223" at bounding box center [302, 133] width 210 height 34
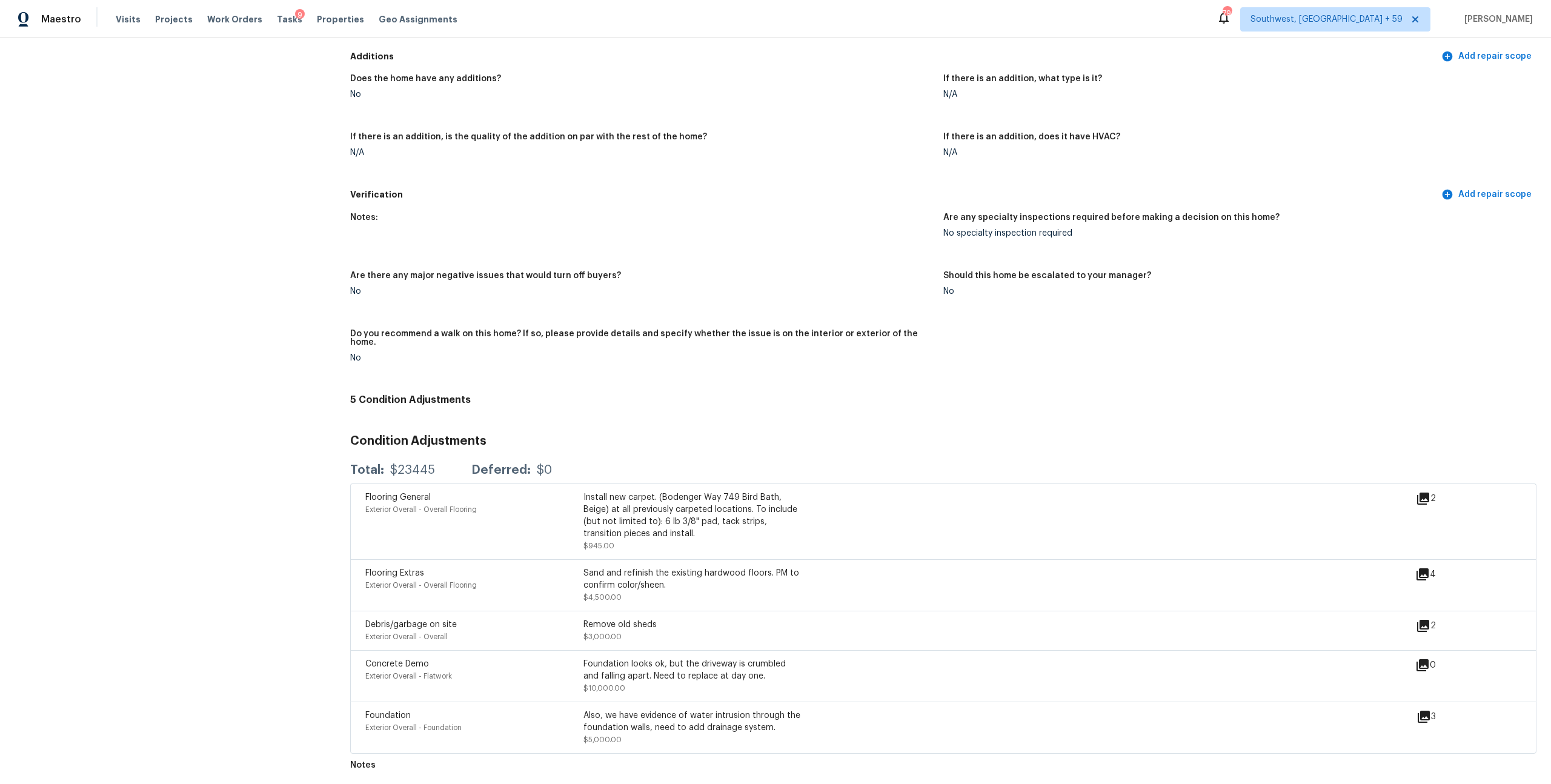
scroll to position [2681, 0]
click at [1417, 711] on icon at bounding box center [1423, 716] width 13 height 13
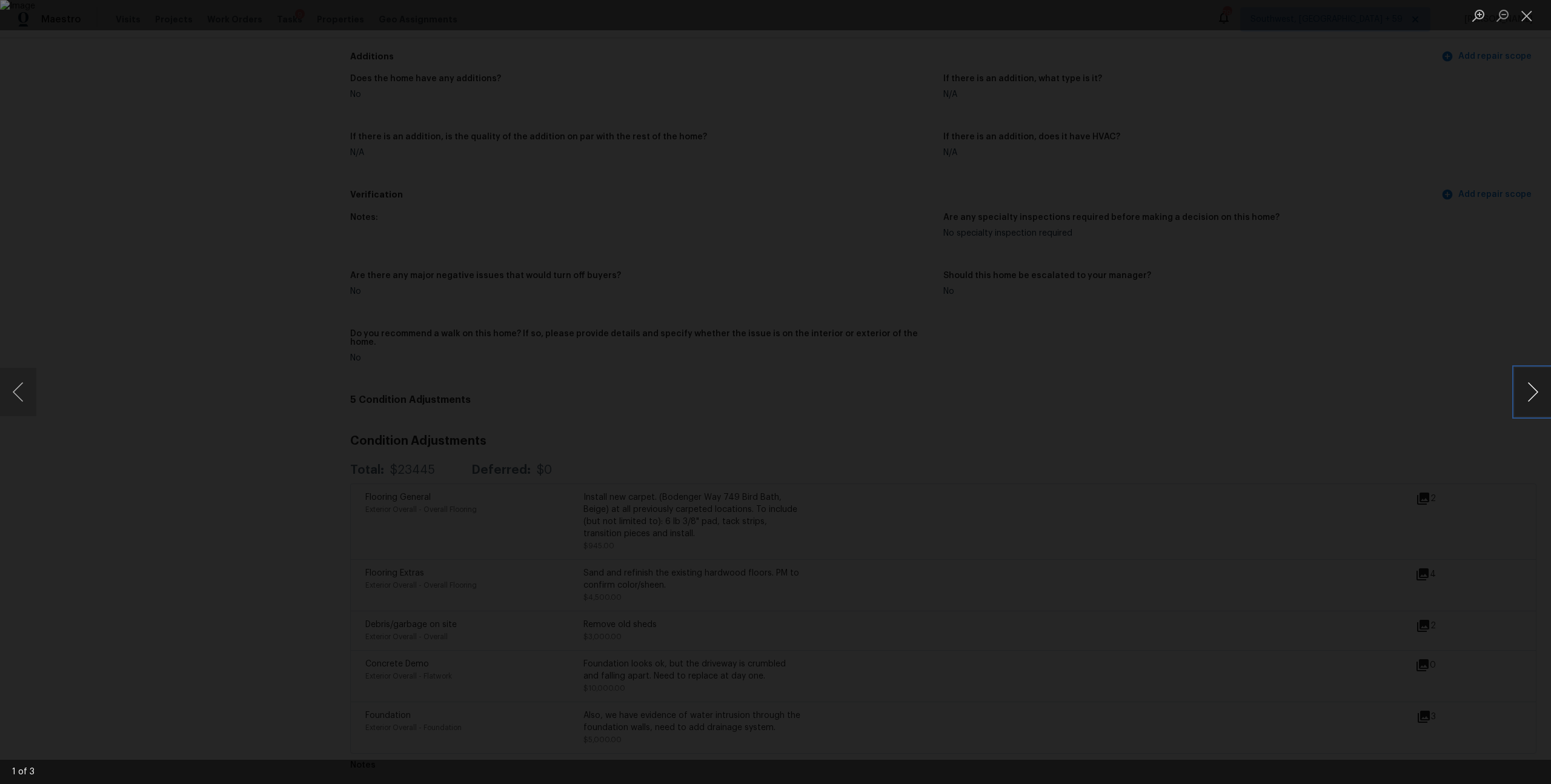
click at [1523, 396] on button "Next image" at bounding box center [1533, 392] width 37 height 48
click at [1526, 14] on button "Close lightbox" at bounding box center [1526, 15] width 24 height 21
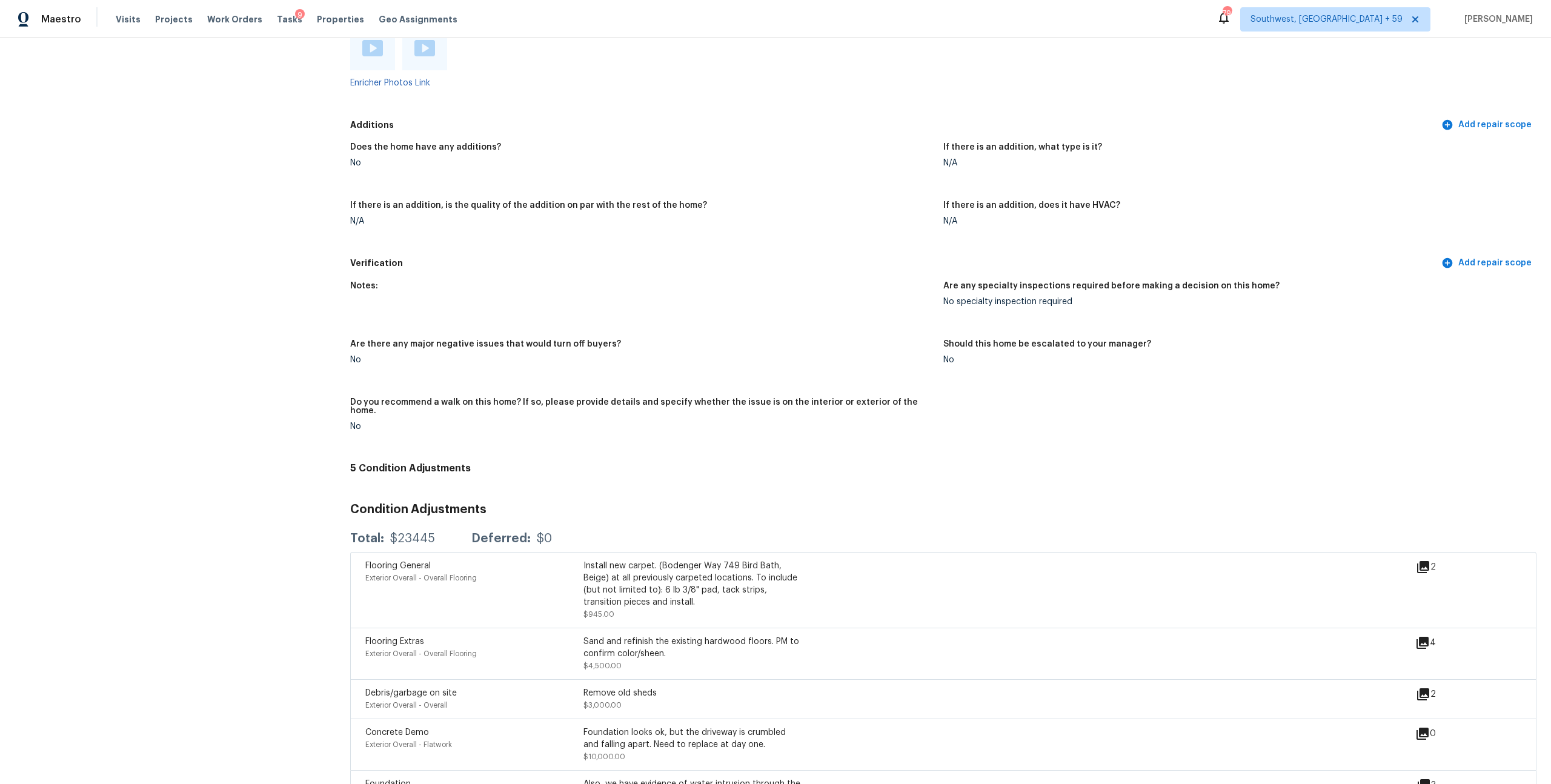
scroll to position [2340, 0]
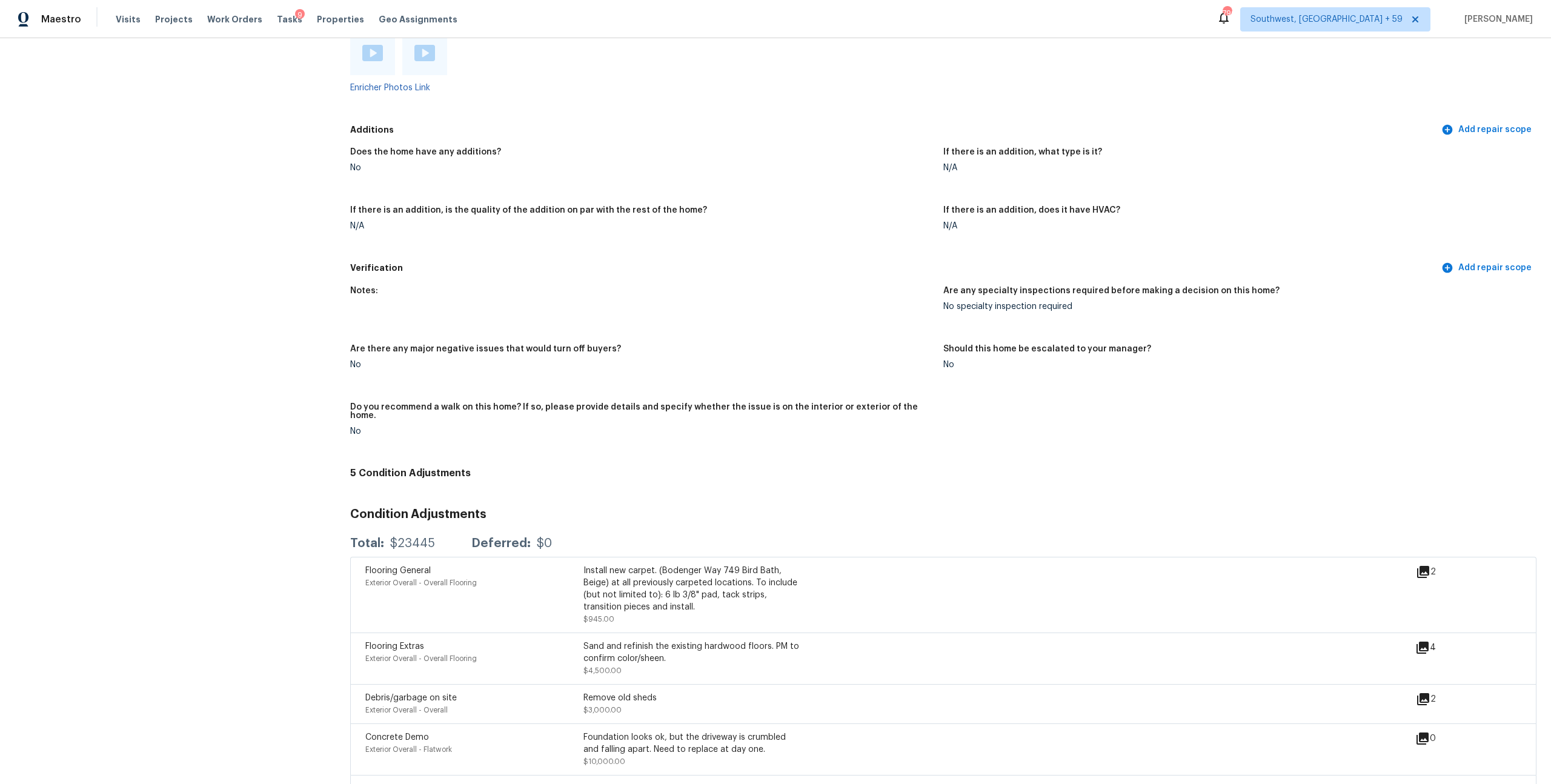
click at [379, 75] on div at bounding box center [373, 53] width 45 height 43
click at [370, 61] on img at bounding box center [373, 53] width 21 height 17
click at [430, 61] on img at bounding box center [424, 53] width 21 height 17
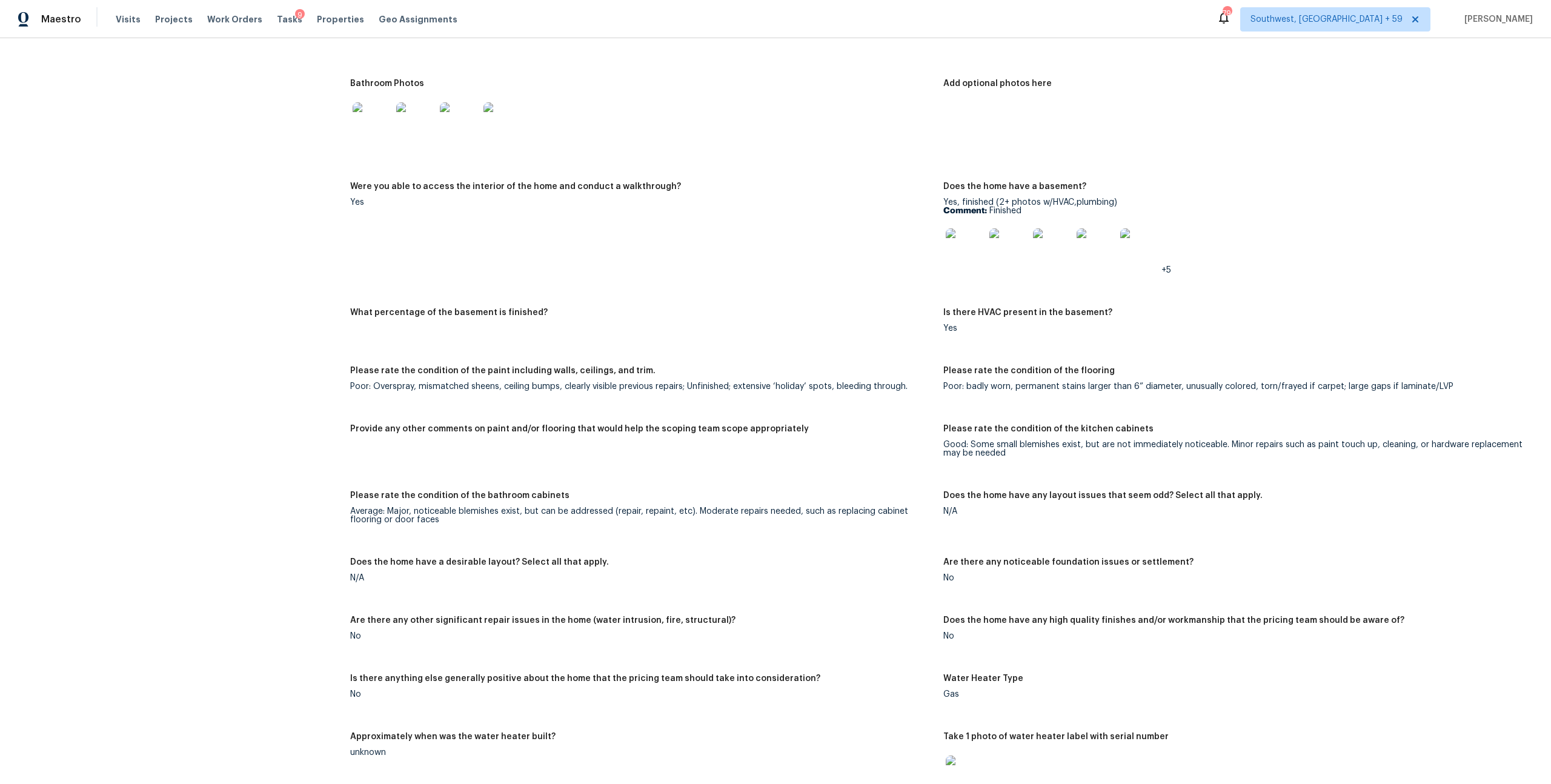
scroll to position [1413, 0]
